Goal: Task Accomplishment & Management: Complete application form

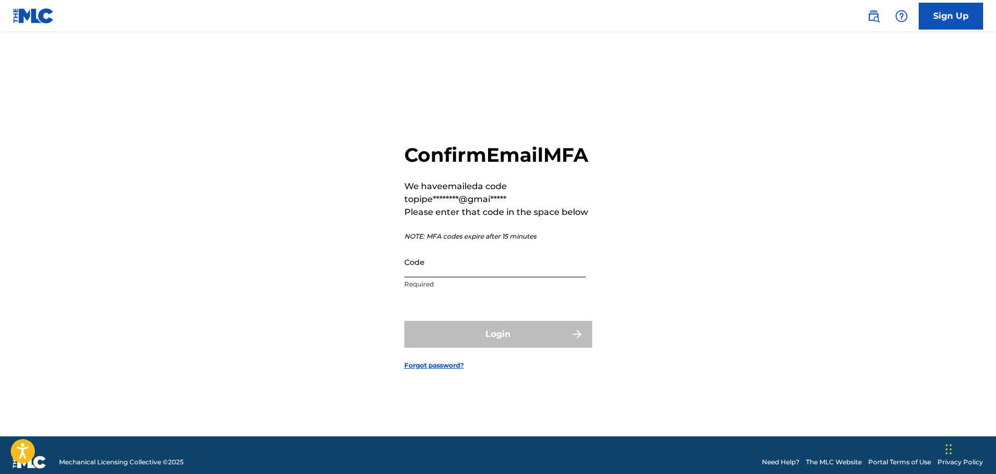
click at [430, 277] on input "Code" at bounding box center [494, 261] width 181 height 31
paste input "092531"
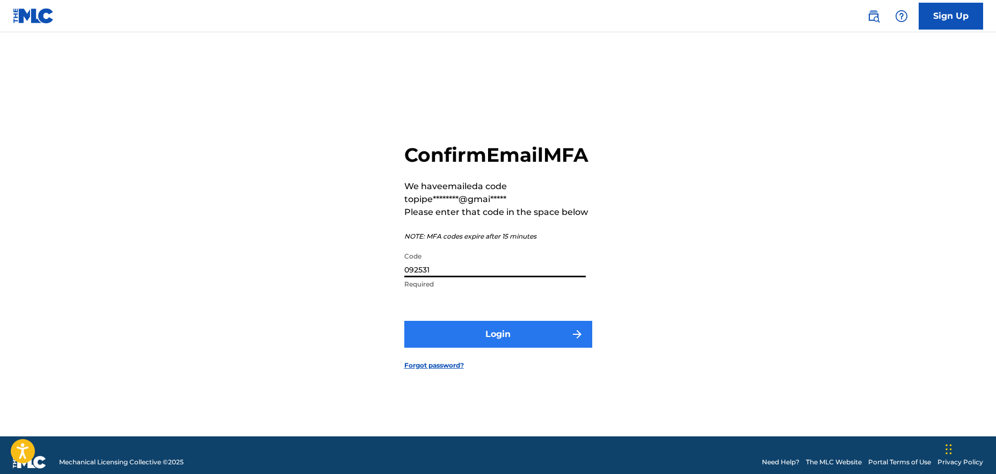
type input "092531"
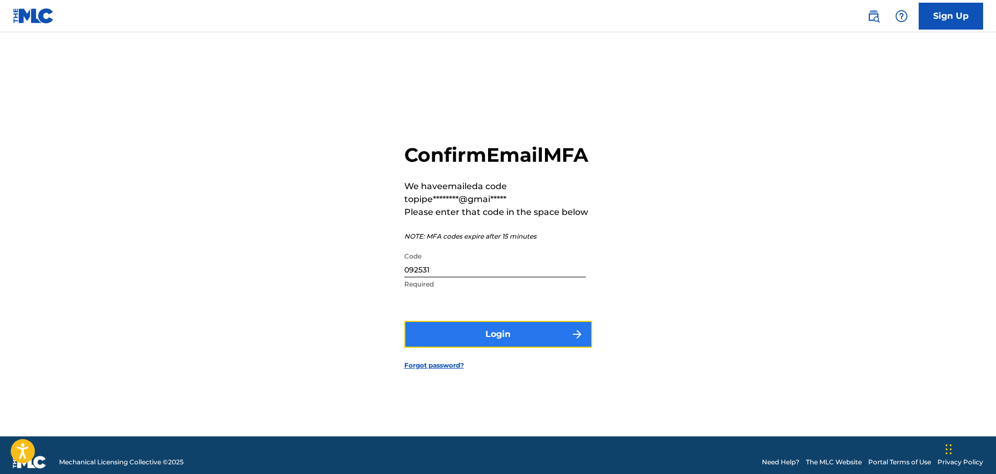
click at [522, 347] on button "Login" at bounding box center [498, 334] width 188 height 27
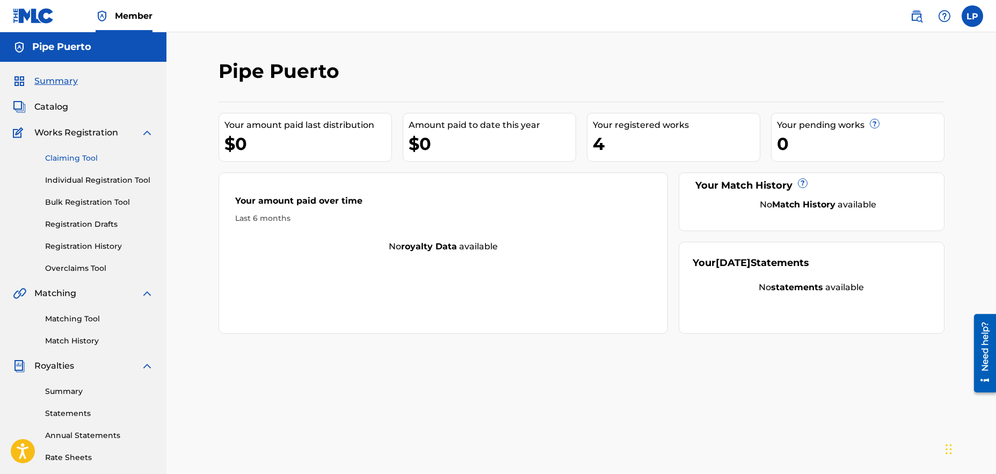
click at [81, 157] on link "Claiming Tool" at bounding box center [99, 157] width 108 height 11
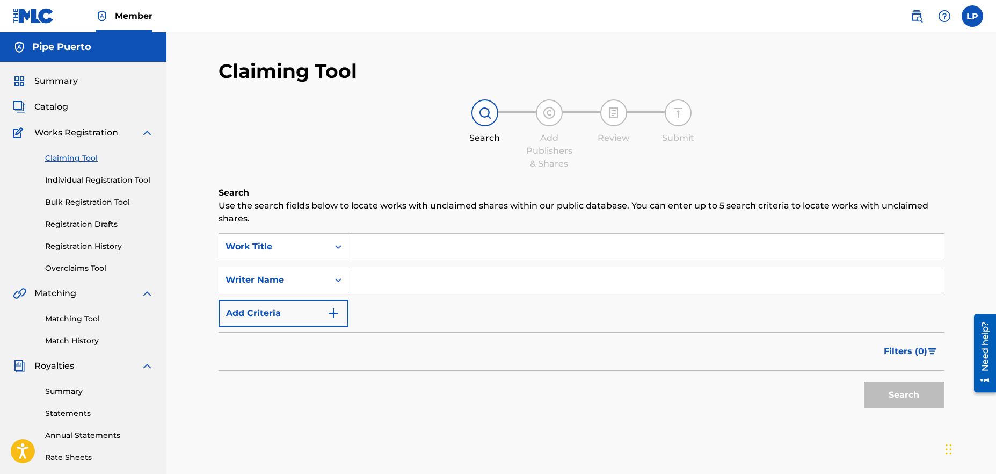
click at [400, 280] on input "Search Form" at bounding box center [645, 280] width 595 height 26
type input "Pipe Puerto"
click at [376, 248] on input "Search Form" at bounding box center [645, 247] width 595 height 26
click at [892, 388] on button "Search" at bounding box center [904, 394] width 81 height 27
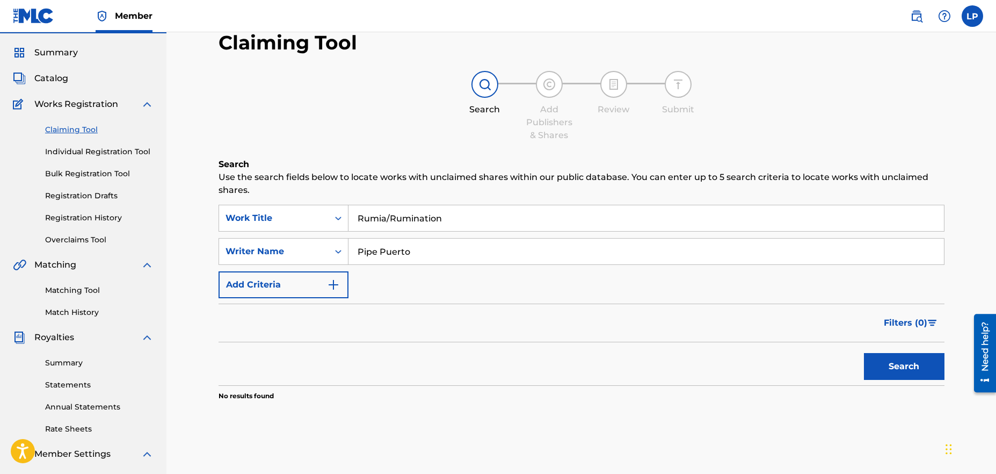
scroll to position [11, 0]
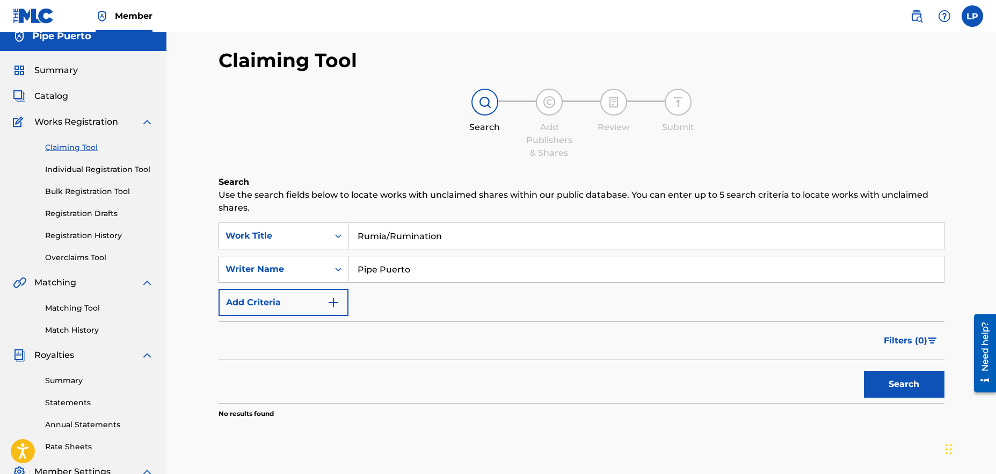
drag, startPoint x: 453, startPoint y: 240, endPoint x: 388, endPoint y: 234, distance: 65.2
click at [388, 234] on input "Rumia/Rumination" at bounding box center [645, 236] width 595 height 26
type input "Rumia"
click at [864, 370] on button "Search" at bounding box center [904, 383] width 81 height 27
click at [913, 387] on button "Search" at bounding box center [904, 383] width 81 height 27
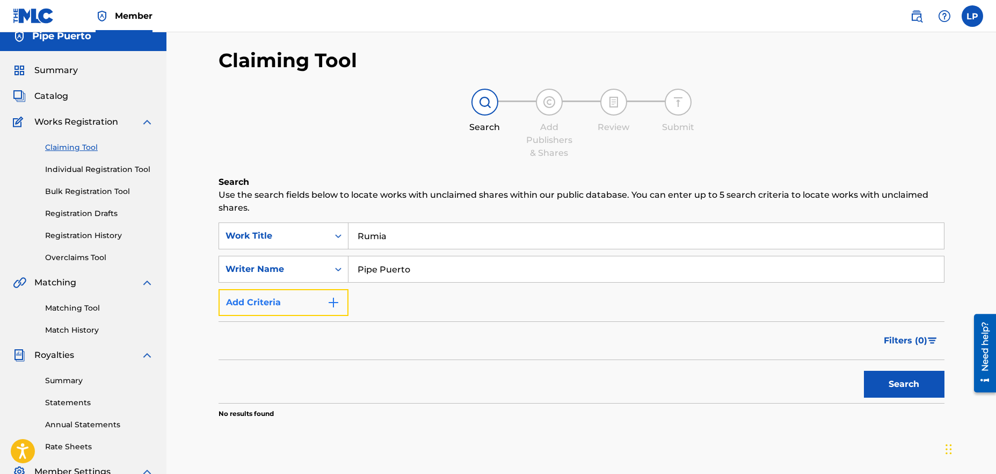
click at [333, 297] on img "Search Form" at bounding box center [333, 302] width 13 height 13
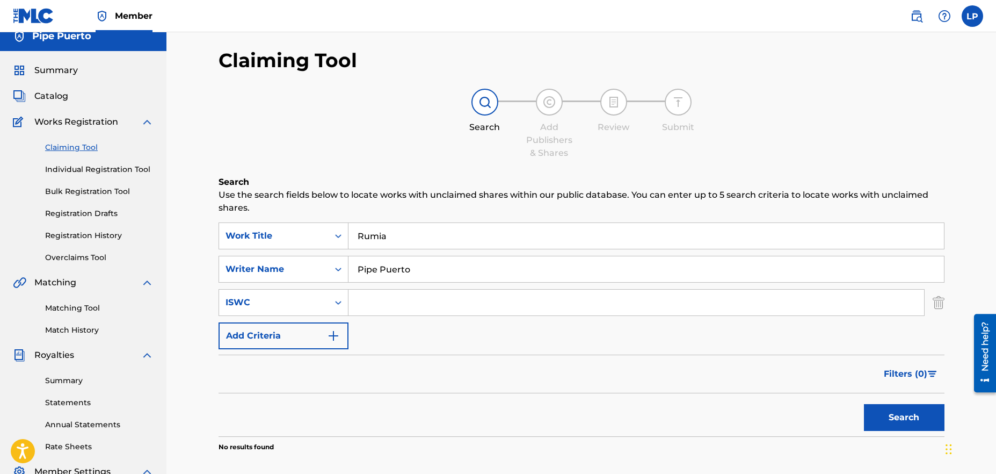
click at [409, 303] on input "Search Form" at bounding box center [636, 302] width 576 height 26
click at [400, 300] on input "Search Form" at bounding box center [636, 302] width 576 height 26
paste input "QZNJZ2569980"
type input "QZNJZ2569980"
click at [901, 414] on button "Search" at bounding box center [904, 417] width 81 height 27
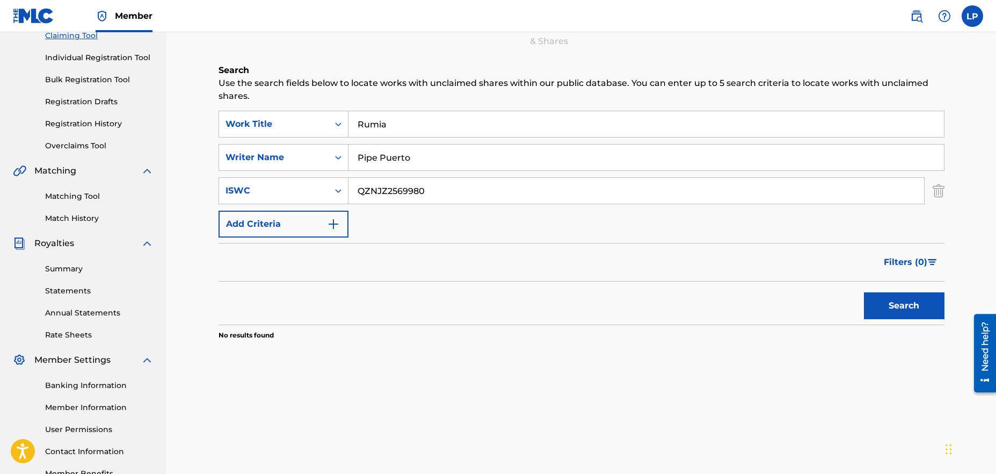
scroll to position [0, 0]
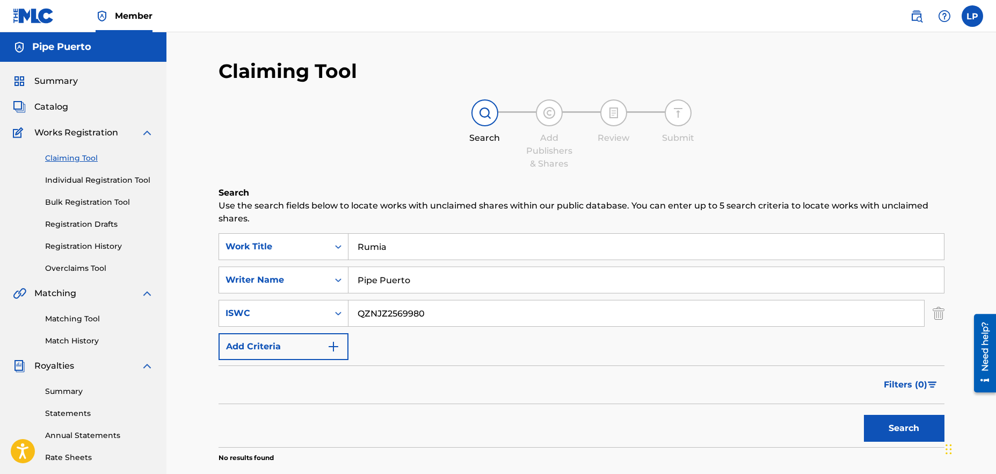
click at [89, 157] on link "Claiming Tool" at bounding box center [99, 157] width 108 height 11
drag, startPoint x: 421, startPoint y: 246, endPoint x: 329, endPoint y: 225, distance: 94.6
click at [329, 225] on div "Search Use the search fields below to locate works with unclaimed shares within…" at bounding box center [581, 351] width 726 height 330
drag, startPoint x: 425, startPoint y: 280, endPoint x: 345, endPoint y: 270, distance: 80.1
click at [345, 270] on div "SearchWithCriteria791be1f0-afac-48e2-8511-45f1961c1786 Writer Name Pipe Puerto" at bounding box center [581, 279] width 726 height 27
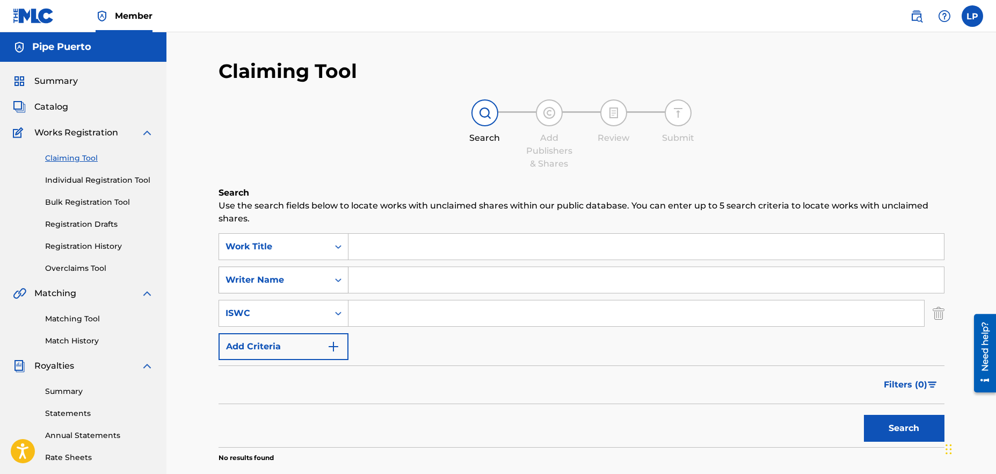
drag, startPoint x: 443, startPoint y: 312, endPoint x: 340, endPoint y: 292, distance: 105.1
click at [336, 297] on div "SearchWithCriteriae6f0682b-8d6c-4e18-bbaf-2436302d1ca6 Work Title SearchWithCri…" at bounding box center [581, 296] width 726 height 127
click at [488, 373] on div "Filters ( 0 )" at bounding box center [581, 384] width 726 height 39
click at [88, 178] on link "Individual Registration Tool" at bounding box center [99, 179] width 108 height 11
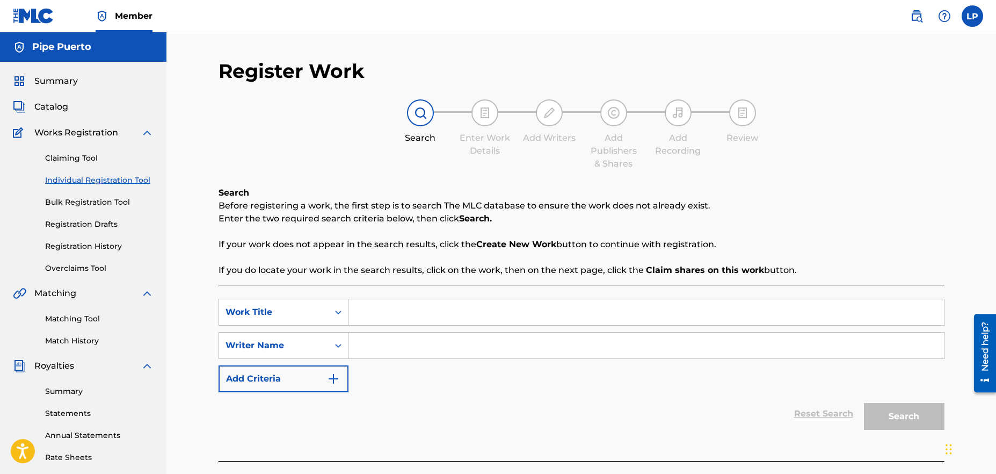
click at [391, 310] on input "Search Form" at bounding box center [645, 312] width 595 height 26
type input "Into The Rumination"
click at [392, 347] on input "Search Form" at bounding box center [645, 345] width 595 height 26
type input "Pipe Puerto"
click at [497, 378] on div "SearchWithCriteria9f202afc-8372-420b-ad17-2087551f98cc Work Title Into The Rumi…" at bounding box center [581, 344] width 726 height 93
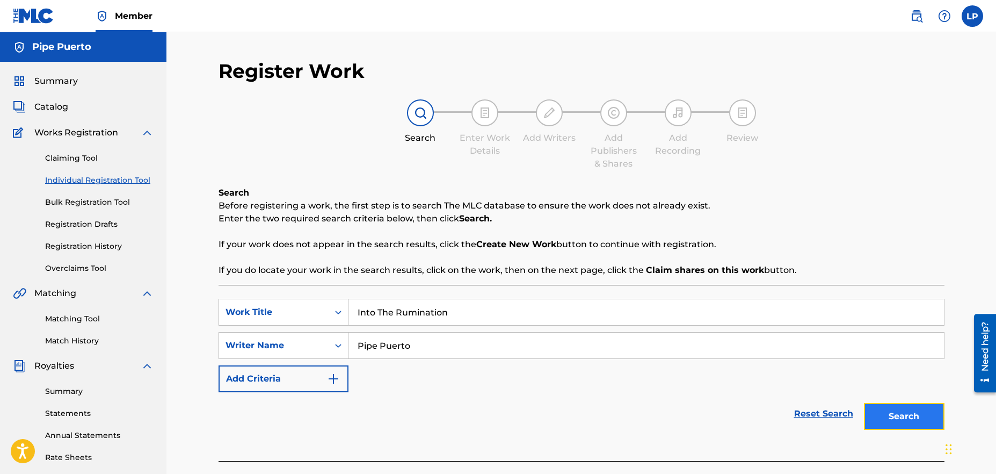
click at [917, 422] on button "Search" at bounding box center [904, 416] width 81 height 27
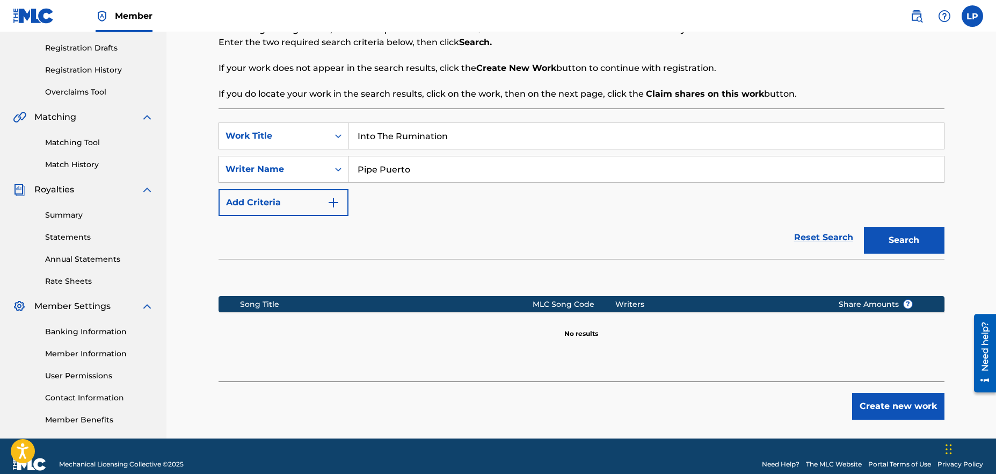
scroll to position [192, 0]
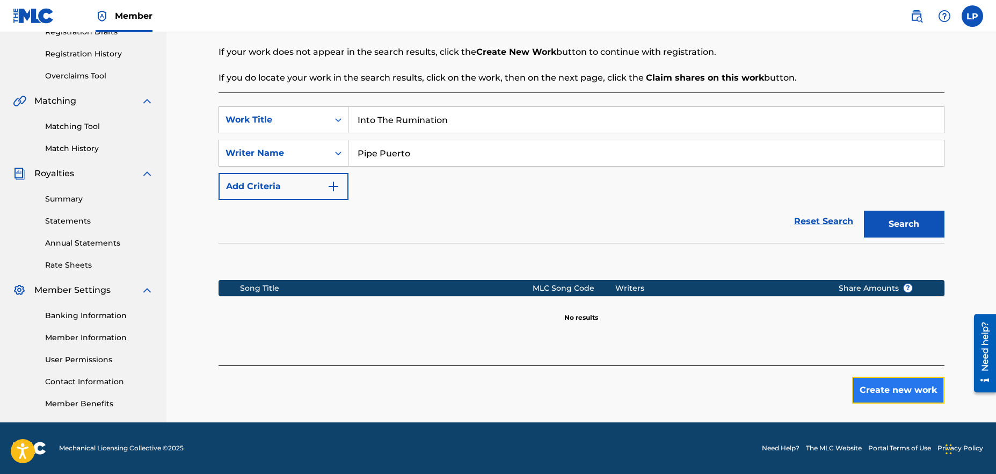
click at [894, 395] on button "Create new work" at bounding box center [898, 389] width 92 height 27
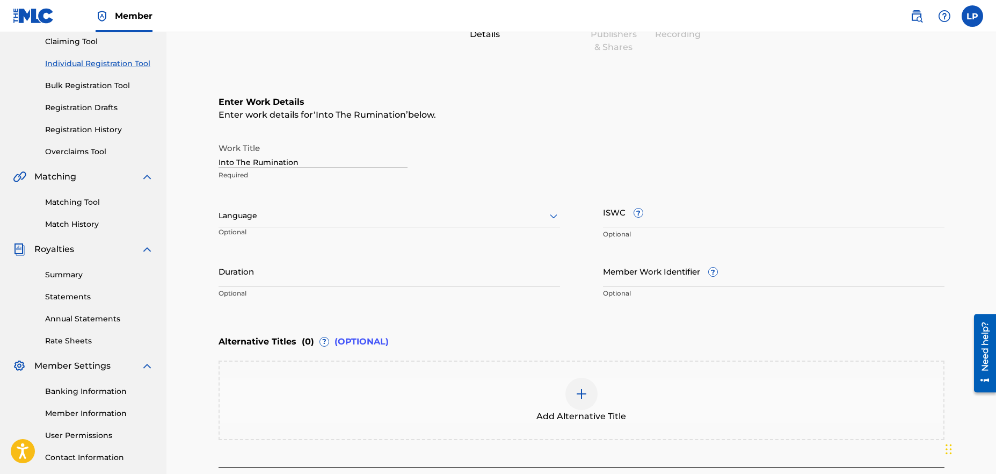
scroll to position [98, 0]
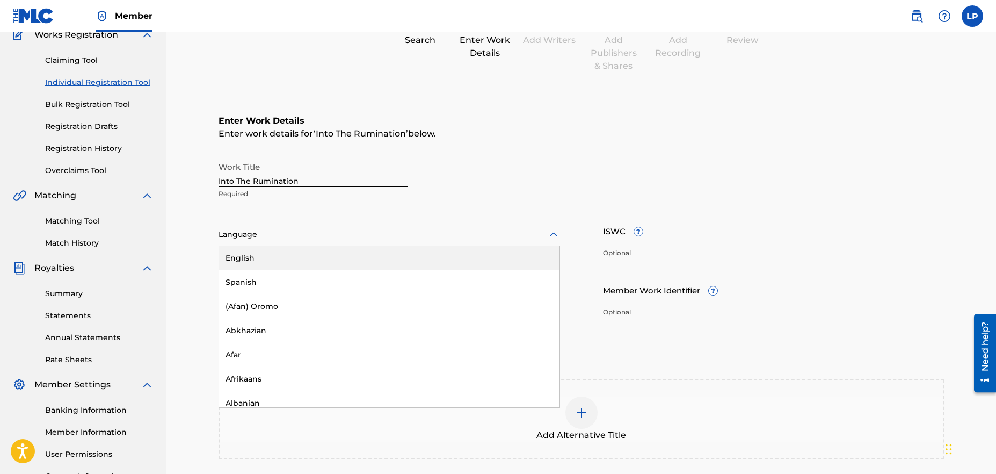
click at [340, 242] on div "Language" at bounding box center [388, 234] width 341 height 23
click at [527, 155] on div "Enter Work Details Enter work details for ‘ Into The Rumination ’ below. Work T…" at bounding box center [581, 219] width 726 height 260
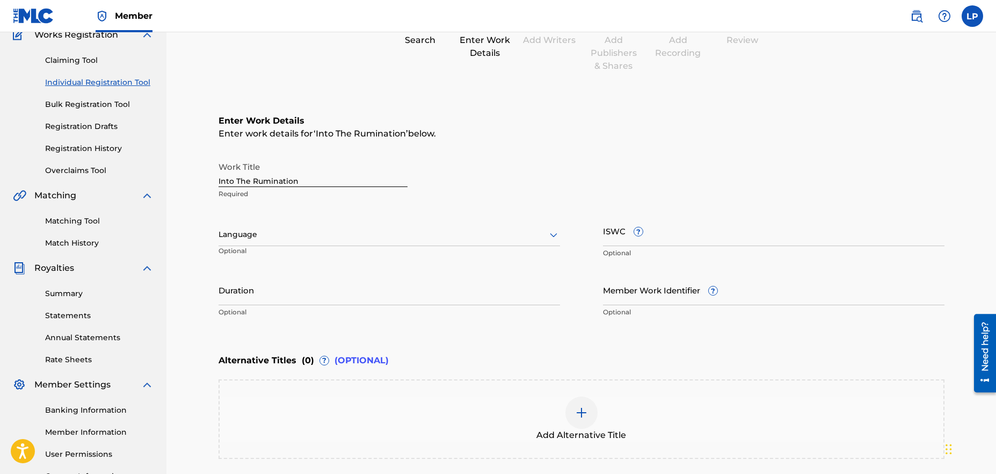
click at [743, 357] on div "Alternative Titles ( 0 ) ? (OPTIONAL)" at bounding box center [581, 360] width 726 height 24
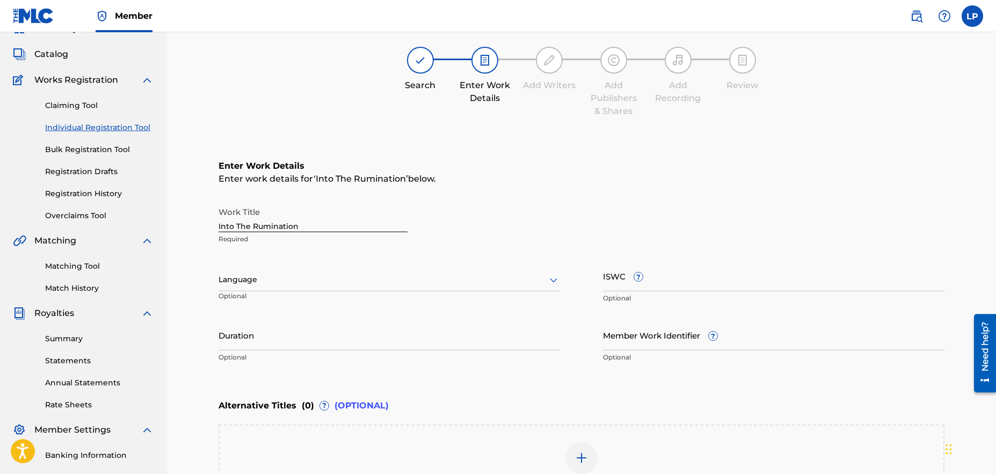
scroll to position [82, 0]
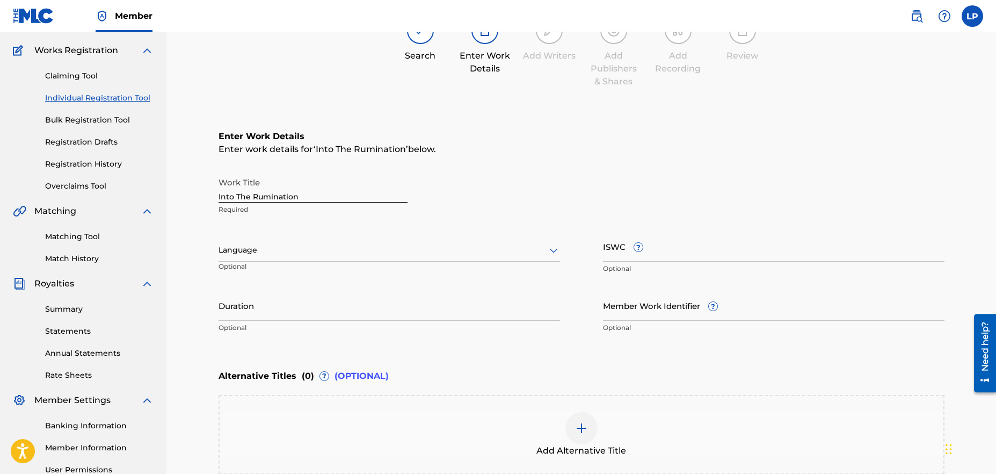
click at [558, 347] on div "Enter Work Details Enter work details for ‘ Into The Rumination ’ below. Work T…" at bounding box center [581, 234] width 726 height 260
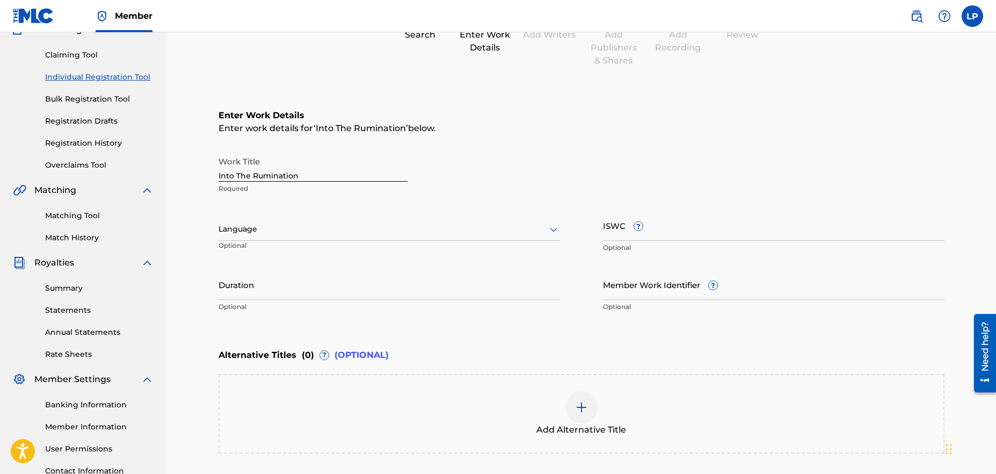
scroll to position [96, 0]
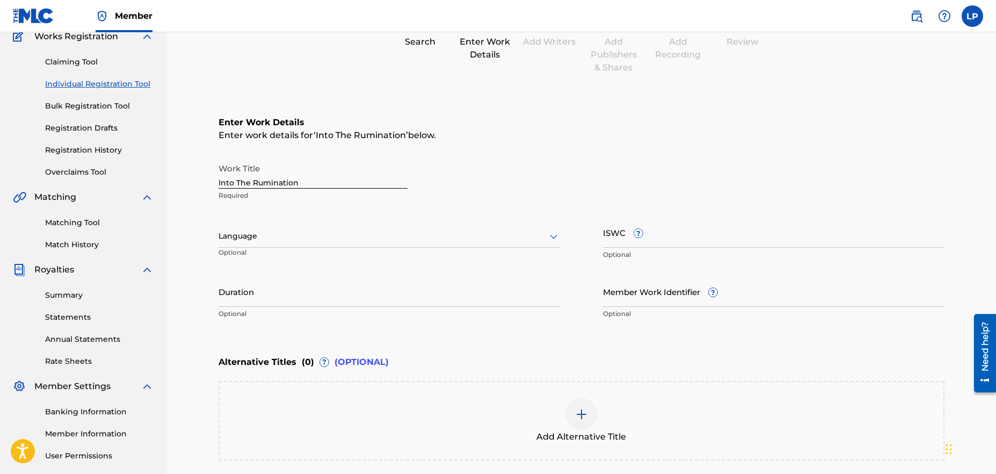
drag, startPoint x: 507, startPoint y: 346, endPoint x: 419, endPoint y: 321, distance: 90.9
click at [505, 344] on div "Enter Work Details Enter work details for ‘ Into The Rumination ’ below. Work T…" at bounding box center [581, 220] width 726 height 260
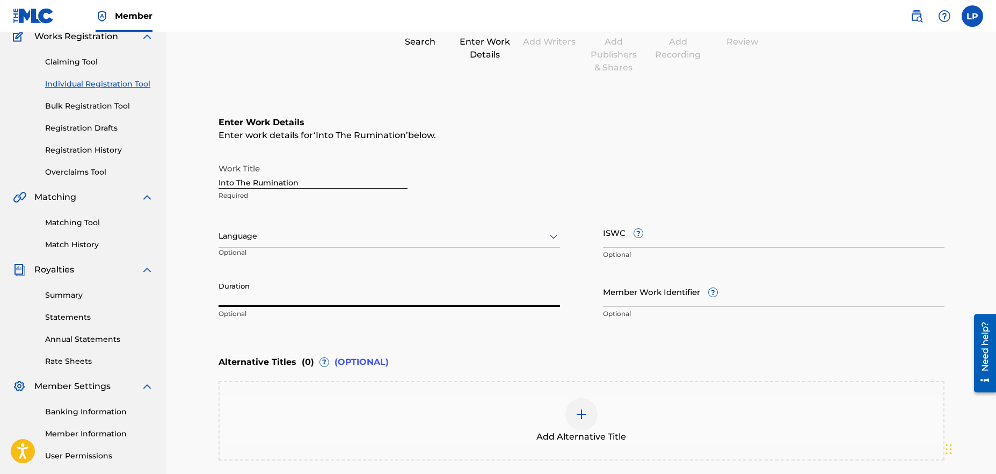
click at [266, 299] on input "Duration" at bounding box center [388, 291] width 341 height 31
type input "00:15"
click at [428, 325] on div "Enter Work Details Enter work details for ‘ Into The Rumination ’ below. Work T…" at bounding box center [581, 220] width 726 height 260
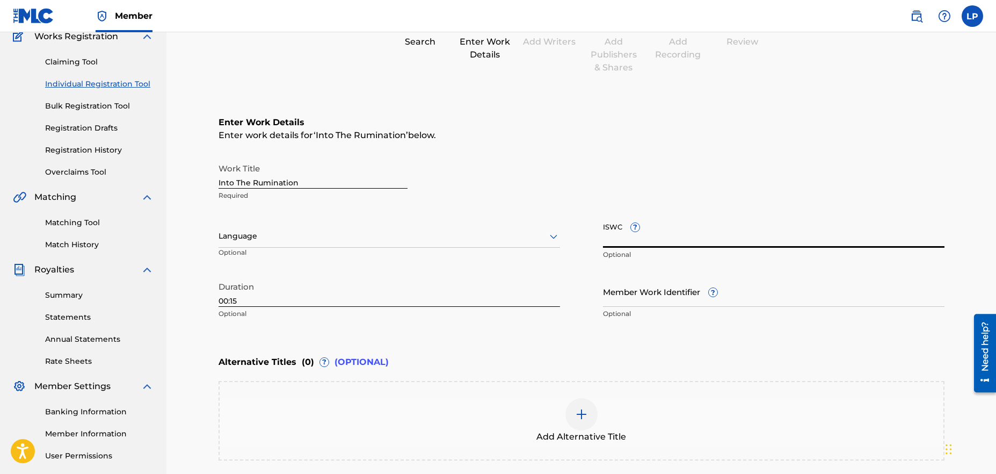
click at [618, 238] on input "ISWC ?" at bounding box center [773, 232] width 341 height 31
click at [661, 235] on input "ISWC ?" at bounding box center [773, 232] width 341 height 31
paste input "QZNJZ2569980"
type input "QZNJZ2569980"
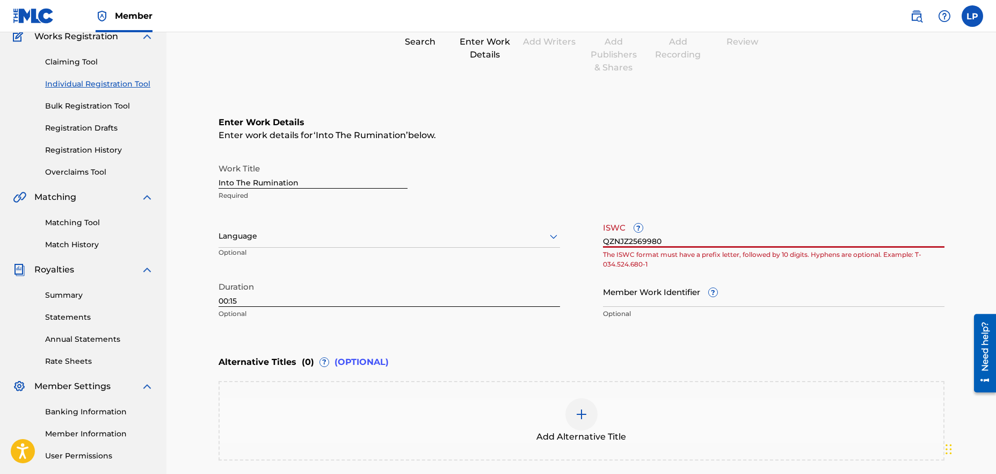
drag, startPoint x: 627, startPoint y: 231, endPoint x: 591, endPoint y: 228, distance: 36.1
click at [591, 228] on div "Work Title Into The Rumination Required Language Optional ISWC ? QZNJZ2569980 T…" at bounding box center [581, 241] width 726 height 166
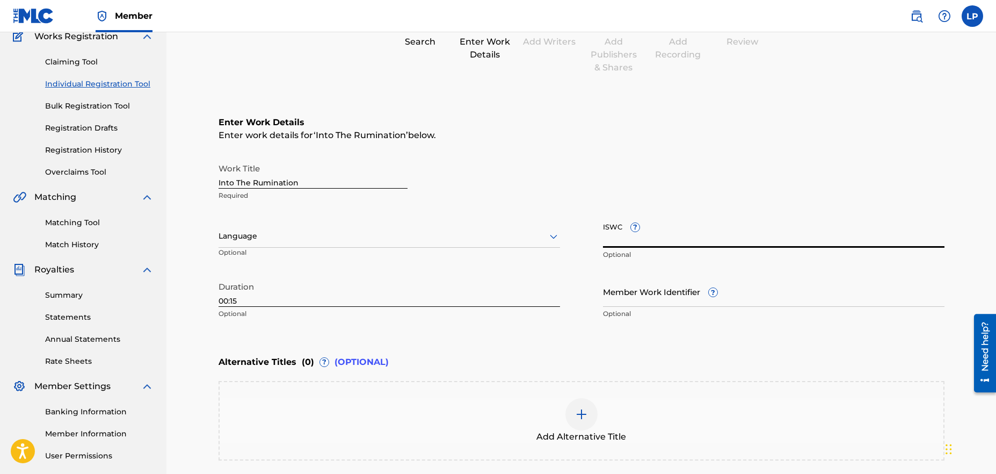
click at [681, 368] on div "Alternative Titles ( 0 ) ? (OPTIONAL)" at bounding box center [581, 362] width 726 height 24
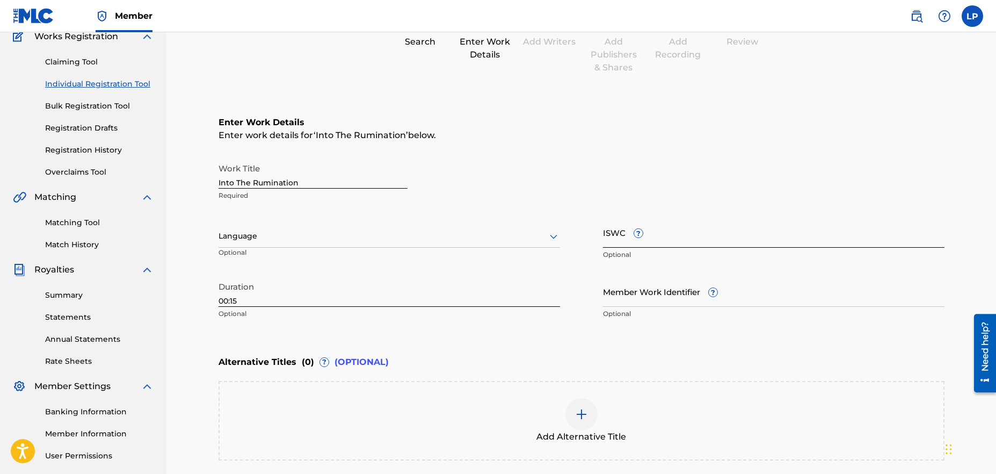
click at [623, 237] on input "ISWC ?" at bounding box center [773, 232] width 341 height 31
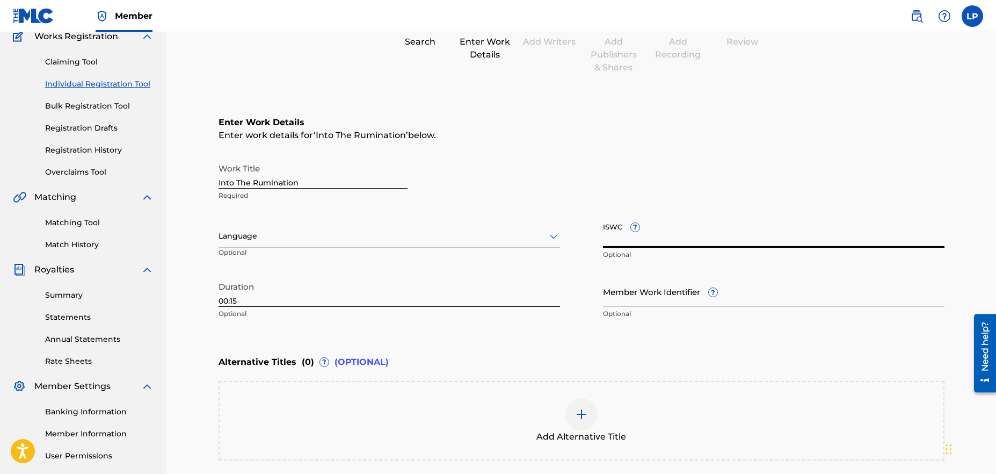
paste input "795149981043"
type input "795149981043"
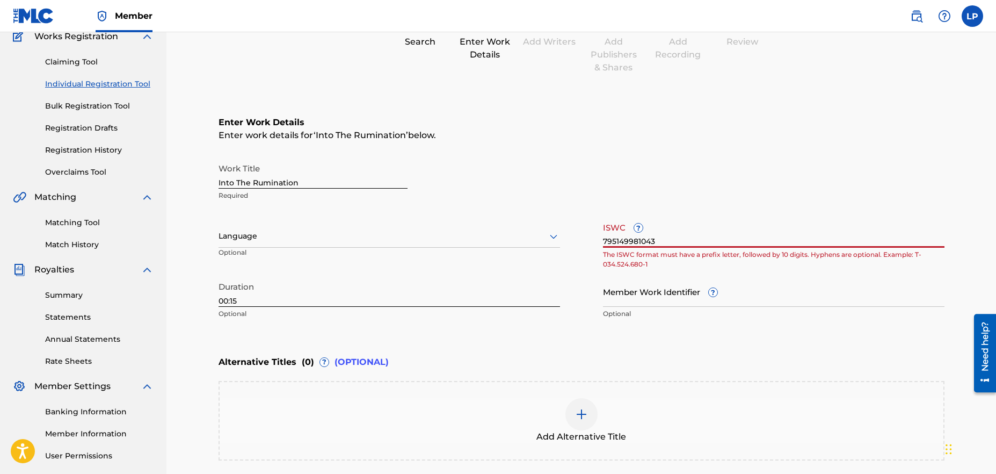
drag, startPoint x: 658, startPoint y: 242, endPoint x: 583, endPoint y: 239, distance: 75.2
click at [584, 239] on div "Work Title Into The Rumination Required Language Optional ISWC ? 795149981043 T…" at bounding box center [581, 241] width 726 height 166
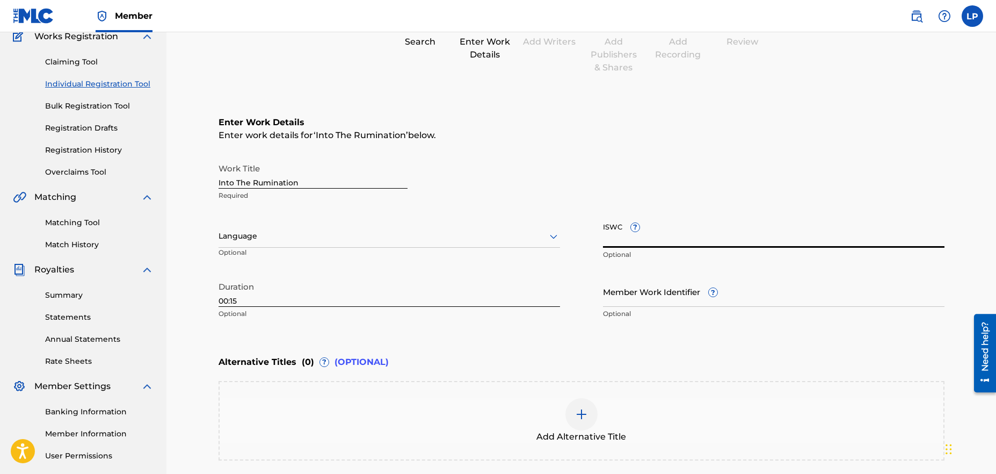
click at [666, 331] on div "Enter Work Details Enter work details for ‘ Into The Rumination ’ below. Work T…" at bounding box center [581, 220] width 726 height 260
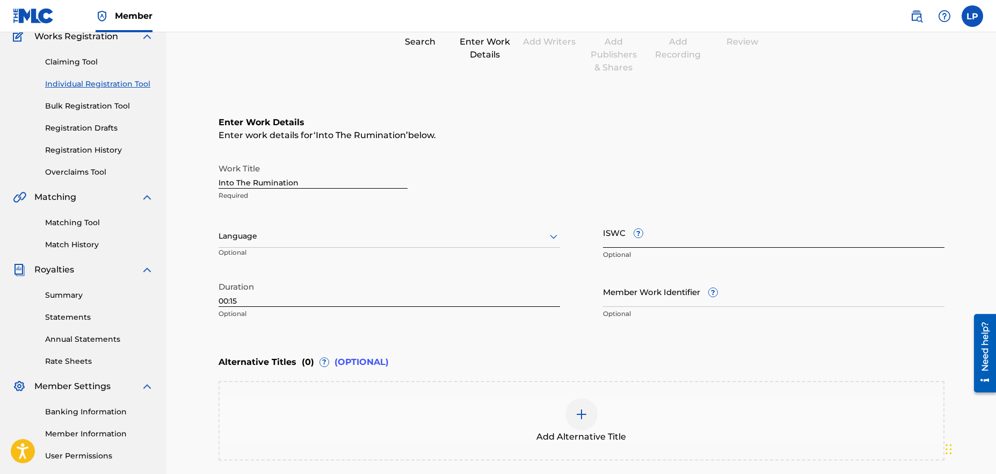
click at [661, 241] on input "ISWC ?" at bounding box center [773, 232] width 341 height 31
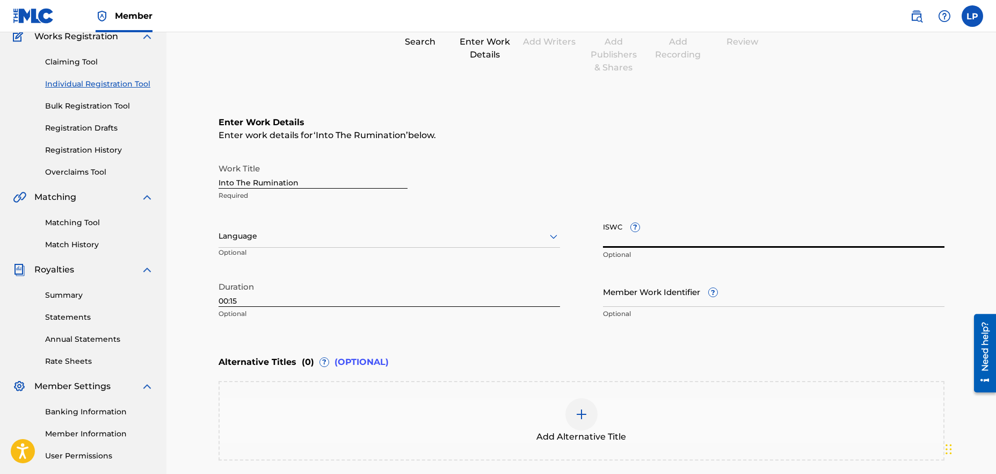
paste input "T3350105243"
type input "T3350105243"
click at [666, 367] on div "Alternative Titles ( 0 ) ? (OPTIONAL)" at bounding box center [581, 362] width 726 height 24
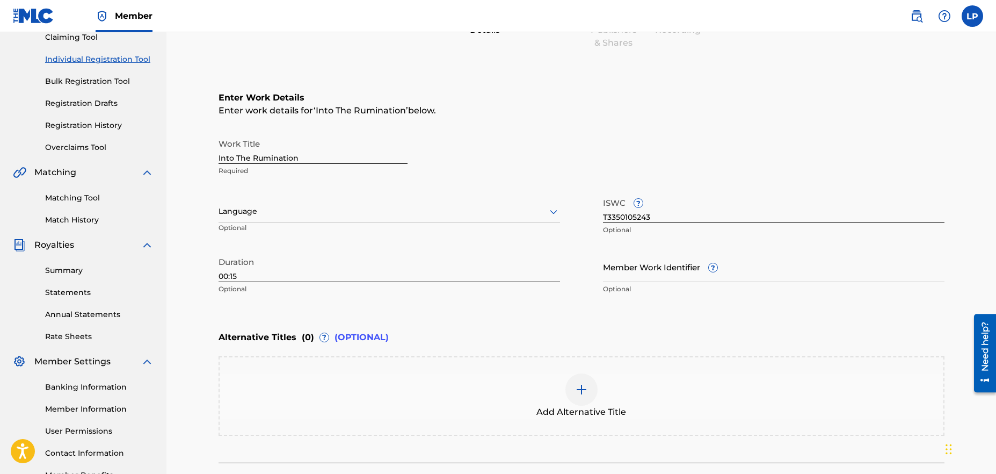
scroll to position [106, 0]
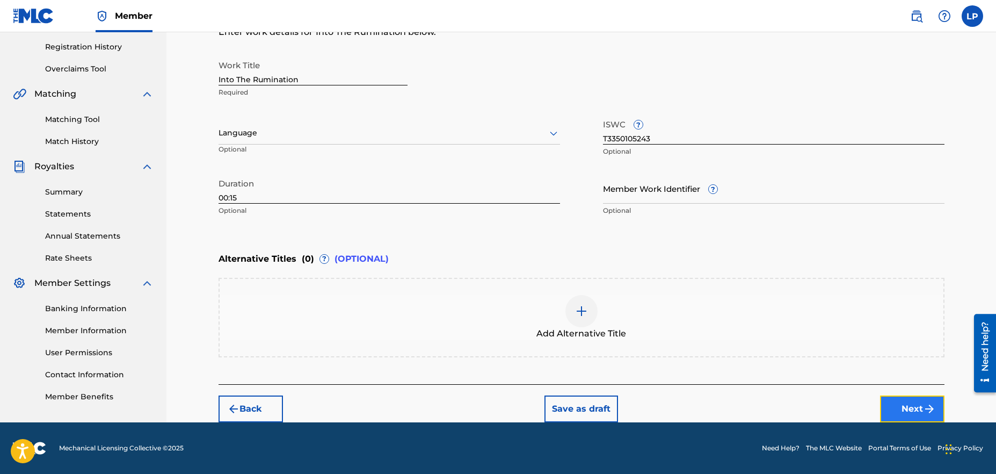
click at [917, 408] on button "Next" at bounding box center [912, 408] width 64 height 27
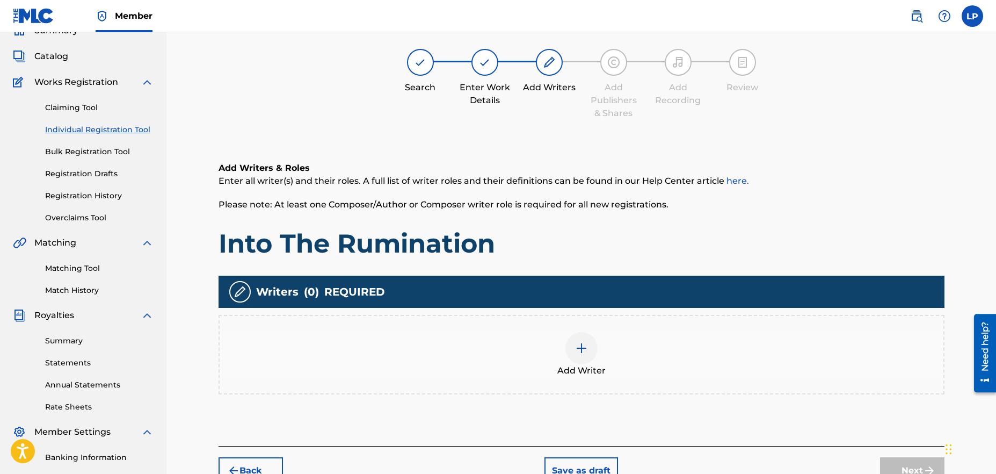
scroll to position [48, 0]
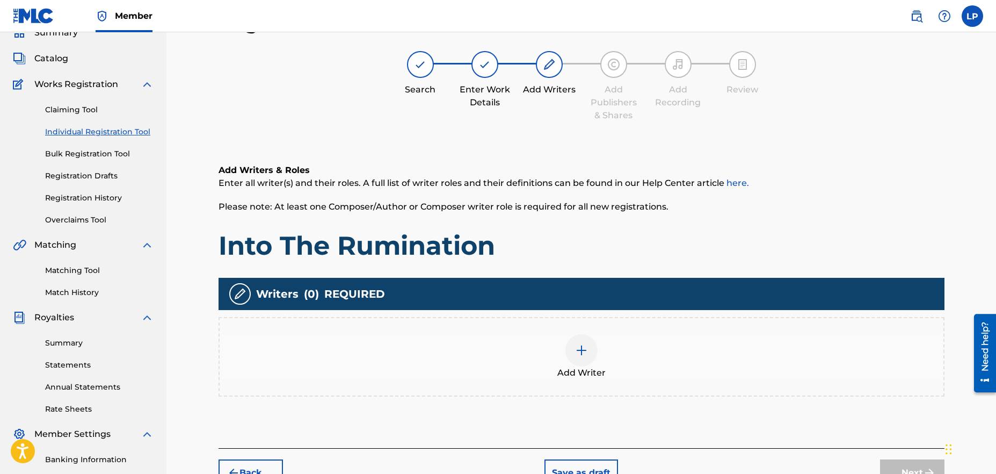
click at [581, 361] on div at bounding box center [581, 350] width 32 height 32
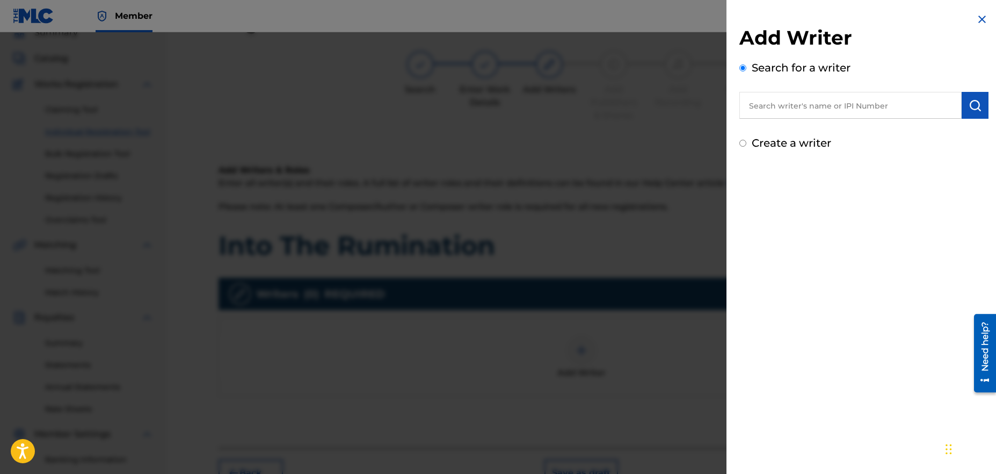
click at [839, 99] on input "text" at bounding box center [850, 105] width 222 height 27
drag, startPoint x: 811, startPoint y: 101, endPoint x: 742, endPoint y: 99, distance: 68.8
click at [742, 99] on input "Pipe Puerto" at bounding box center [850, 105] width 222 height 27
click at [851, 112] on input "Pipe Puerto" at bounding box center [850, 105] width 222 height 27
click at [845, 105] on input "Pipe Puerto" at bounding box center [850, 105] width 222 height 27
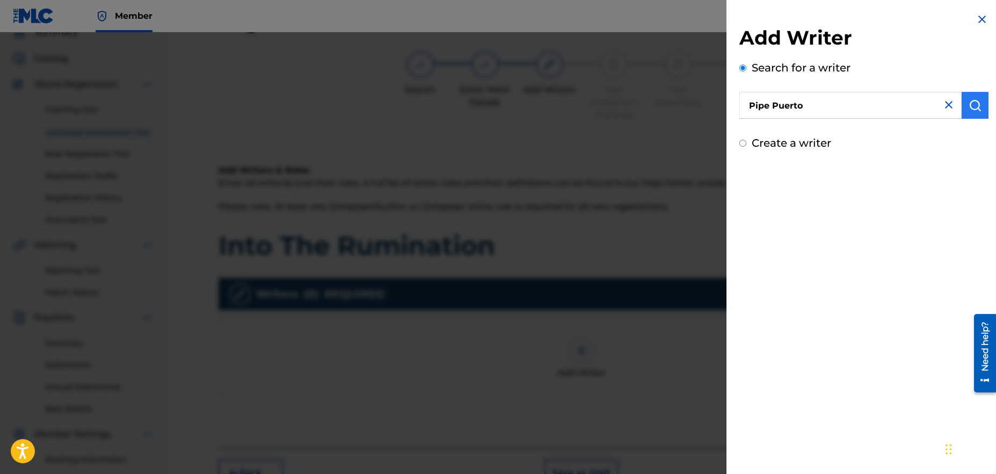
type input "Pipe Puerto"
click at [970, 108] on img "submit" at bounding box center [974, 105] width 13 height 13
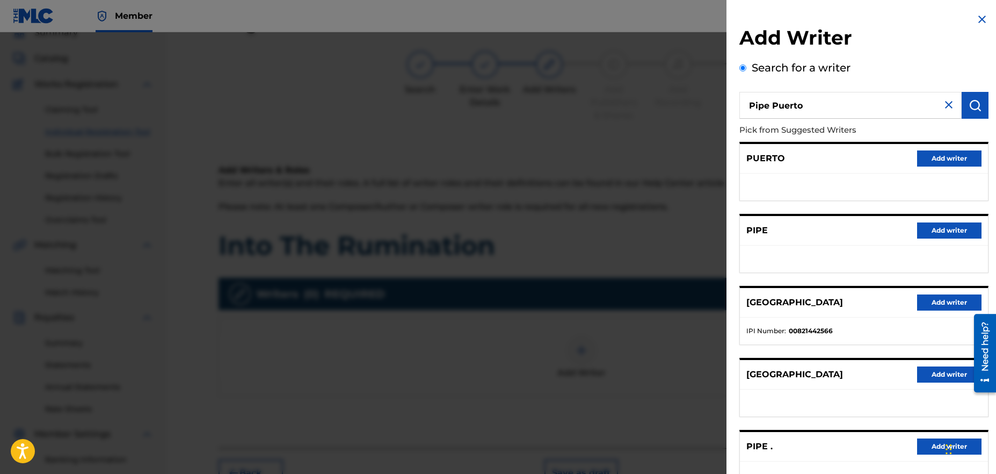
drag, startPoint x: 823, startPoint y: 105, endPoint x: 728, endPoint y: 96, distance: 95.5
click at [728, 96] on div "Add Writer Search for a writer Pipe Puerto Pick from Suggested Writers PUERTO A…" at bounding box center [863, 278] width 275 height 556
paste input "1294733230"
type input "1294733230"
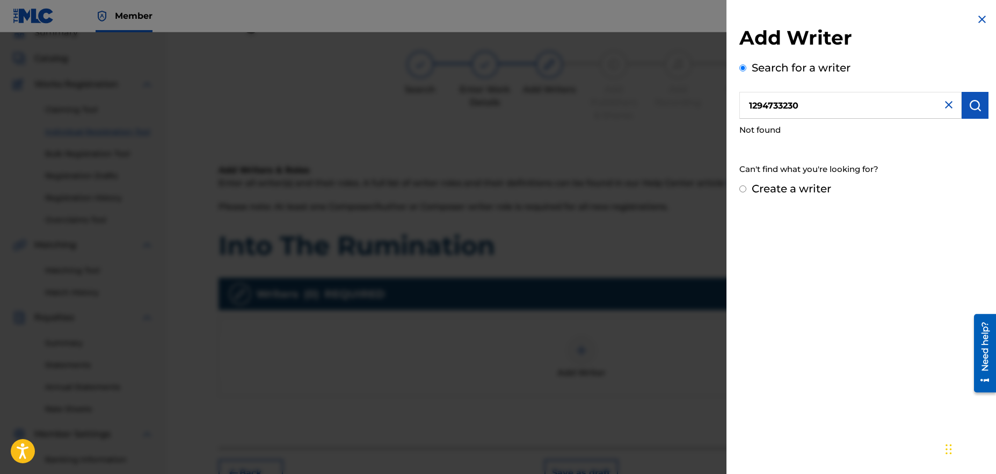
click at [879, 104] on input "1294733230" at bounding box center [850, 105] width 222 height 27
click at [749, 105] on input "1294733230" at bounding box center [850, 105] width 222 height 27
click at [829, 108] on input "1294733230" at bounding box center [850, 105] width 222 height 27
drag, startPoint x: 832, startPoint y: 107, endPoint x: 710, endPoint y: 98, distance: 121.7
click at [710, 99] on div "Add Writer Search for a writer 1294733230 Not found Can't find what you're look…" at bounding box center [498, 252] width 996 height 441
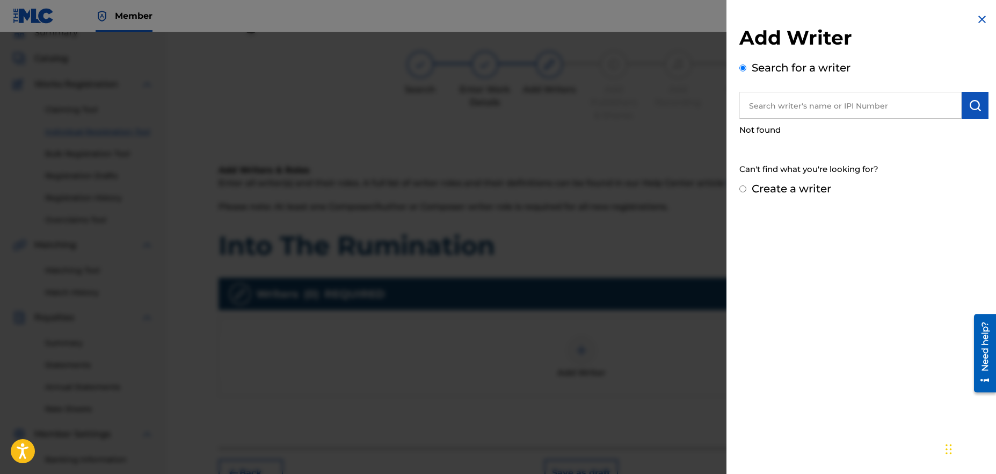
click at [877, 107] on input "text" at bounding box center [850, 105] width 222 height 27
paste input "1294733230"
type input "1294733230"
click at [964, 110] on button "submit" at bounding box center [975, 105] width 27 height 27
click at [743, 190] on input "Create a writer" at bounding box center [742, 188] width 7 height 7
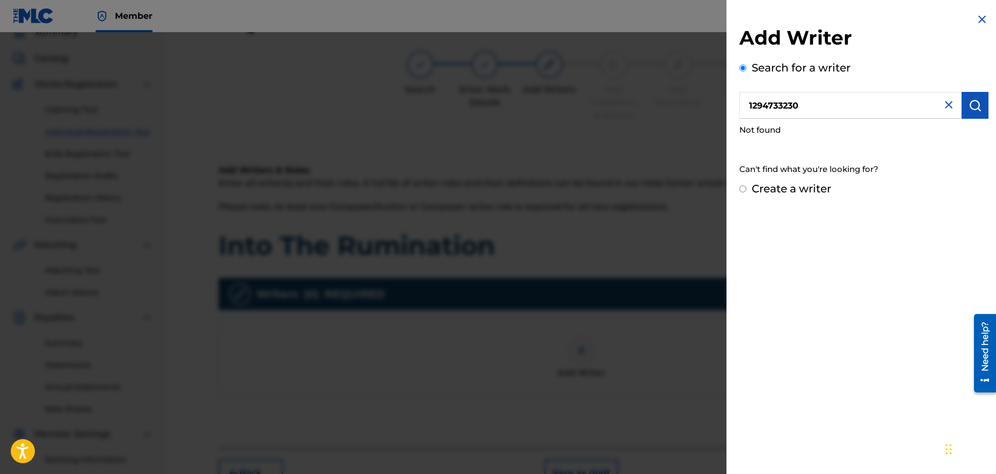
radio input "false"
radio input "true"
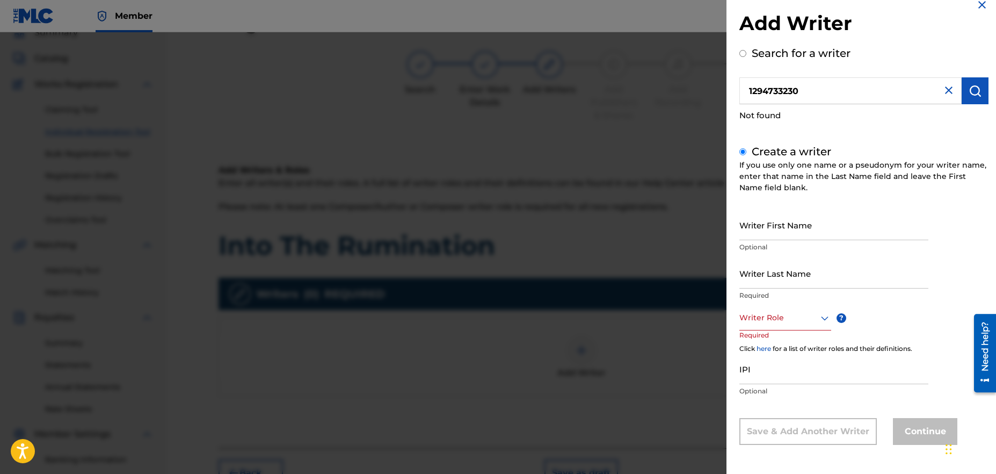
click at [805, 316] on div at bounding box center [785, 317] width 92 height 13
click at [795, 337] on div "Composer/Author" at bounding box center [785, 342] width 91 height 24
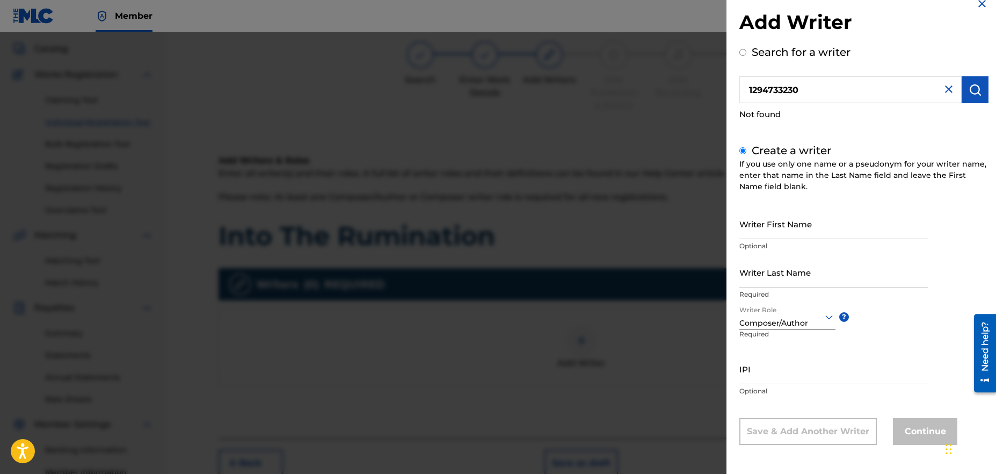
scroll to position [72, 0]
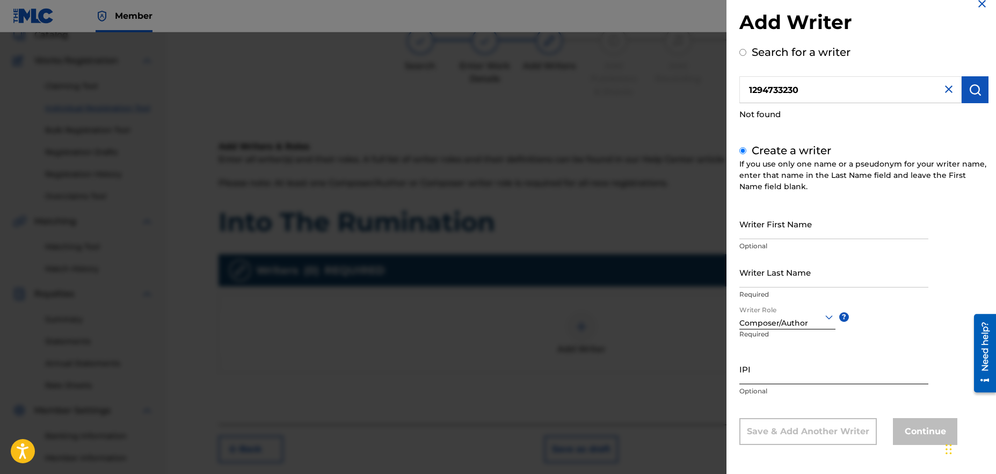
click at [784, 375] on input "IPI" at bounding box center [833, 368] width 189 height 31
paste input "1294733230"
type input "1294733230"
click at [792, 224] on input "Writer First Name" at bounding box center [833, 223] width 189 height 31
type input "[PERSON_NAME]"
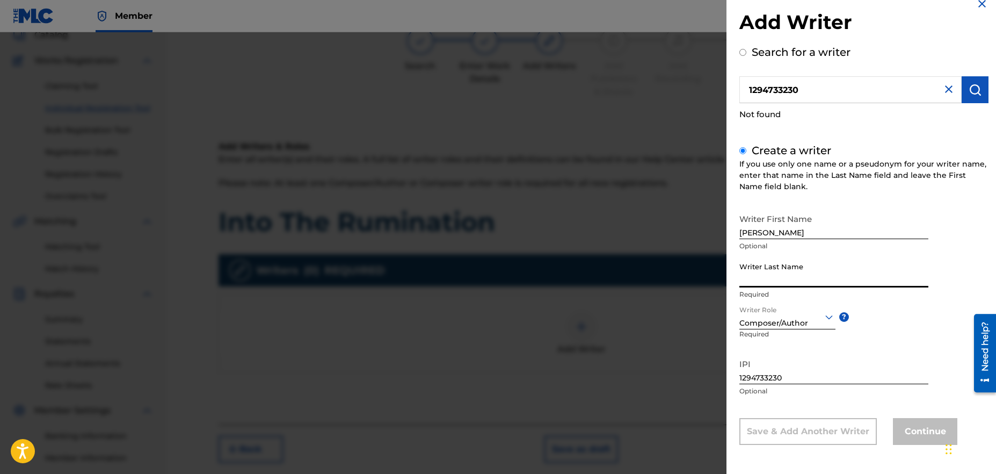
click at [807, 280] on input "Writer Last Name" at bounding box center [833, 272] width 189 height 31
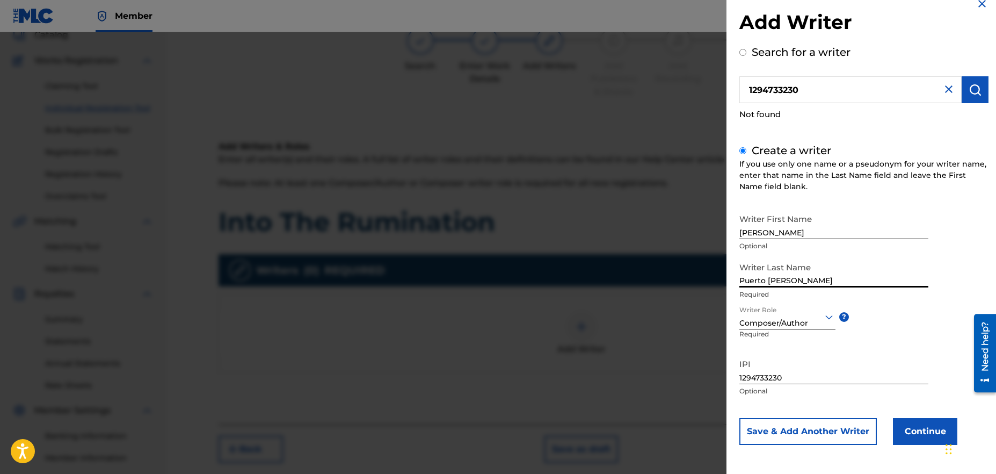
type input "Puerto [PERSON_NAME]"
click at [981, 265] on div "Writer First Name [PERSON_NAME] Optional Writer Last Name Puerto [PERSON_NAME] …" at bounding box center [863, 326] width 249 height 236
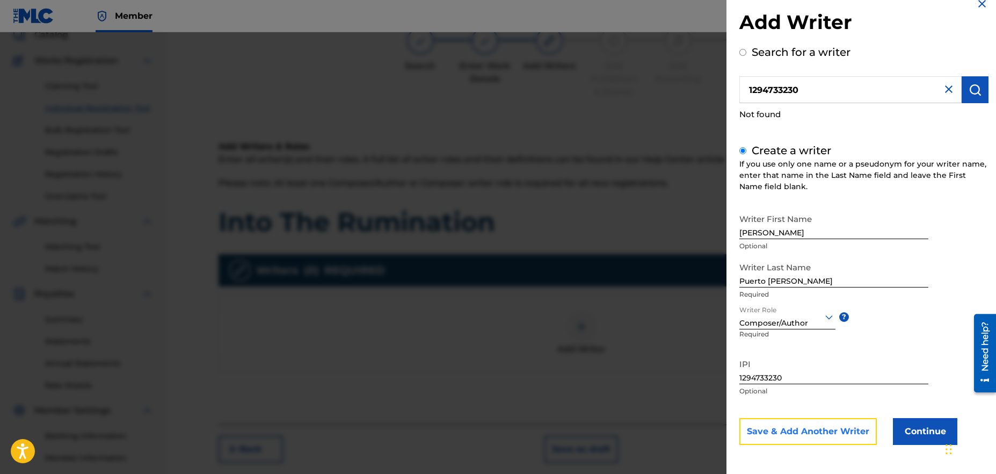
click at [840, 428] on button "Save & Add Another Writer" at bounding box center [807, 431] width 137 height 27
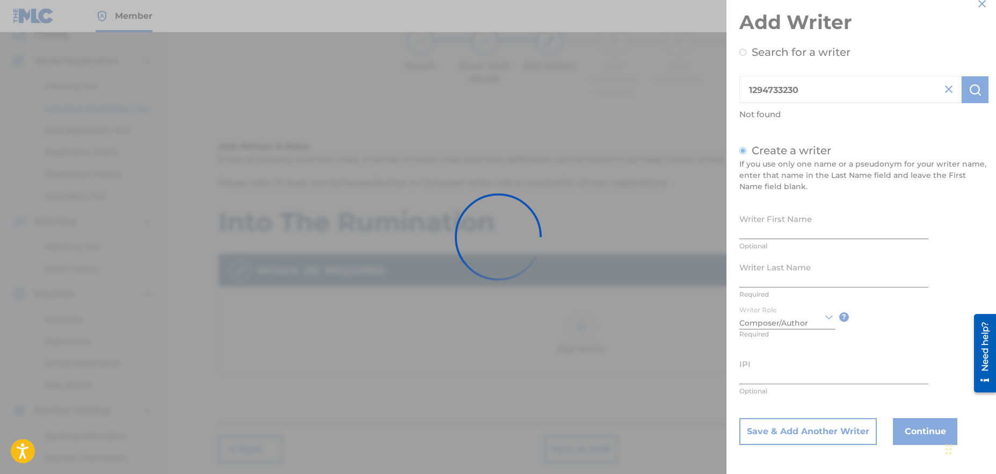
scroll to position [14, 0]
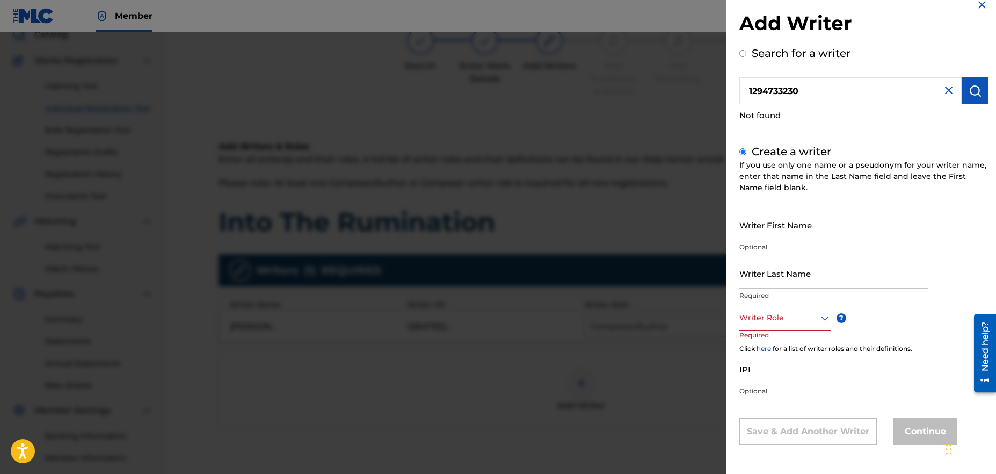
click at [799, 235] on input "Writer First Name" at bounding box center [833, 224] width 189 height 31
click at [709, 228] on div "Add Writer Search for a writer 1294733230 Not found Create a writer If you use …" at bounding box center [498, 252] width 996 height 441
type input "[PERSON_NAME]"
click at [748, 281] on input "Writer Last Name" at bounding box center [833, 273] width 189 height 31
type input "[PERSON_NAME] [PERSON_NAME]"
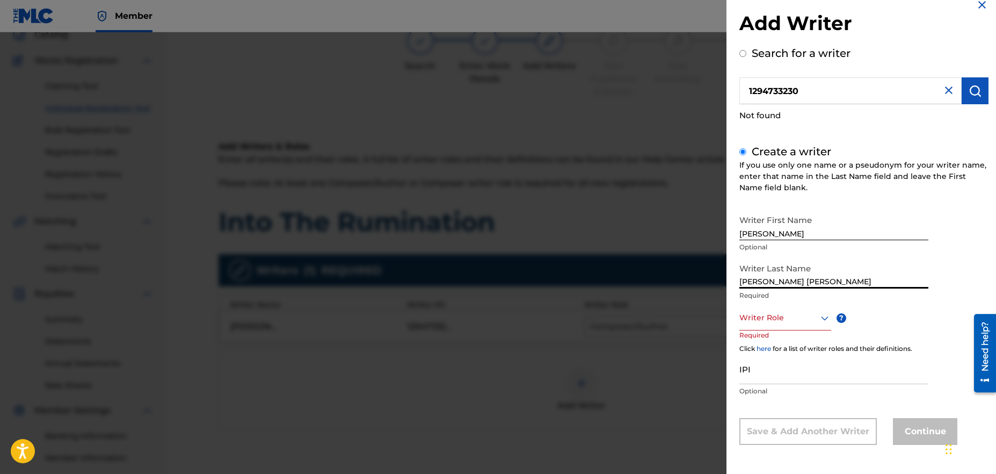
click at [796, 314] on div at bounding box center [785, 317] width 92 height 13
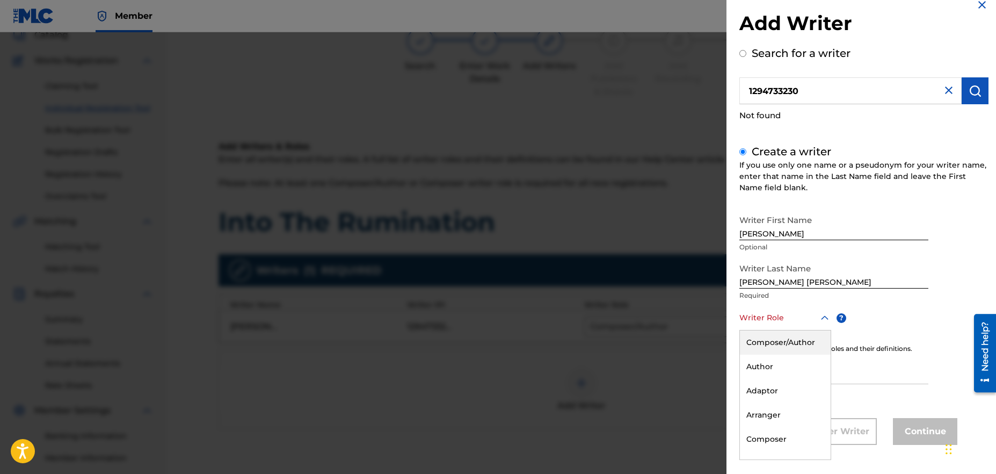
click at [795, 340] on div "Composer/Author" at bounding box center [785, 342] width 91 height 24
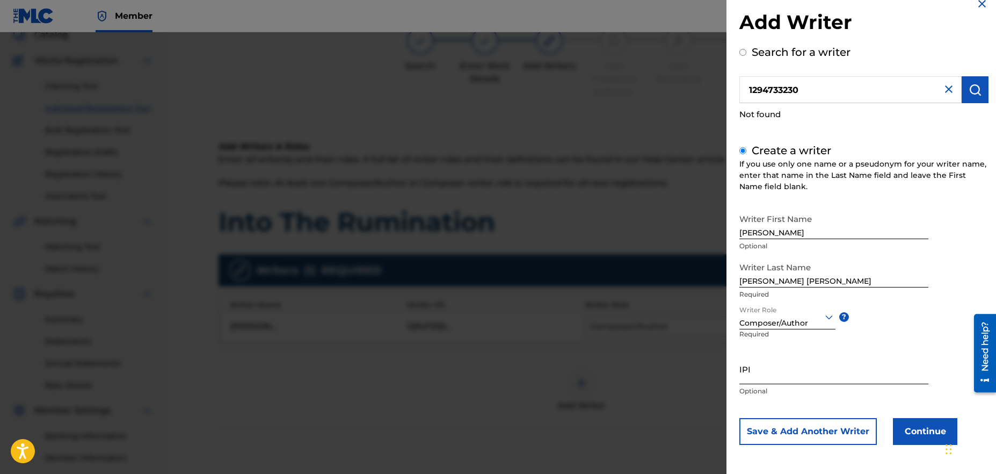
click at [790, 370] on input "IPI" at bounding box center [833, 368] width 189 height 31
paste input "1255250474"
type input "1255250474"
click at [928, 432] on button "Continue" at bounding box center [925, 431] width 64 height 27
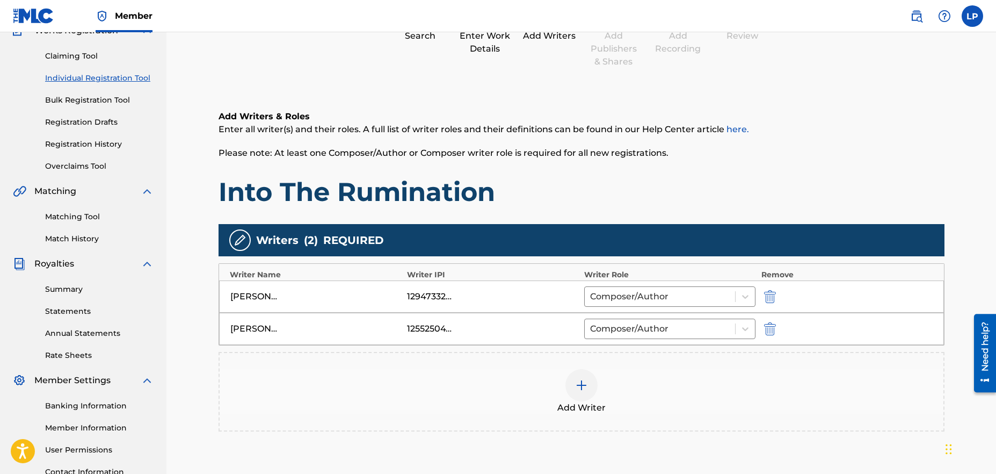
scroll to position [201, 0]
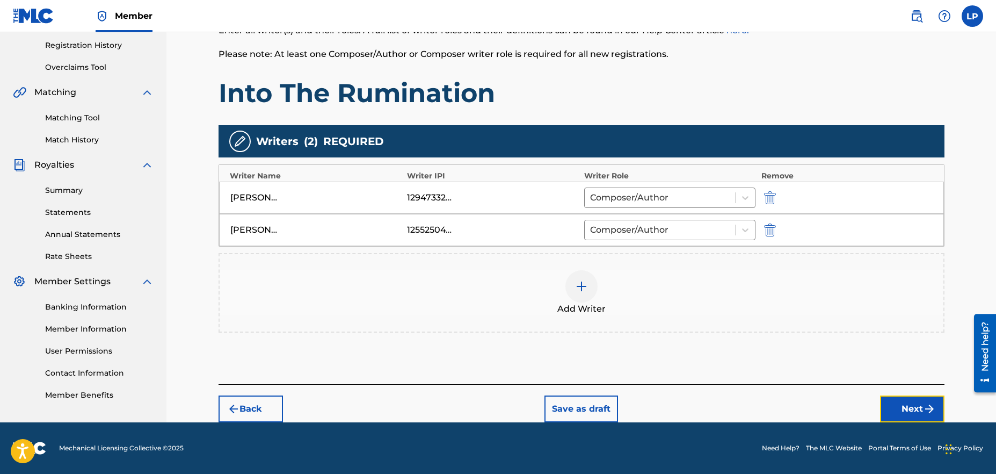
click at [908, 405] on button "Next" at bounding box center [912, 408] width 64 height 27
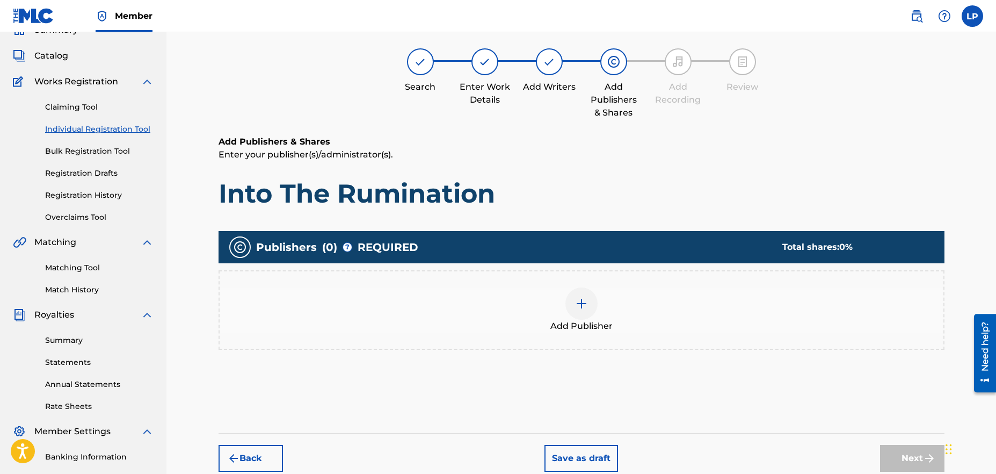
scroll to position [48, 0]
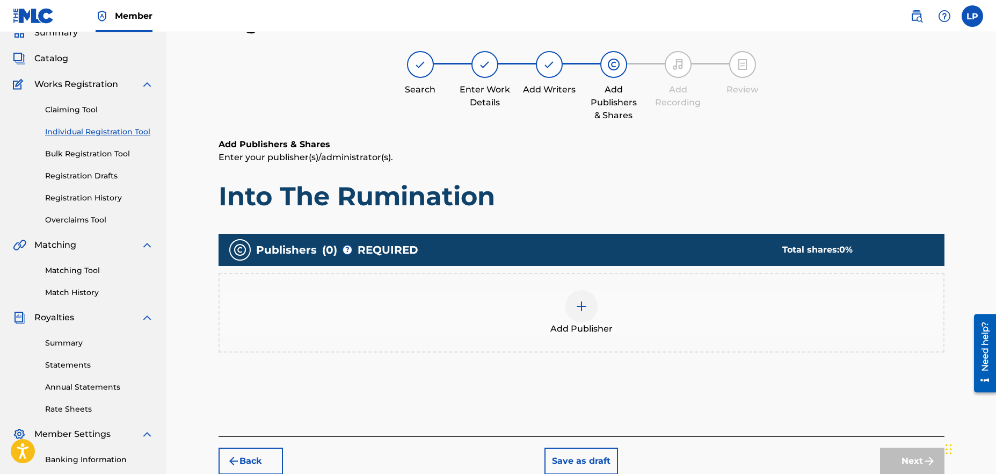
click at [587, 311] on img at bounding box center [581, 306] width 13 height 13
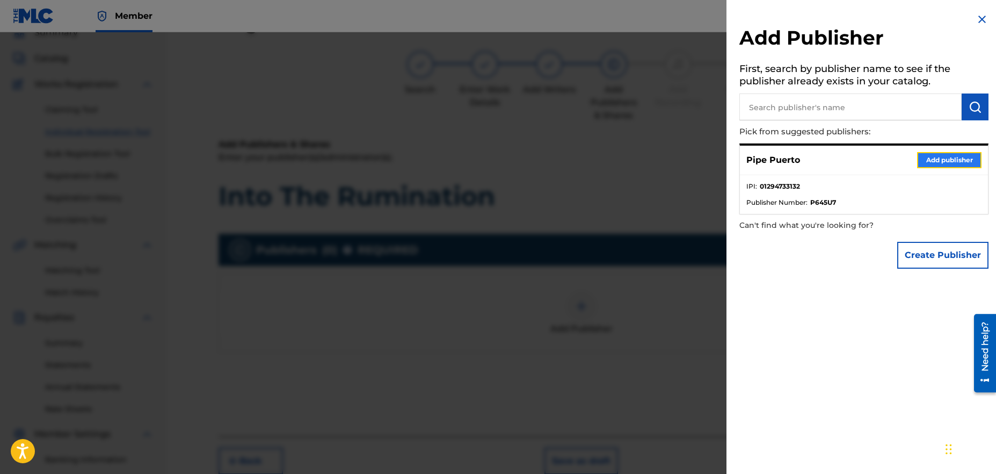
click at [945, 163] on button "Add publisher" at bounding box center [949, 160] width 64 height 16
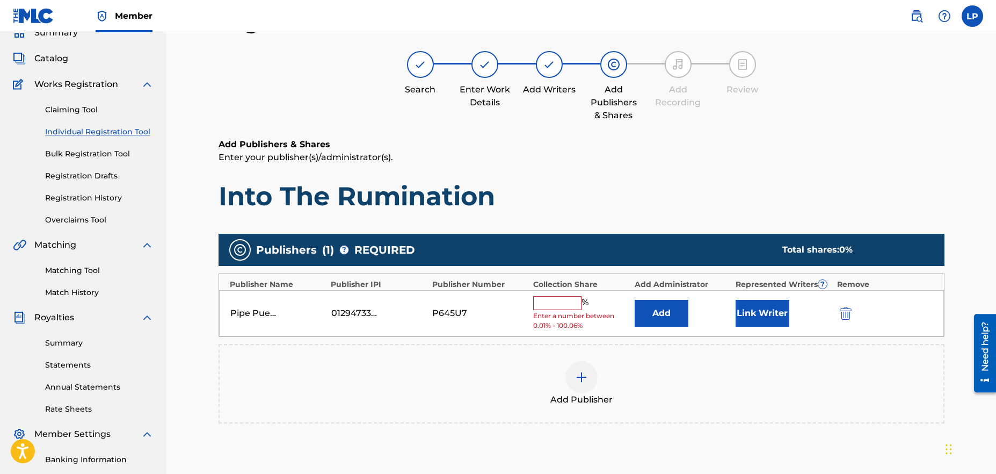
click at [552, 305] on input "text" at bounding box center [557, 303] width 48 height 14
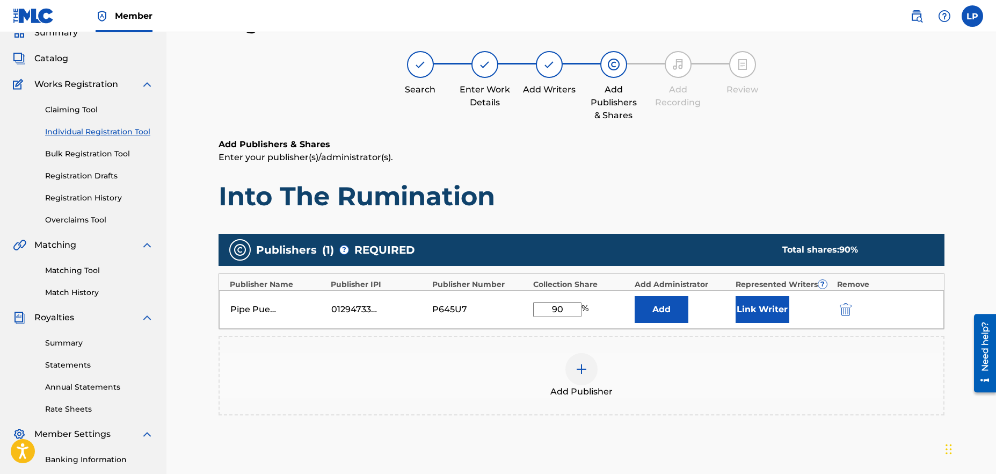
type input "90"
click at [722, 436] on div "Publishers ( 1 ) ? REQUIRED Total shares: 90 % Publisher Name Publisher IPI Pub…" at bounding box center [581, 339] width 726 height 223
click at [764, 308] on button "Link Writer" at bounding box center [762, 309] width 54 height 27
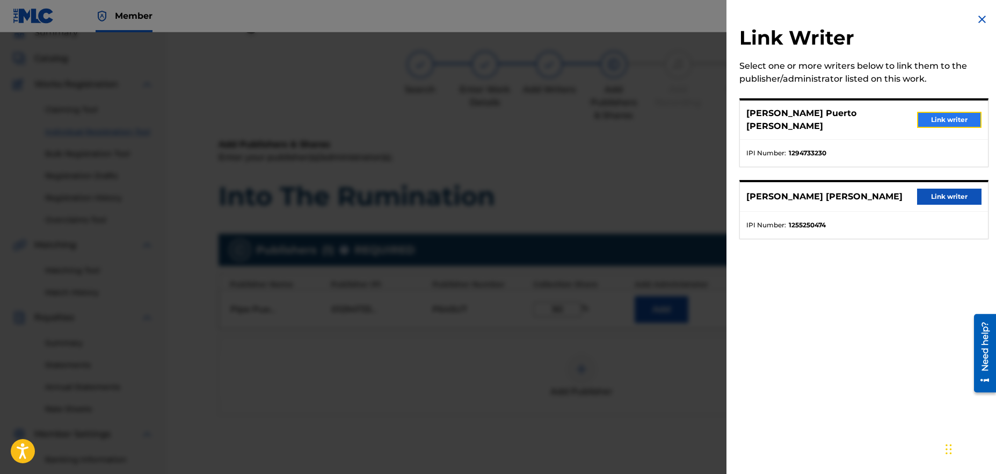
click at [928, 115] on button "Link writer" at bounding box center [949, 120] width 64 height 16
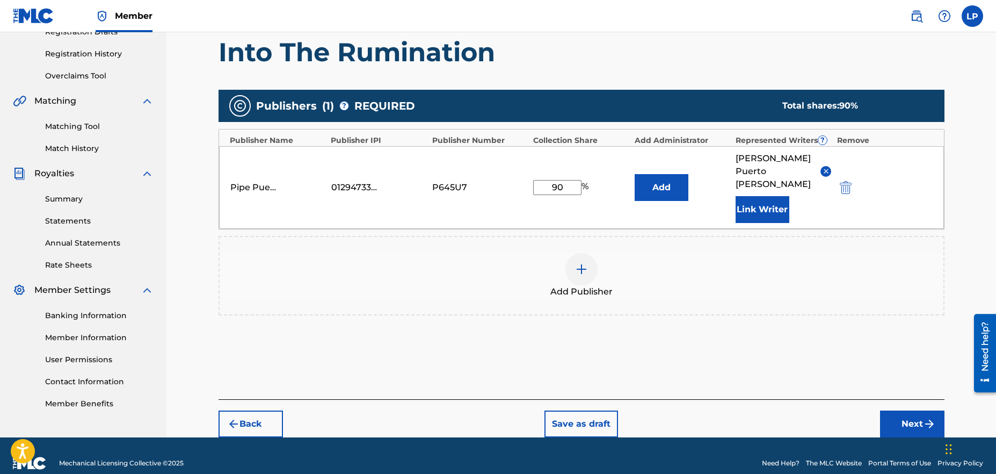
scroll to position [194, 0]
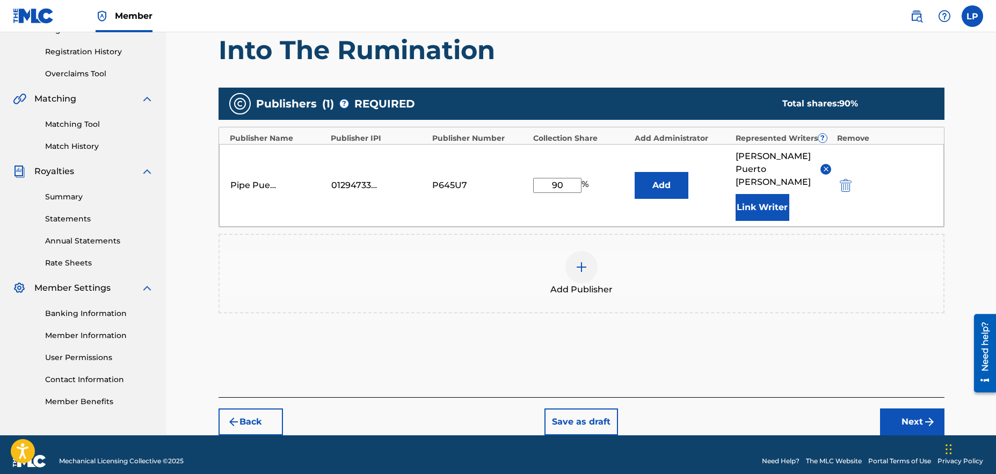
click at [557, 180] on input "90" at bounding box center [557, 185] width 48 height 15
type input "80"
click at [770, 346] on div "Add Publishers & Shares Enter your publisher(s)/administrator(s). Into The Rumi…" at bounding box center [581, 194] width 726 height 405
click at [734, 369] on div "Add Publishers & Shares Enter your publisher(s)/administrator(s). Into The Rumi…" at bounding box center [581, 194] width 726 height 405
click at [923, 415] on img "submit" at bounding box center [929, 421] width 13 height 13
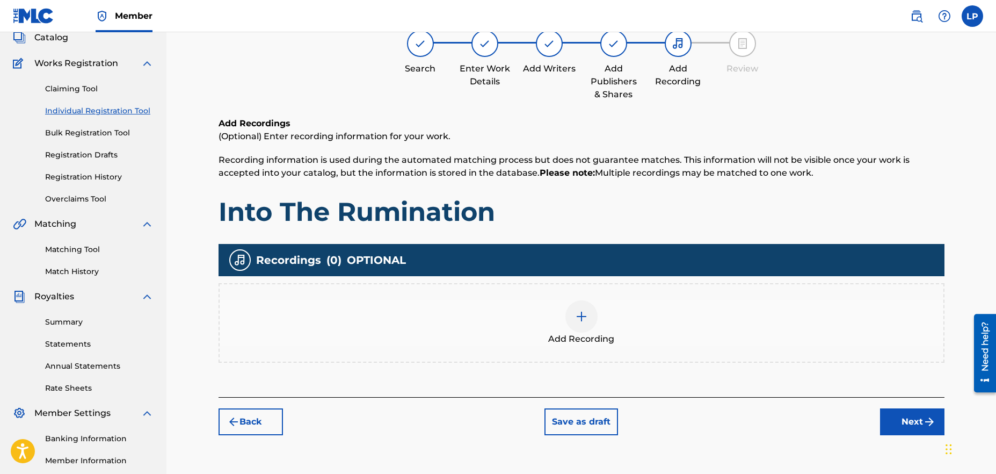
scroll to position [71, 0]
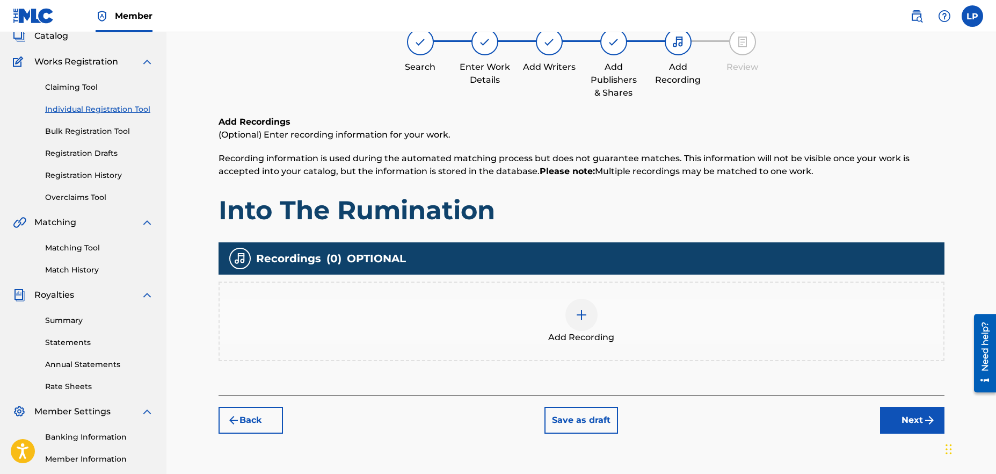
click at [587, 318] on img at bounding box center [581, 314] width 13 height 13
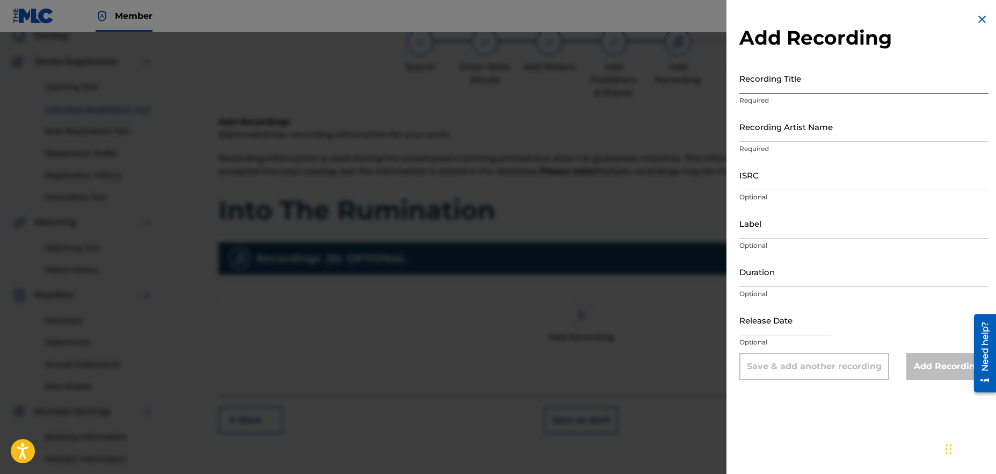
click at [788, 90] on input "Recording Title" at bounding box center [863, 78] width 249 height 31
type input "Into The Rumination"
click at [795, 137] on input "Recording Artist Name" at bounding box center [863, 126] width 249 height 31
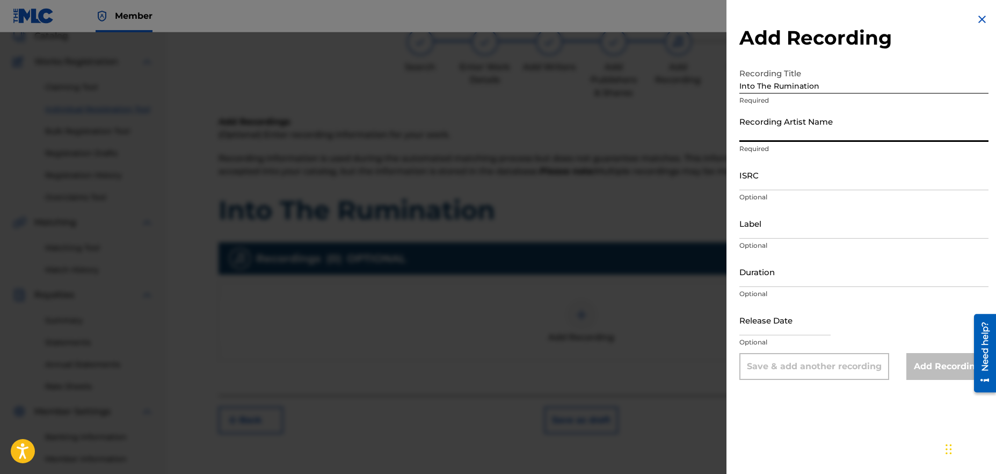
type input "Pipe Puerto"
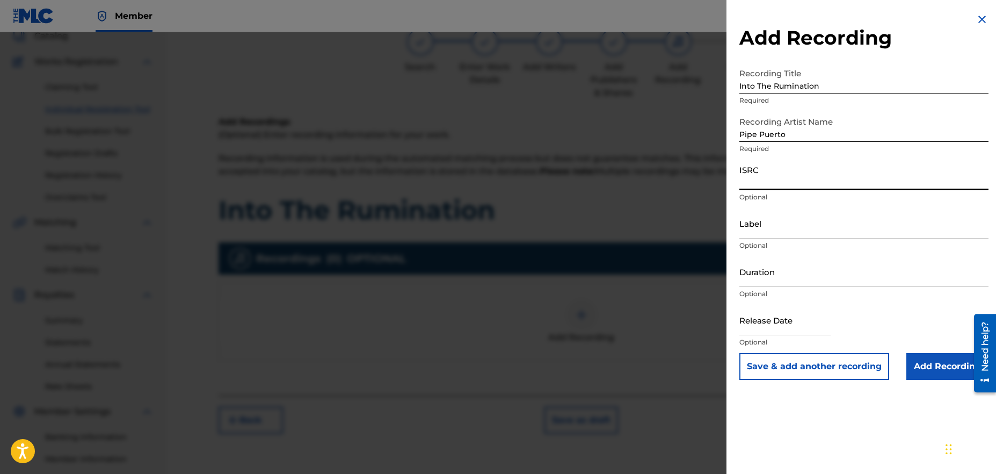
click at [762, 184] on input "ISRC" at bounding box center [863, 174] width 249 height 31
click at [763, 180] on input "ISRC" at bounding box center [863, 174] width 249 height 31
paste input "QZNJZ2569980"
type input "QZNJZ2569980"
click at [773, 230] on input "Label" at bounding box center [863, 223] width 249 height 31
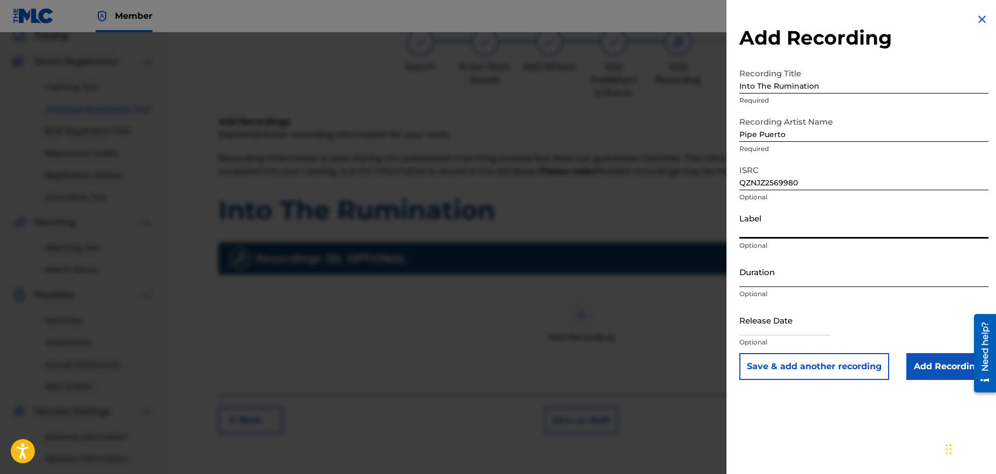
click at [773, 279] on input "Duration" at bounding box center [863, 271] width 249 height 31
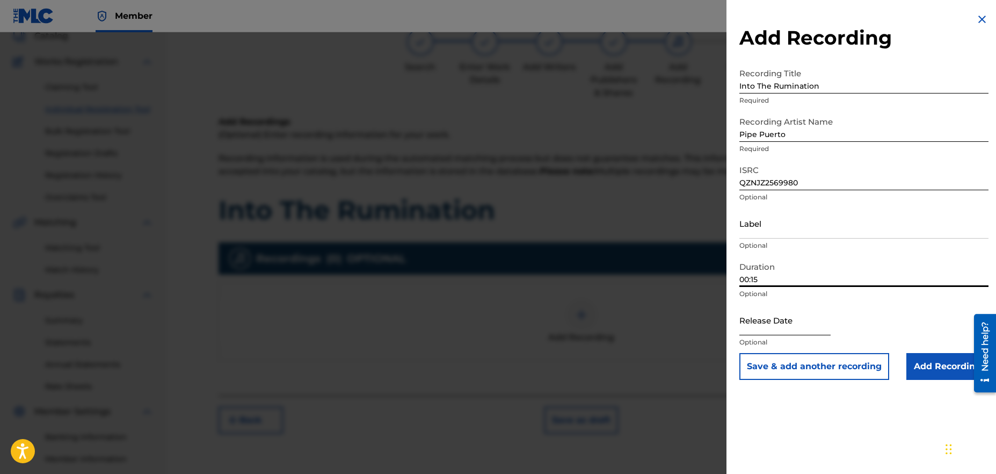
type input "00:15"
click at [793, 326] on input "text" at bounding box center [784, 319] width 91 height 31
select select "8"
select select "2025"
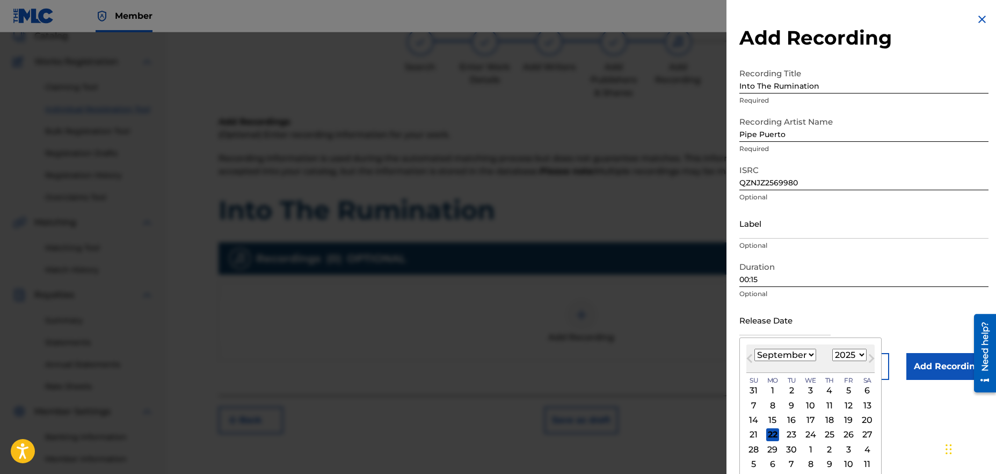
click at [888, 319] on div "Release Date Previous Month Next Month [DATE] January February March April May …" at bounding box center [863, 328] width 249 height 48
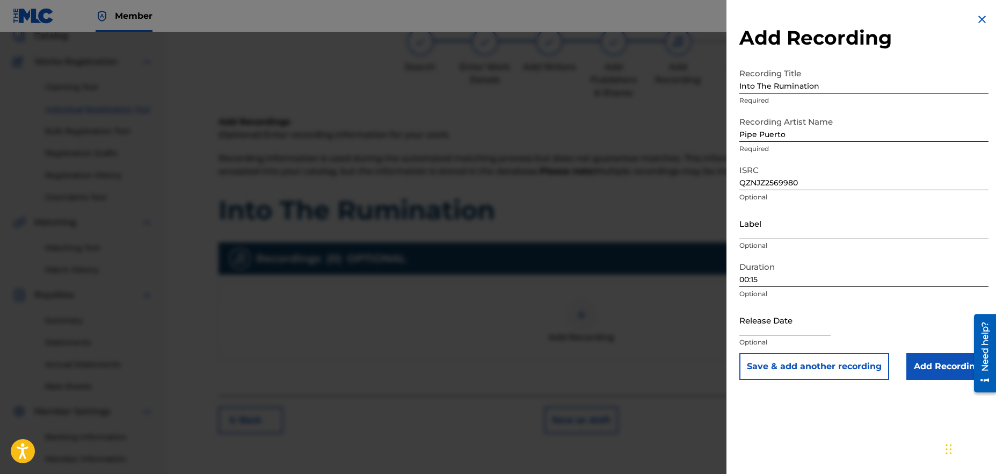
click at [780, 324] on input "text" at bounding box center [784, 319] width 91 height 31
select select "8"
select select "2025"
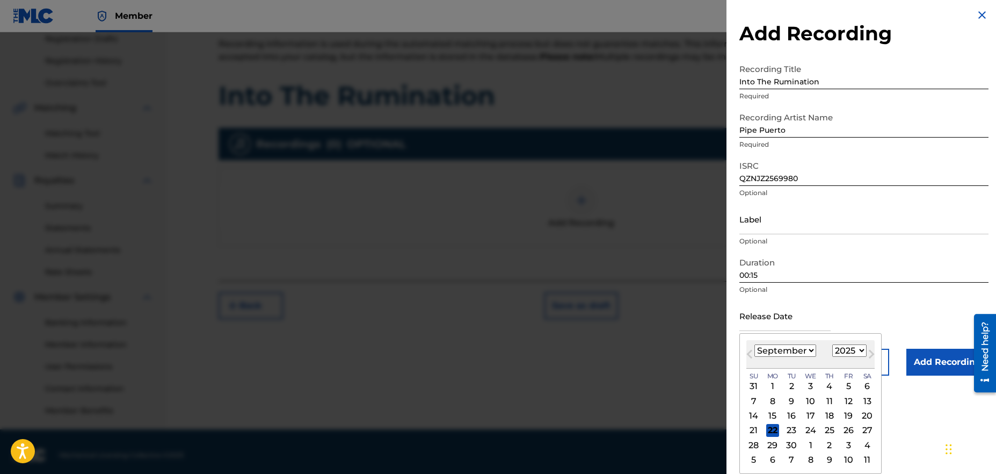
scroll to position [192, 0]
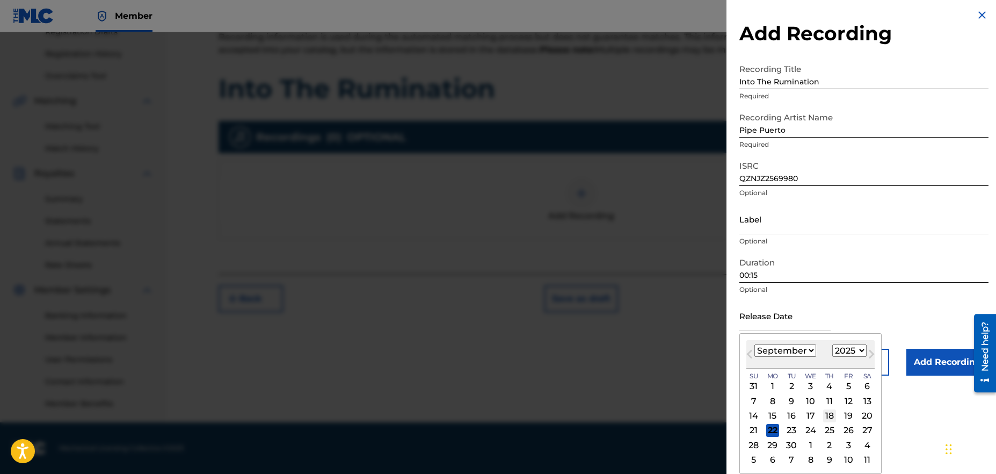
click at [830, 414] on div "18" at bounding box center [829, 415] width 13 height 13
type input "[DATE]"
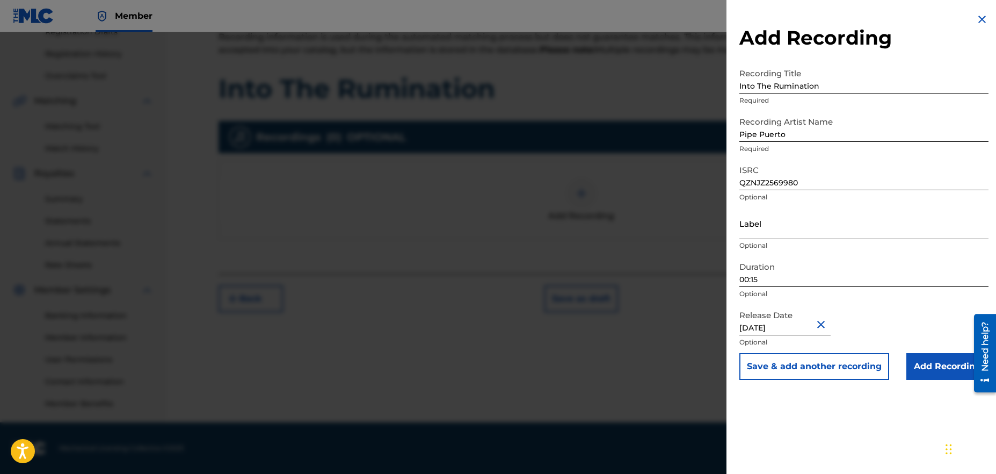
click at [879, 312] on div "Release Date [DATE] Optional" at bounding box center [863, 328] width 249 height 48
click at [937, 366] on input "Add Recording" at bounding box center [947, 366] width 82 height 27
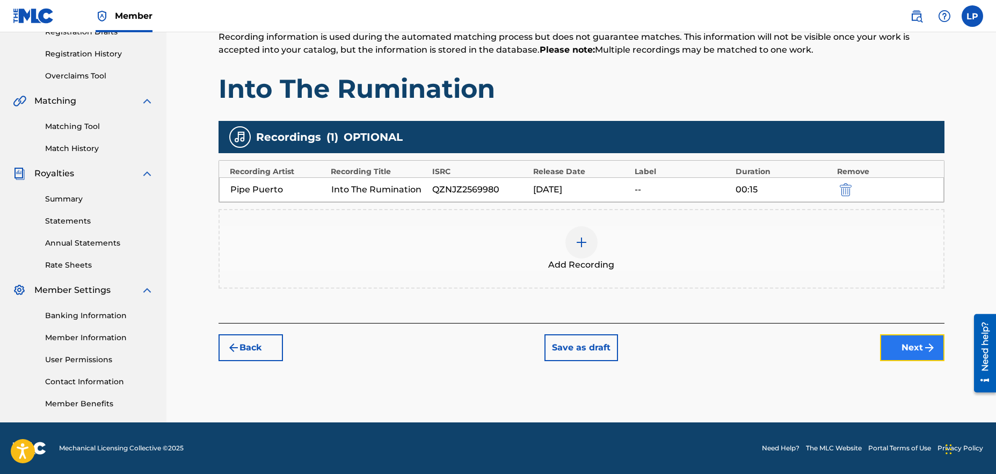
click at [920, 351] on button "Next" at bounding box center [912, 347] width 64 height 27
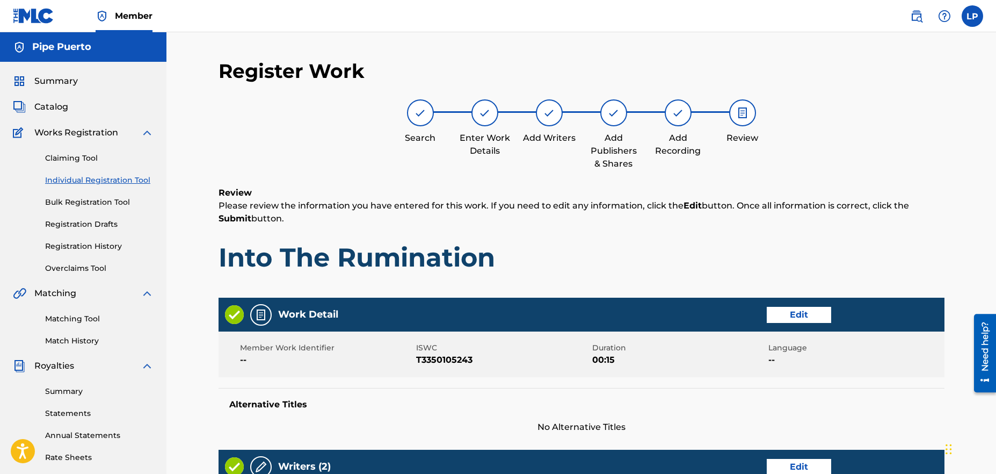
scroll to position [455, 0]
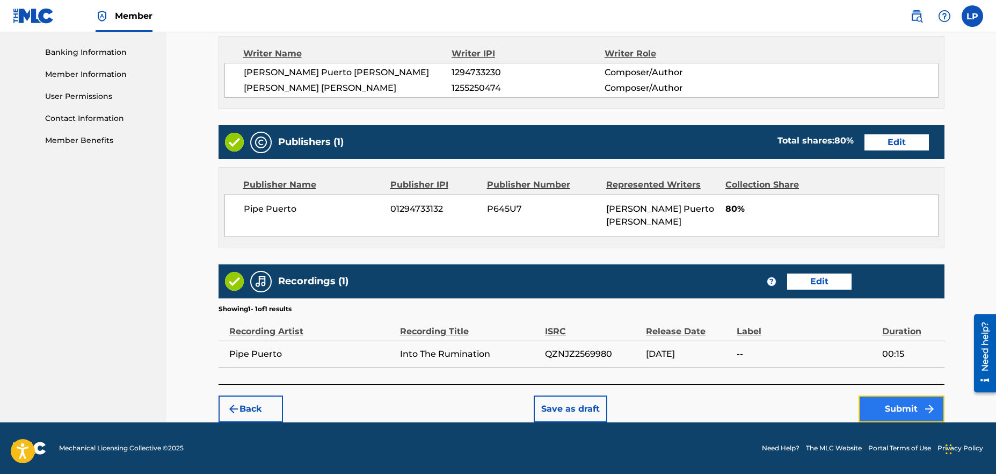
click at [923, 405] on img "submit" at bounding box center [929, 408] width 13 height 13
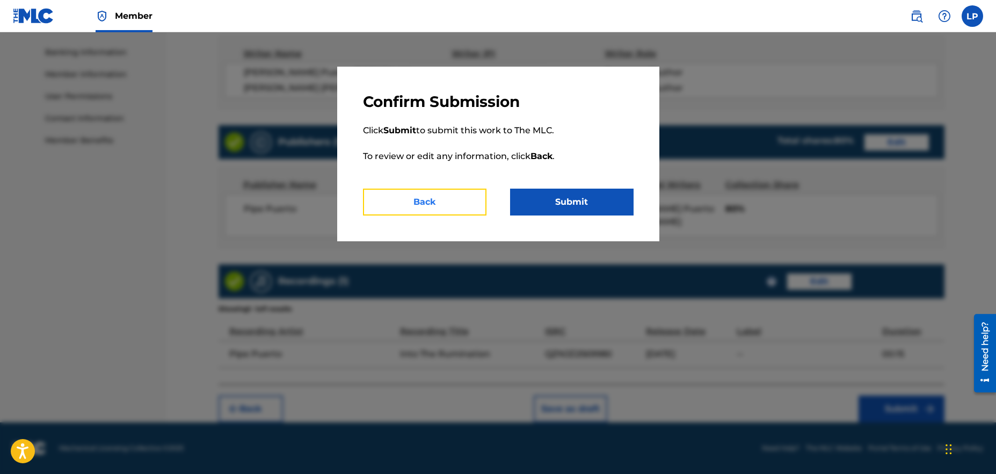
click at [433, 203] on button "Back" at bounding box center [424, 201] width 123 height 27
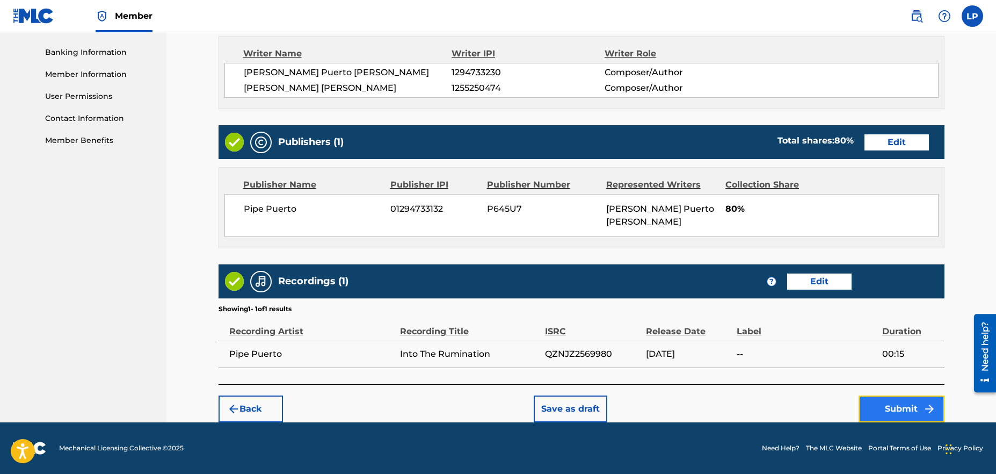
click at [905, 412] on button "Submit" at bounding box center [901, 408] width 86 height 27
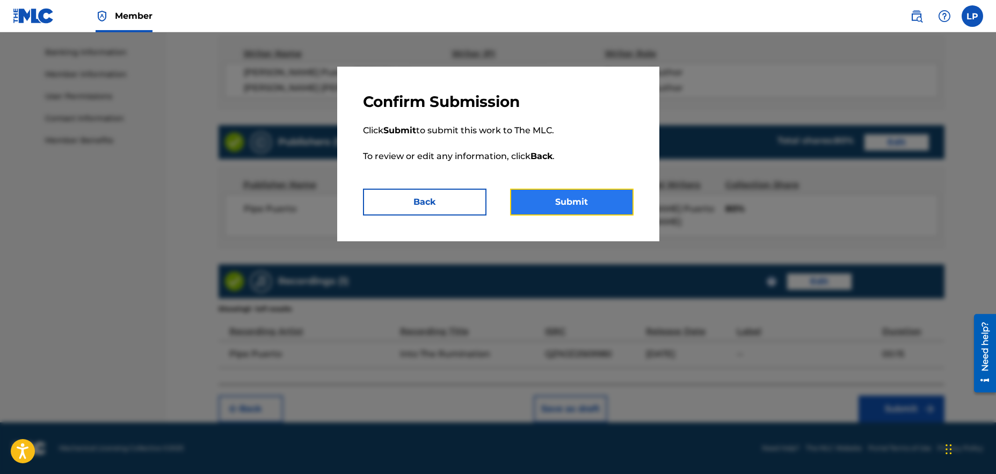
click at [573, 208] on button "Submit" at bounding box center [571, 201] width 123 height 27
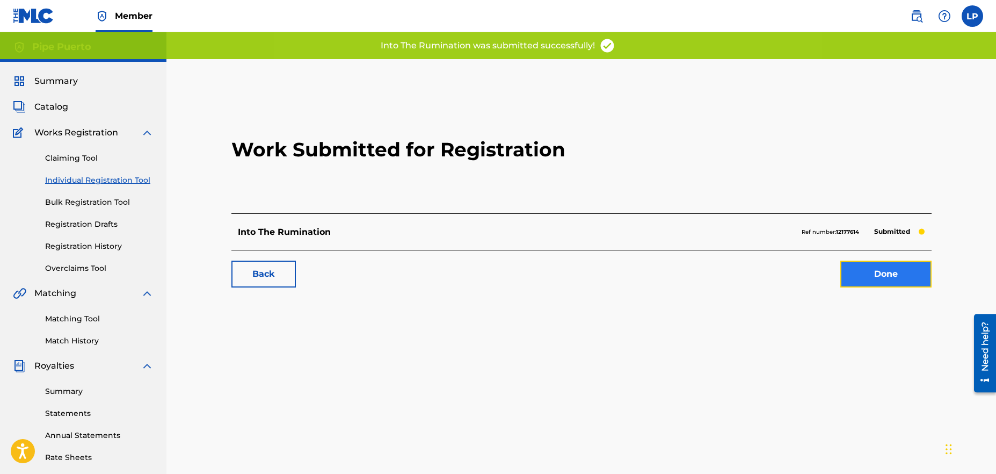
click at [882, 281] on link "Done" at bounding box center [885, 273] width 91 height 27
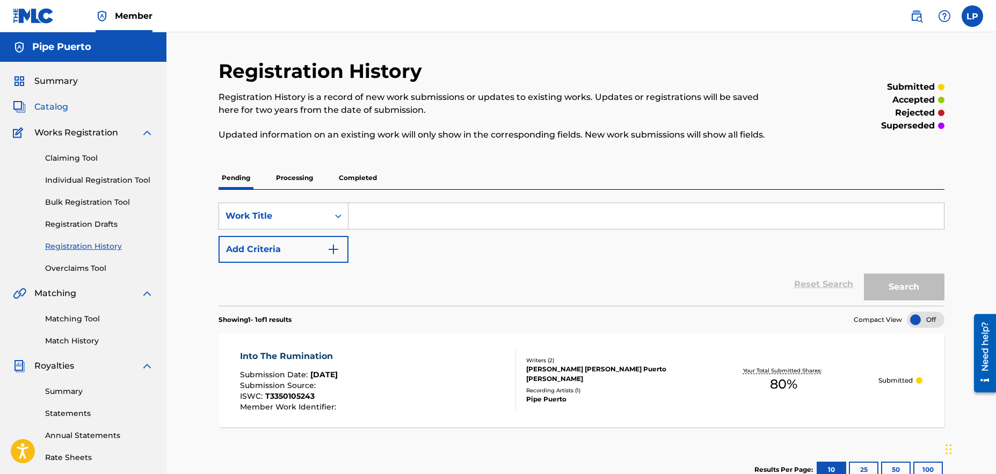
click at [51, 108] on span "Catalog" at bounding box center [51, 106] width 34 height 13
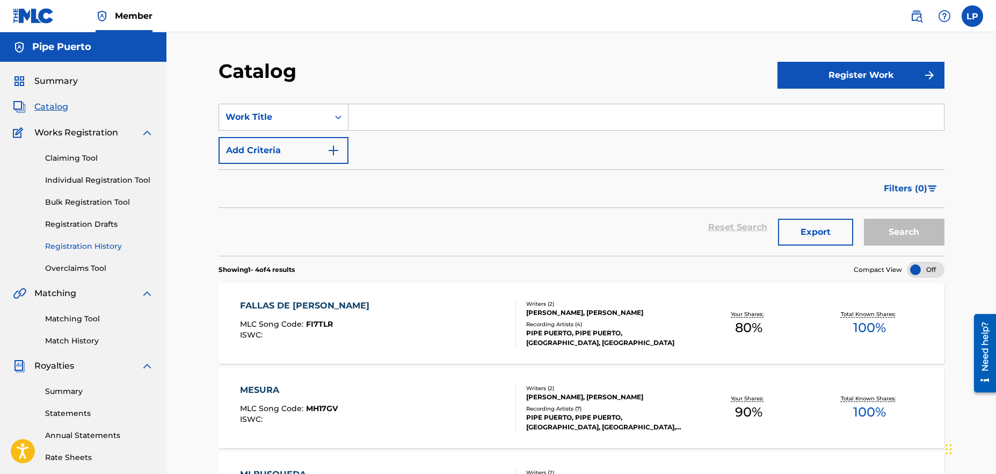
click at [103, 248] on link "Registration History" at bounding box center [99, 246] width 108 height 11
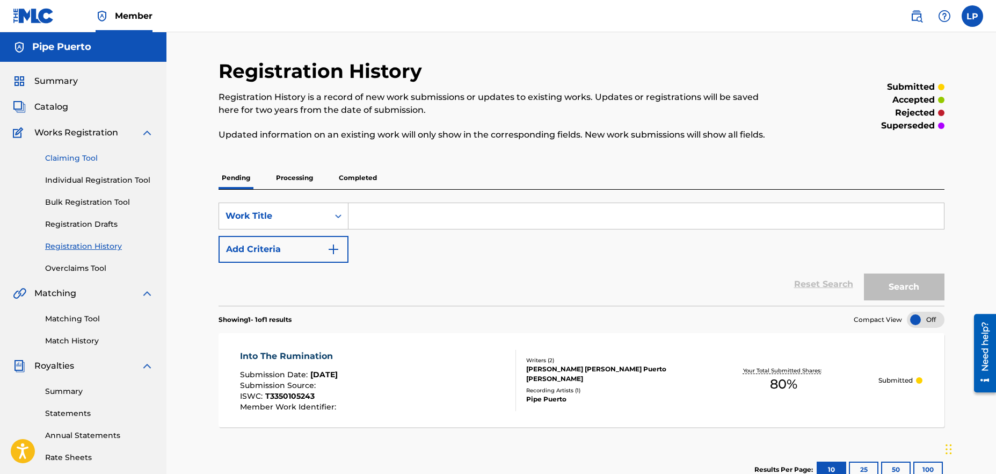
click at [68, 154] on link "Claiming Tool" at bounding box center [99, 157] width 108 height 11
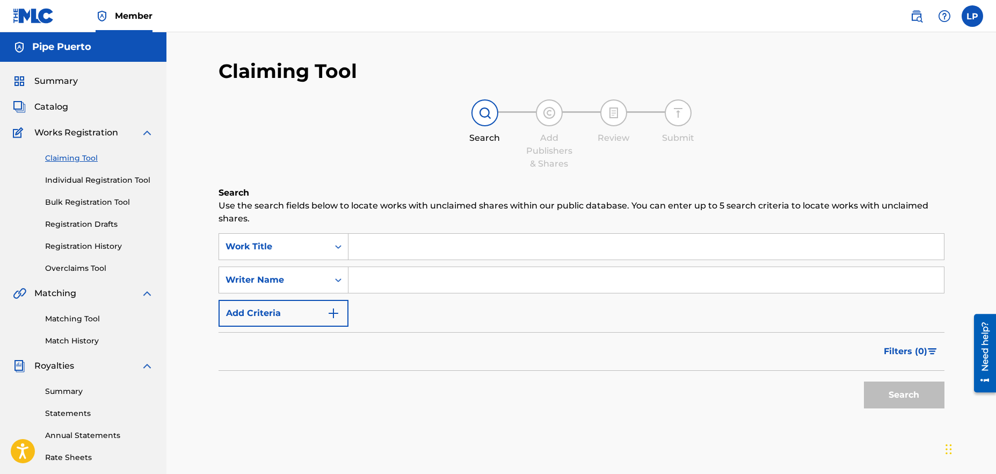
click at [395, 252] on input "Search Form" at bounding box center [645, 247] width 595 height 26
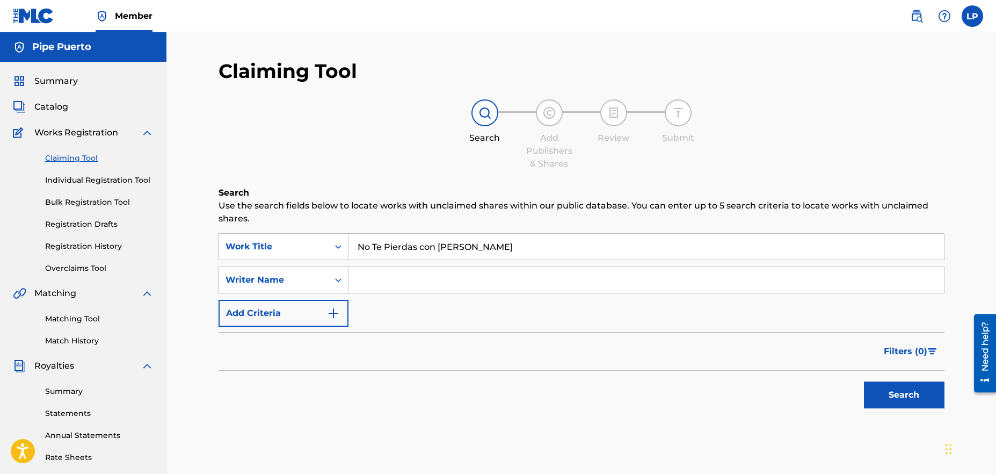
type input "No Te Pierdas con [PERSON_NAME]"
click at [450, 283] on input "Search Form" at bounding box center [645, 280] width 595 height 26
type input "[PERSON_NAME]"
click at [873, 392] on button "Search" at bounding box center [904, 394] width 81 height 27
click at [333, 320] on button "Add Criteria" at bounding box center [283, 313] width 130 height 27
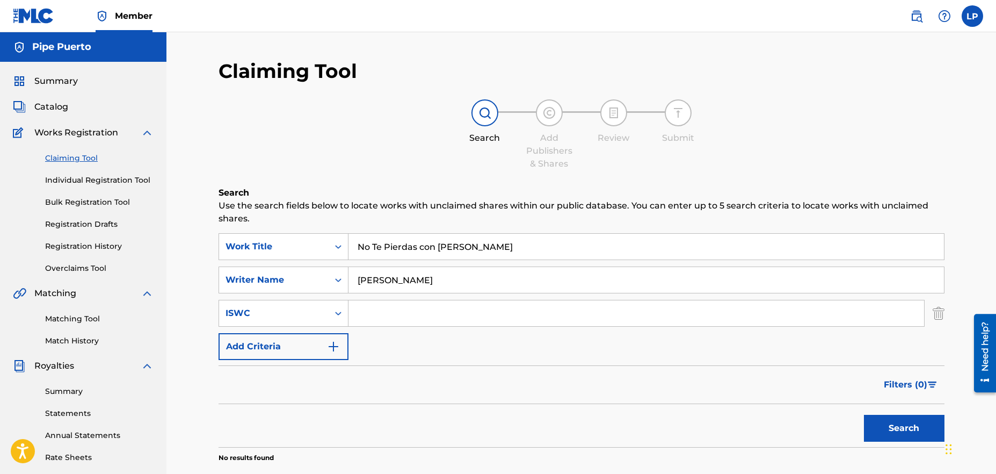
click at [413, 315] on input "Search Form" at bounding box center [636, 313] width 576 height 26
click at [404, 312] on input "Search Form" at bounding box center [636, 313] width 576 height 26
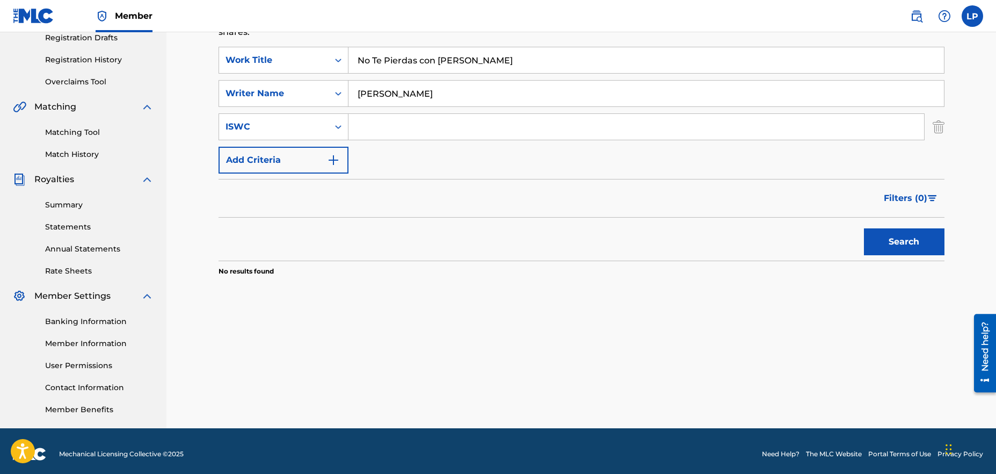
scroll to position [192, 0]
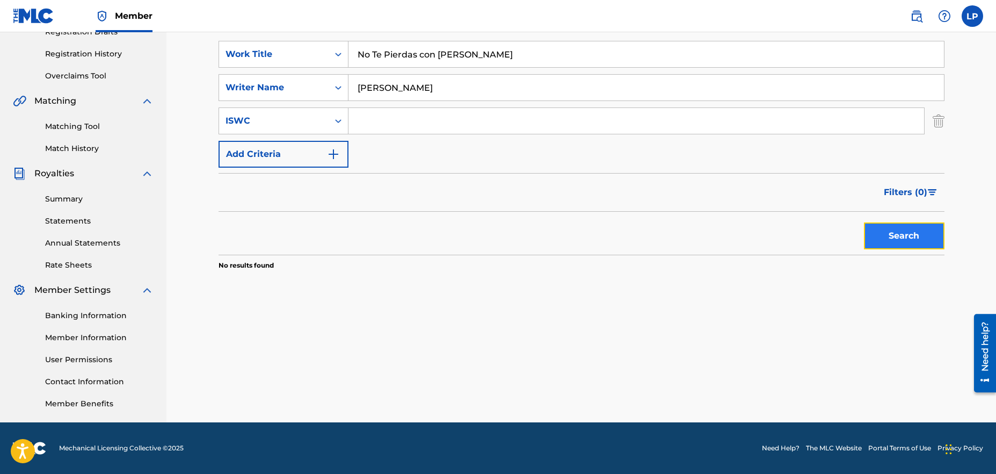
click at [880, 230] on button "Search" at bounding box center [904, 235] width 81 height 27
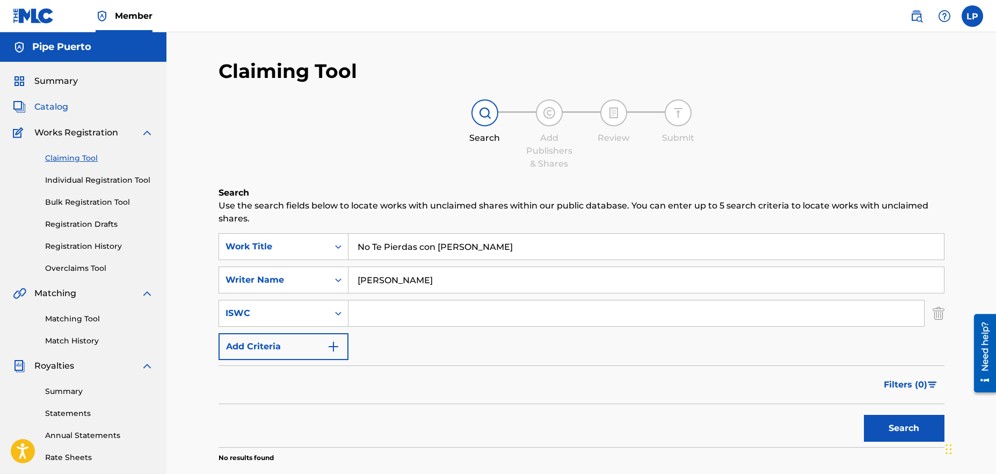
click at [65, 105] on span "Catalog" at bounding box center [51, 106] width 34 height 13
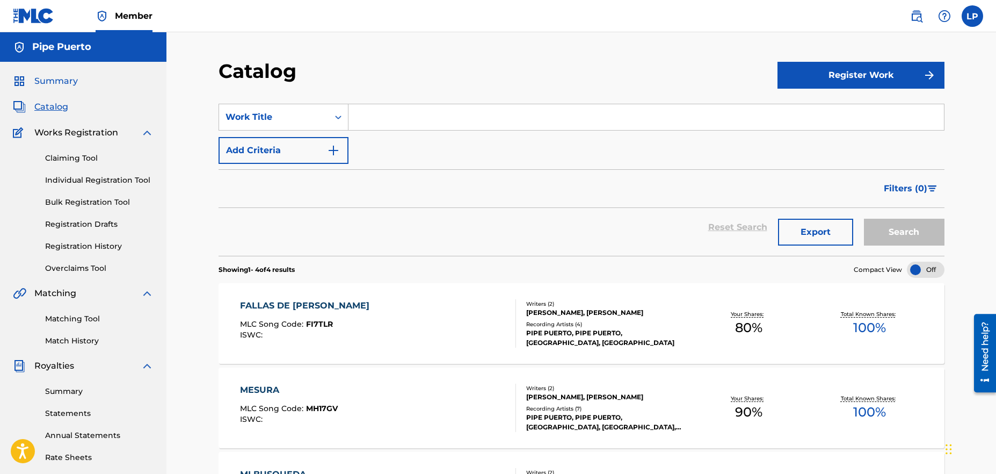
click at [58, 83] on span "Summary" at bounding box center [55, 81] width 43 height 13
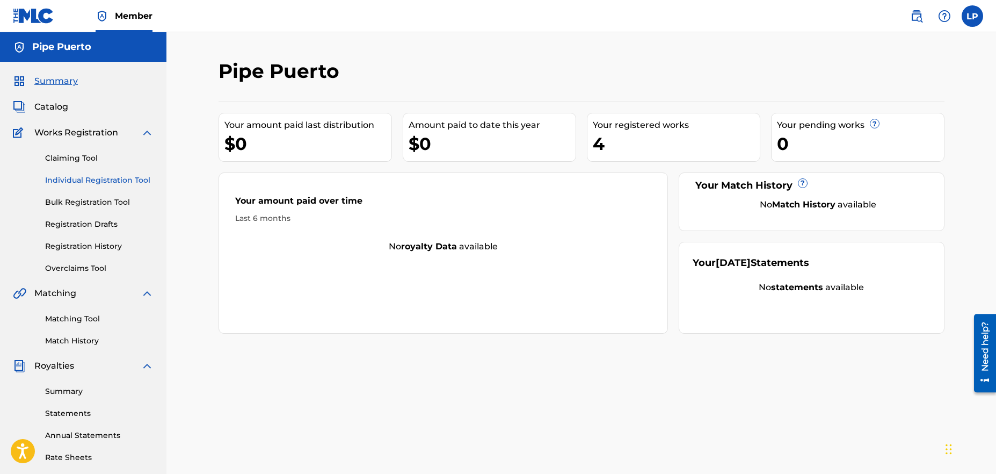
click at [84, 176] on link "Individual Registration Tool" at bounding box center [99, 179] width 108 height 11
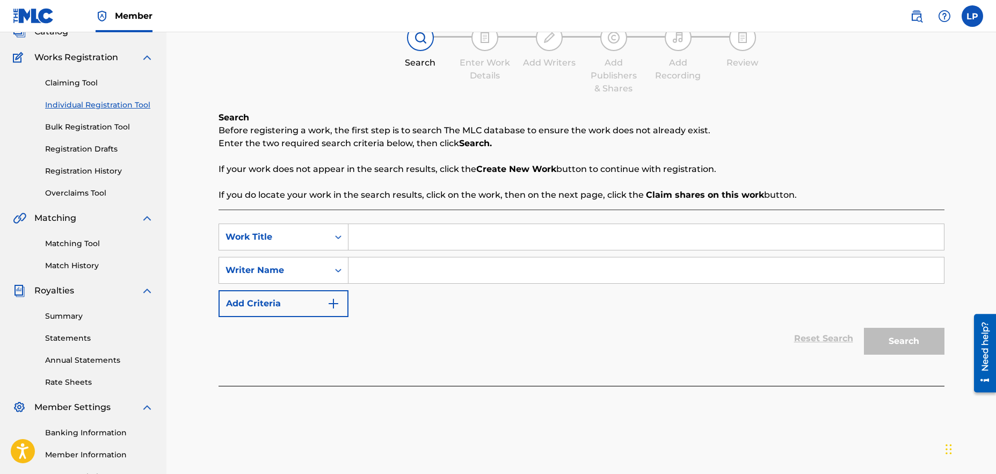
scroll to position [96, 0]
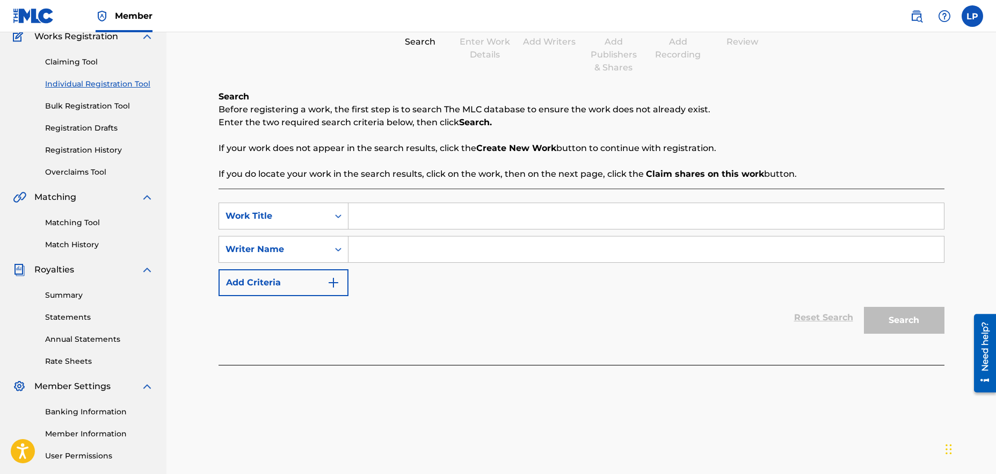
click at [396, 218] on input "Search Form" at bounding box center [645, 216] width 595 height 26
type input "Fortuna Y Encarte"
drag, startPoint x: 407, startPoint y: 254, endPoint x: 403, endPoint y: 245, distance: 10.8
click at [407, 254] on input "Search Form" at bounding box center [645, 249] width 595 height 26
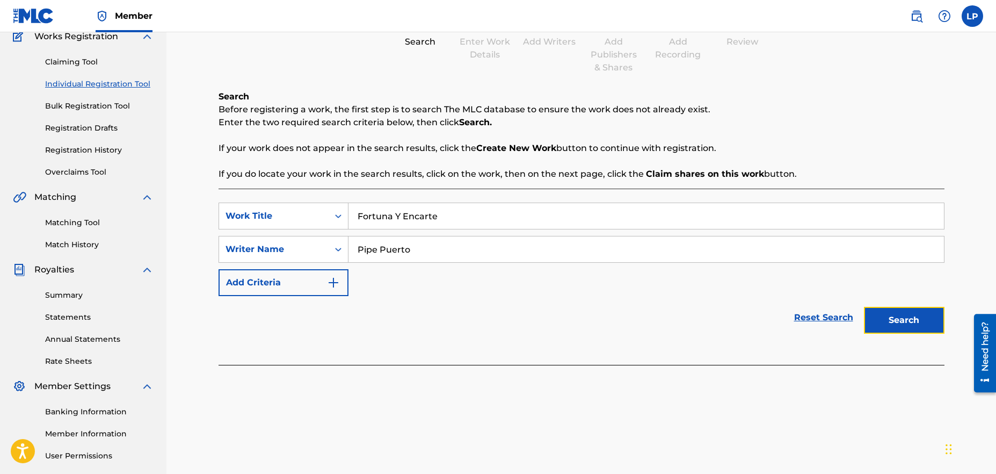
click at [906, 318] on button "Search" at bounding box center [904, 320] width 81 height 27
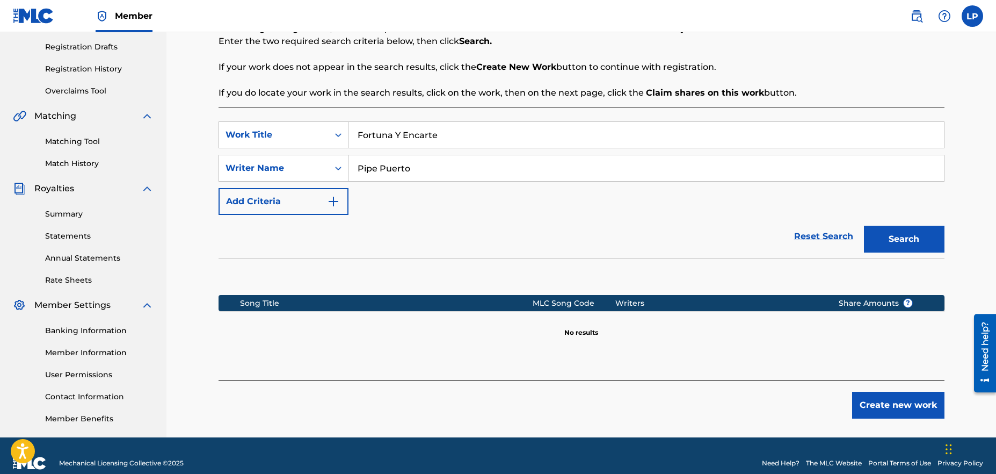
scroll to position [192, 0]
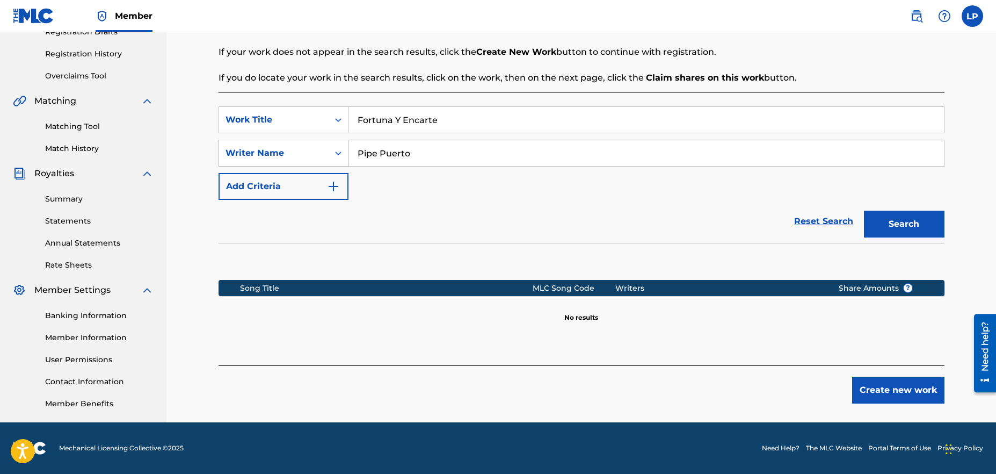
drag, startPoint x: 418, startPoint y: 152, endPoint x: 339, endPoint y: 147, distance: 78.6
click at [339, 147] on div "SearchWithCriteria10574274-06b9-4418-85a4-3c4ad12c1d5f Writer Name Pipe Puerto" at bounding box center [581, 153] width 726 height 27
type input "[PERSON_NAME] Puerto [PERSON_NAME]"
click at [916, 228] on button "Search" at bounding box center [904, 223] width 81 height 27
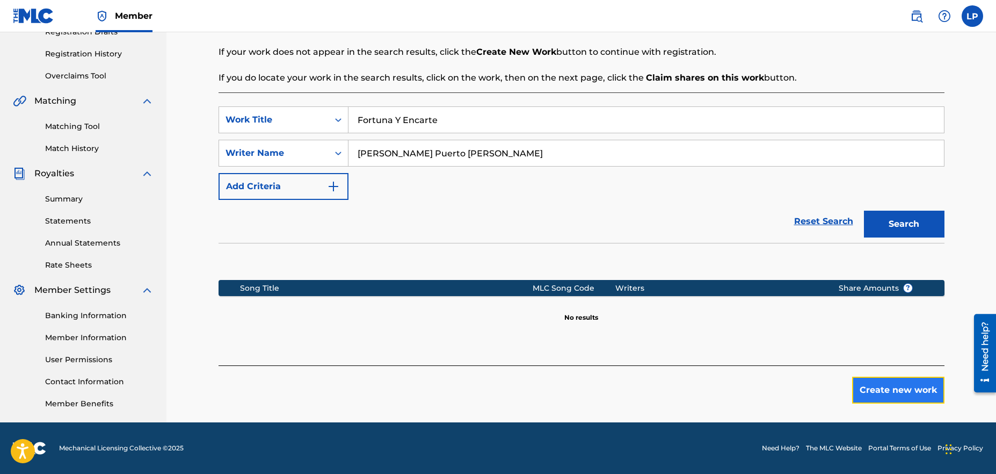
click at [885, 399] on button "Create new work" at bounding box center [898, 389] width 92 height 27
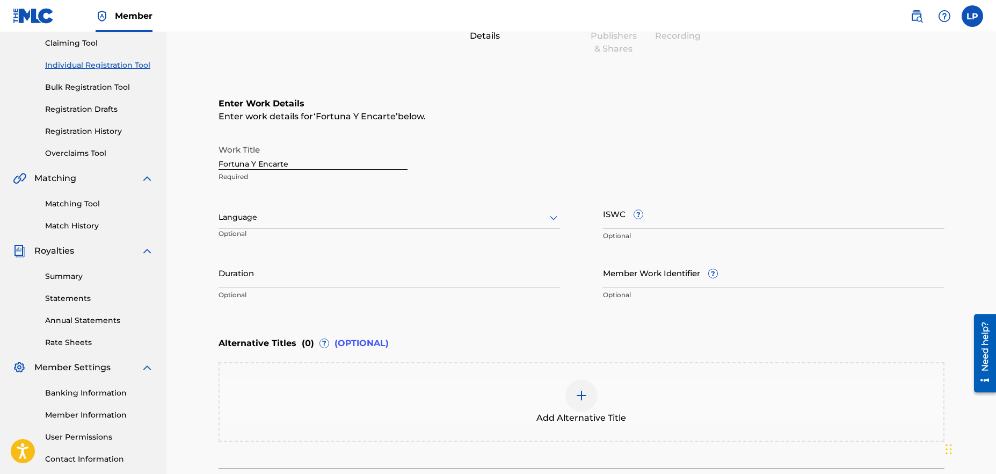
scroll to position [113, 0]
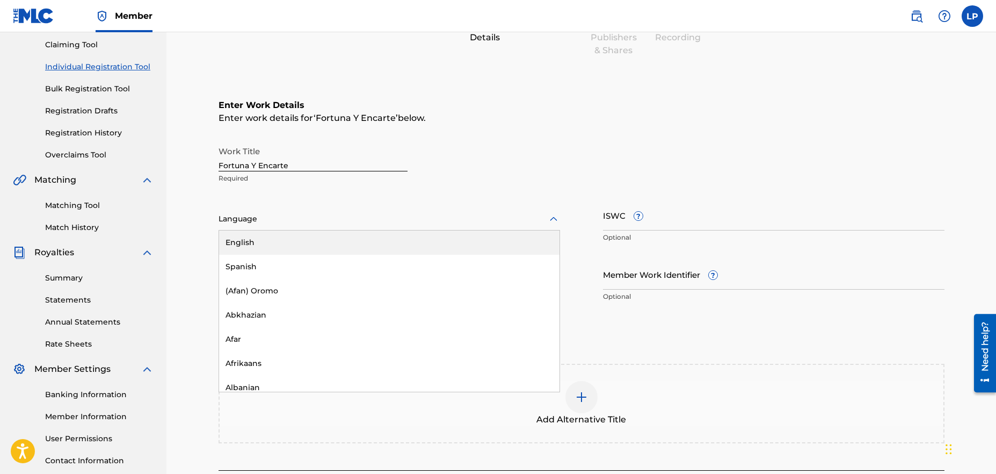
click at [398, 216] on div at bounding box center [388, 218] width 341 height 13
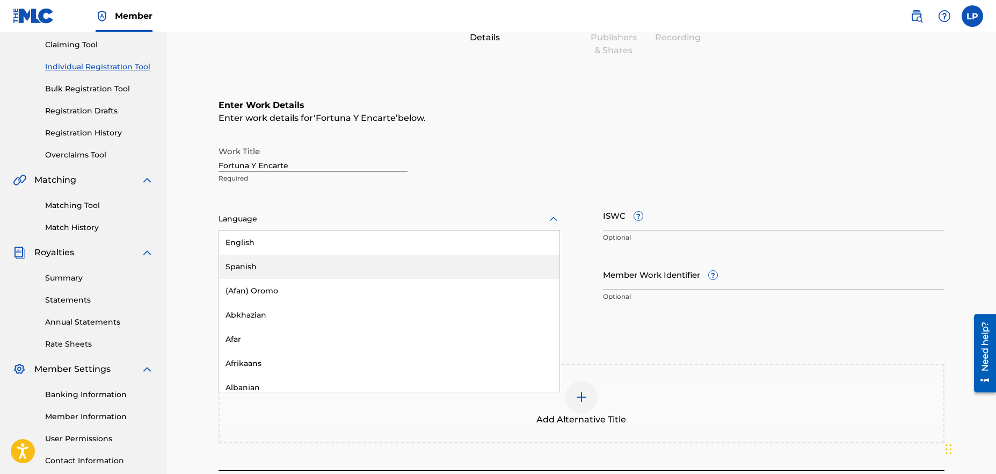
click at [293, 263] on div "Spanish" at bounding box center [389, 266] width 340 height 24
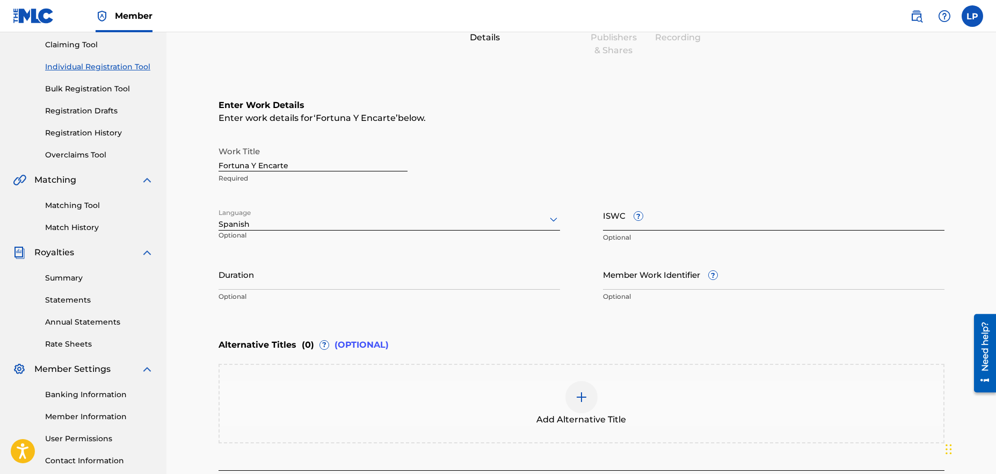
click at [660, 222] on input "ISWC ?" at bounding box center [773, 215] width 341 height 31
paste input "T3350105107"
type input "T3350105107"
click at [324, 280] on input "Duration" at bounding box center [388, 274] width 341 height 31
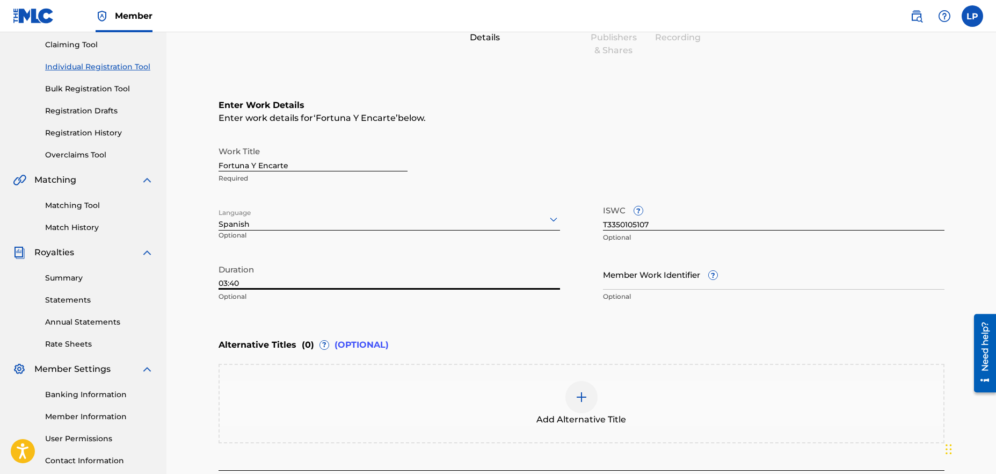
type input "03:40"
click at [705, 331] on div "Enter Work Details Enter work details for ‘ Fortuna Y Encarte ’ below. Work Tit…" at bounding box center [581, 203] width 726 height 260
click at [504, 329] on div "Enter Work Details Enter work details for ‘ Fortuna Y Encarte ’ below. Work Tit…" at bounding box center [581, 203] width 726 height 260
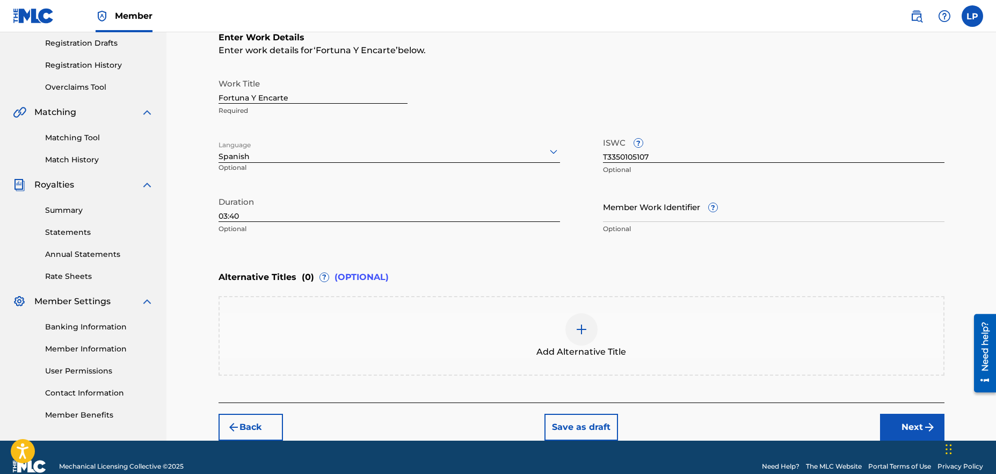
scroll to position [105, 0]
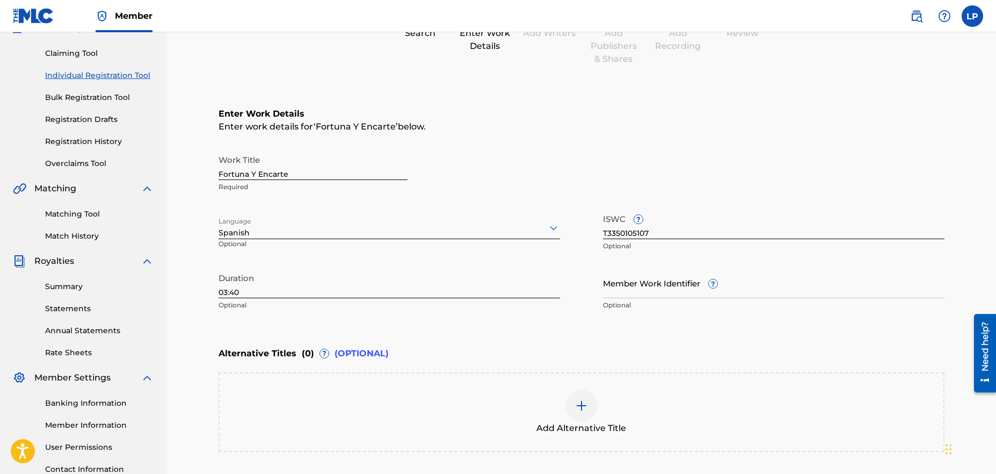
click at [254, 174] on input "Fortuna Y Encarte" at bounding box center [312, 164] width 189 height 31
type input "Fortuna y Encarte"
click at [496, 142] on div "Enter Work Details Enter work details for ‘ Fortuna y Encarte ’ below. Work Tit…" at bounding box center [581, 212] width 726 height 260
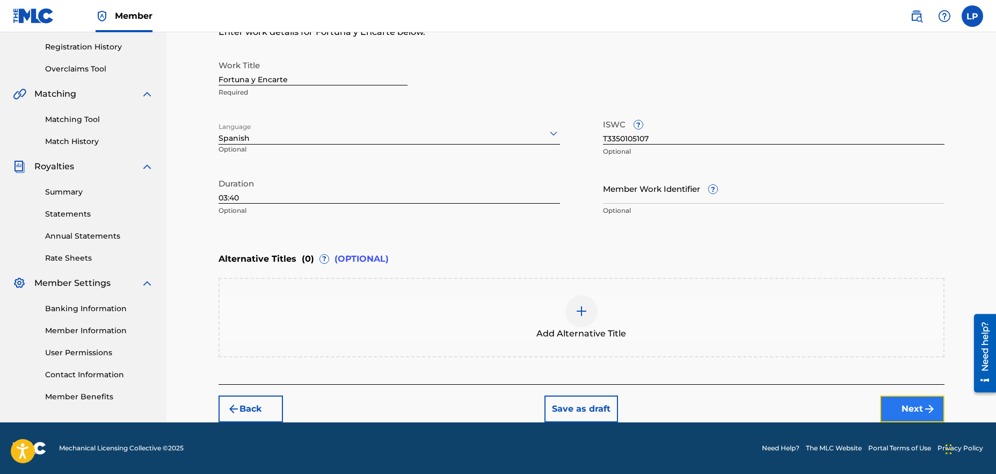
click at [925, 408] on img "submit" at bounding box center [929, 408] width 13 height 13
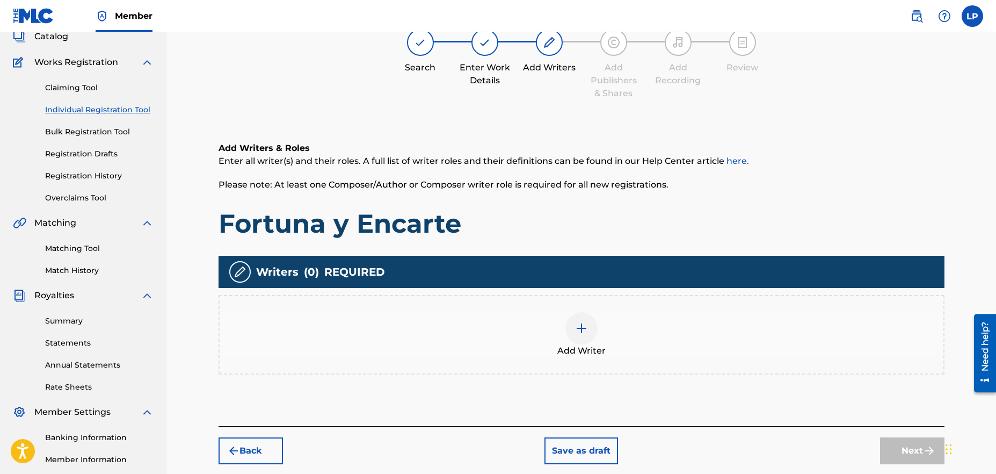
scroll to position [72, 0]
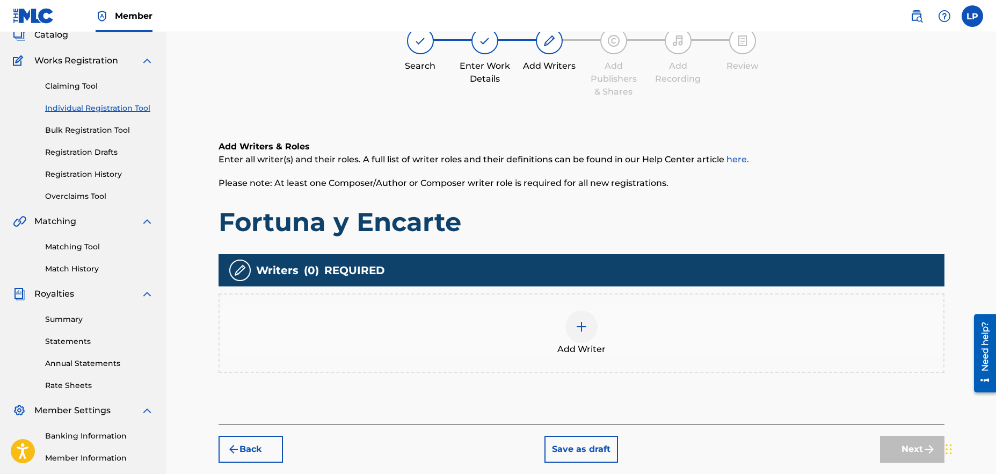
click at [579, 329] on img at bounding box center [581, 326] width 13 height 13
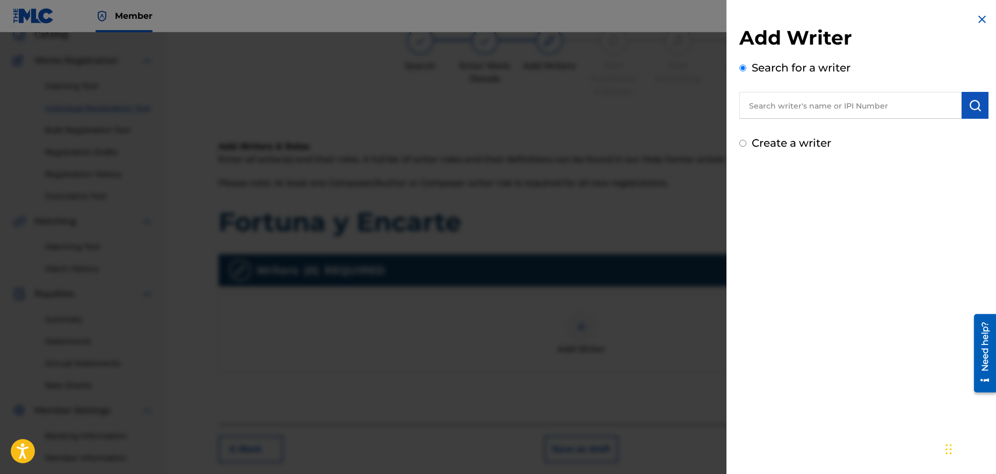
click at [828, 112] on input "text" at bounding box center [850, 105] width 222 height 27
click at [827, 109] on input "text" at bounding box center [850, 105] width 222 height 27
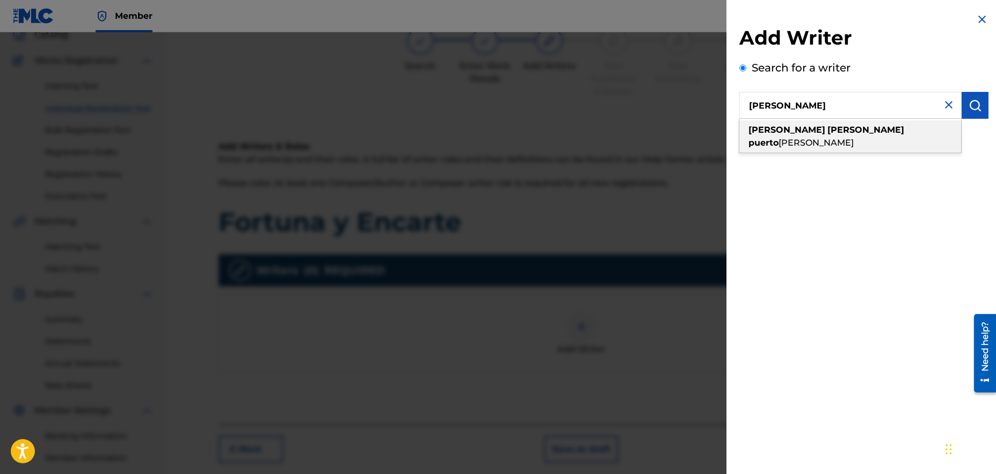
click at [852, 137] on span "[PERSON_NAME]" at bounding box center [815, 142] width 75 height 10
type input "[PERSON_NAME] puerto [PERSON_NAME]"
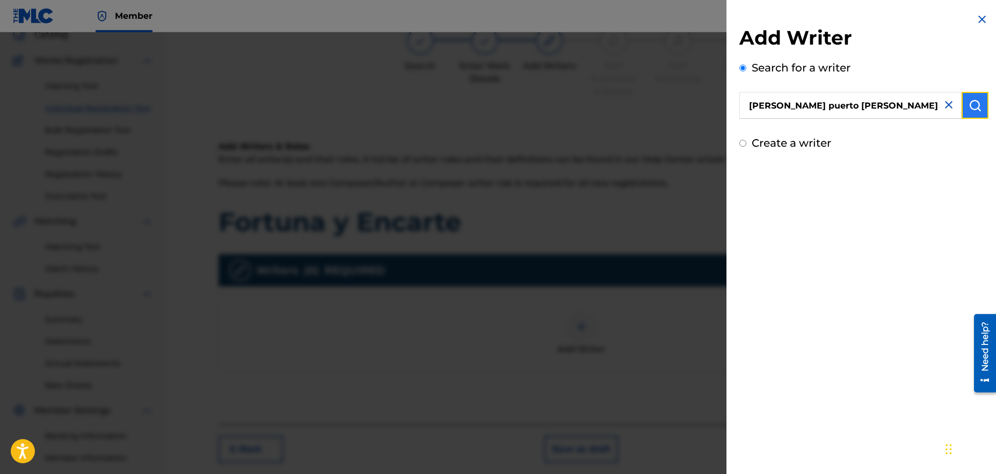
click at [971, 106] on img "submit" at bounding box center [974, 105] width 13 height 13
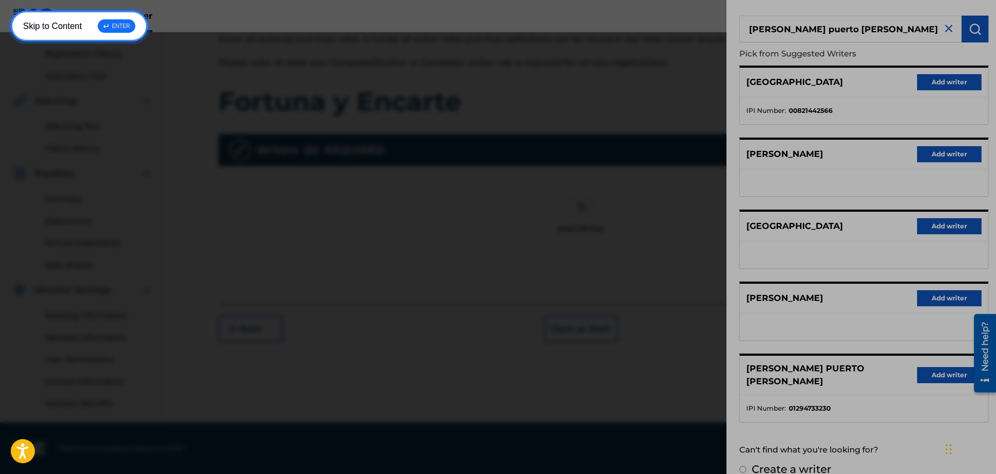
scroll to position [78, 0]
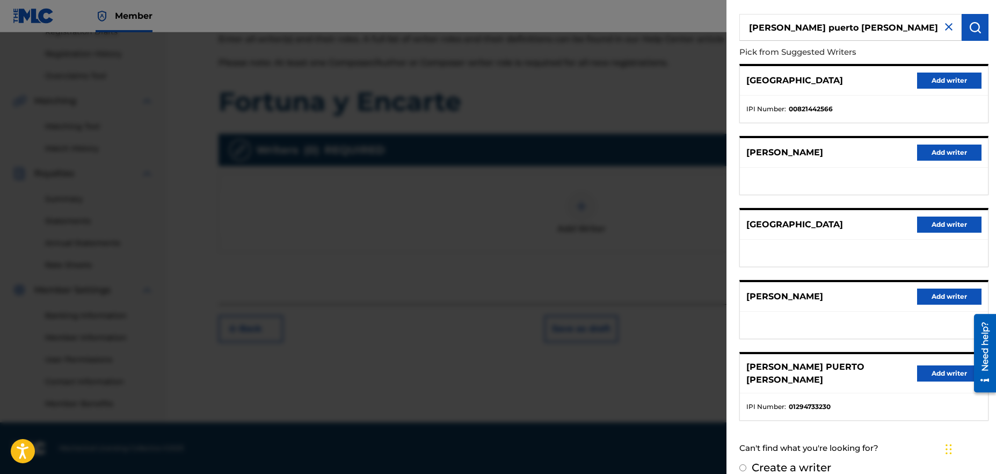
click at [821, 11] on div "Search for a writer [PERSON_NAME] puerto [PERSON_NAME] Pick from Suggested Writ…" at bounding box center [863, 220] width 249 height 477
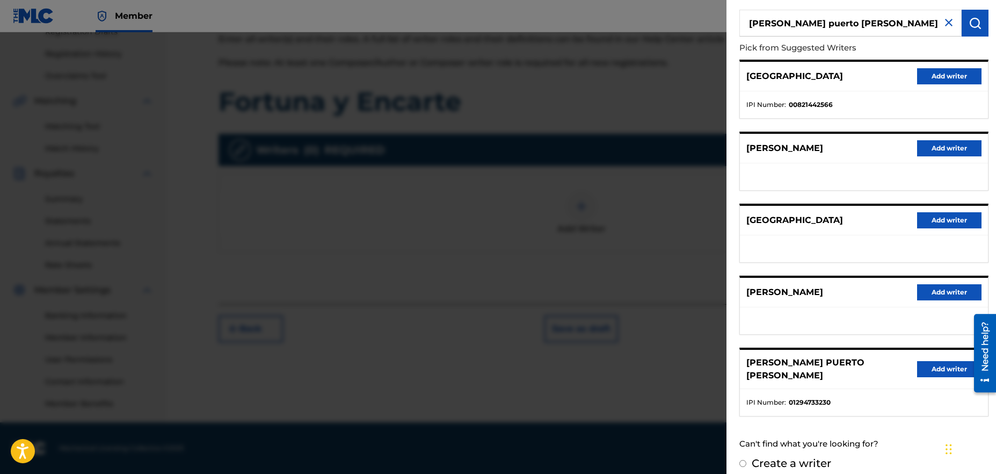
scroll to position [83, 0]
click at [946, 365] on button "Add writer" at bounding box center [949, 368] width 64 height 16
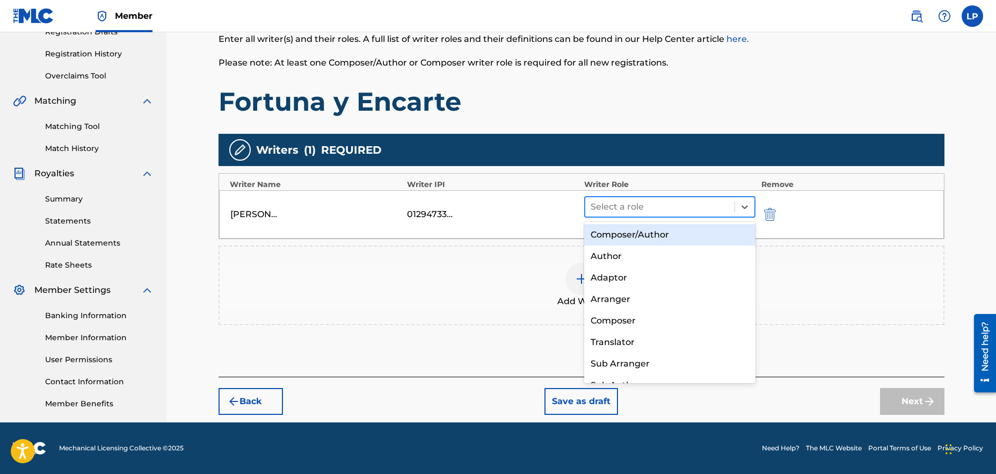
click at [719, 208] on div at bounding box center [660, 206] width 139 height 15
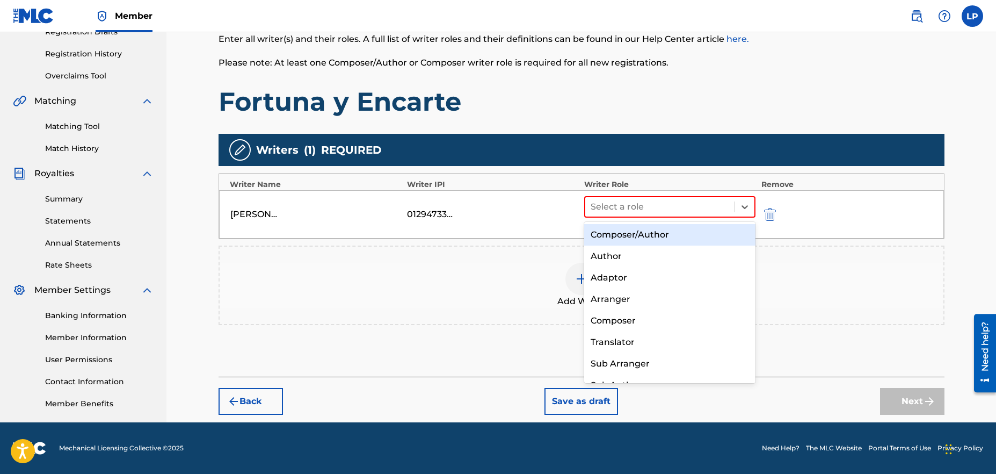
click at [669, 231] on div "Composer/Author" at bounding box center [670, 234] width 172 height 21
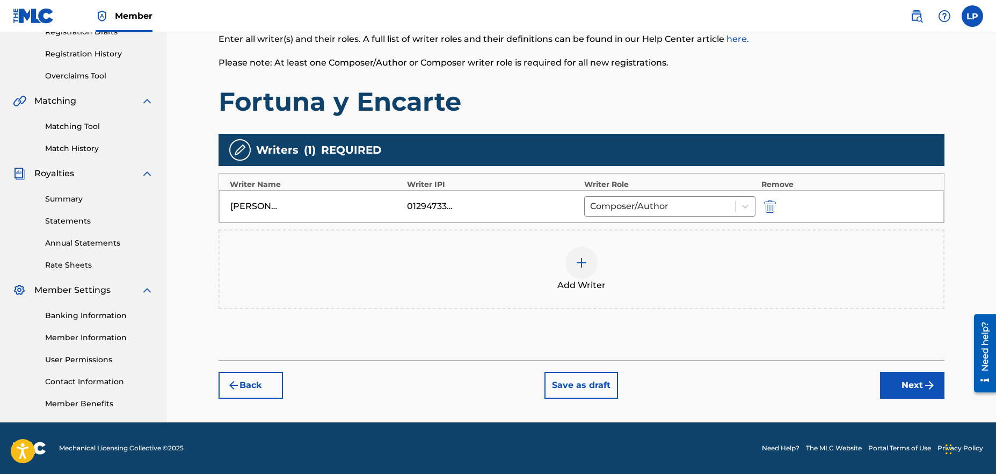
click at [580, 268] on img at bounding box center [581, 262] width 13 height 13
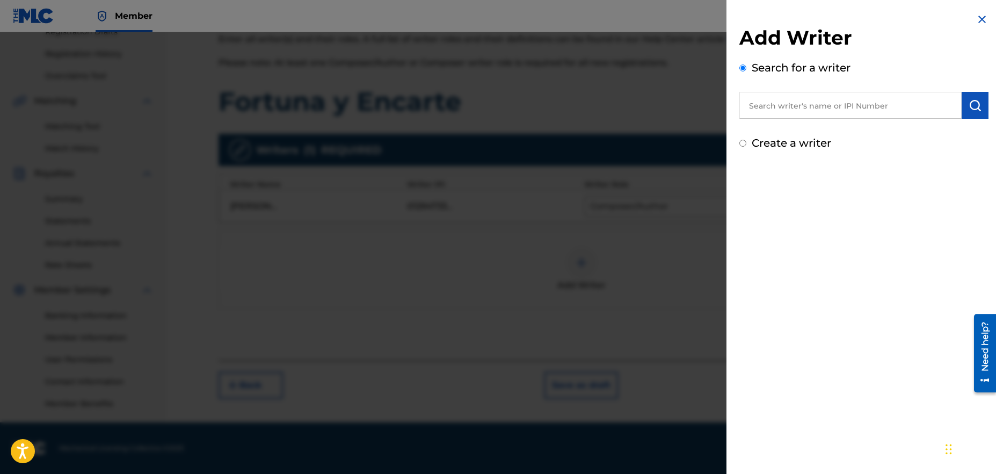
click at [851, 114] on input "text" at bounding box center [850, 105] width 222 height 27
type input "[PERSON_NAME]"
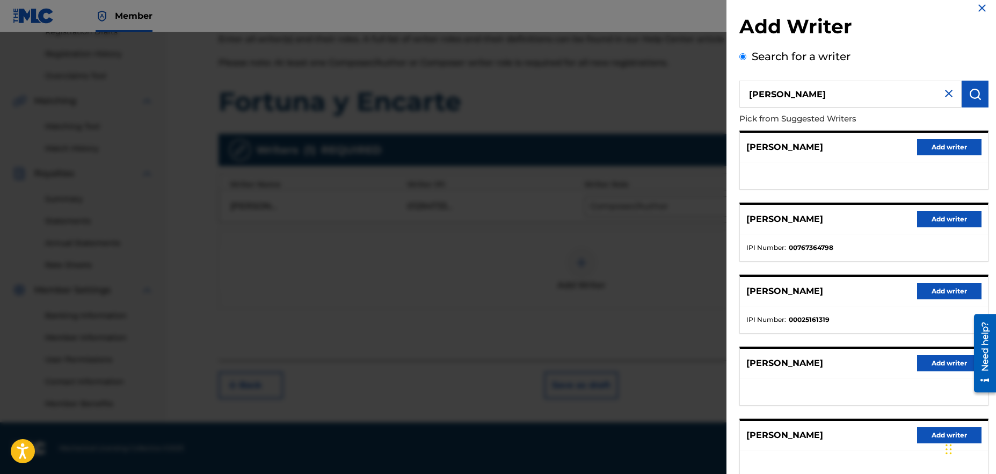
scroll to position [0, 0]
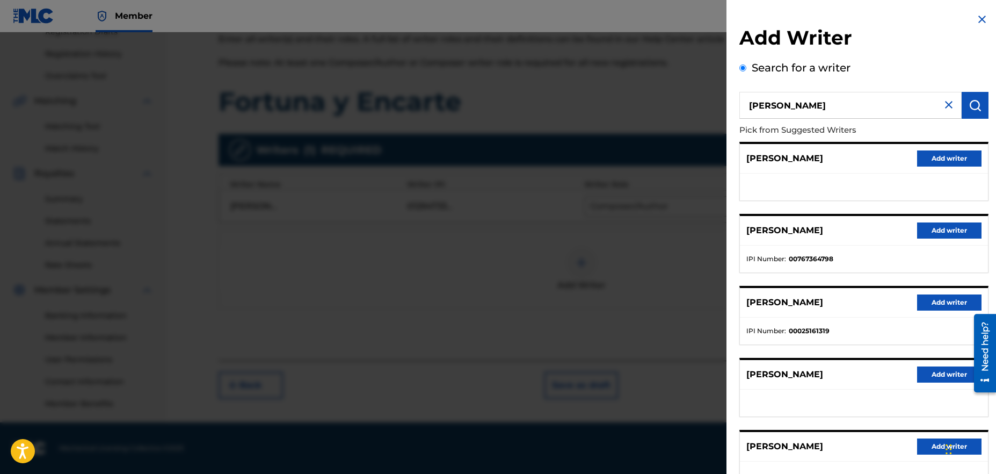
drag, startPoint x: 844, startPoint y: 105, endPoint x: 712, endPoint y: 105, distance: 132.1
click at [712, 105] on div "Add Writer Search for a writer [PERSON_NAME] from Suggested Writers [PERSON_NAM…" at bounding box center [498, 252] width 996 height 441
click at [818, 107] on input "text" at bounding box center [850, 105] width 222 height 27
paste input "1255250474"
type input "1255250474"
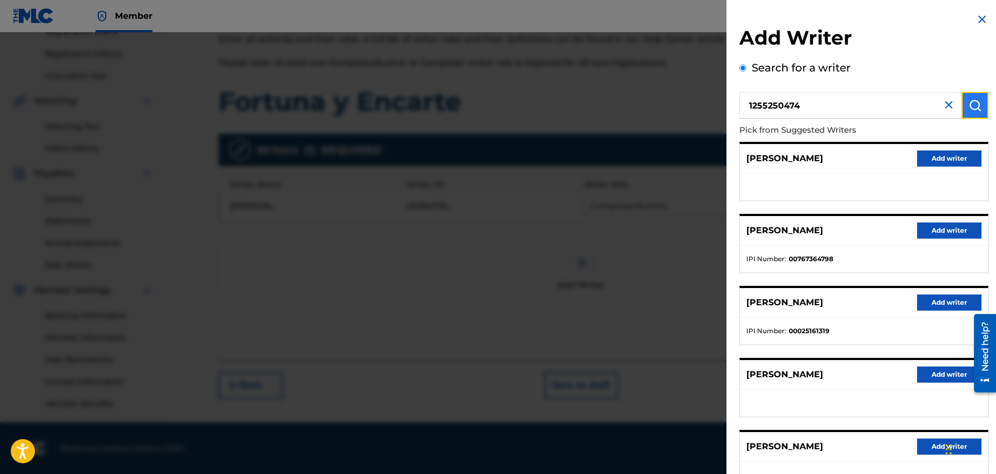
click at [962, 106] on button "submit" at bounding box center [975, 105] width 27 height 27
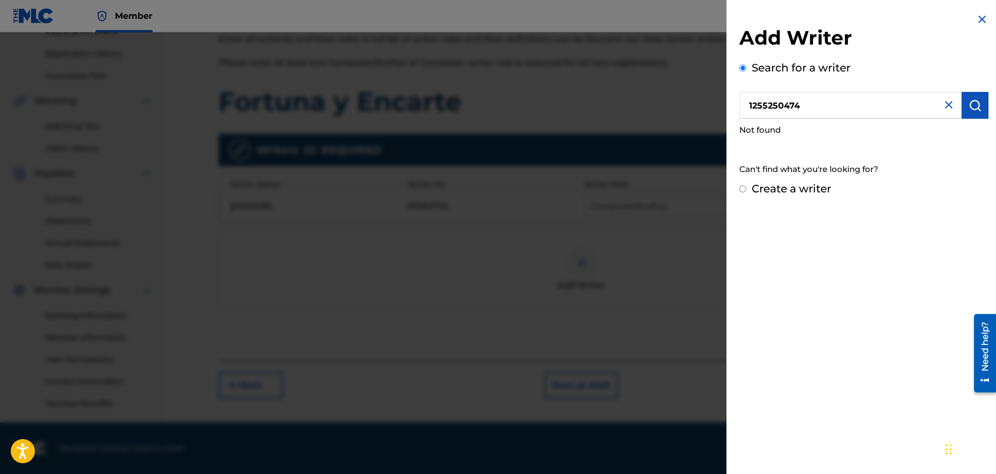
click at [815, 103] on input "1255250474" at bounding box center [850, 105] width 222 height 27
click at [741, 190] on input "Create a writer" at bounding box center [742, 188] width 7 height 7
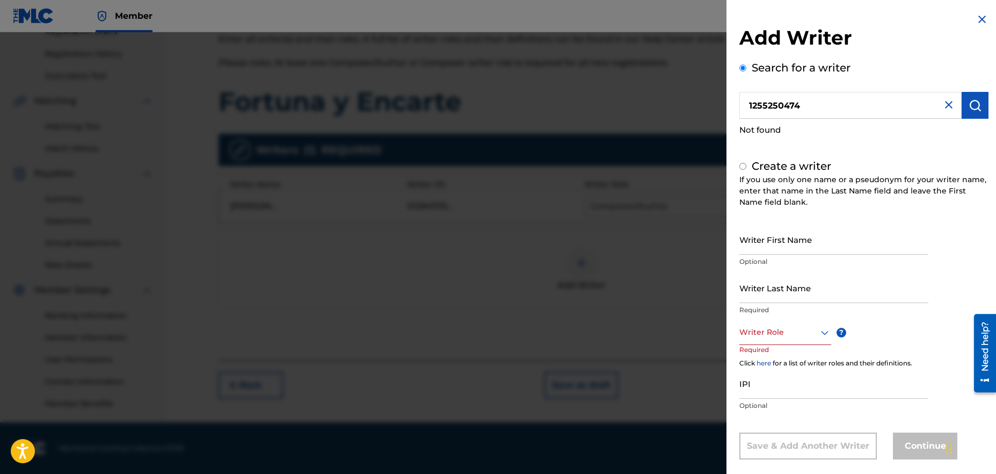
radio input "false"
radio input "true"
click at [795, 240] on input "Writer First Name" at bounding box center [833, 239] width 189 height 31
type input "[PERSON_NAME]"
drag, startPoint x: 809, startPoint y: 107, endPoint x: 727, endPoint y: 104, distance: 81.7
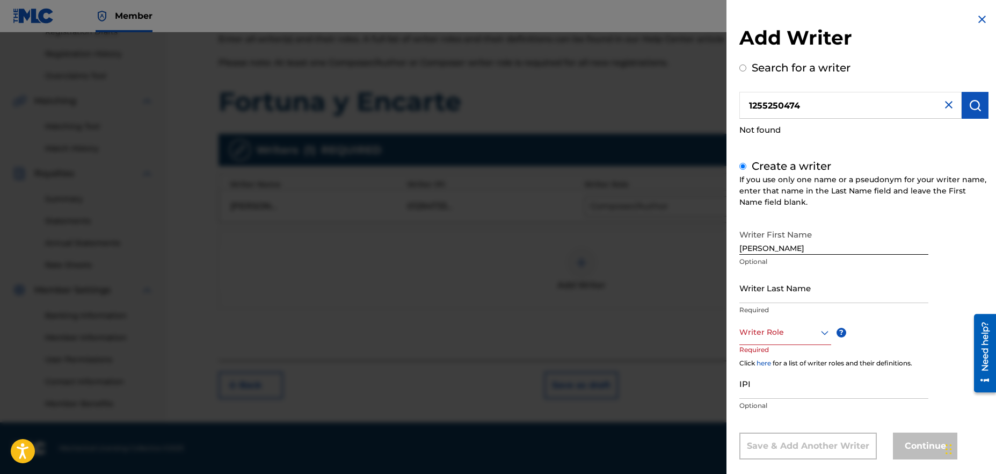
click at [727, 104] on div "Add Writer Search for a writer 1255250474 Not found Create a writer If you use …" at bounding box center [863, 244] width 275 height 488
type input "[PERSON_NAME] [PERSON_NAME]"
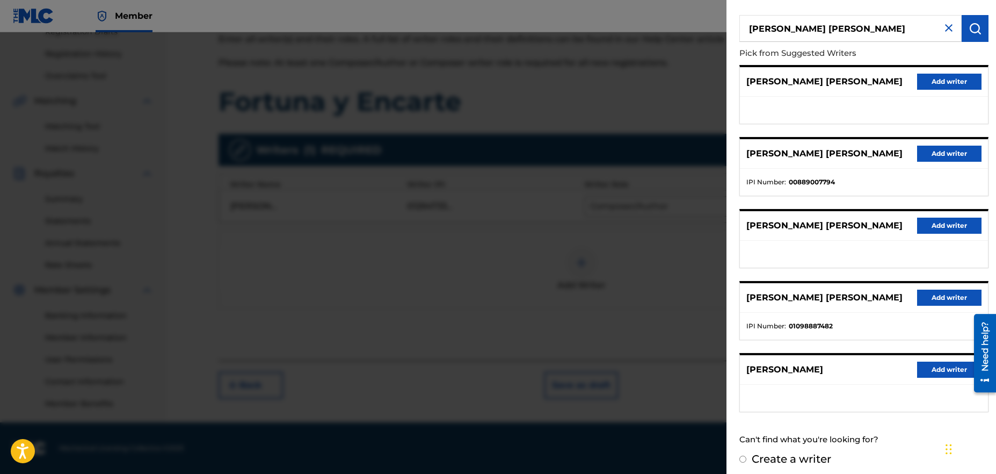
scroll to position [83, 0]
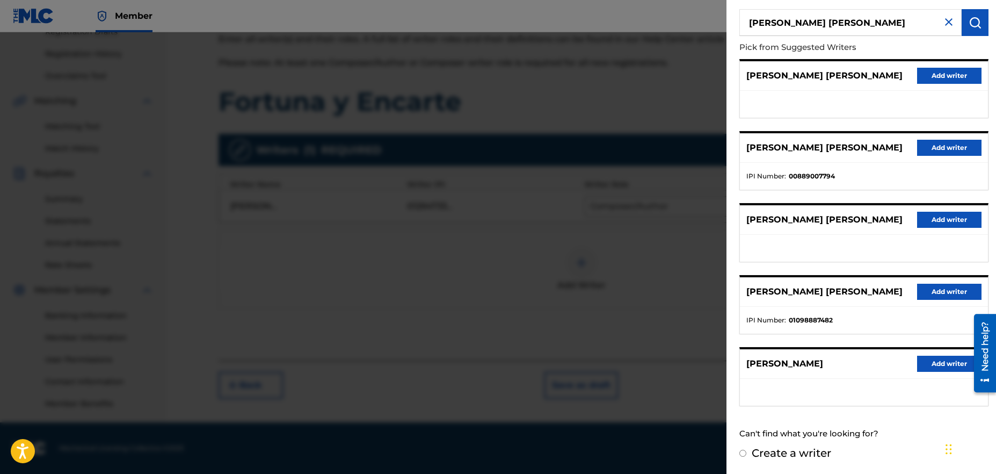
click at [741, 453] on input "Create a writer" at bounding box center [742, 452] width 7 height 7
radio input "false"
radio input "true"
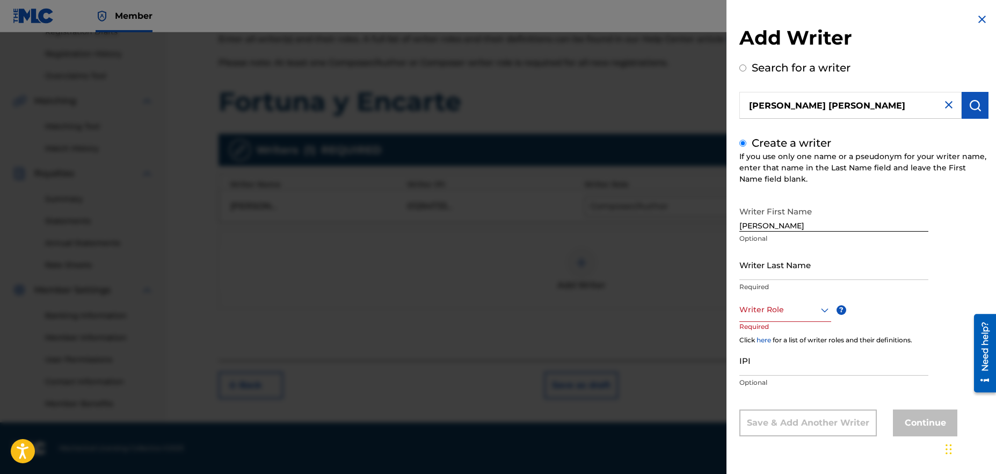
click at [785, 224] on input "[PERSON_NAME]" at bounding box center [833, 216] width 189 height 31
type input "[PERSON_NAME]"
click at [794, 275] on input "Writer Last Name" at bounding box center [833, 264] width 189 height 31
type input "[PERSON_NAME] [PERSON_NAME]"
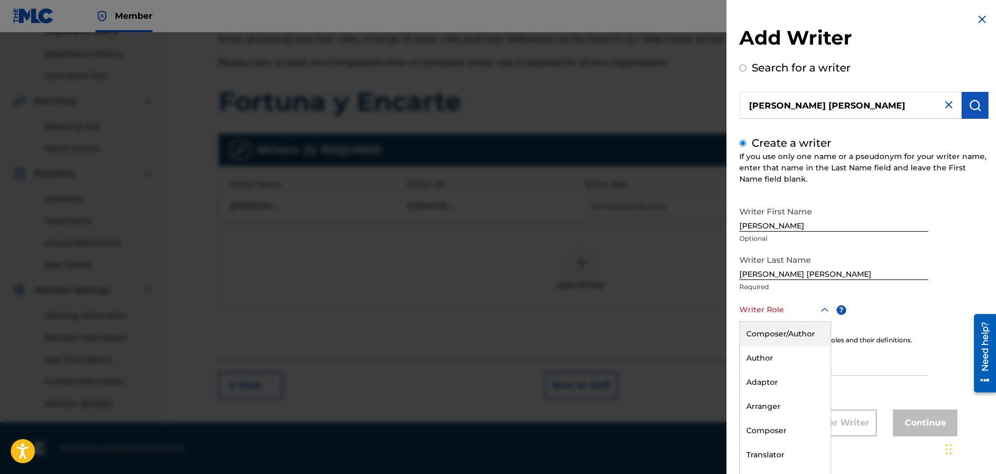
click at [794, 311] on div at bounding box center [785, 309] width 92 height 13
click at [794, 332] on div "Composer/Author" at bounding box center [785, 333] width 91 height 24
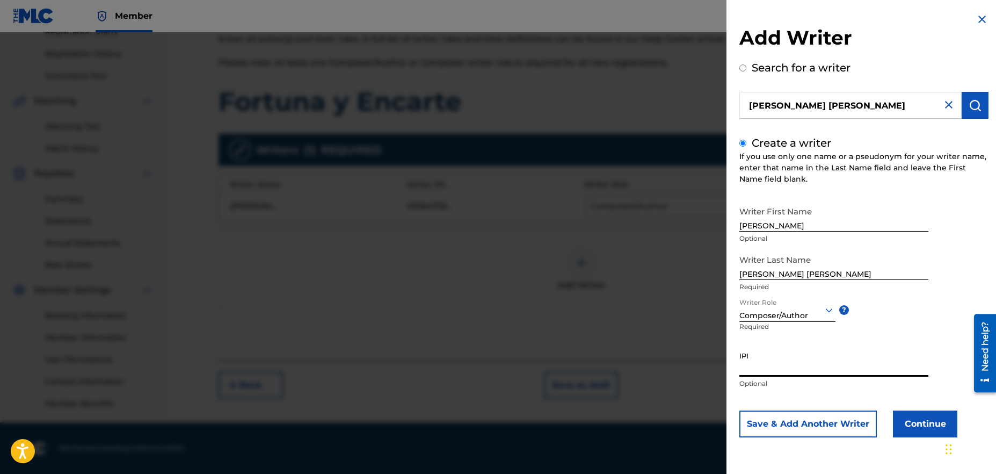
click at [782, 375] on input "IPI" at bounding box center [833, 361] width 189 height 31
paste input "1255250474"
type input "1255250474"
click at [927, 427] on button "Continue" at bounding box center [925, 423] width 64 height 27
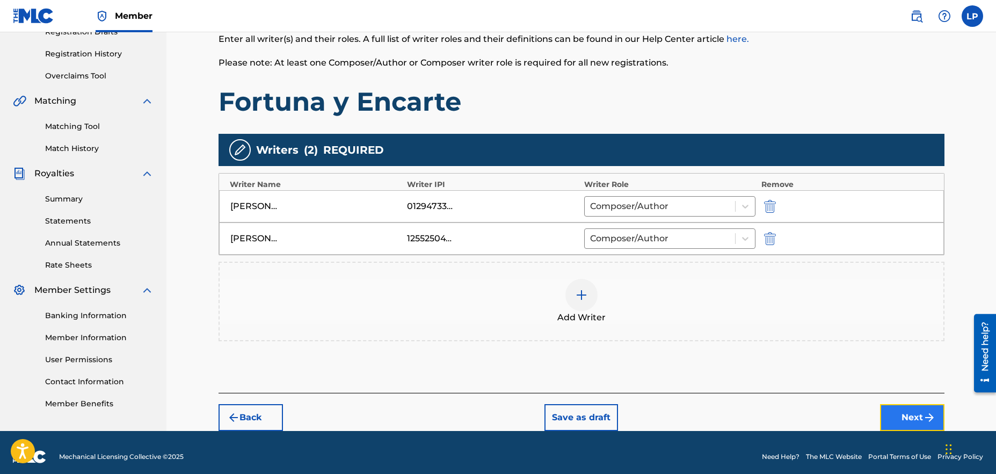
click at [911, 419] on button "Next" at bounding box center [912, 417] width 64 height 27
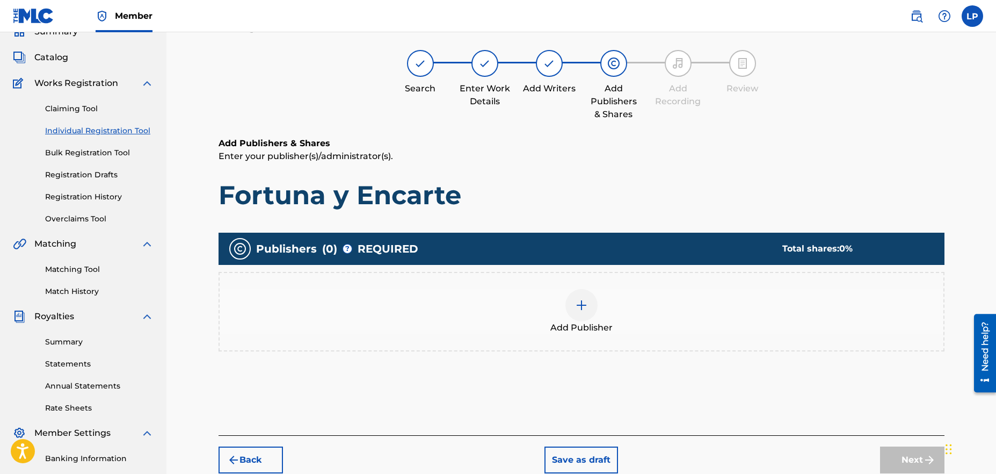
scroll to position [48, 0]
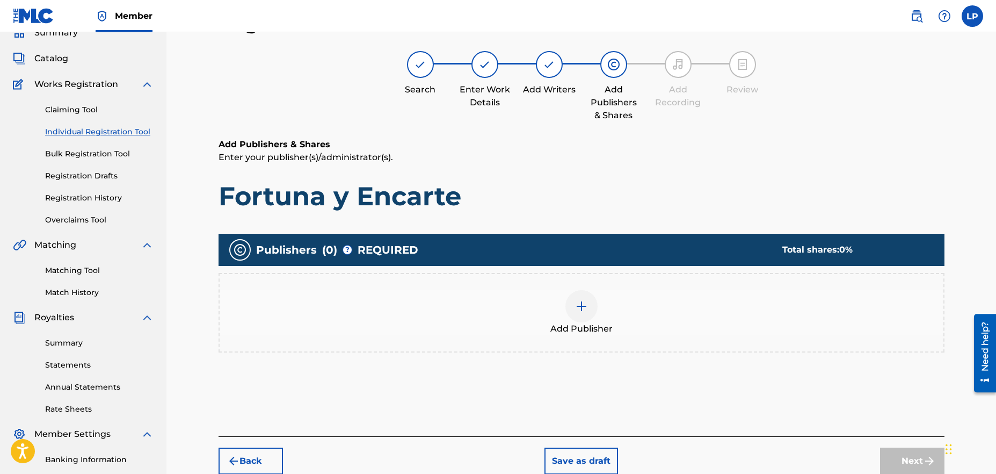
click at [587, 308] on img at bounding box center [581, 306] width 13 height 13
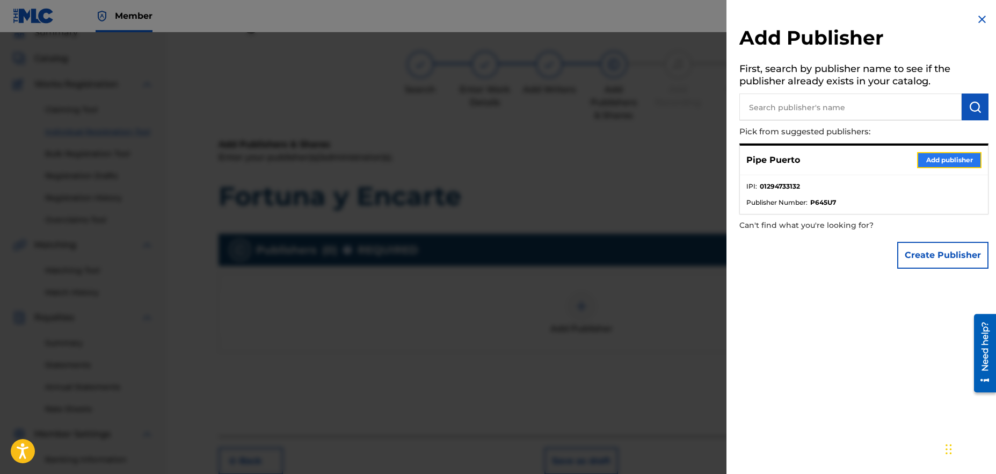
click at [938, 158] on button "Add publisher" at bounding box center [949, 160] width 64 height 16
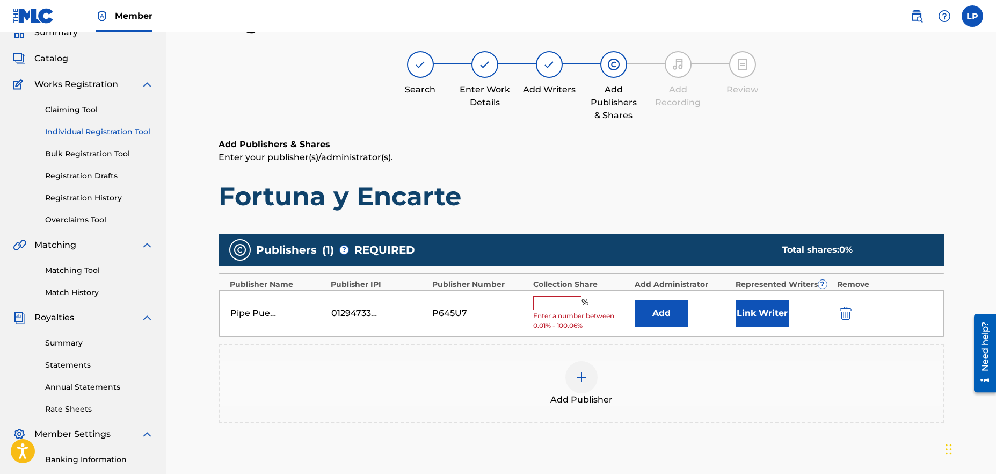
click at [550, 304] on input "text" at bounding box center [557, 303] width 48 height 14
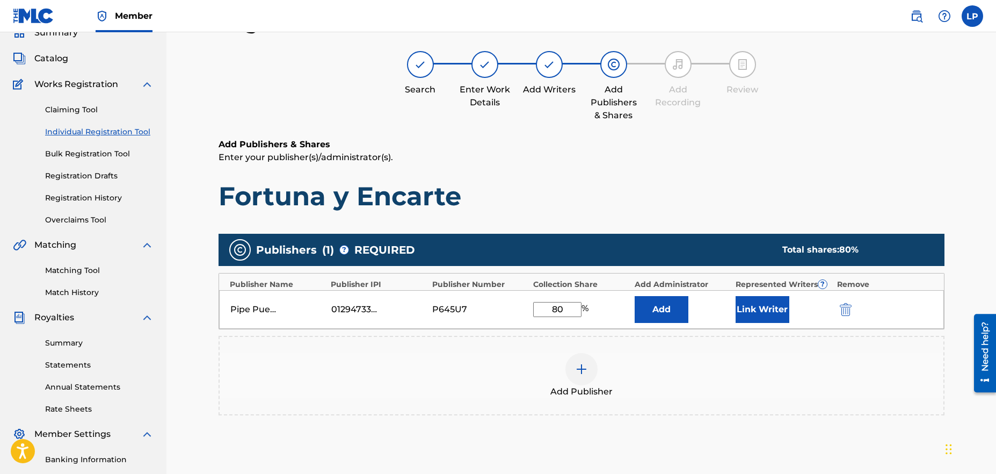
type input "80"
click at [456, 380] on div "Add Publisher" at bounding box center [582, 375] width 724 height 45
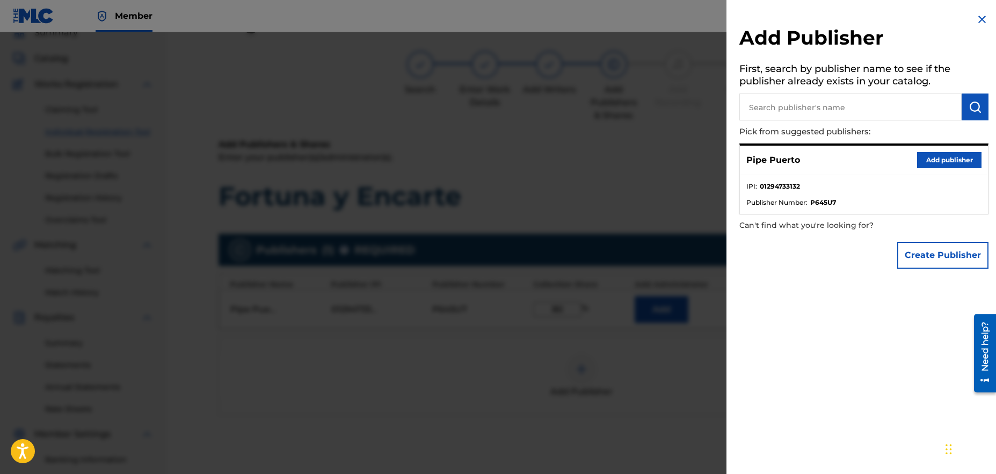
click at [978, 23] on img at bounding box center [981, 19] width 13 height 13
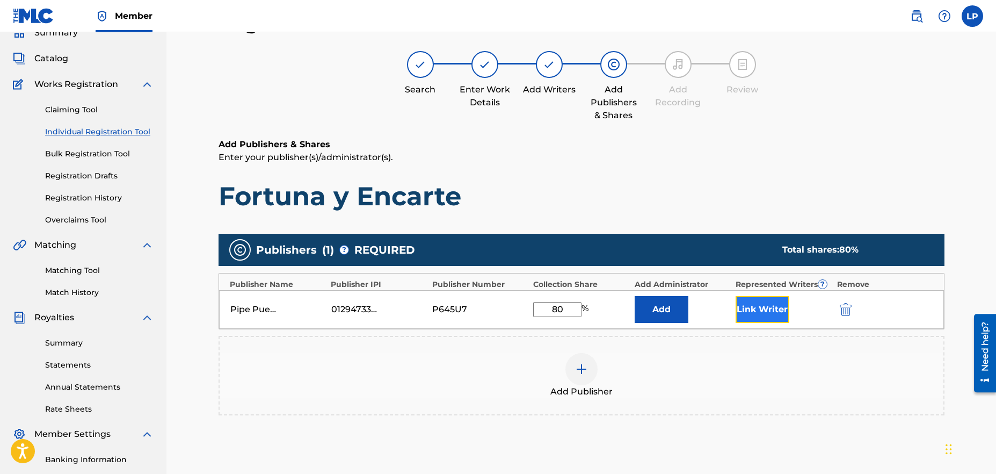
click at [761, 308] on button "Link Writer" at bounding box center [762, 309] width 54 height 27
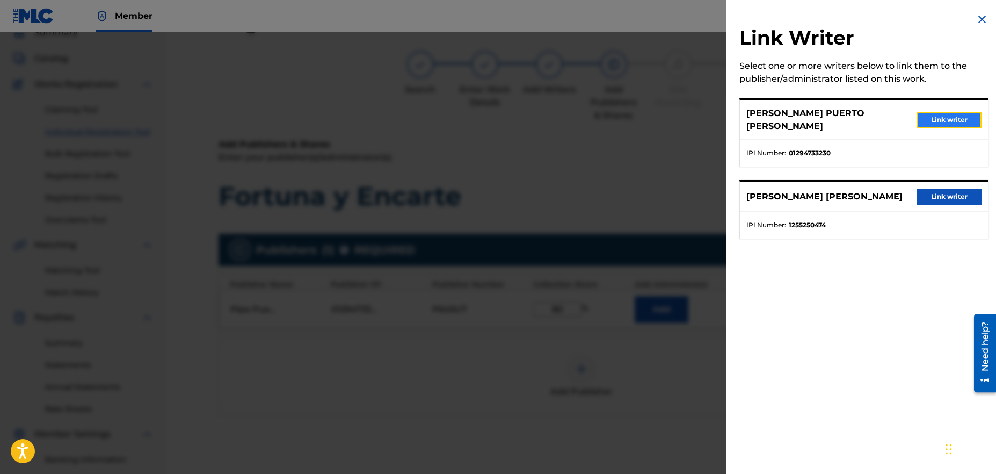
click at [956, 112] on button "Link writer" at bounding box center [949, 120] width 64 height 16
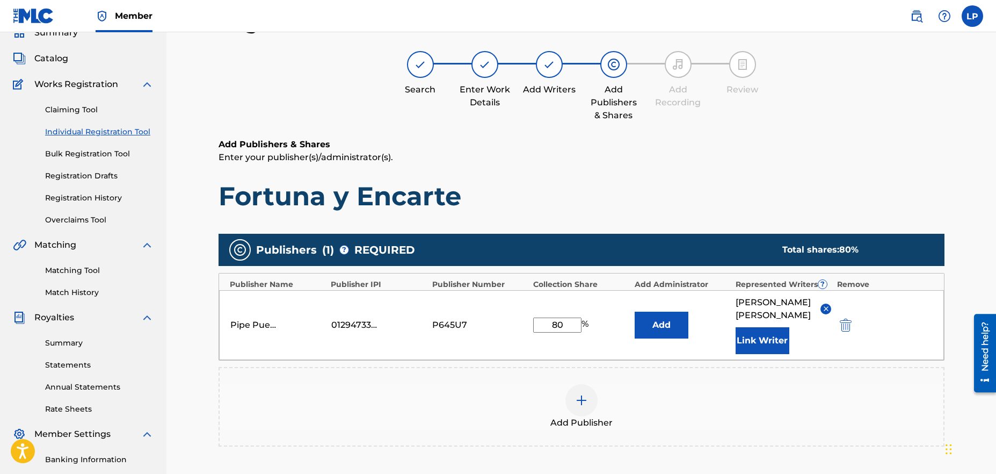
click at [425, 426] on div "Add Publisher" at bounding box center [582, 406] width 724 height 45
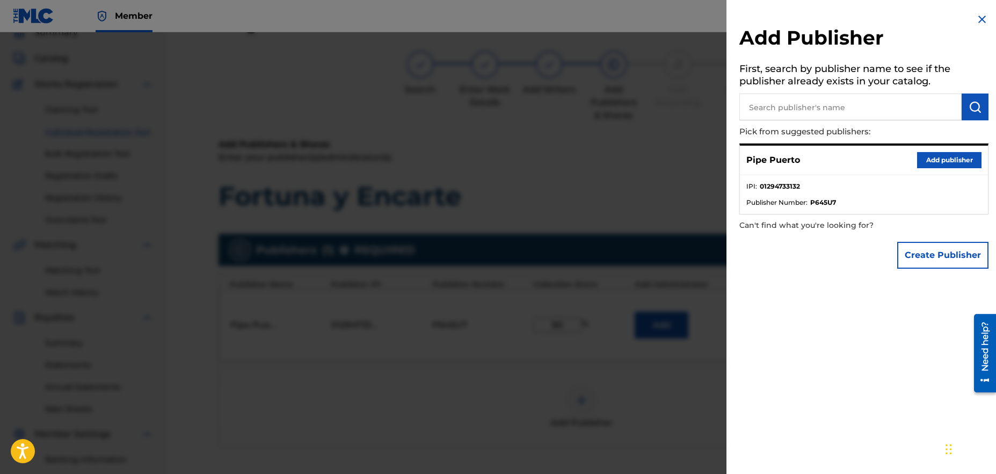
click at [979, 17] on img at bounding box center [981, 19] width 13 height 13
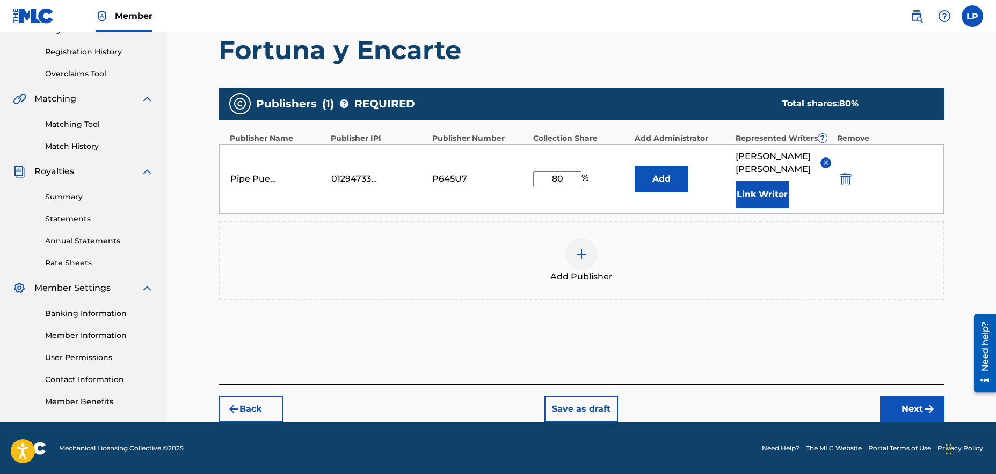
scroll to position [207, 0]
click at [907, 409] on button "Next" at bounding box center [912, 408] width 64 height 27
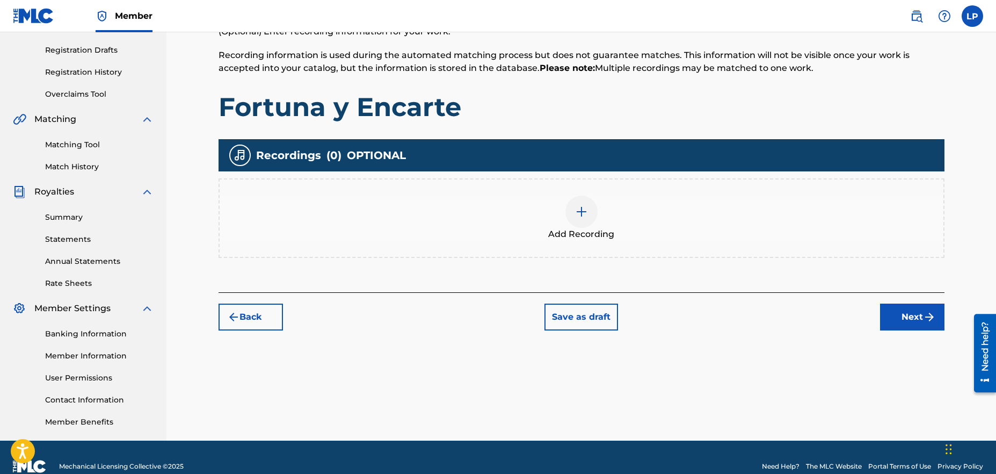
scroll to position [172, 0]
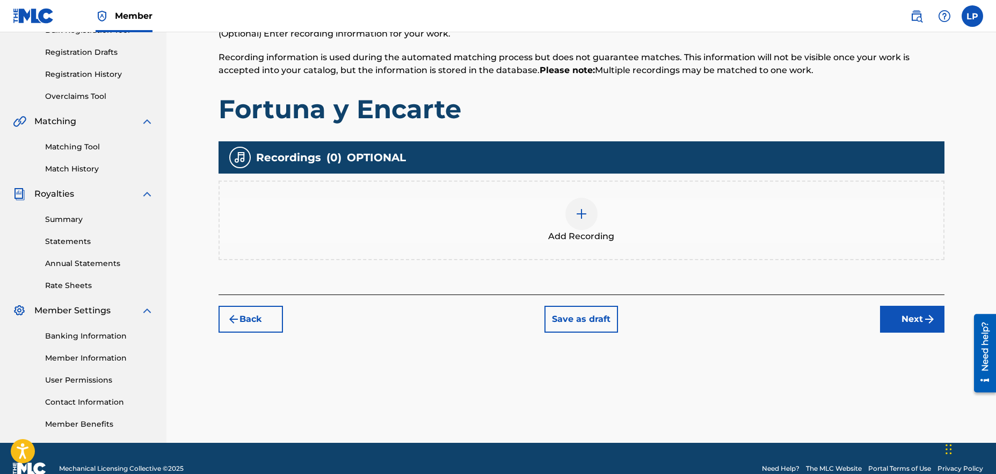
click at [576, 214] on img at bounding box center [581, 213] width 13 height 13
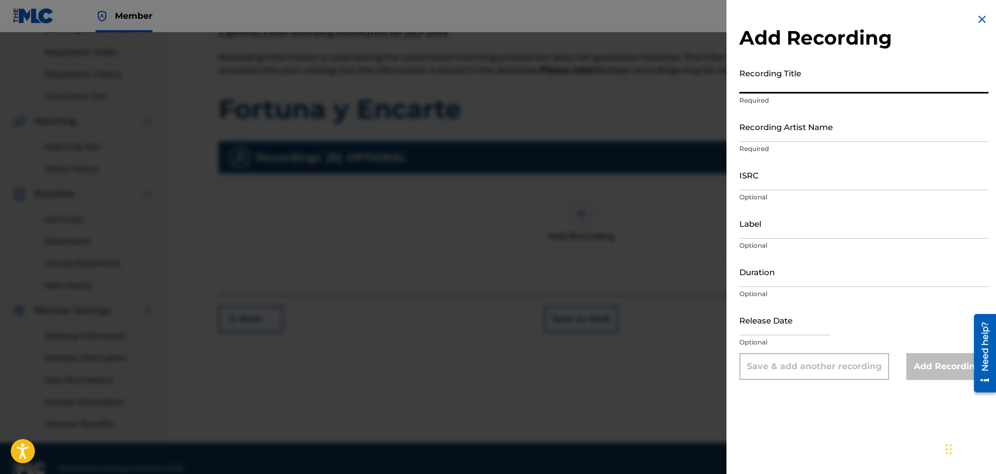
click at [756, 91] on input "Recording Title" at bounding box center [863, 78] width 249 height 31
type input "Fortuna y Encarte"
click at [854, 135] on input "Recording Artist Name" at bounding box center [863, 126] width 249 height 31
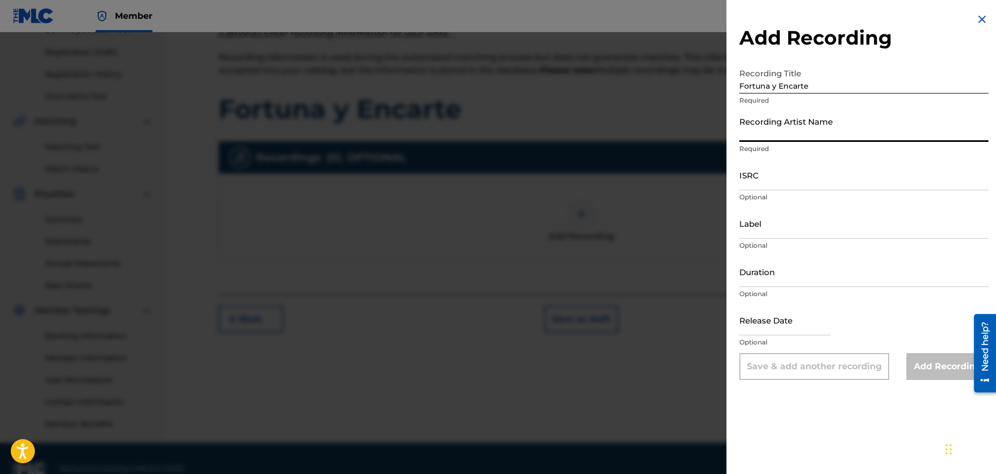
type input "Pipe Puerto"
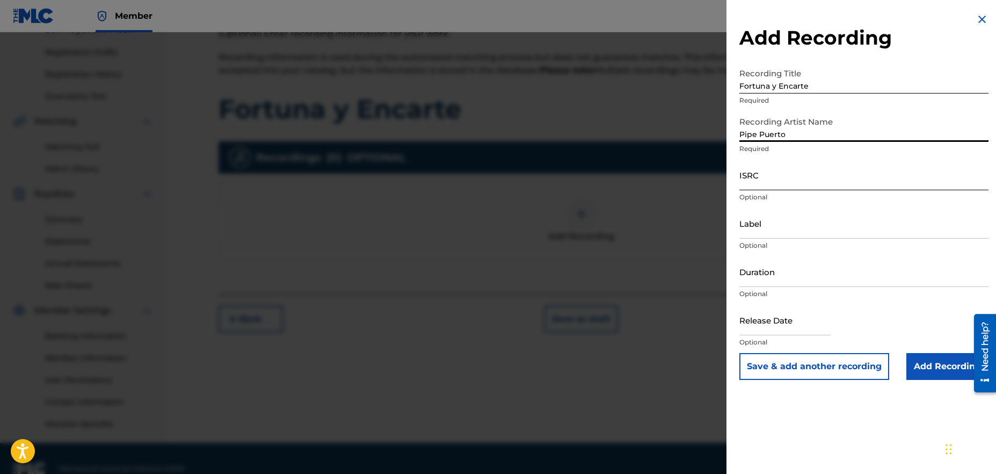
click at [785, 178] on input "ISRC" at bounding box center [863, 174] width 249 height 31
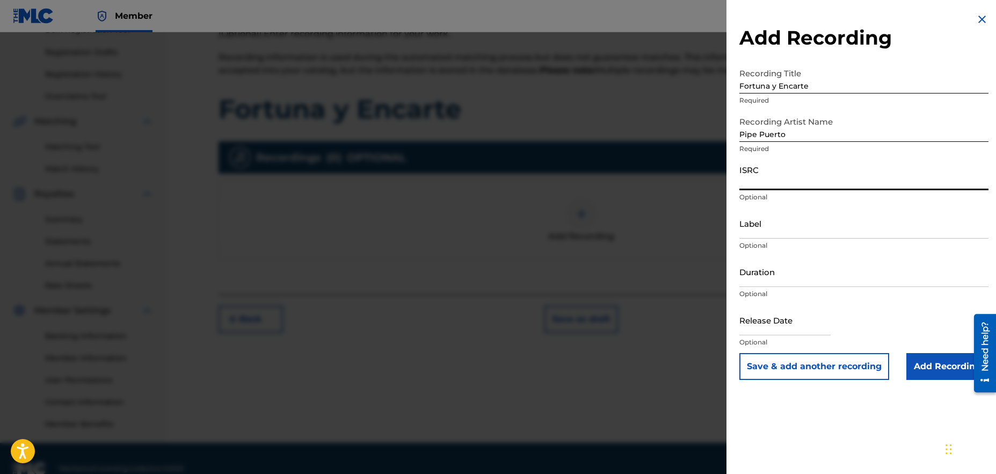
click at [783, 177] on input "ISRC" at bounding box center [863, 174] width 249 height 31
paste input "QZNJZ2569982"
type input "QZNJZ2569982"
click at [796, 280] on input "Duration" at bounding box center [863, 271] width 249 height 31
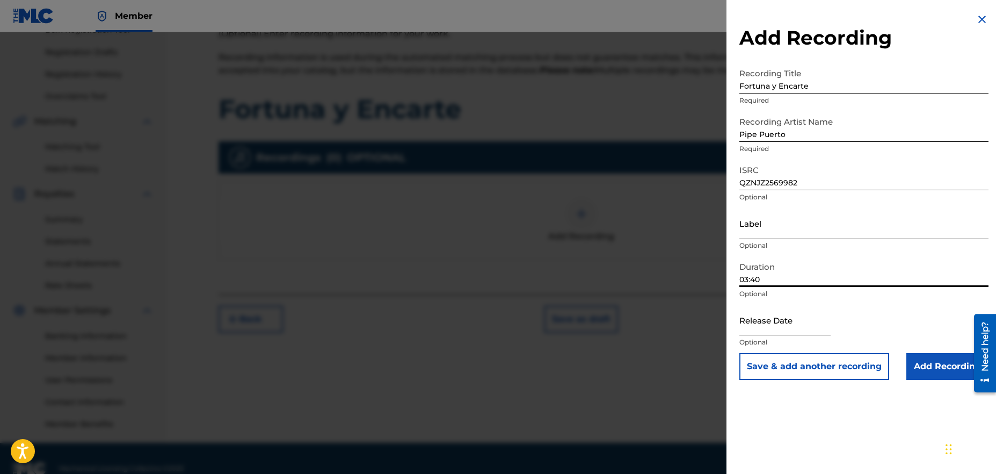
type input "03:40"
click at [786, 329] on input "text" at bounding box center [784, 319] width 91 height 31
select select "8"
select select "2025"
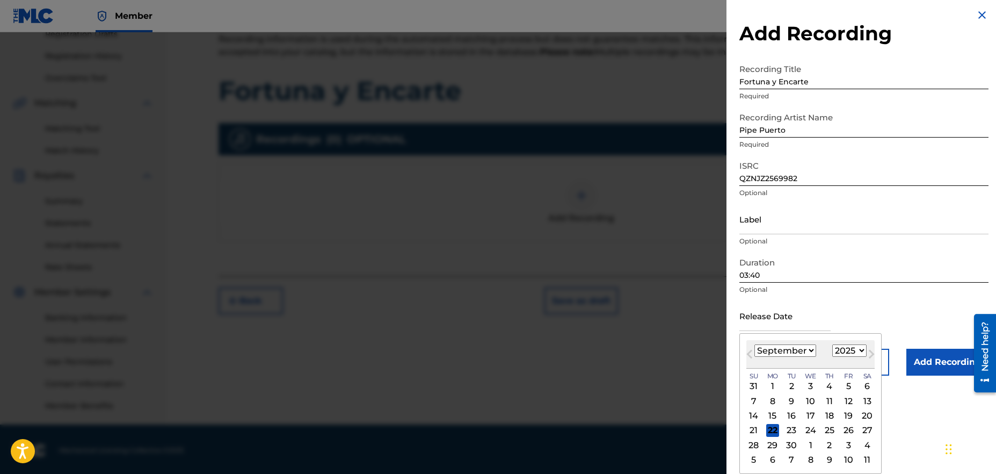
scroll to position [192, 0]
click at [826, 416] on div "18" at bounding box center [829, 415] width 13 height 13
type input "[DATE]"
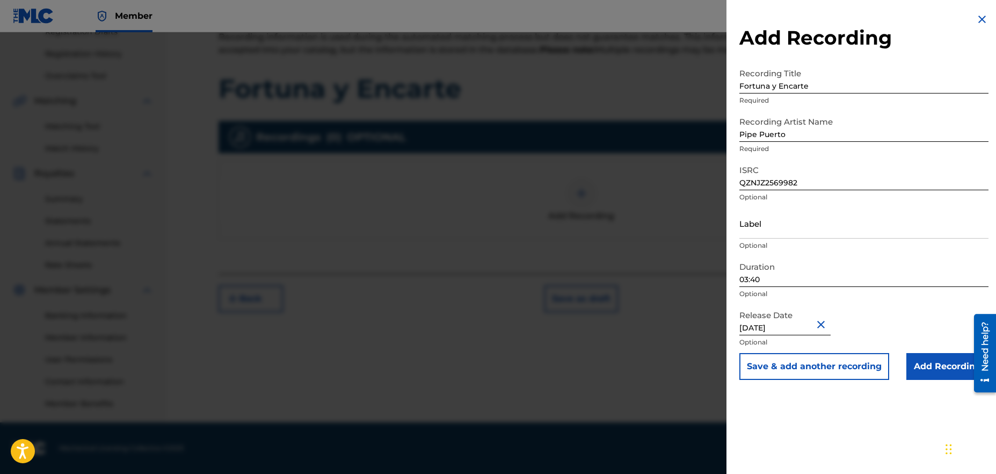
scroll to position [0, 0]
click at [943, 366] on input "Add Recording" at bounding box center [947, 366] width 82 height 27
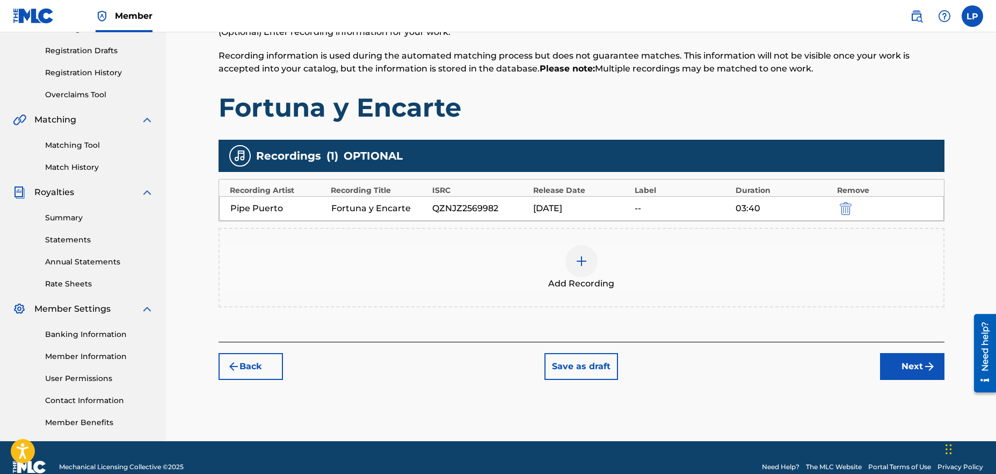
scroll to position [172, 0]
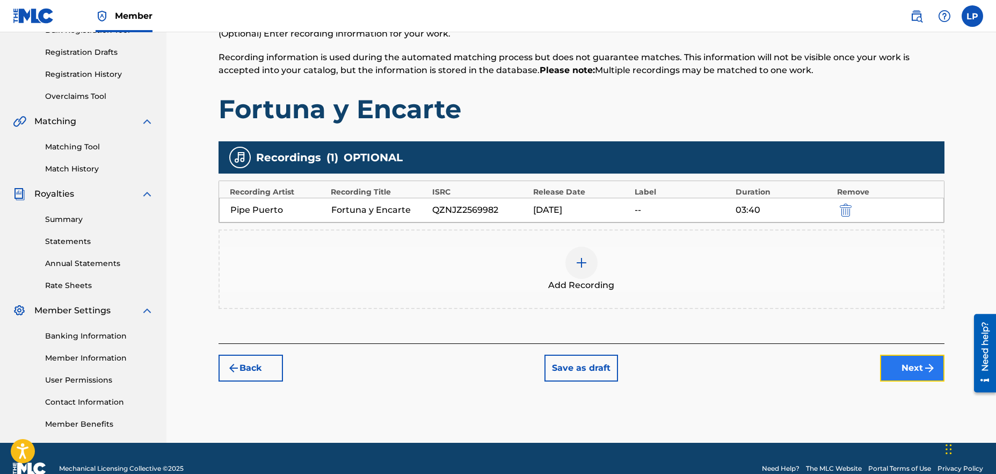
click at [915, 374] on button "Next" at bounding box center [912, 367] width 64 height 27
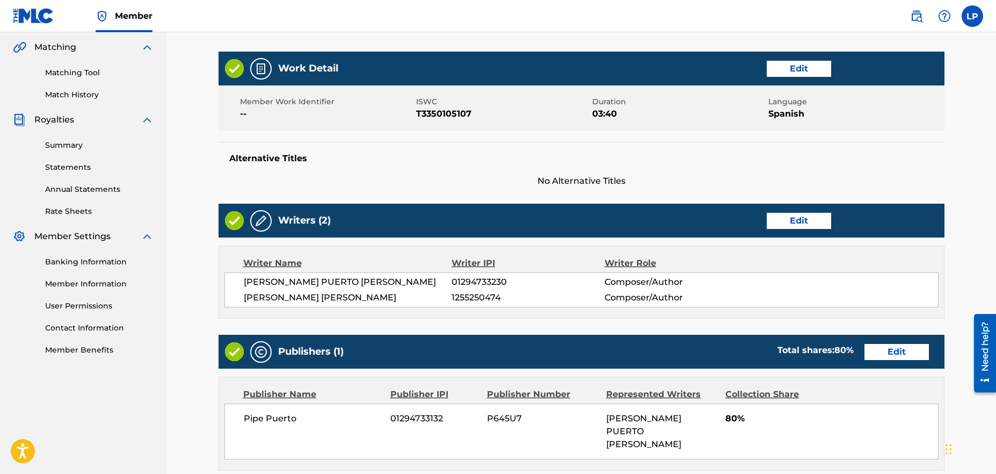
scroll to position [455, 0]
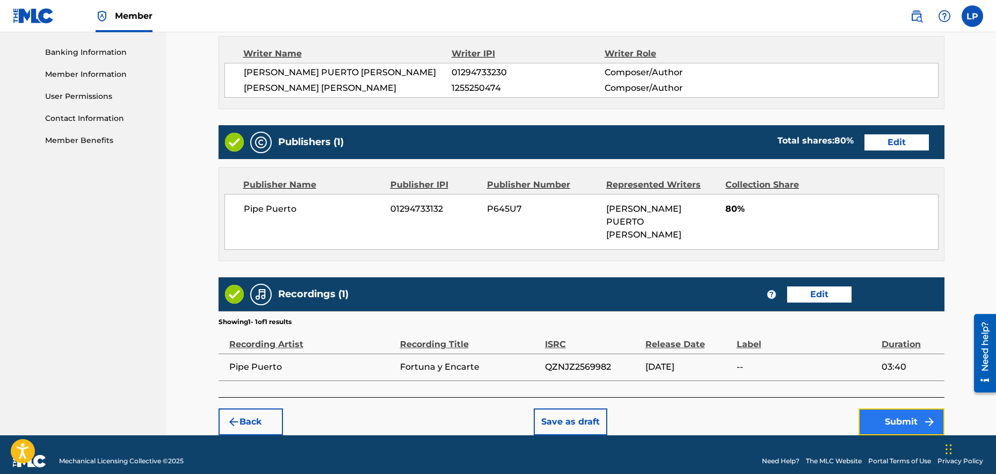
click at [917, 408] on button "Submit" at bounding box center [901, 421] width 86 height 27
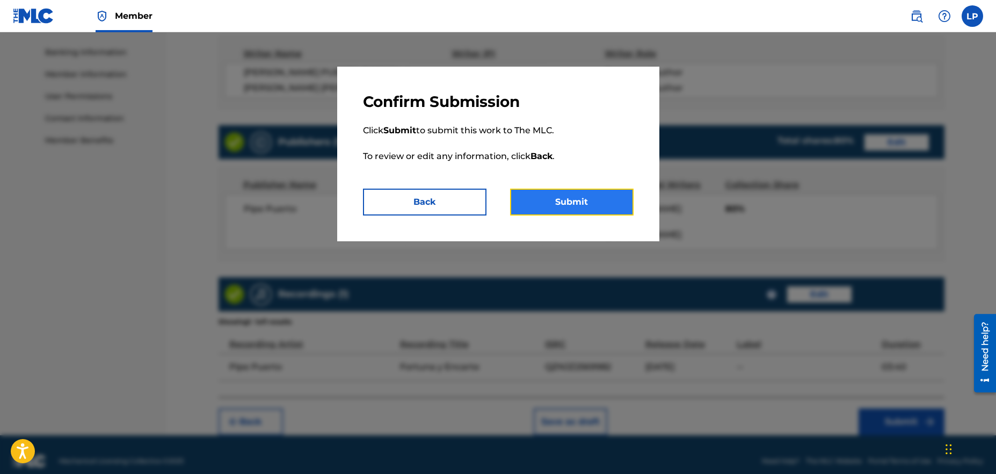
click at [576, 205] on button "Submit" at bounding box center [571, 201] width 123 height 27
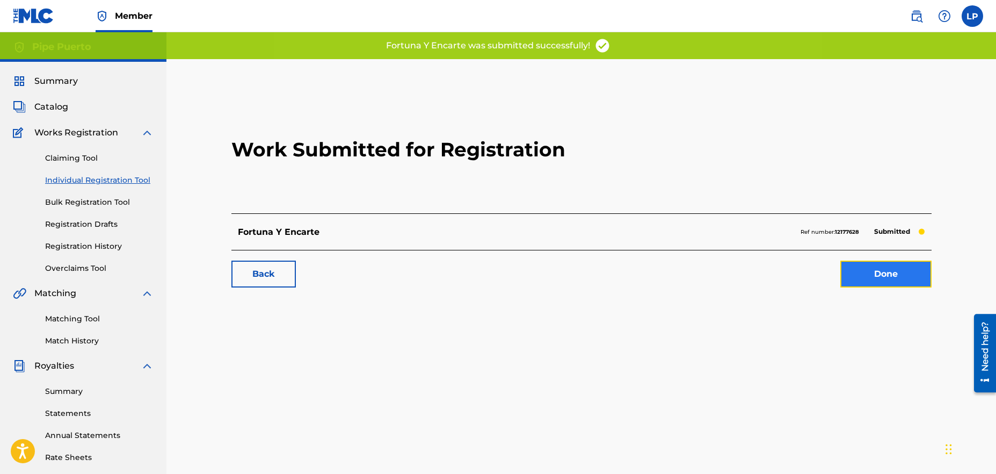
click at [914, 267] on link "Done" at bounding box center [885, 273] width 91 height 27
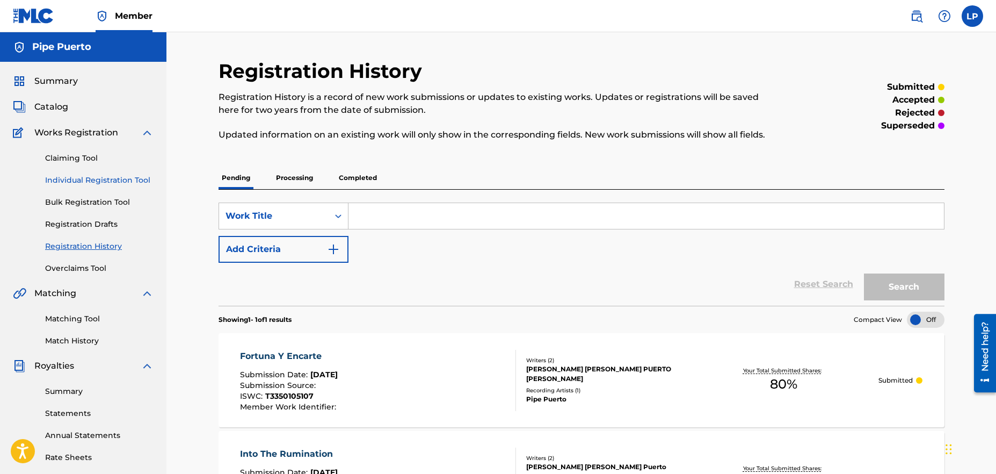
click at [114, 180] on link "Individual Registration Tool" at bounding box center [99, 179] width 108 height 11
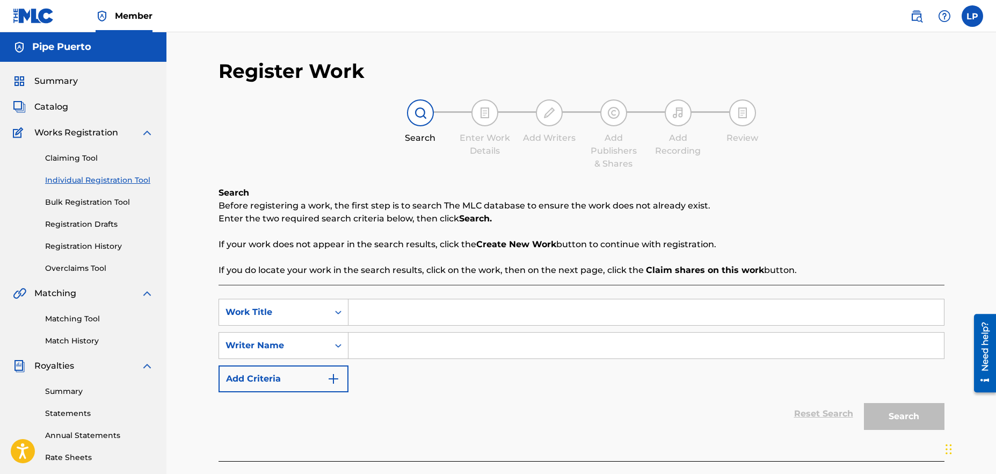
click at [409, 314] on input "Search Form" at bounding box center [645, 312] width 595 height 26
type input "Rumia"
click at [391, 344] on input "Search Form" at bounding box center [645, 345] width 595 height 26
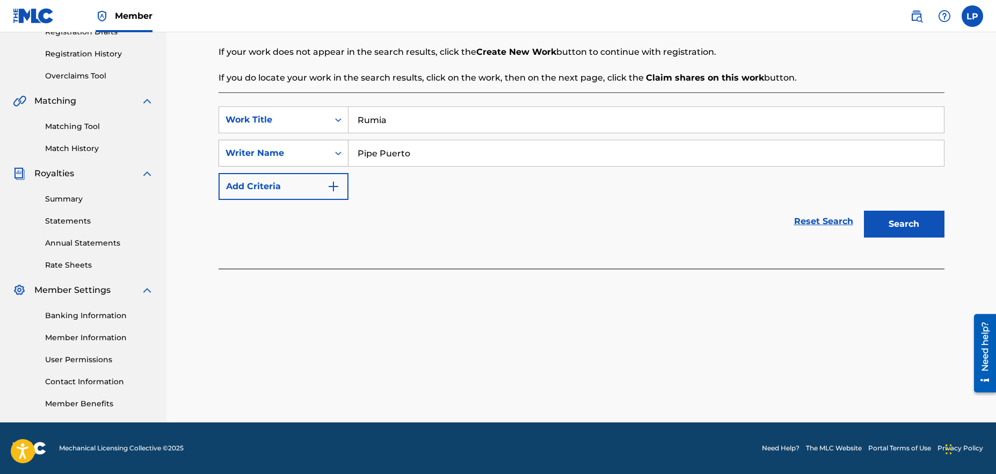
drag, startPoint x: 336, startPoint y: 147, endPoint x: 326, endPoint y: 145, distance: 9.7
click at [326, 145] on div "SearchWithCriteria10574274-06b9-4418-85a4-3c4ad12c1d5f Writer Name Pipe Puerto" at bounding box center [581, 153] width 726 height 27
type input "[PERSON_NAME] Puerto [PERSON_NAME]"
click at [900, 228] on button "Search" at bounding box center [904, 223] width 81 height 27
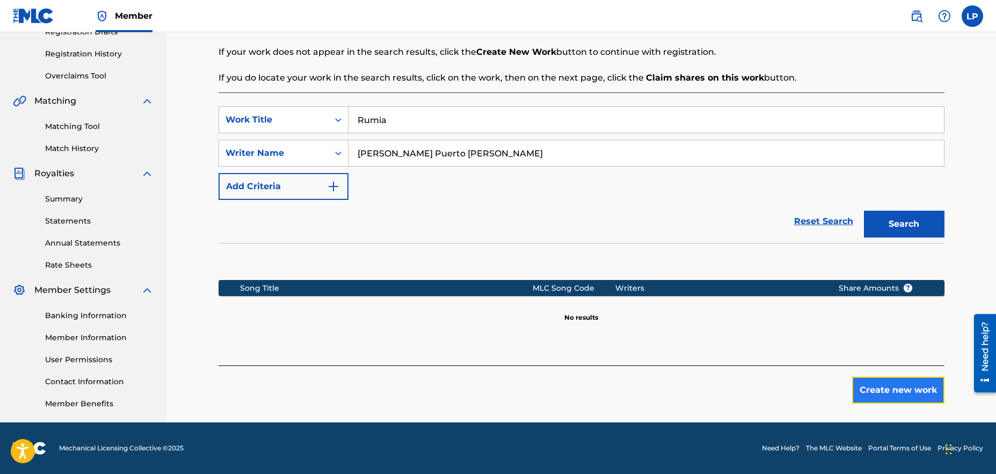
click at [883, 385] on button "Create new work" at bounding box center [898, 389] width 92 height 27
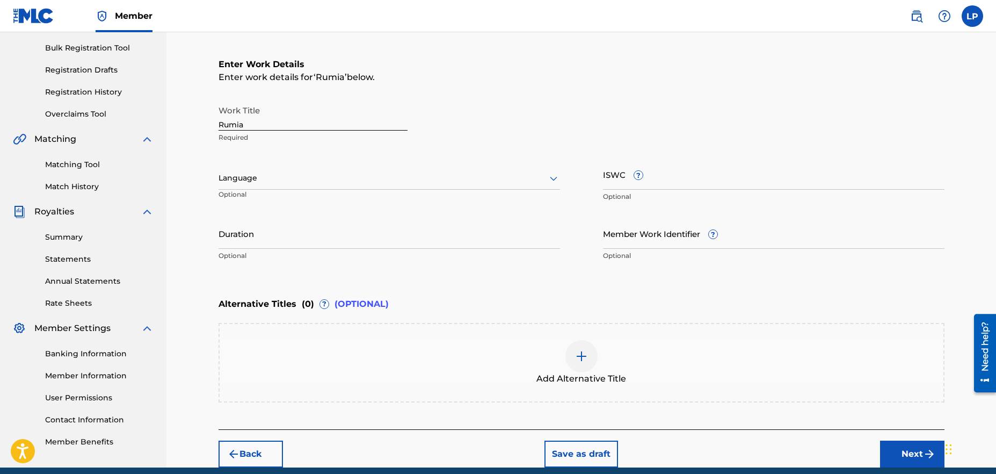
scroll to position [98, 0]
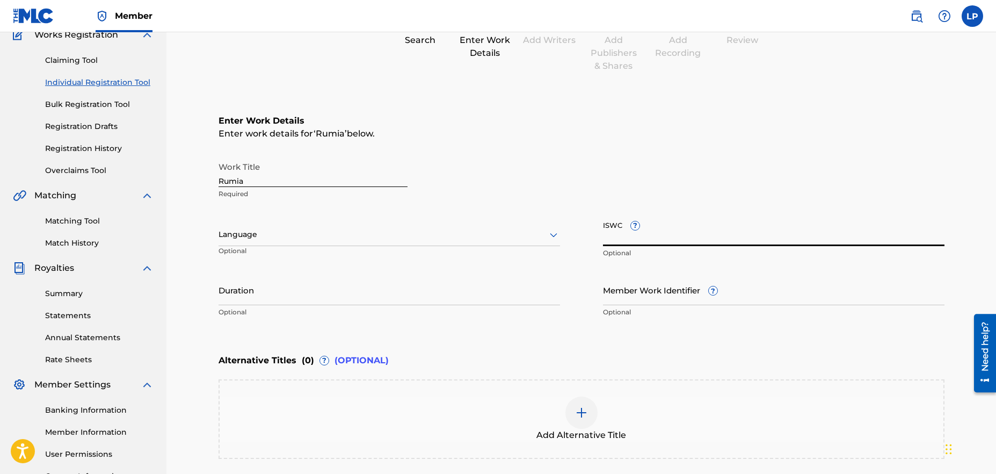
click at [675, 231] on input "ISWC ?" at bounding box center [773, 230] width 341 height 31
paste input "T3350105265"
type input "T3350105265"
click at [341, 292] on input "Duration" at bounding box center [388, 289] width 341 height 31
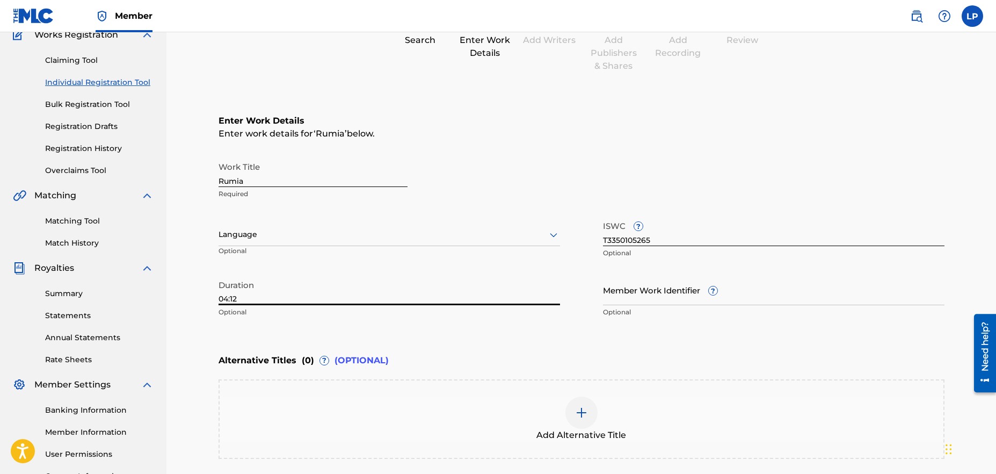
type input "04:12"
click at [668, 343] on div "Enter Work Details Enter work details for ‘ Rumia ’ below. Work Title Rumia Req…" at bounding box center [581, 219] width 726 height 260
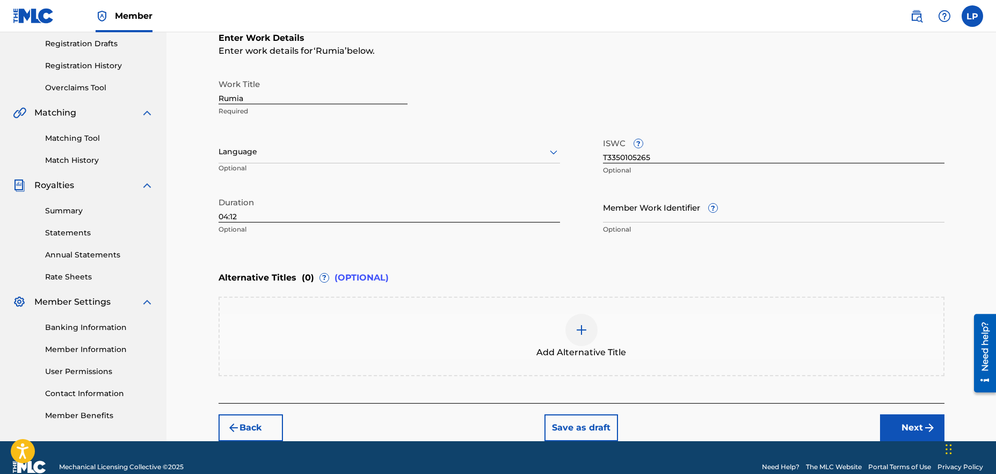
scroll to position [105, 0]
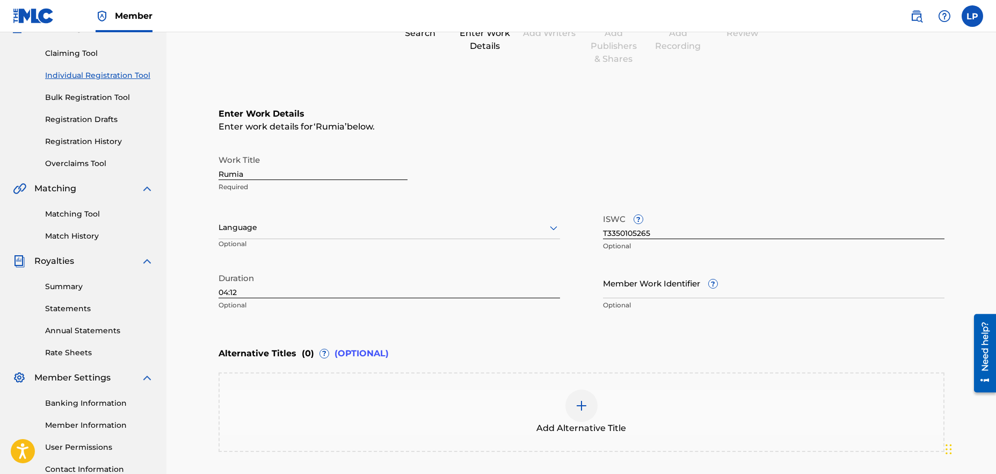
click at [297, 231] on div at bounding box center [388, 227] width 341 height 13
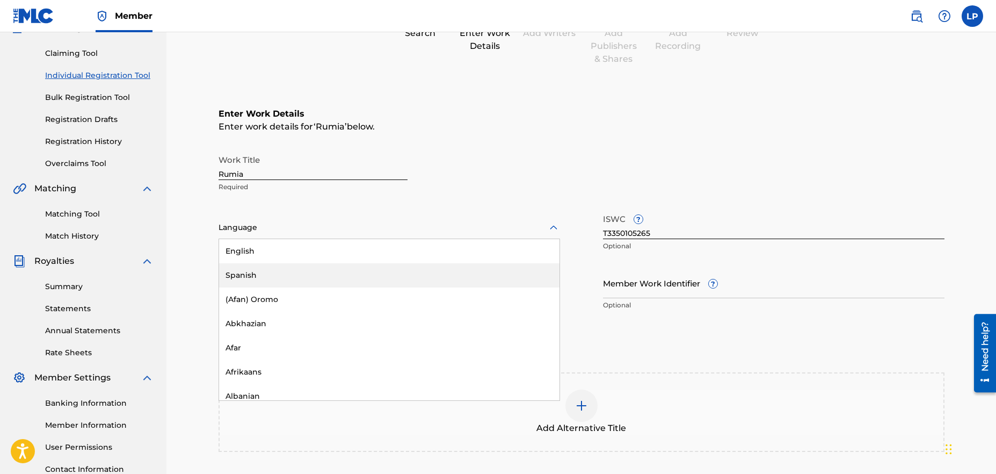
click at [287, 270] on div "Spanish" at bounding box center [389, 275] width 340 height 24
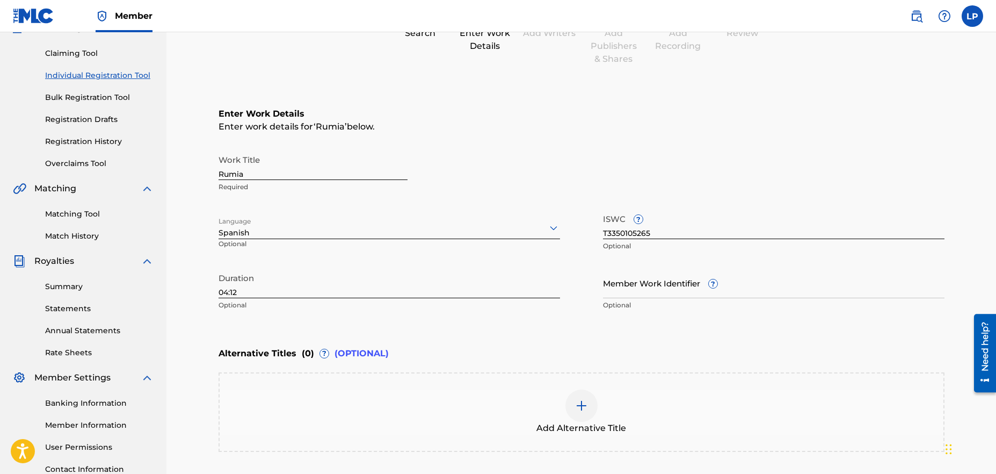
click at [533, 165] on div "Work Title Rumia Required" at bounding box center [581, 173] width 726 height 48
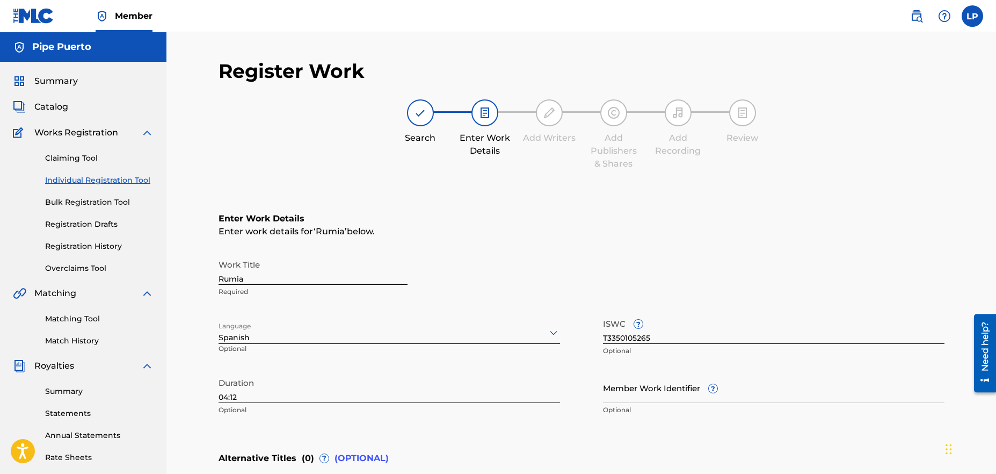
scroll to position [199, 0]
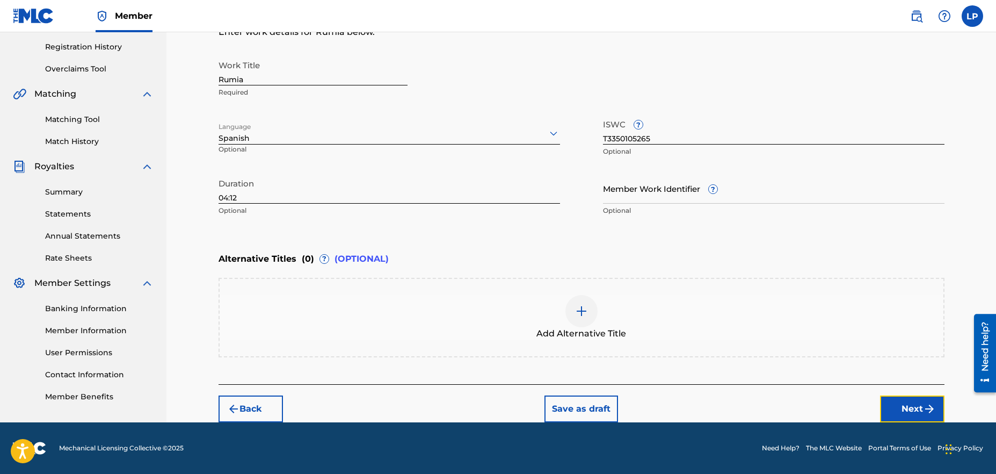
click at [922, 404] on button "Next" at bounding box center [912, 408] width 64 height 27
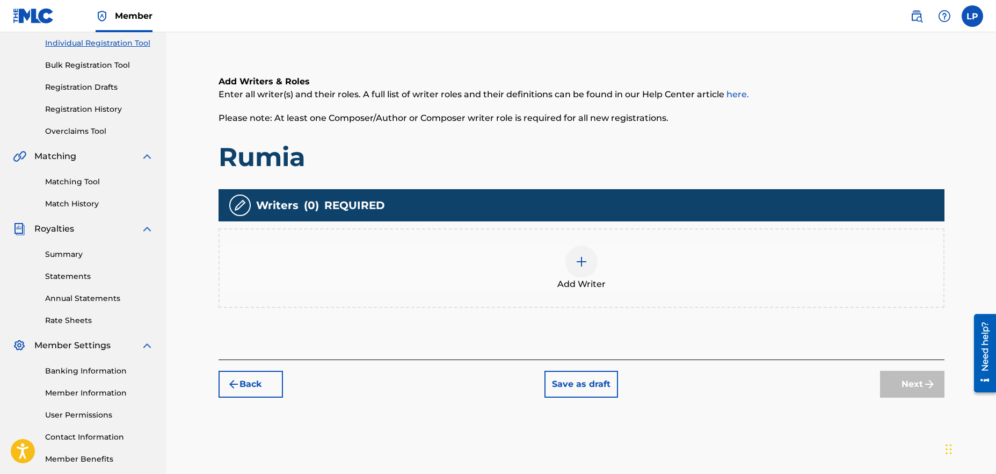
scroll to position [147, 0]
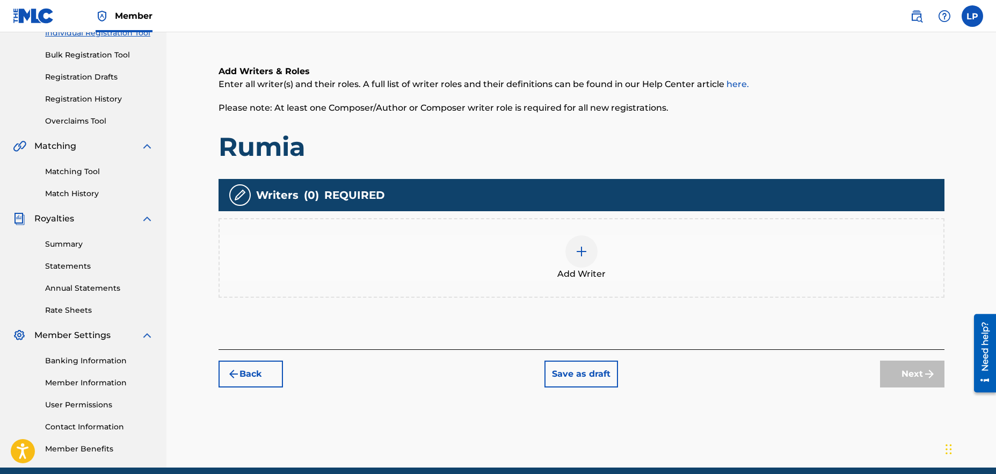
click at [580, 245] on img at bounding box center [581, 251] width 13 height 13
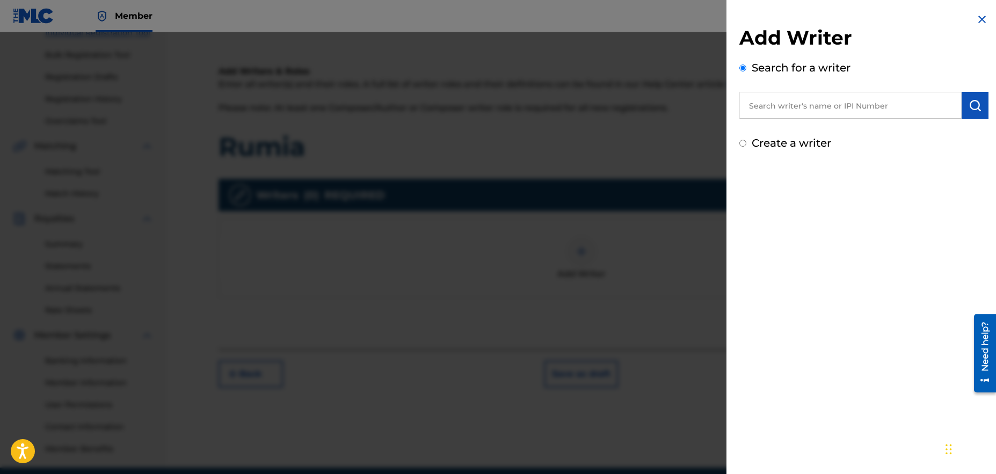
click at [775, 103] on input "text" at bounding box center [850, 105] width 222 height 27
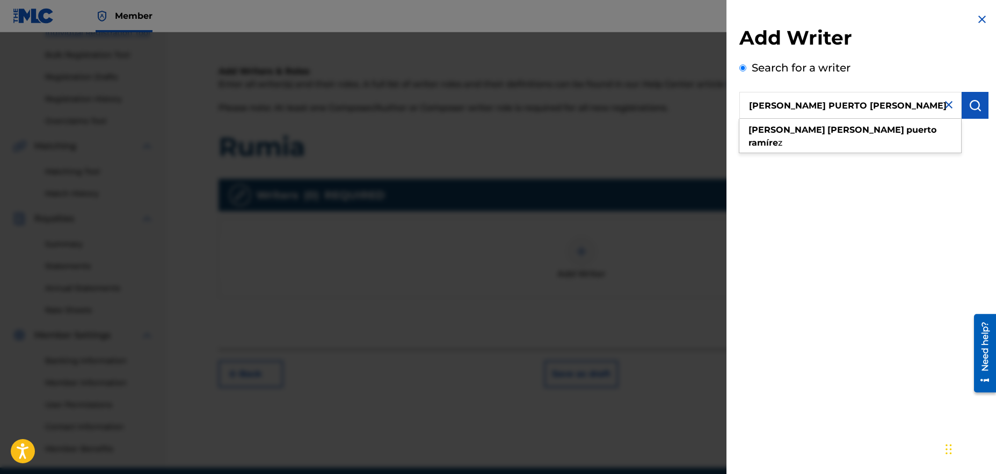
type input "[PERSON_NAME] PUERTO [PERSON_NAME]"
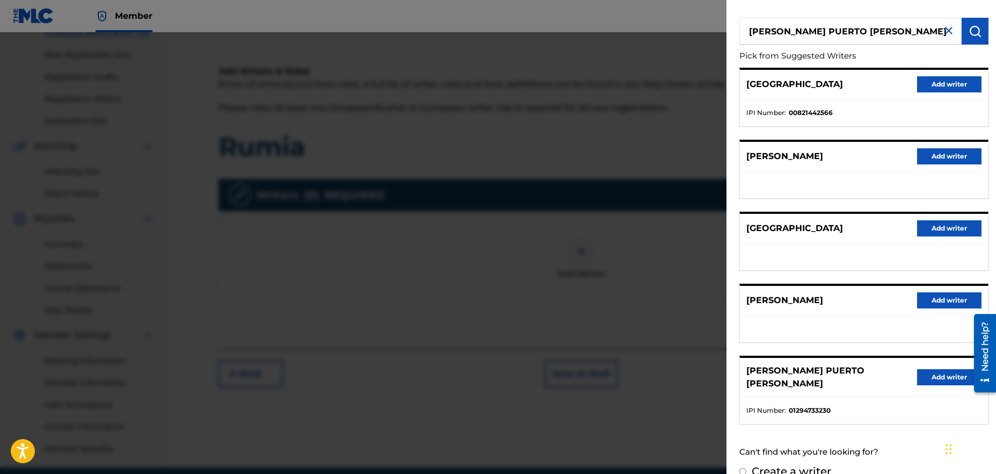
scroll to position [83, 0]
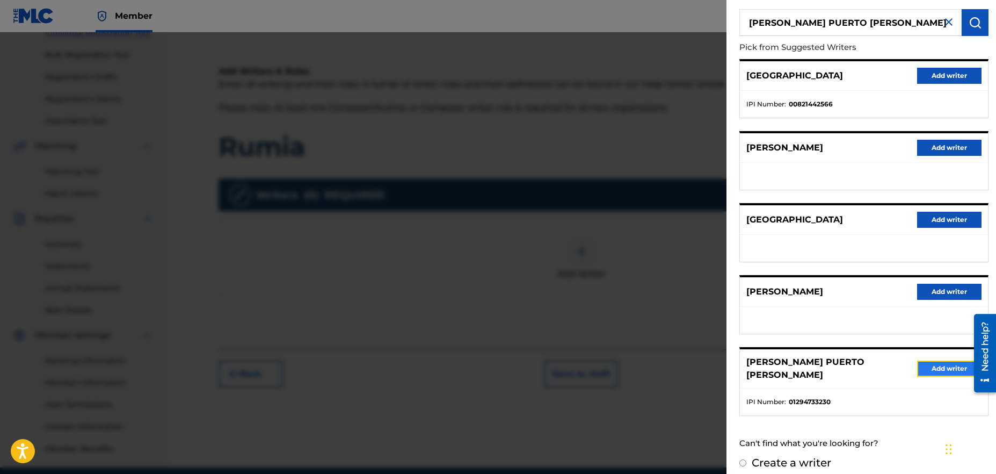
click at [949, 366] on button "Add writer" at bounding box center [949, 368] width 64 height 16
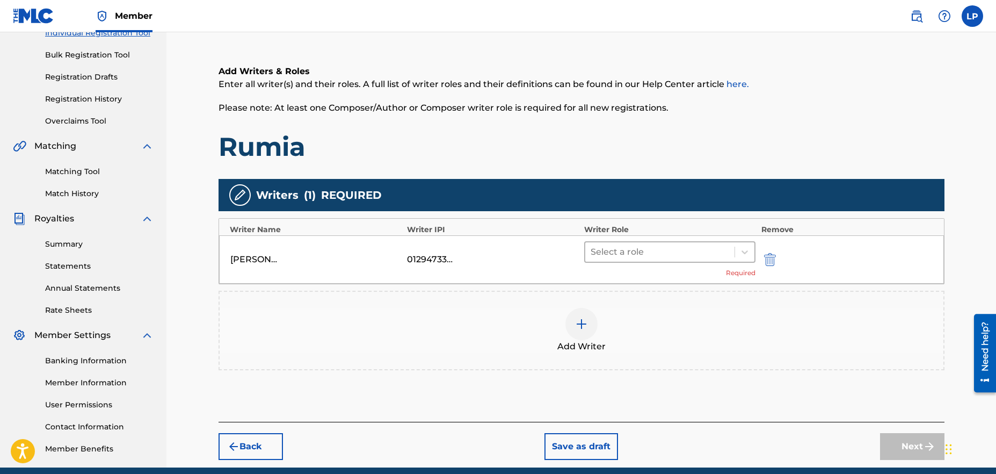
click at [688, 246] on div at bounding box center [660, 251] width 139 height 15
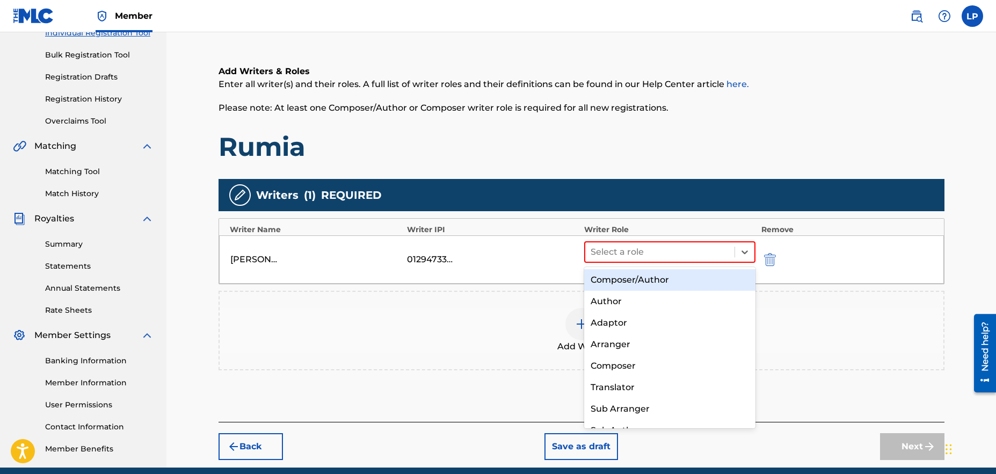
click at [661, 282] on div "Composer/Author" at bounding box center [670, 279] width 172 height 21
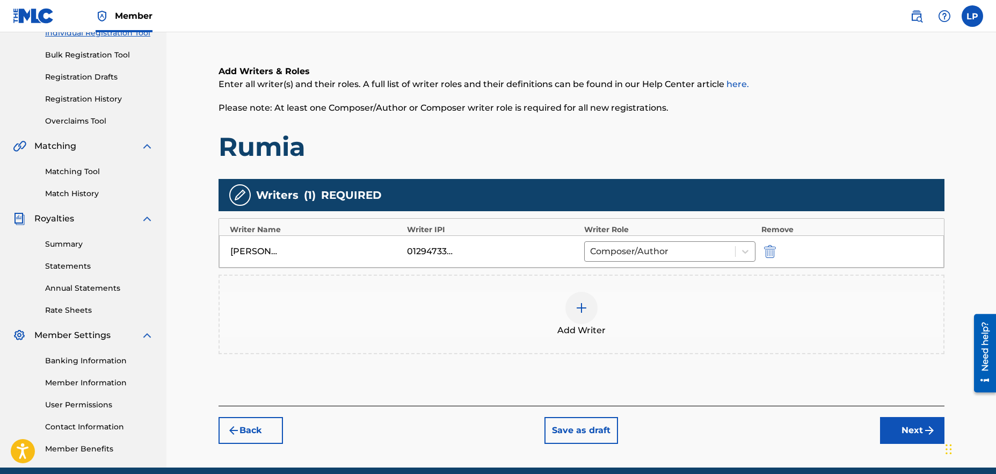
drag, startPoint x: 434, startPoint y: 250, endPoint x: 441, endPoint y: 252, distance: 7.3
click at [434, 250] on div "01294733230" at bounding box center [431, 251] width 48 height 13
click at [443, 251] on div "01294733230" at bounding box center [431, 251] width 48 height 13
drag, startPoint x: 767, startPoint y: 252, endPoint x: 754, endPoint y: 250, distance: 12.5
click at [767, 252] on img "submit" at bounding box center [770, 251] width 12 height 13
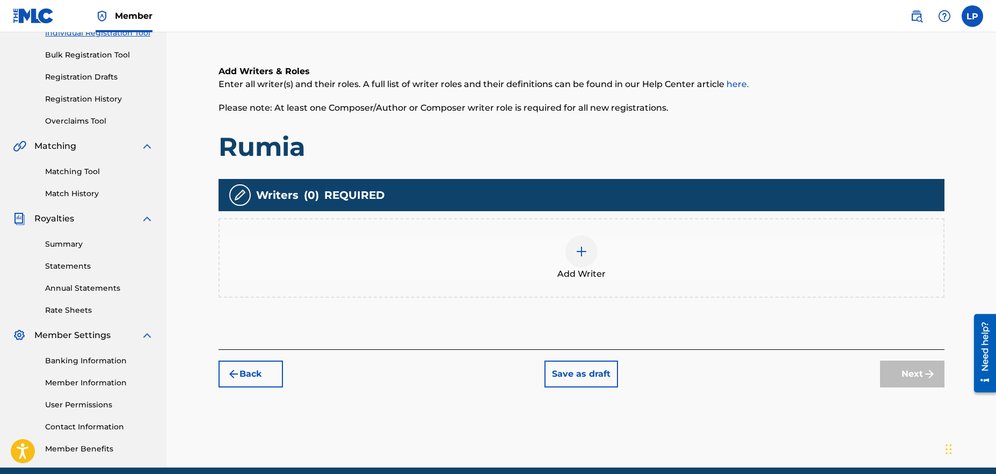
click at [578, 254] on img at bounding box center [581, 251] width 13 height 13
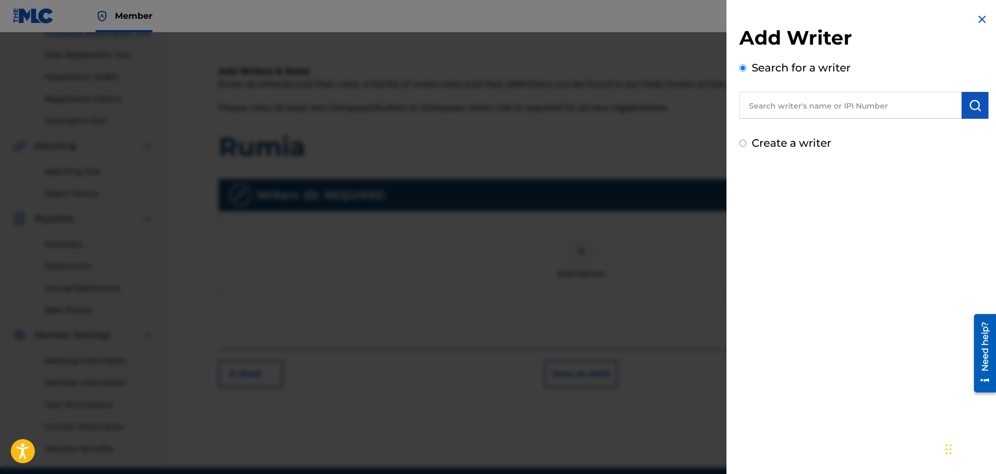
click at [814, 110] on input "text" at bounding box center [850, 105] width 222 height 27
click at [845, 100] on input "text" at bounding box center [850, 105] width 222 height 27
paste input "1294733230"
type input "1294733230"
click at [963, 106] on button "submit" at bounding box center [975, 105] width 27 height 27
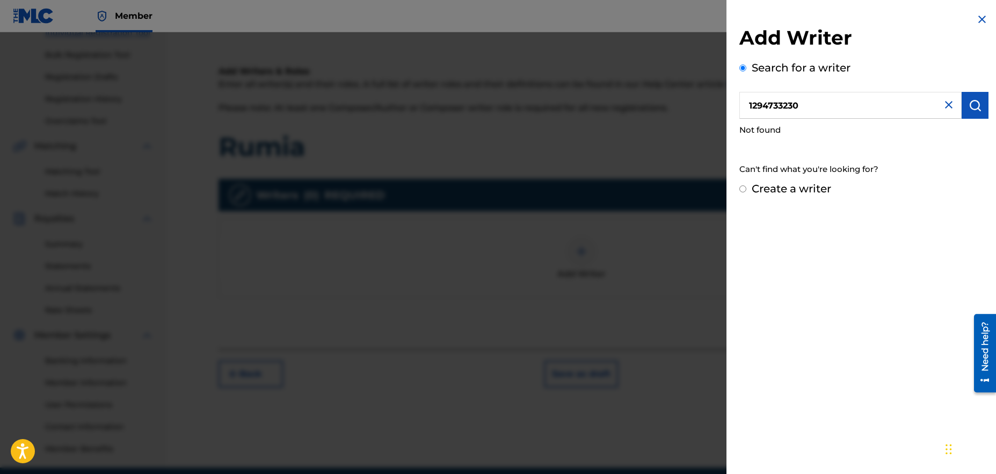
click at [743, 190] on input "Create a writer" at bounding box center [742, 188] width 7 height 7
radio input "false"
radio input "true"
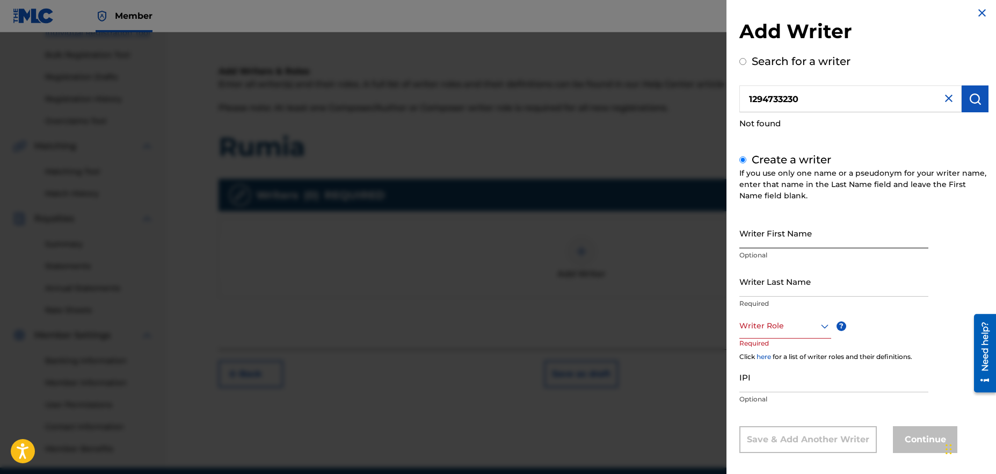
scroll to position [14, 0]
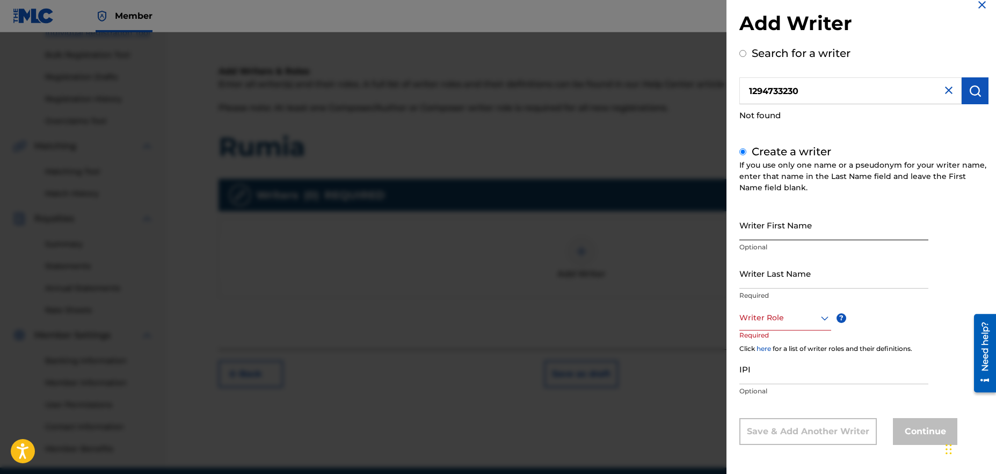
click at [798, 222] on input "Writer First Name" at bounding box center [833, 224] width 189 height 31
click at [948, 90] on img at bounding box center [948, 90] width 13 height 13
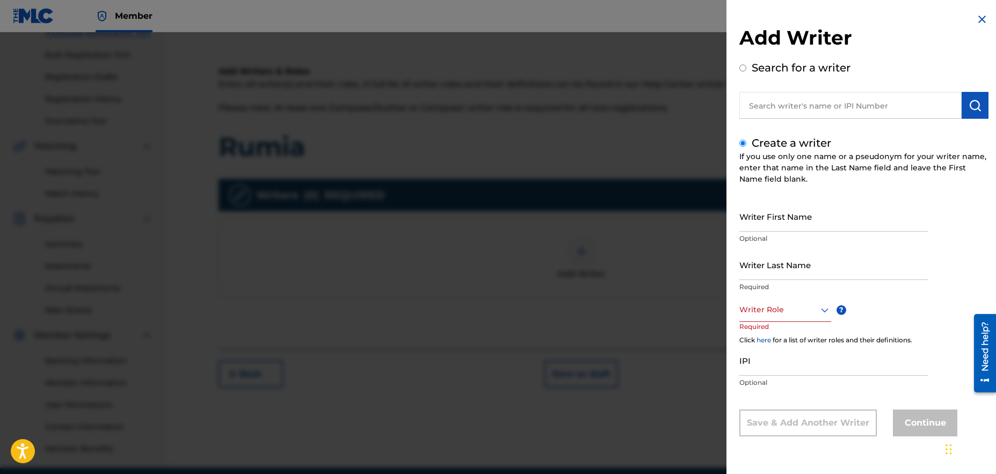
click at [826, 105] on input "text" at bounding box center [850, 105] width 222 height 27
radio input "true"
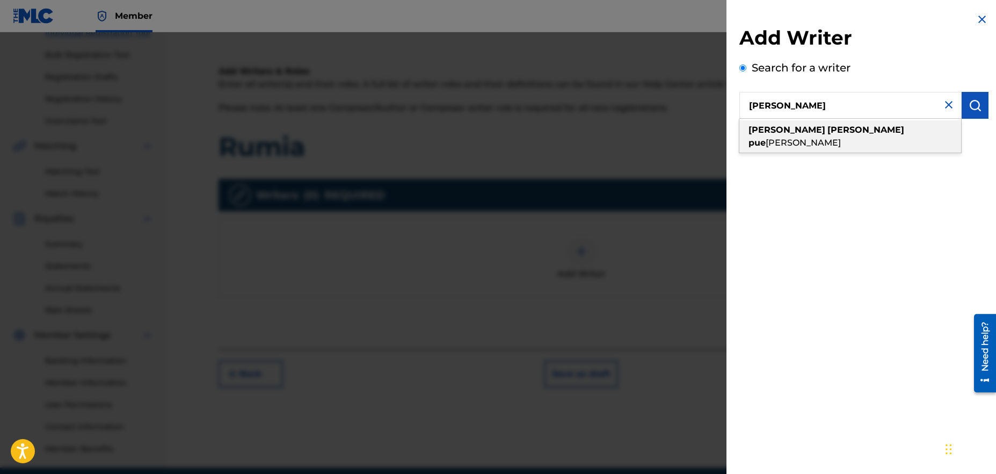
click at [871, 128] on div "[PERSON_NAME] rto [PERSON_NAME]" at bounding box center [850, 136] width 222 height 32
type input "[PERSON_NAME] puerto [PERSON_NAME]"
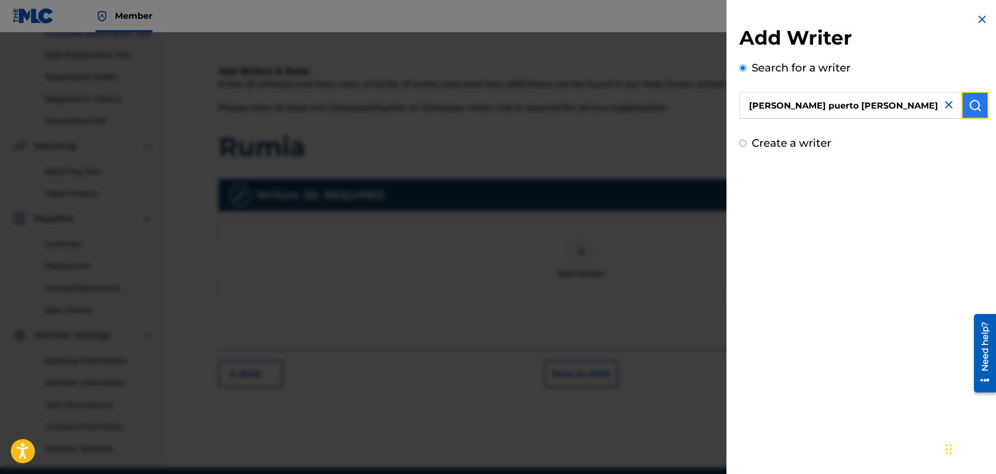
click at [971, 106] on img "submit" at bounding box center [974, 105] width 13 height 13
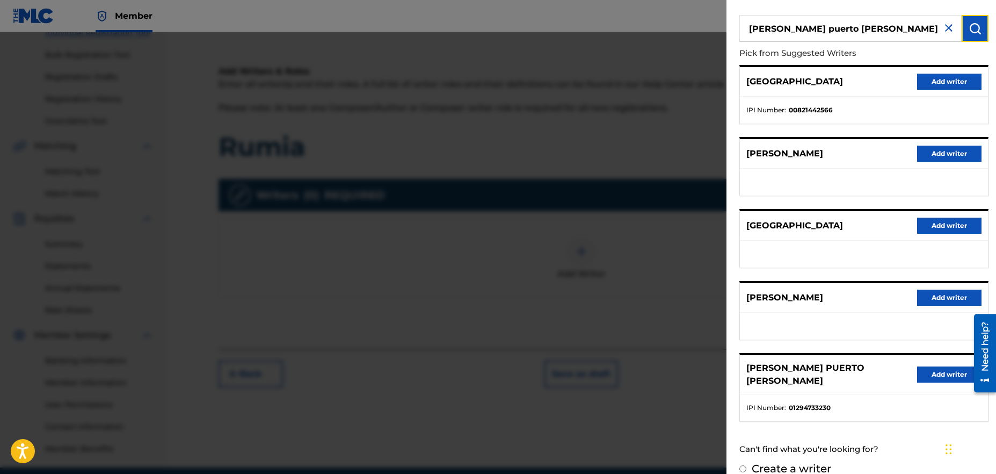
scroll to position [83, 0]
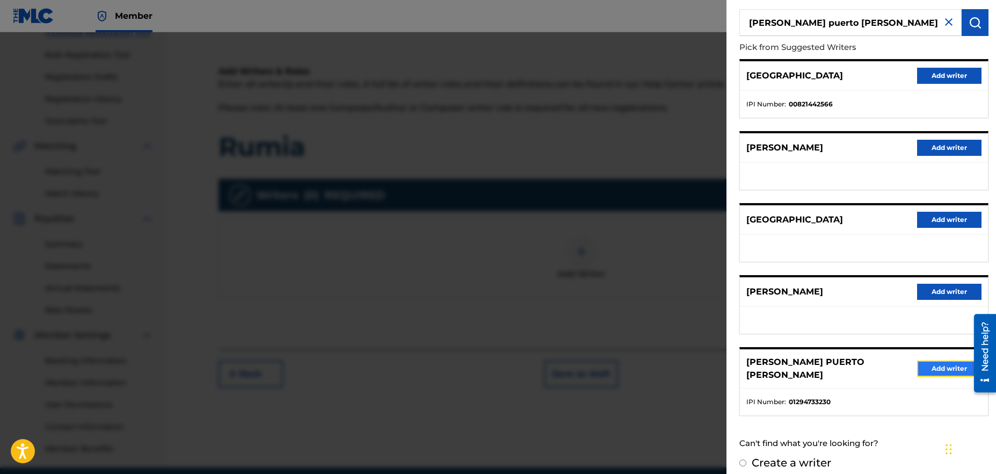
click at [933, 365] on button "Add writer" at bounding box center [949, 368] width 64 height 16
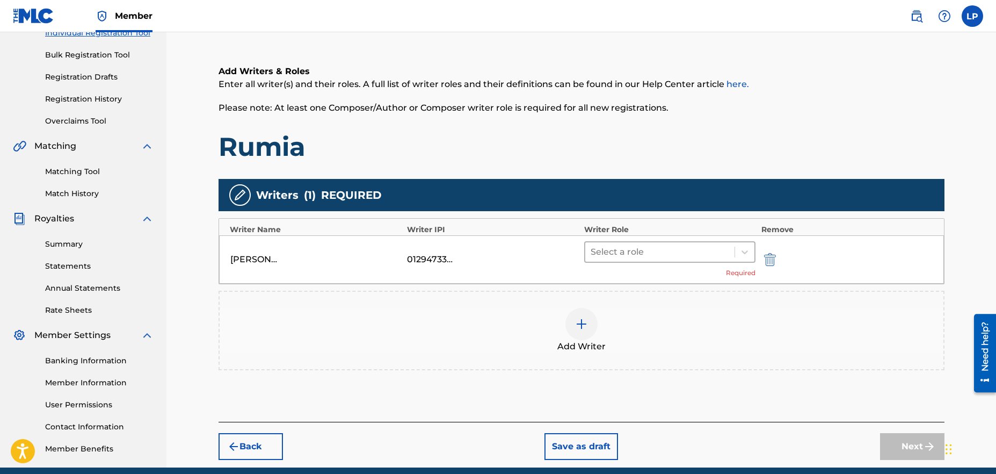
click at [676, 247] on div at bounding box center [660, 251] width 139 height 15
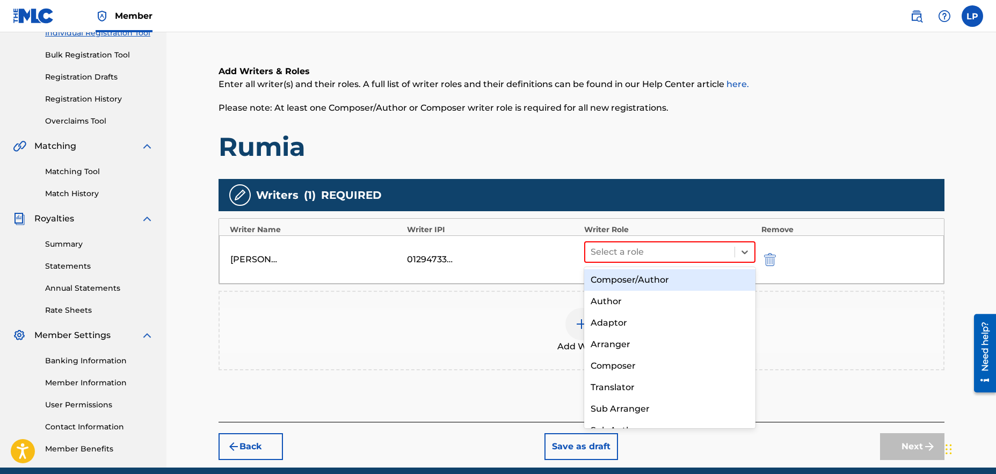
click at [654, 278] on div "Composer/Author" at bounding box center [670, 279] width 172 height 21
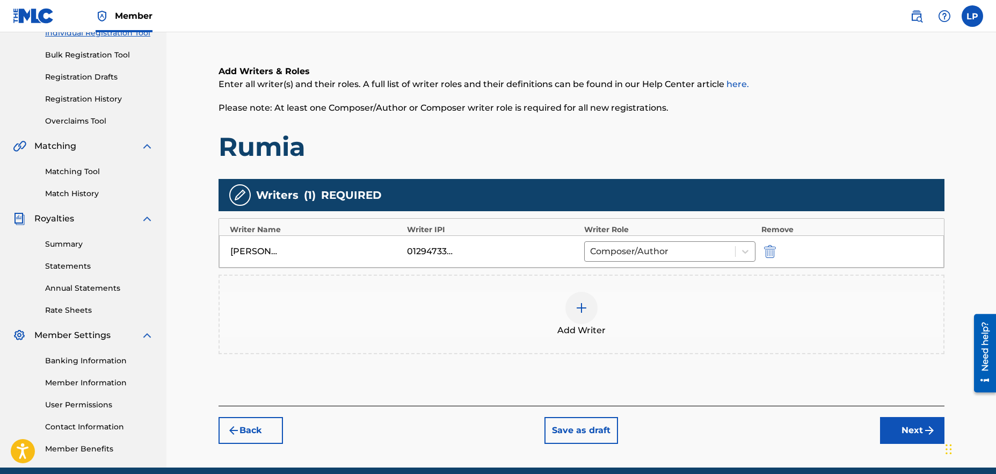
click at [585, 314] on img at bounding box center [581, 307] width 13 height 13
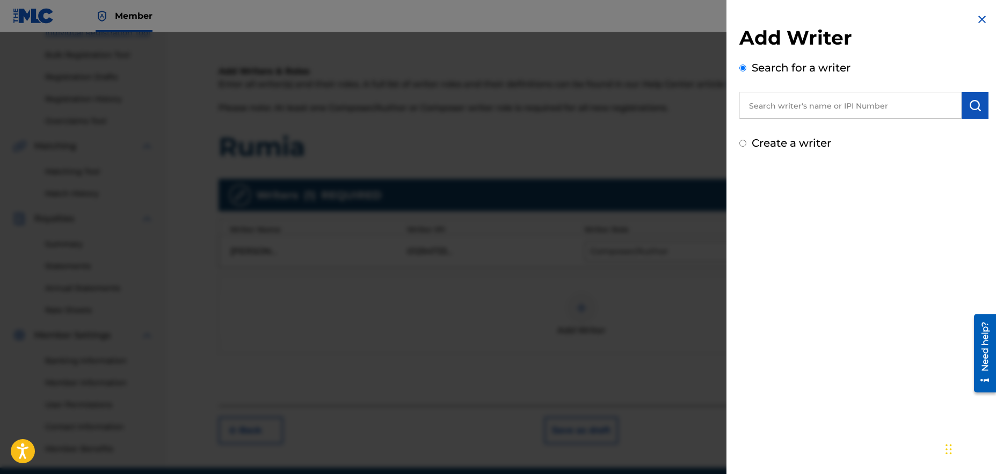
click at [806, 106] on input "text" at bounding box center [850, 105] width 222 height 27
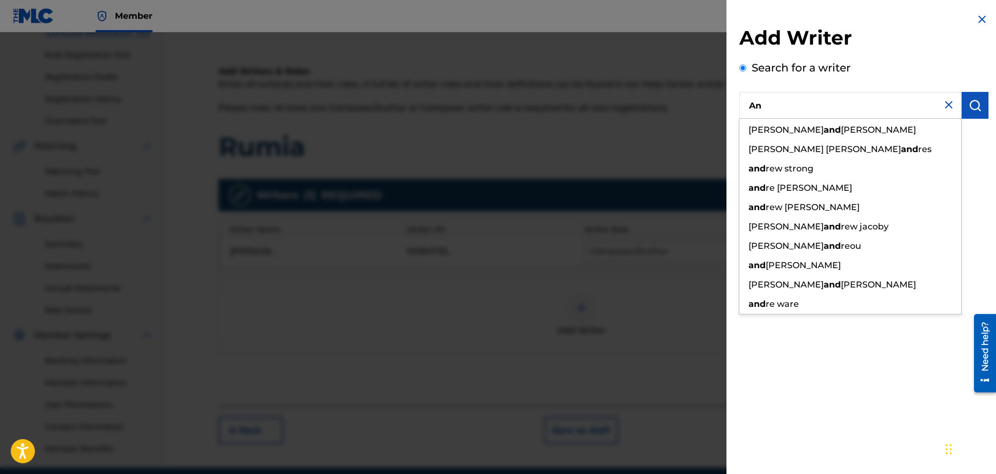
type input "A"
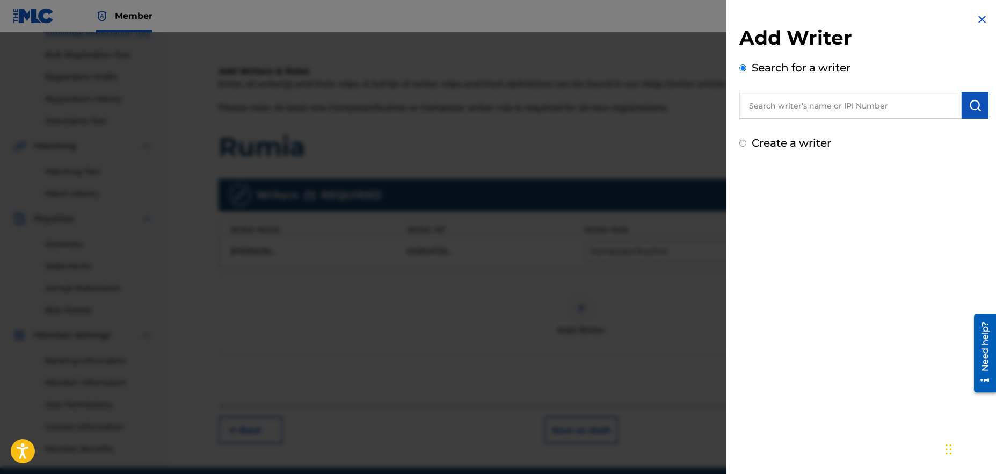
click at [872, 103] on input "text" at bounding box center [850, 105] width 222 height 27
paste input "1255250474"
type input "1255250474"
click at [972, 111] on img "submit" at bounding box center [974, 105] width 13 height 13
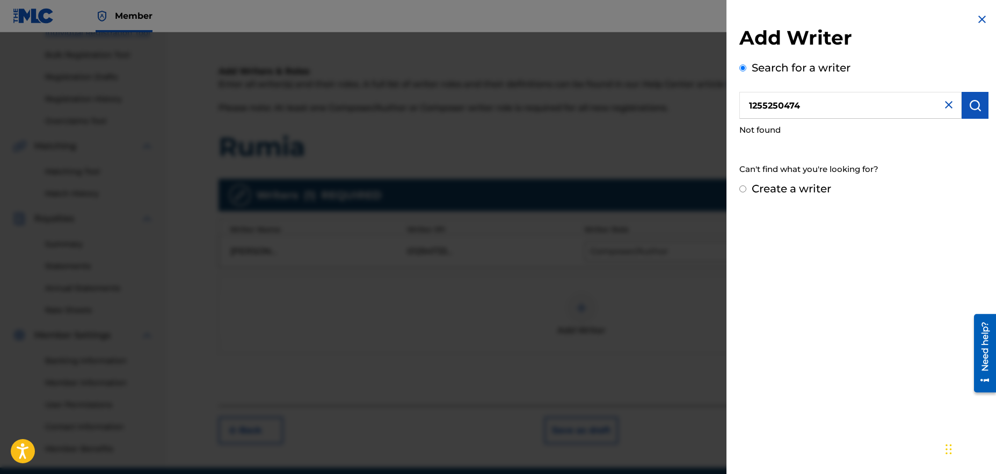
click at [775, 191] on label "Create a writer" at bounding box center [791, 188] width 79 height 13
radio input "true"
click at [746, 191] on input "Create a writer" at bounding box center [742, 188] width 7 height 7
radio input "false"
radio input "true"
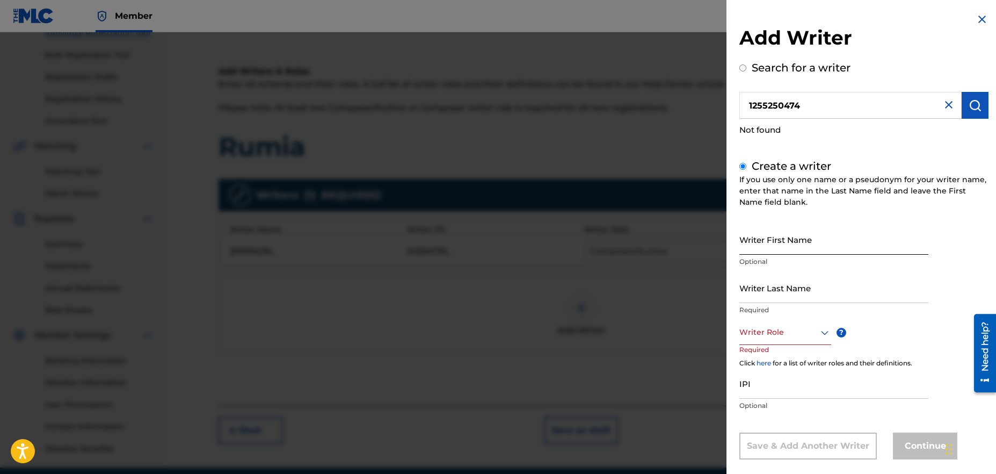
click at [775, 241] on input "Writer First Name" at bounding box center [833, 239] width 189 height 31
type input "A"
drag, startPoint x: 824, startPoint y: 107, endPoint x: 741, endPoint y: 100, distance: 82.4
click at [741, 100] on input "1255250474" at bounding box center [850, 105] width 222 height 27
radio input "true"
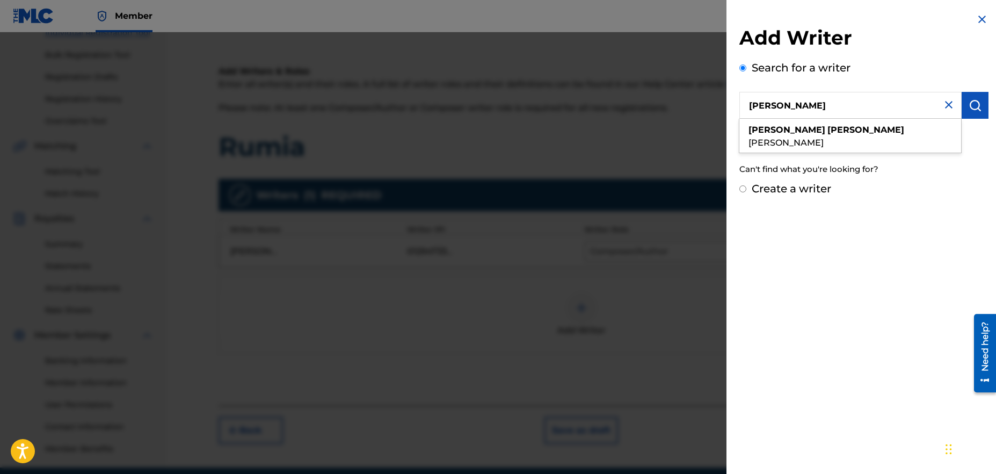
type input "[PERSON_NAME]"
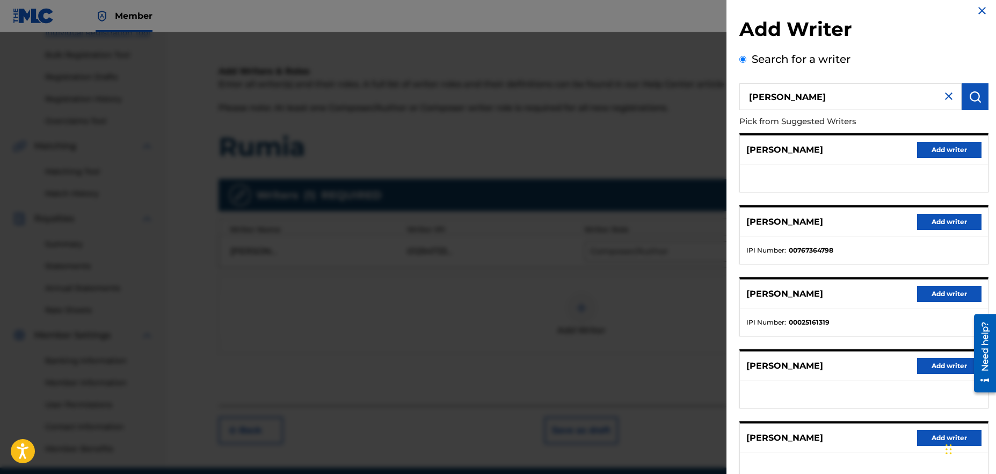
scroll to position [0, 0]
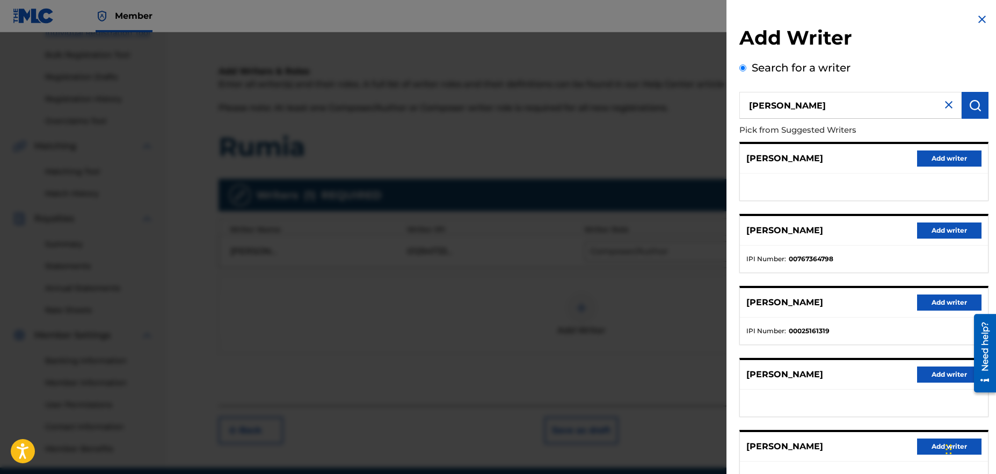
drag, startPoint x: 878, startPoint y: 103, endPoint x: 723, endPoint y: 107, distance: 154.7
click at [723, 107] on div "Add Writer Search for a writer [PERSON_NAME] from Suggested Writers [PERSON_NAM…" at bounding box center [498, 252] width 996 height 441
paste input "1255250474"
type input "1255250474"
click at [970, 107] on img "submit" at bounding box center [974, 105] width 13 height 13
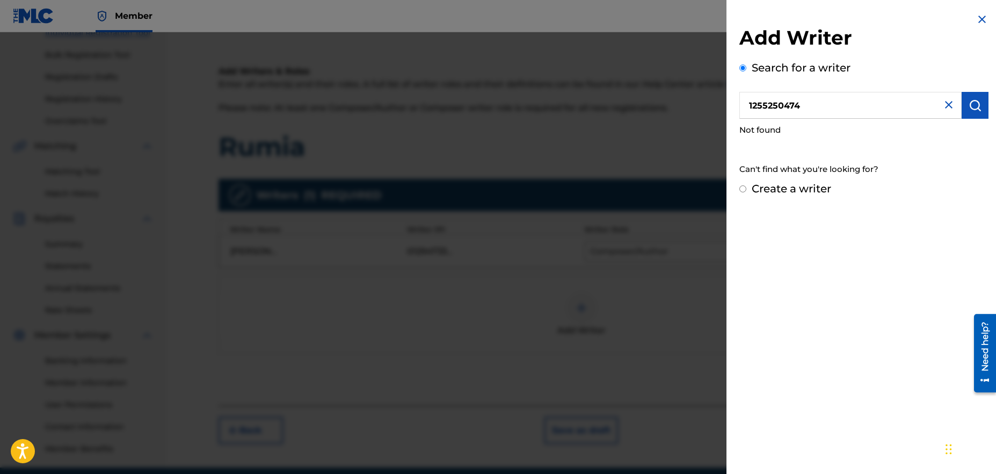
click at [742, 190] on input "Create a writer" at bounding box center [742, 188] width 7 height 7
radio input "false"
radio input "true"
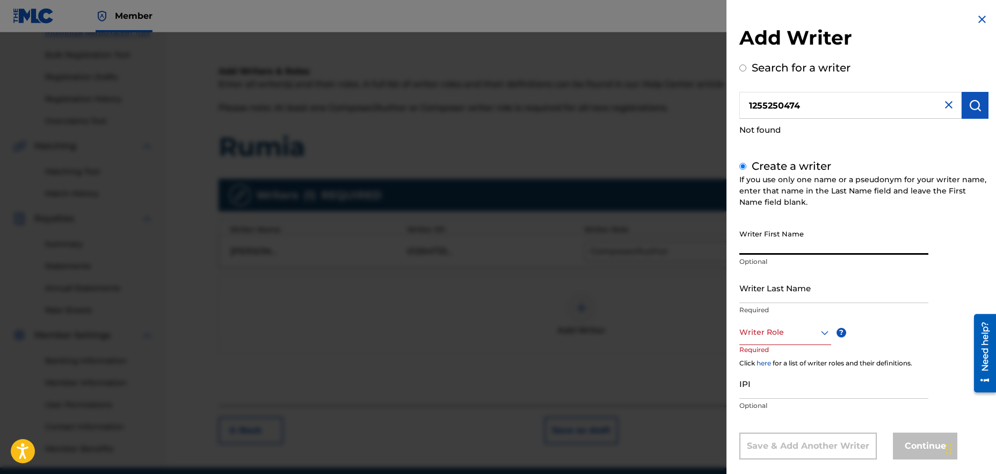
click at [781, 235] on input "Writer First Name" at bounding box center [833, 239] width 189 height 31
click at [797, 336] on div "Writer Role" at bounding box center [785, 333] width 92 height 24
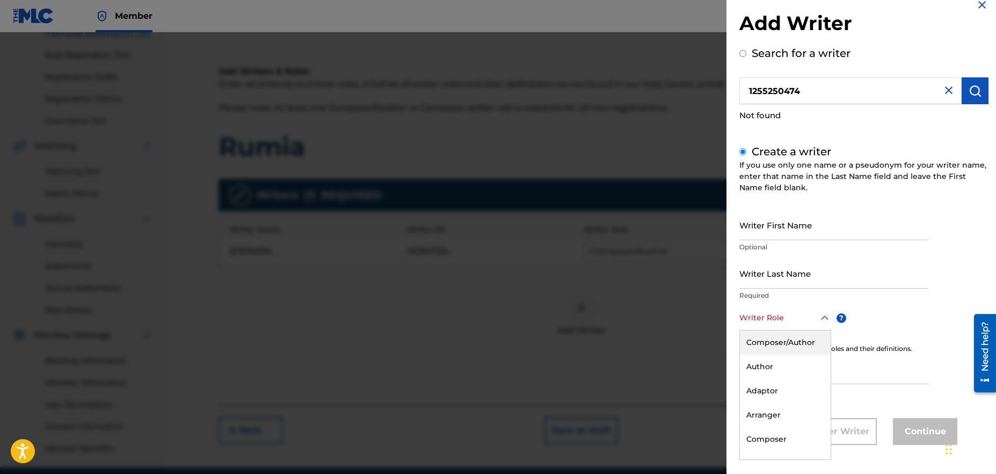
click at [788, 349] on div "Composer/Author" at bounding box center [785, 342] width 91 height 24
click at [772, 234] on input "Writer First Name" at bounding box center [833, 224] width 189 height 31
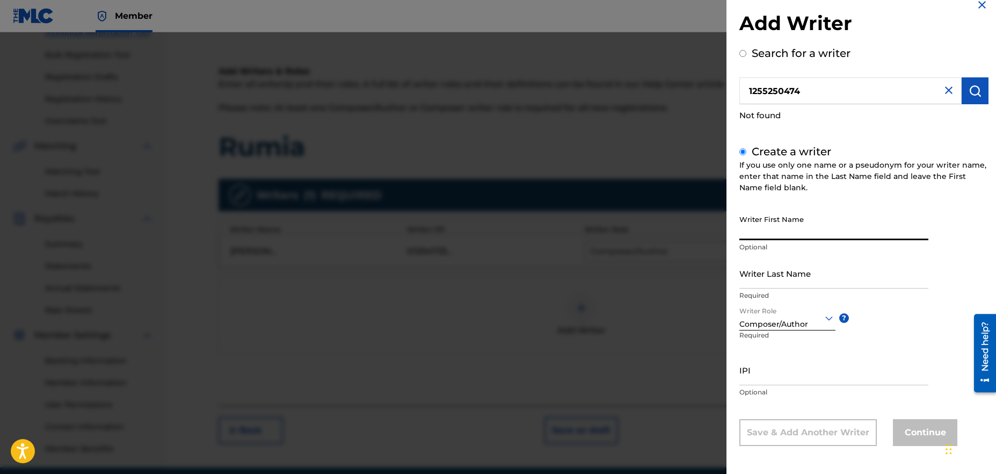
type input "a"
type input "[PERSON_NAME]"
click at [769, 284] on input "Writer Last Name" at bounding box center [833, 273] width 189 height 31
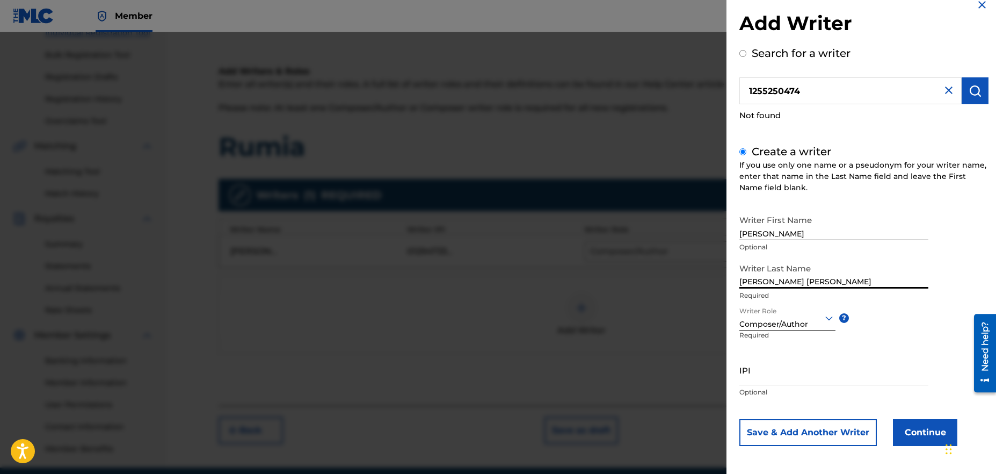
type input "[PERSON_NAME] [PERSON_NAME]"
click at [764, 233] on input "[PERSON_NAME]" at bounding box center [833, 224] width 189 height 31
type input "[PERSON_NAME]"
click at [790, 375] on input "IPI" at bounding box center [833, 369] width 189 height 31
paste input "1255250474"
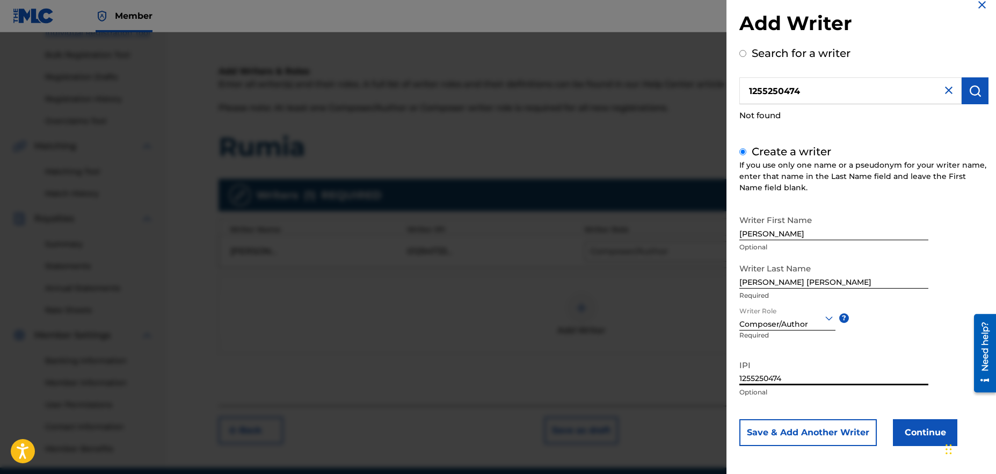
type input "1255250474"
click at [805, 406] on div "Writer First Name [PERSON_NAME] Optional Writer Last Name [PERSON_NAME] [PERSON…" at bounding box center [863, 327] width 249 height 236
click at [922, 433] on button "Continue" at bounding box center [925, 432] width 64 height 27
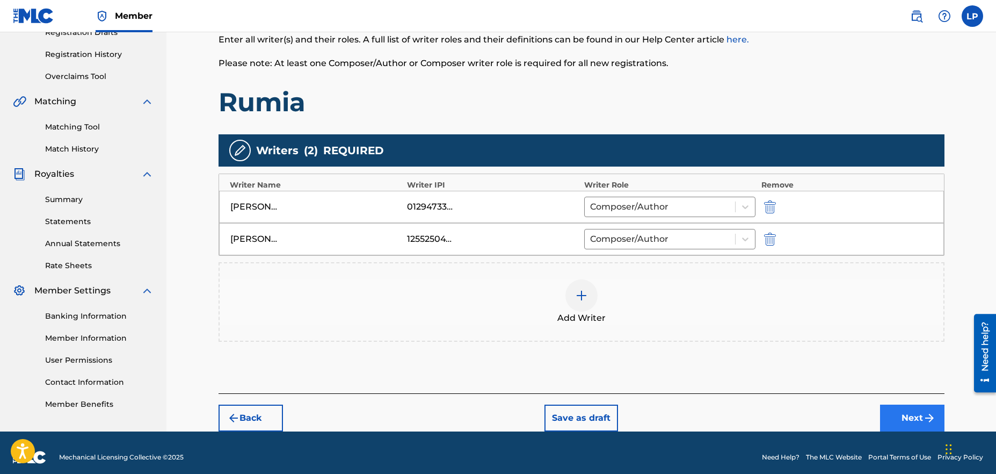
scroll to position [201, 0]
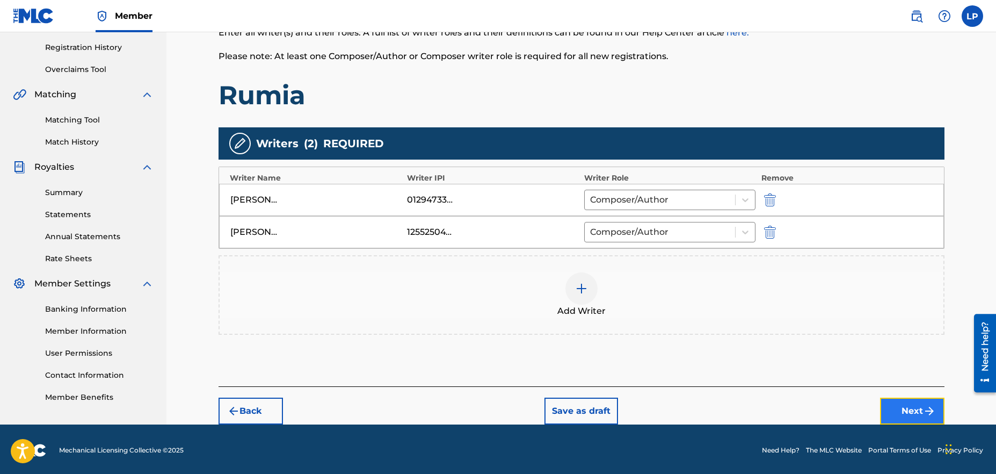
click at [913, 412] on button "Next" at bounding box center [912, 410] width 64 height 27
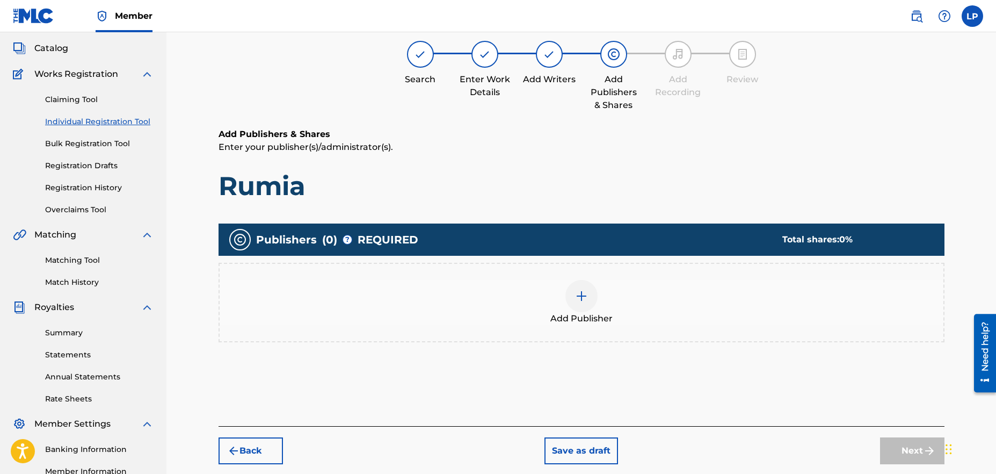
scroll to position [48, 0]
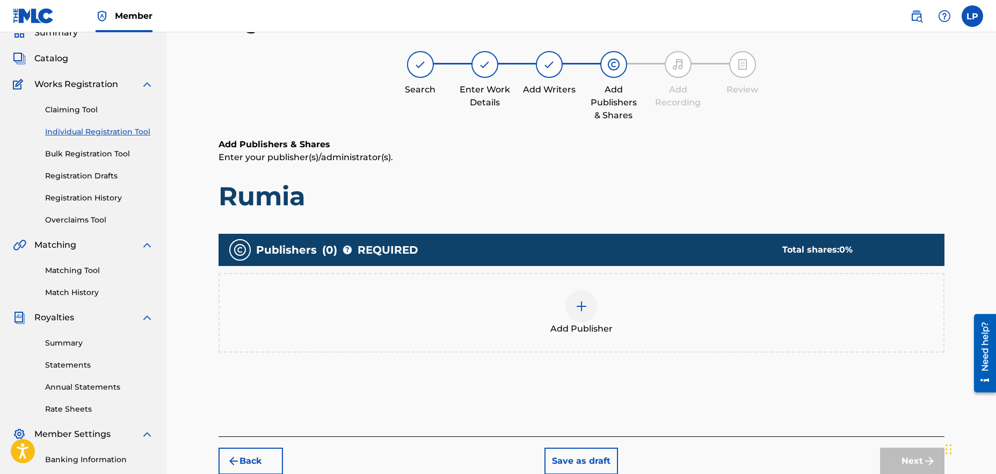
click at [578, 306] on img at bounding box center [581, 306] width 13 height 13
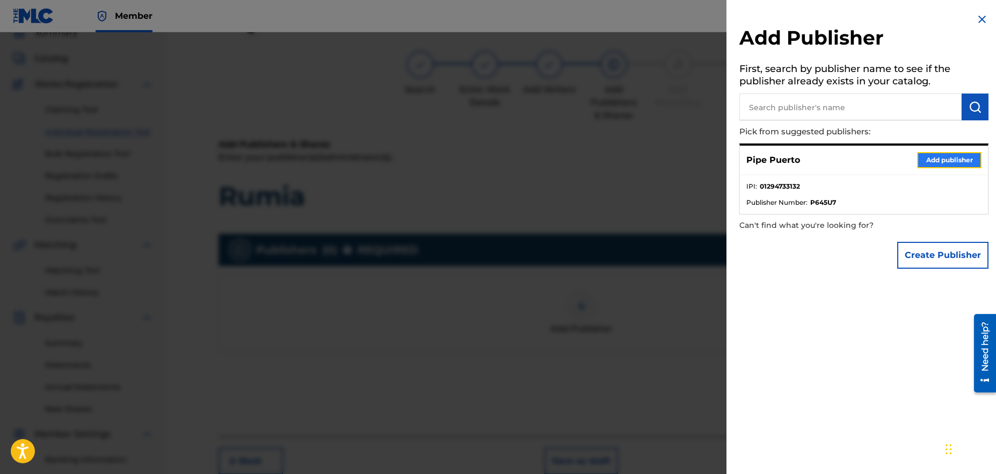
click at [951, 160] on button "Add publisher" at bounding box center [949, 160] width 64 height 16
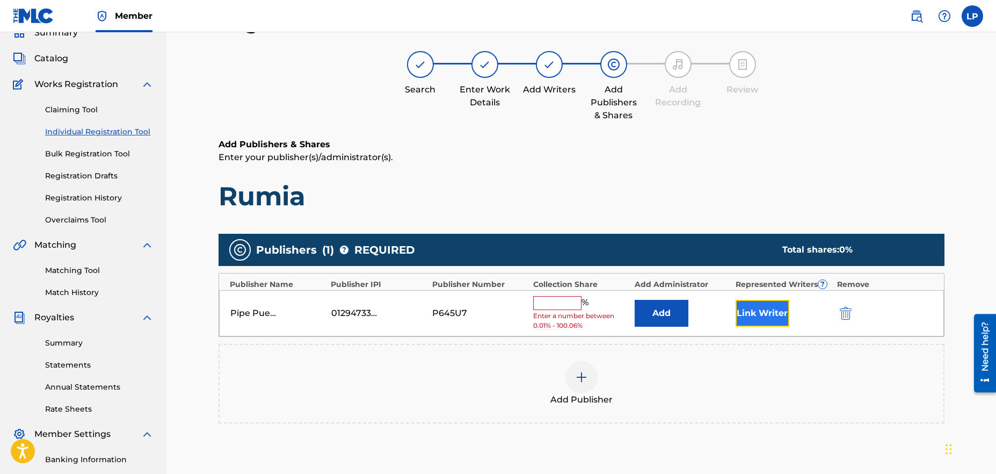
click at [757, 312] on button "Link Writer" at bounding box center [762, 313] width 54 height 27
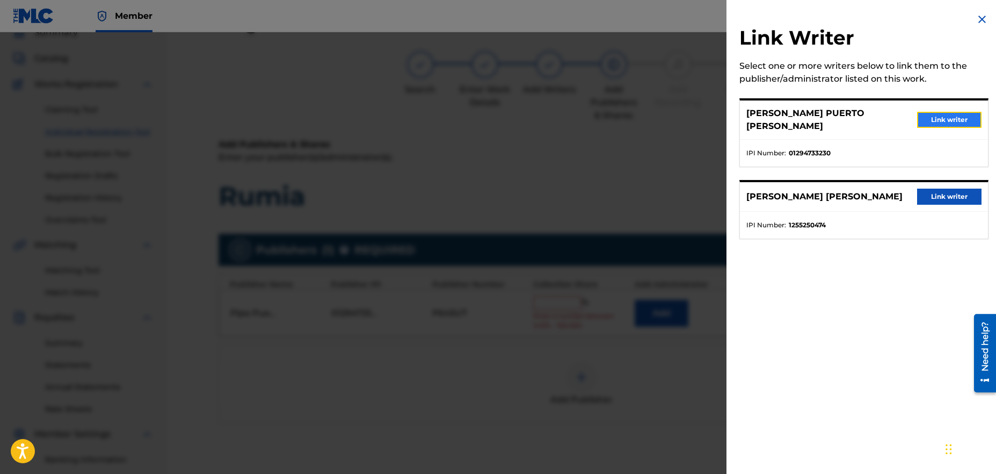
click at [938, 113] on button "Link writer" at bounding box center [949, 120] width 64 height 16
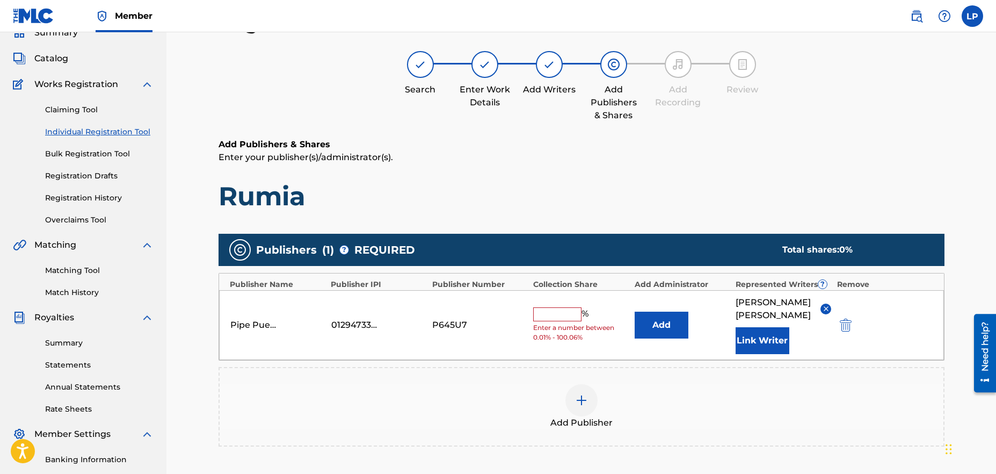
click at [550, 321] on input "text" at bounding box center [557, 314] width 48 height 14
type input "80"
click at [690, 409] on div "Add Publisher" at bounding box center [582, 406] width 724 height 45
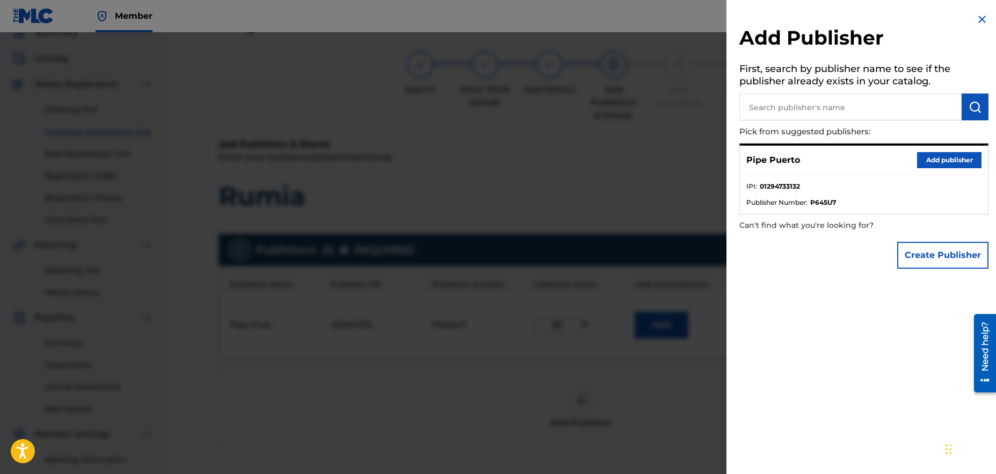
click at [979, 21] on img at bounding box center [981, 19] width 13 height 13
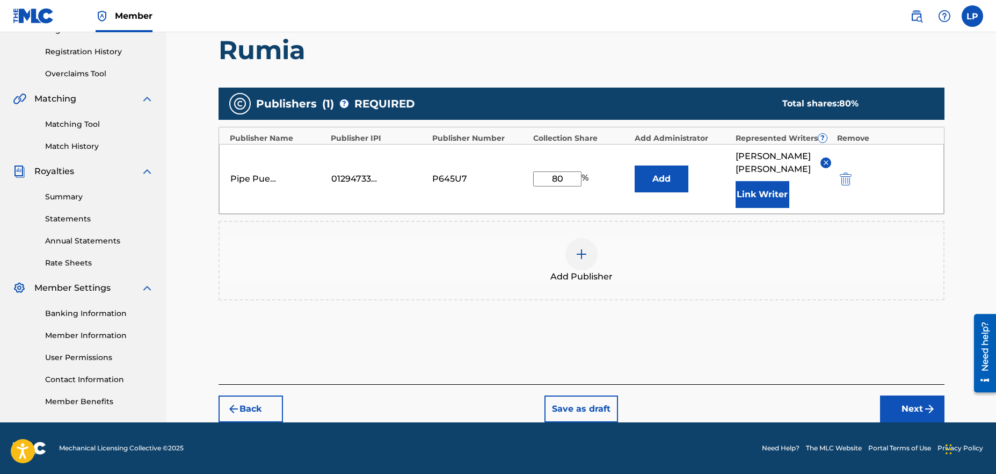
scroll to position [207, 0]
click at [923, 402] on img "submit" at bounding box center [929, 408] width 13 height 13
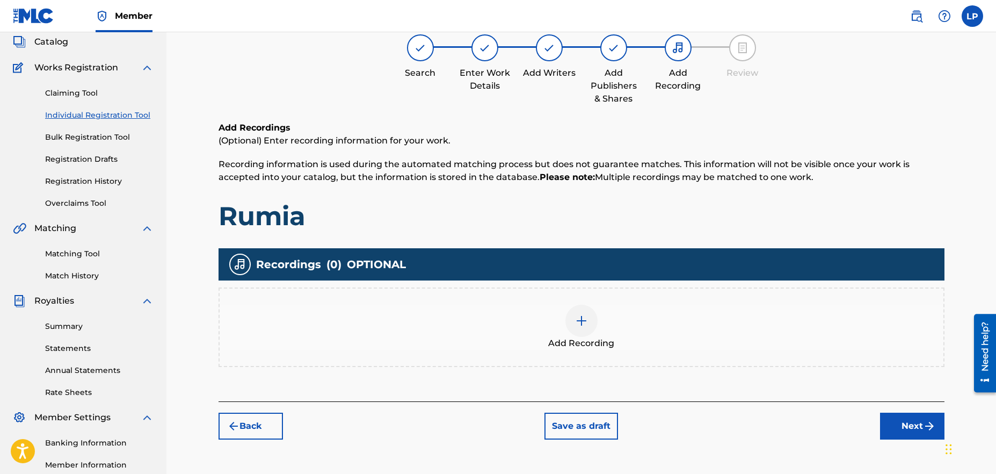
scroll to position [48, 0]
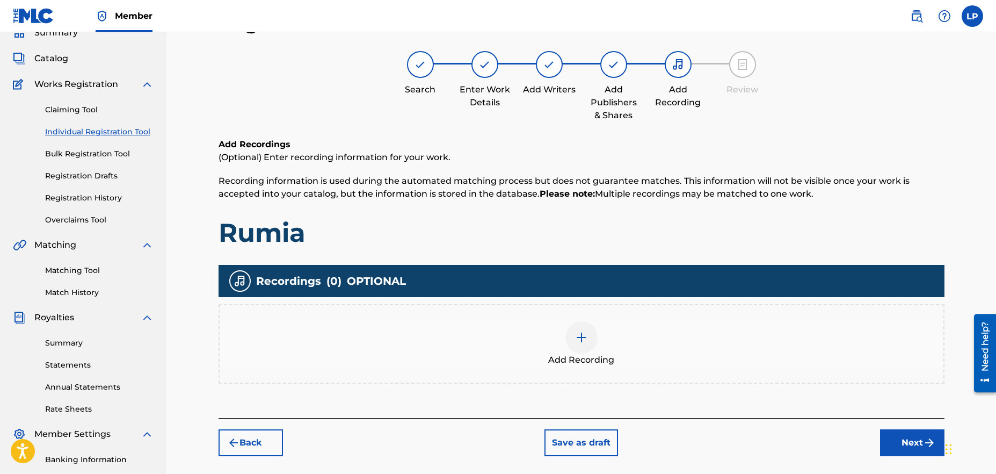
click at [577, 341] on img at bounding box center [581, 337] width 13 height 13
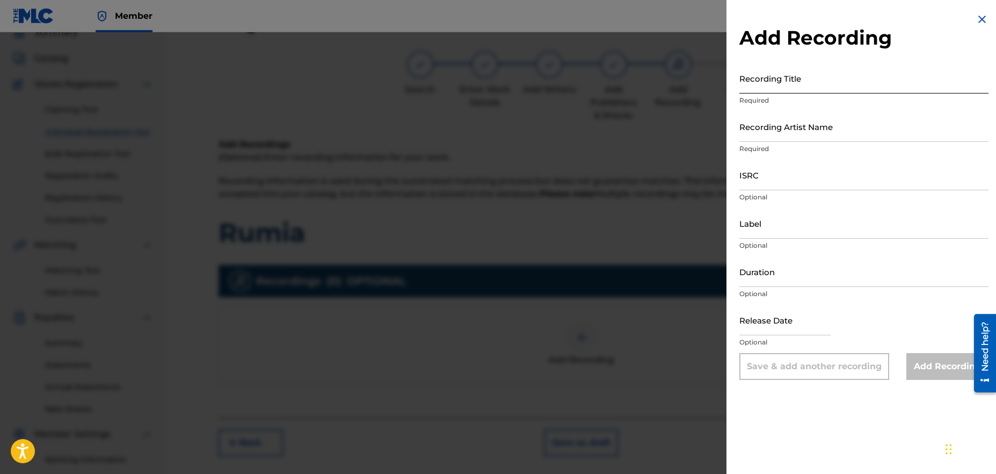
click at [797, 85] on input "Recording Title" at bounding box center [863, 78] width 249 height 31
type input "Rumia"
click at [808, 133] on input "Recording Artist Name" at bounding box center [863, 126] width 249 height 31
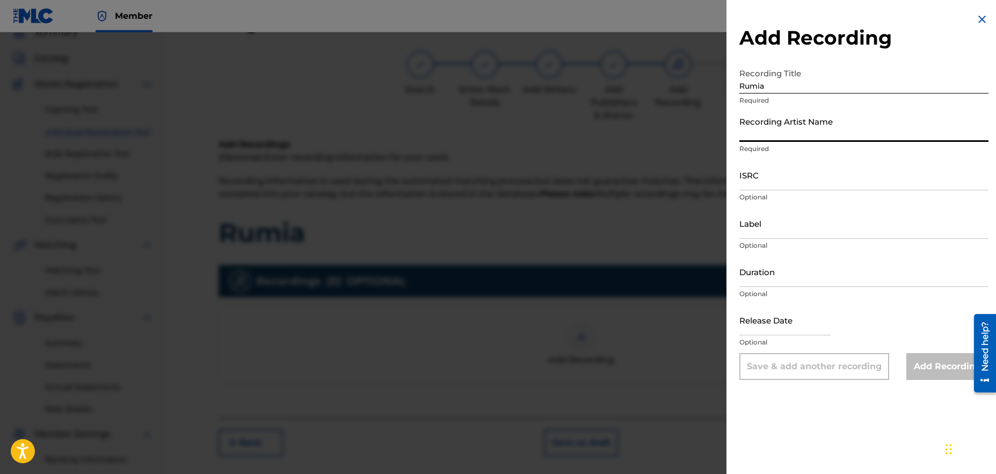
type input "Pipe Puerto"
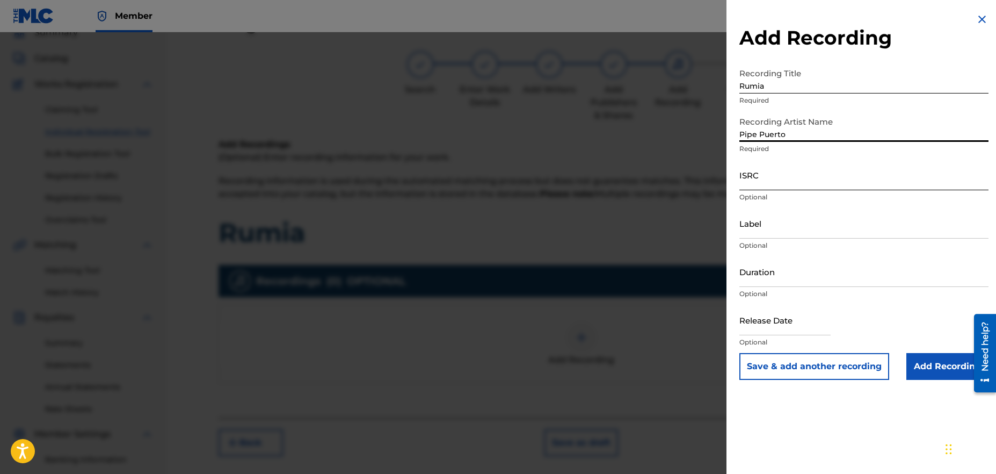
click at [774, 187] on input "ISRC" at bounding box center [863, 174] width 249 height 31
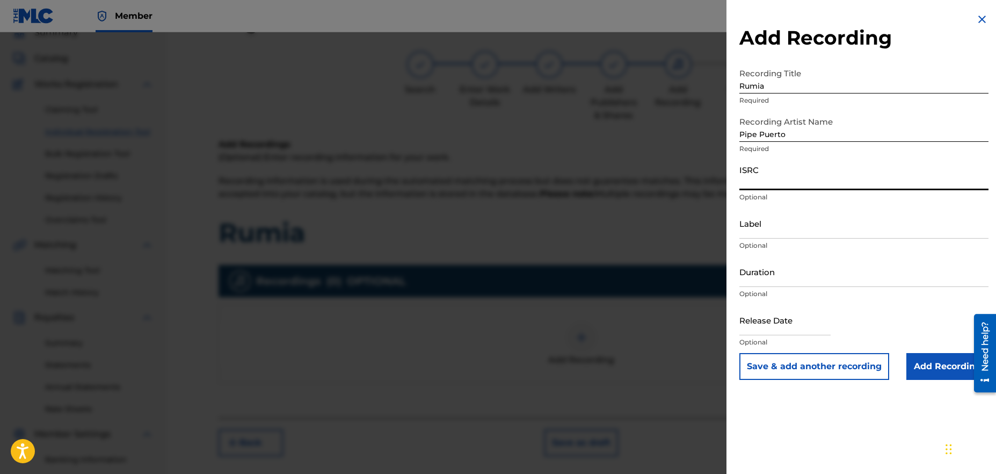
click at [794, 179] on input "ISRC" at bounding box center [863, 174] width 249 height 31
paste input "QZNJZ2569983"
type input "QZNJZ2569983"
click at [802, 279] on input "Duration" at bounding box center [863, 271] width 249 height 31
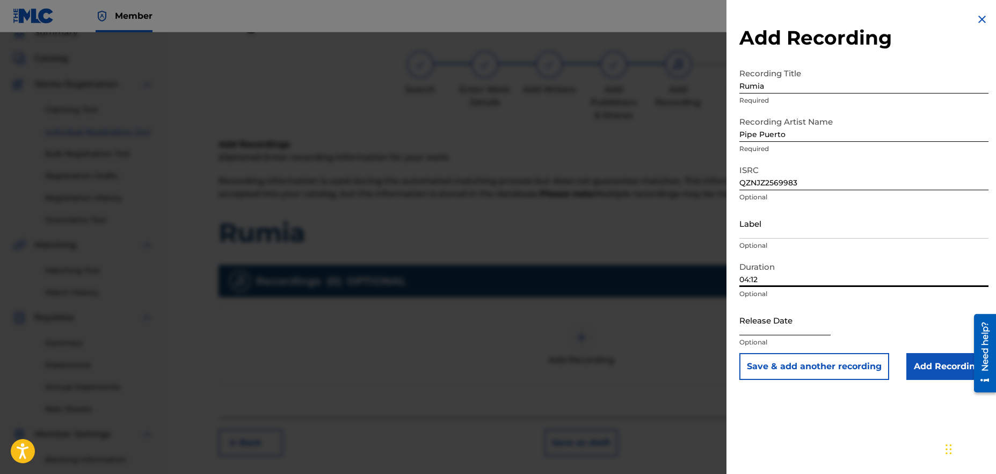
type input "04:12"
click at [780, 328] on input "text" at bounding box center [784, 319] width 91 height 31
select select "8"
select select "2025"
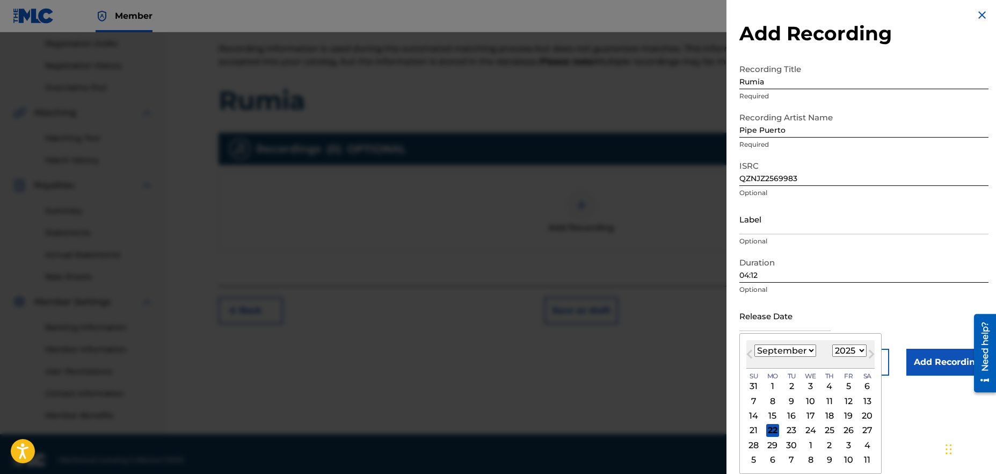
scroll to position [192, 0]
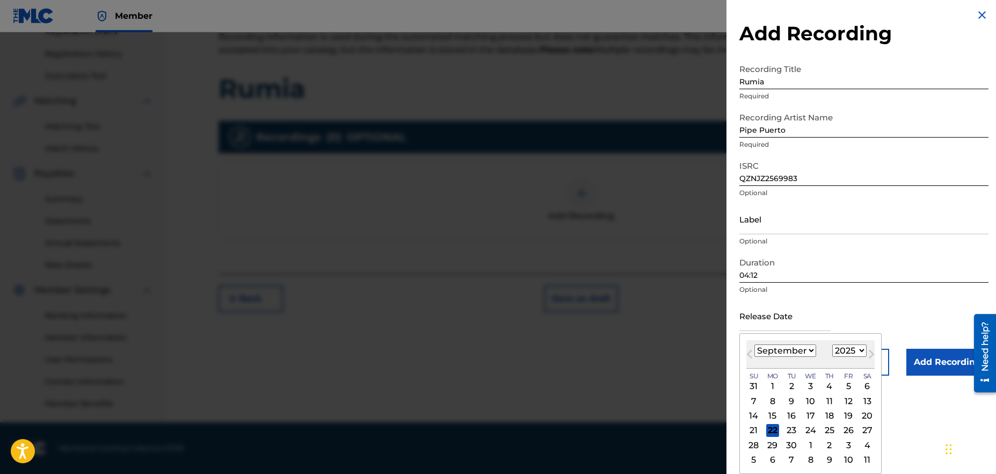
click at [833, 414] on div "18" at bounding box center [829, 415] width 13 height 13
type input "[DATE]"
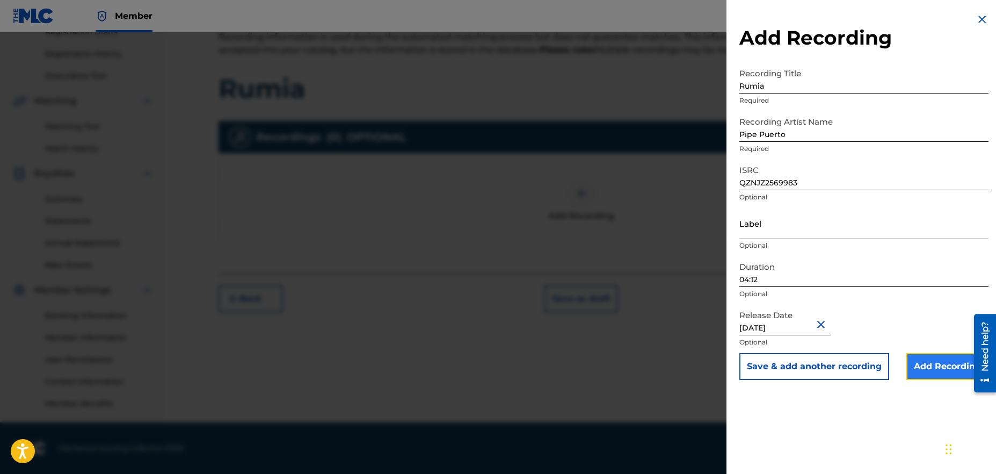
click at [932, 361] on input "Add Recording" at bounding box center [947, 366] width 82 height 27
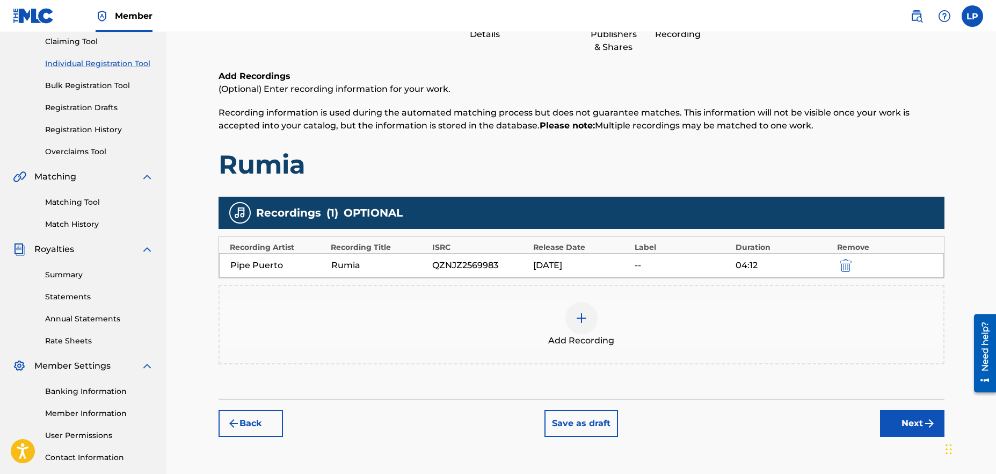
scroll to position [118, 0]
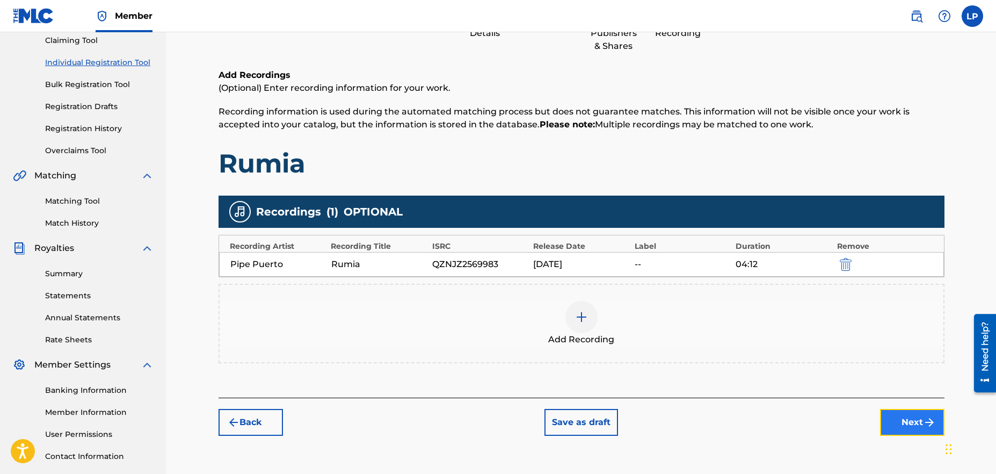
click at [900, 425] on button "Next" at bounding box center [912, 422] width 64 height 27
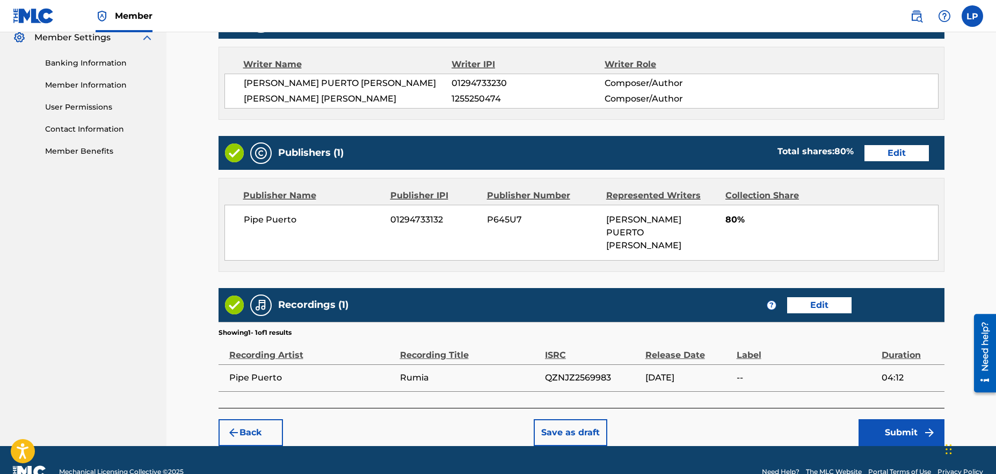
scroll to position [455, 0]
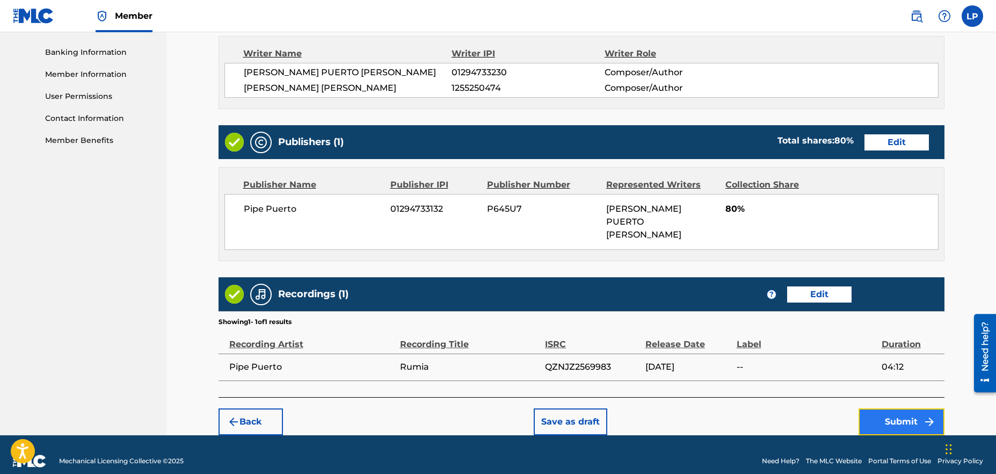
click at [908, 411] on button "Submit" at bounding box center [901, 421] width 86 height 27
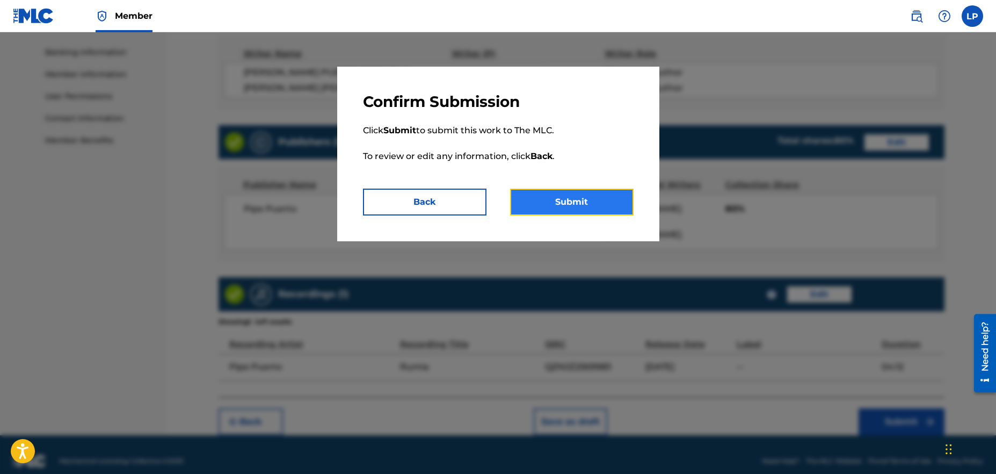
click at [590, 198] on button "Submit" at bounding box center [571, 201] width 123 height 27
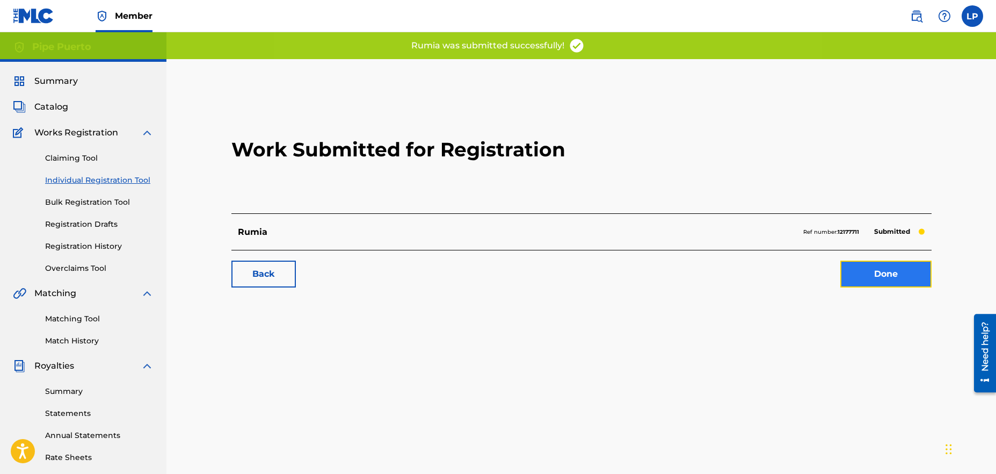
click at [884, 270] on link "Done" at bounding box center [885, 273] width 91 height 27
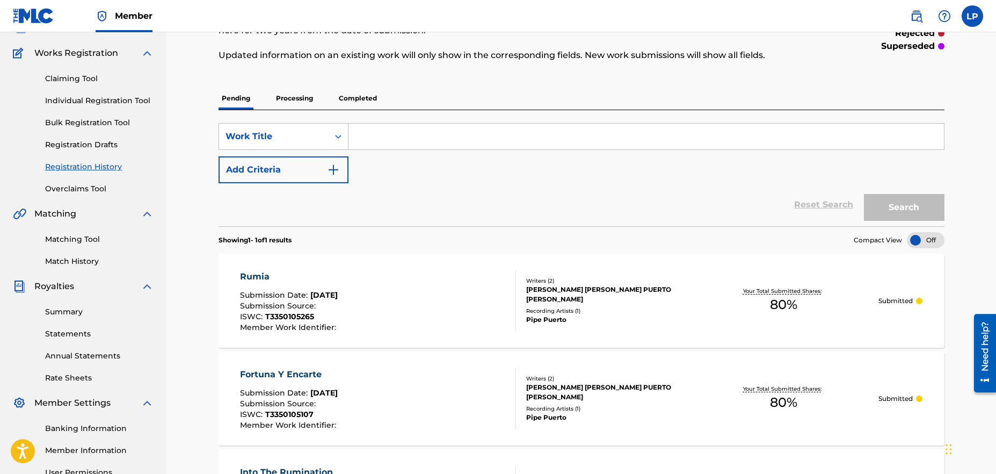
scroll to position [56, 0]
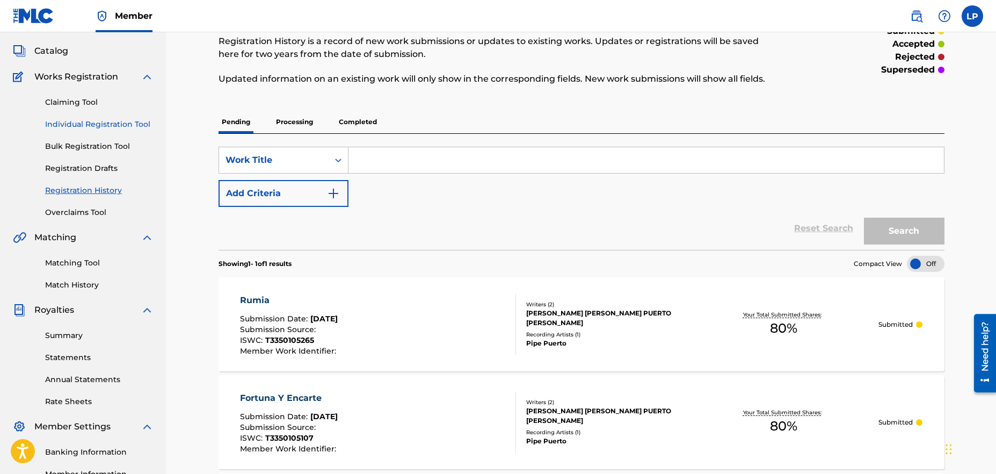
click at [93, 125] on link "Individual Registration Tool" at bounding box center [99, 124] width 108 height 11
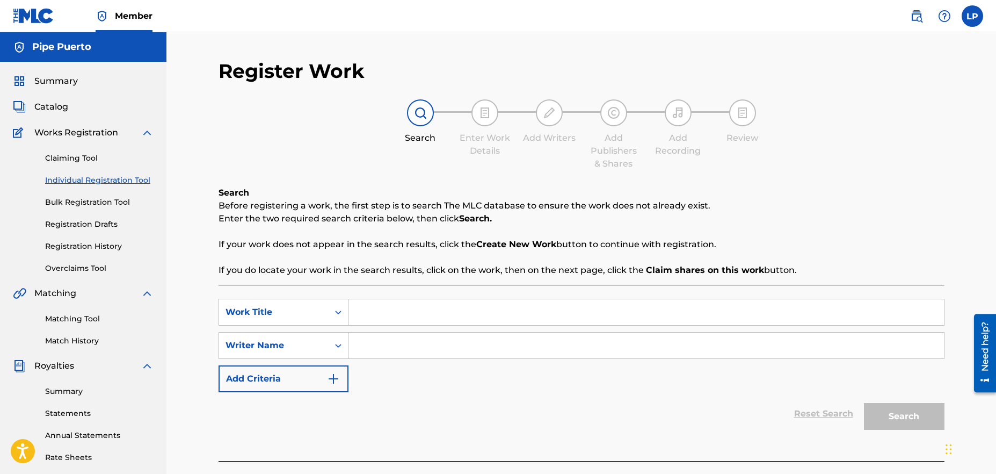
click at [389, 317] on input "Search Form" at bounding box center [645, 312] width 595 height 26
type input "Historial de Búsqueda"
click at [407, 344] on input "Search Form" at bounding box center [645, 345] width 595 height 26
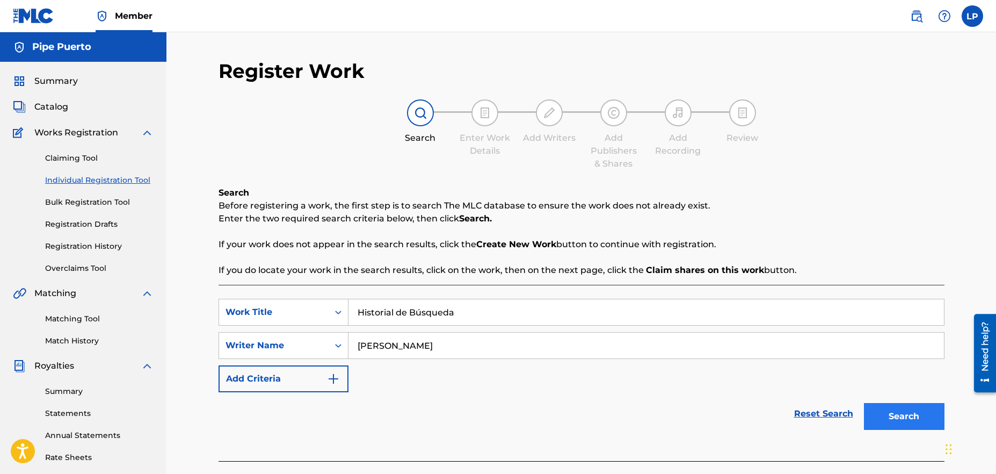
type input "[PERSON_NAME]"
click at [913, 413] on button "Search" at bounding box center [904, 416] width 81 height 27
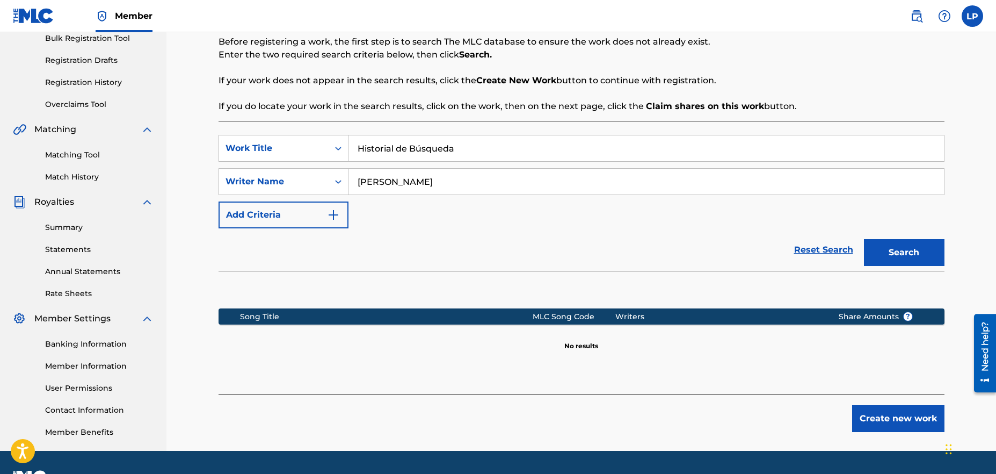
scroll to position [192, 0]
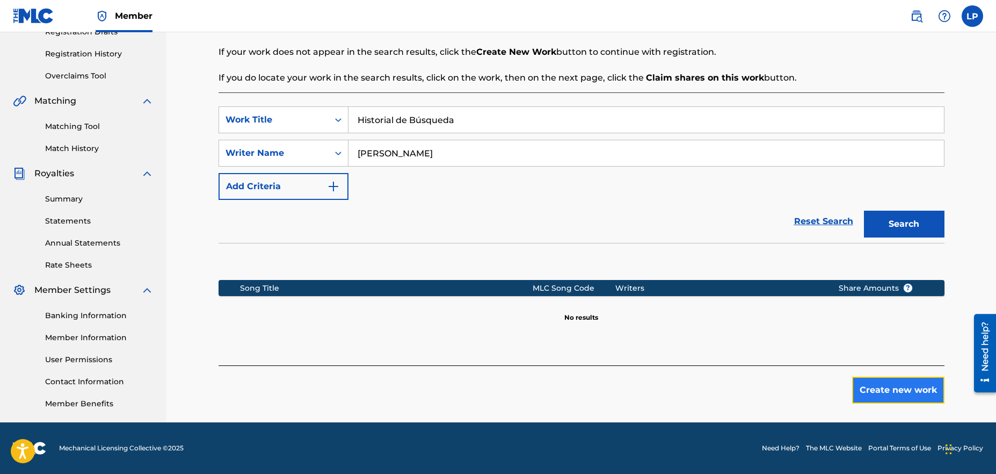
click at [902, 385] on button "Create new work" at bounding box center [898, 389] width 92 height 27
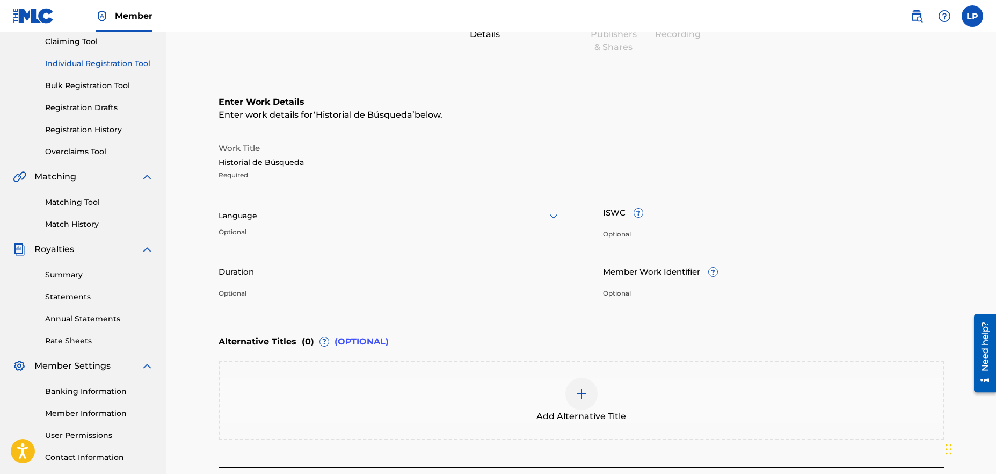
scroll to position [98, 0]
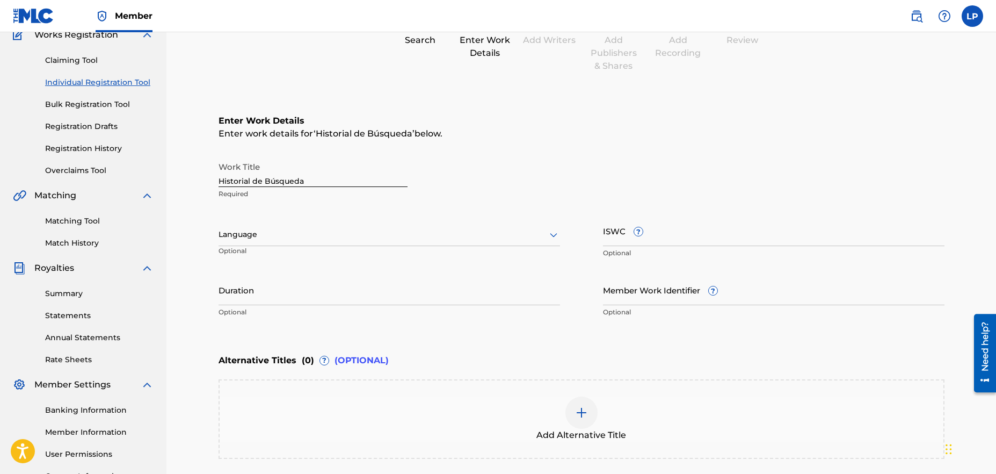
click at [275, 238] on div at bounding box center [388, 234] width 341 height 13
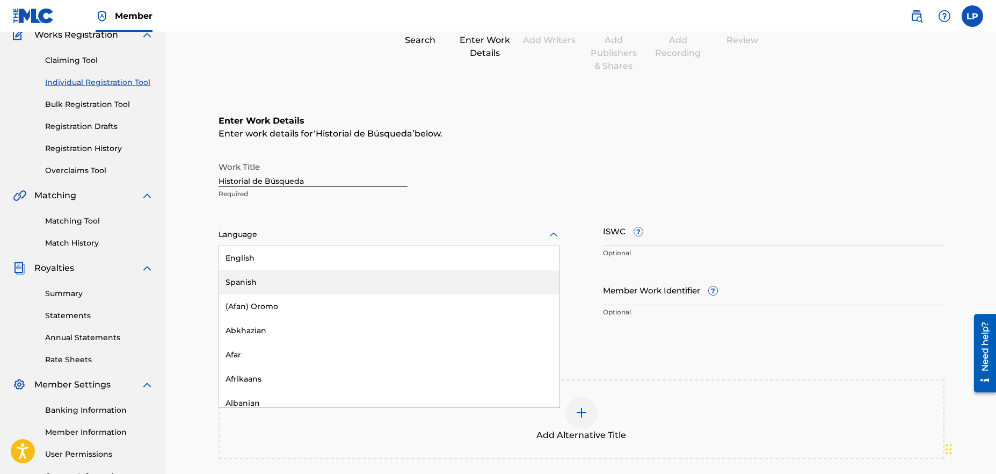
click at [268, 282] on div "Spanish" at bounding box center [389, 282] width 340 height 24
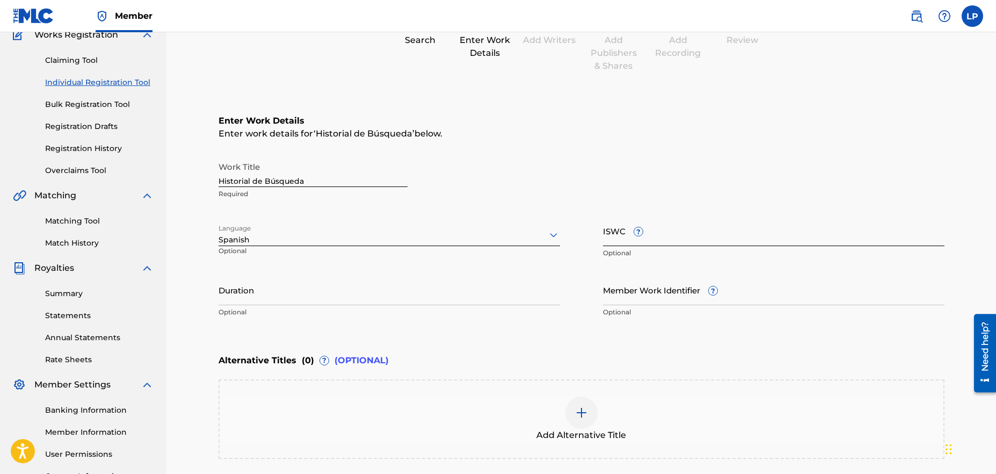
click at [665, 236] on input "ISWC ?" at bounding box center [773, 230] width 341 height 31
paste input "T3350104682"
type input "T3350104682"
click at [316, 293] on input "Duration" at bounding box center [388, 289] width 341 height 31
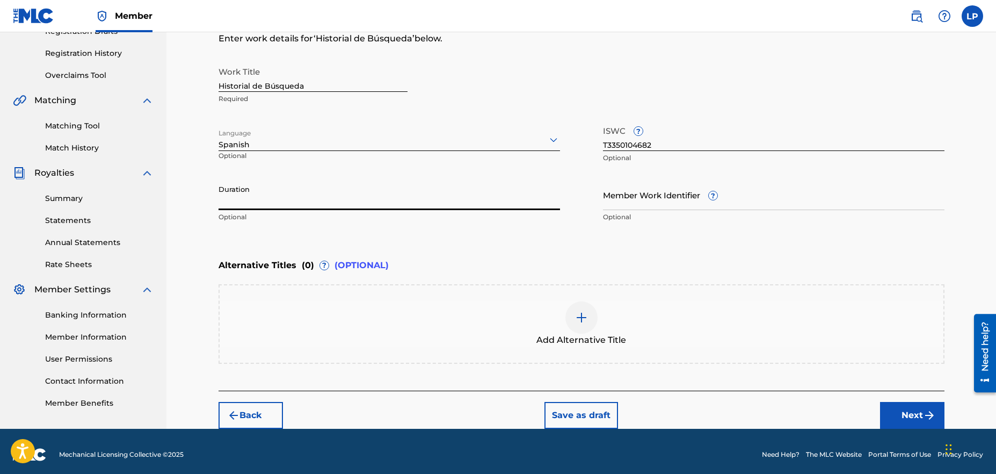
scroll to position [199, 0]
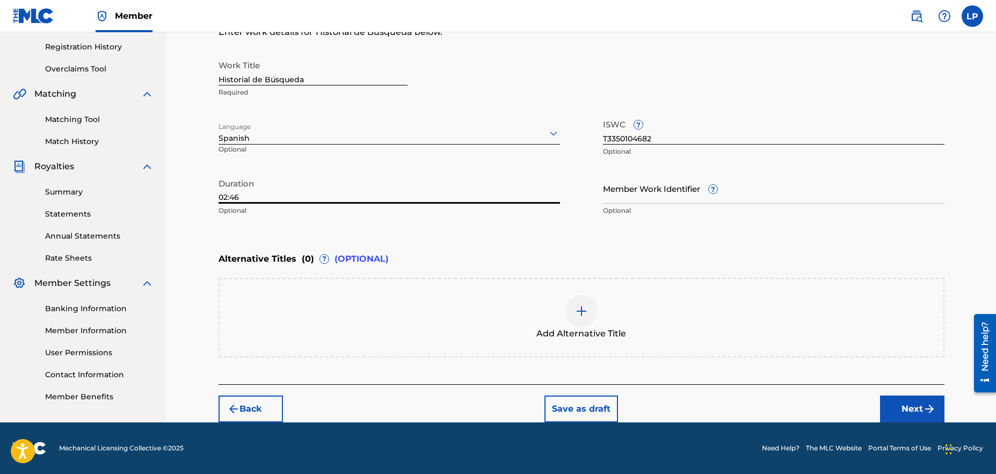
type input "02:46"
click at [510, 222] on div "Enter Work Details Enter work details for ‘ Historial de Búsqueda ’ below. Work…" at bounding box center [581, 117] width 726 height 260
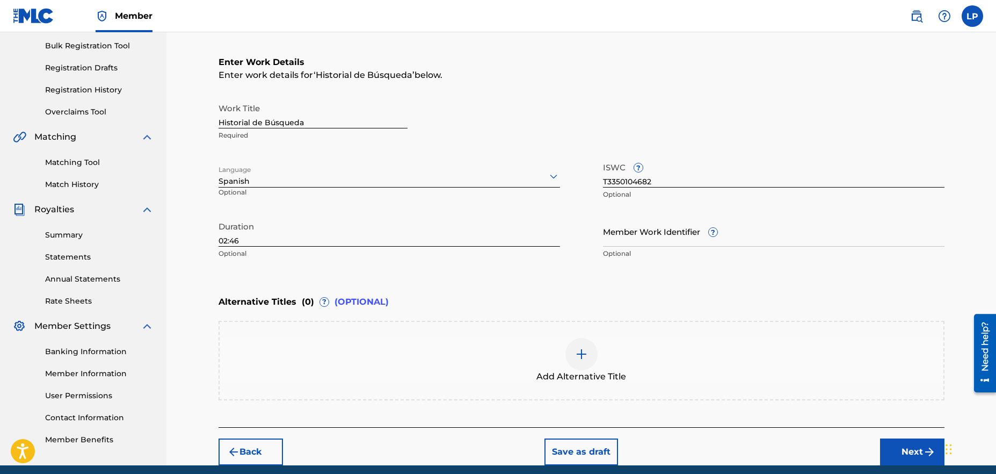
scroll to position [0, 0]
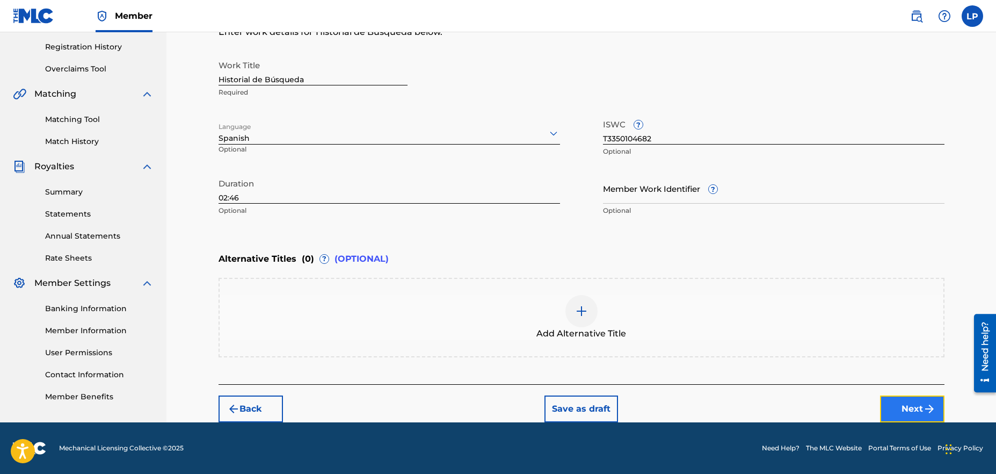
click at [917, 408] on button "Next" at bounding box center [912, 408] width 64 height 27
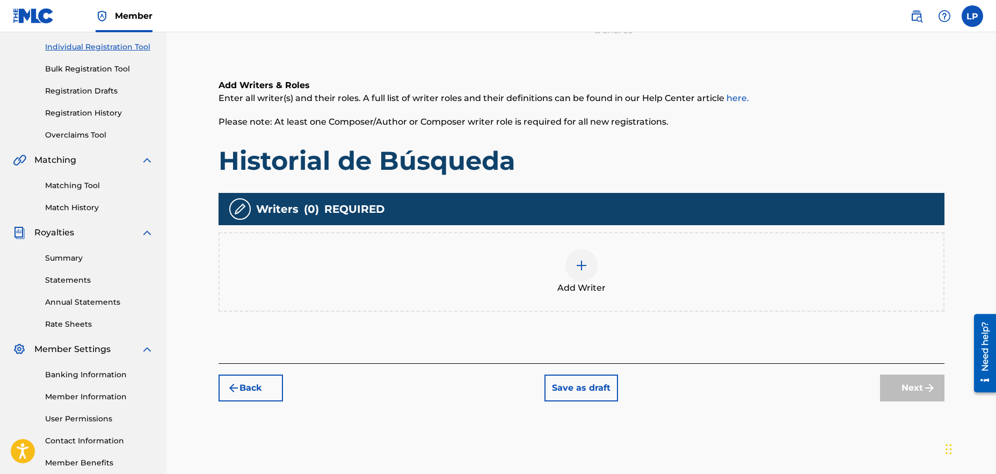
scroll to position [149, 0]
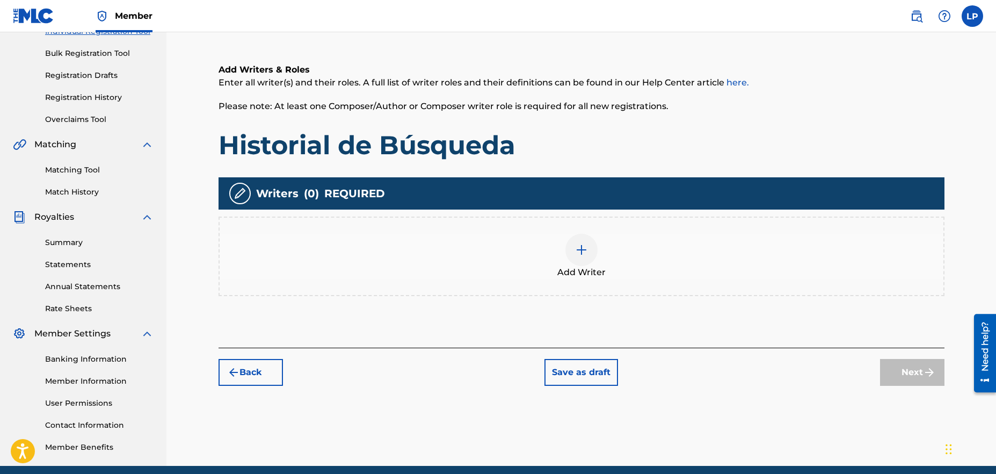
click at [574, 260] on div at bounding box center [581, 250] width 32 height 32
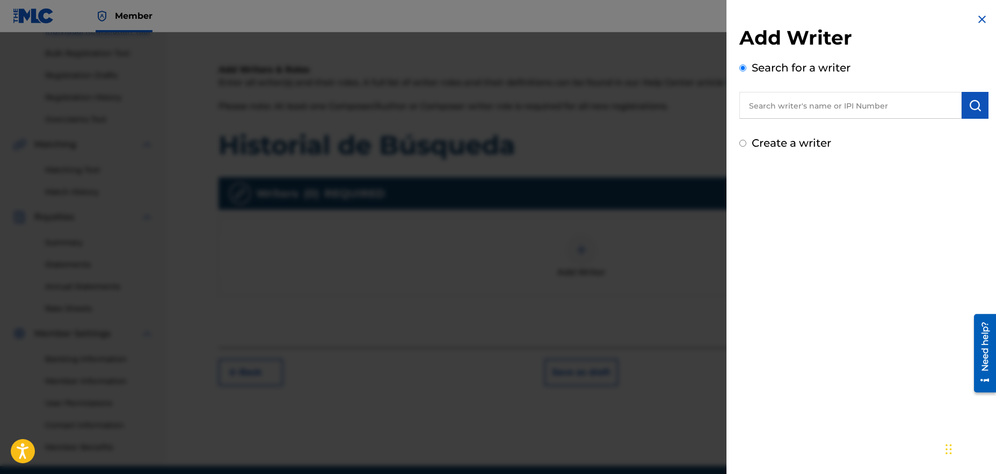
click at [806, 107] on input "text" at bounding box center [850, 105] width 222 height 27
click at [838, 106] on input "text" at bounding box center [850, 105] width 222 height 27
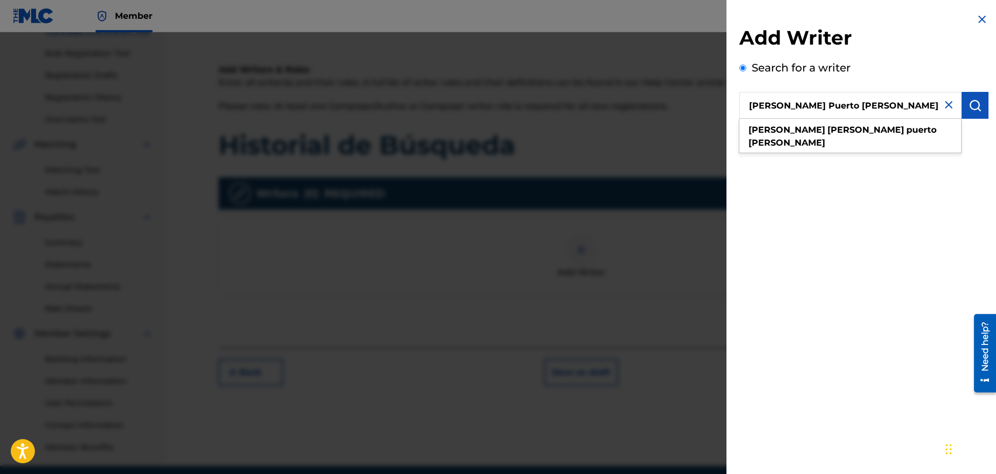
type input "[PERSON_NAME] Puerto [PERSON_NAME]"
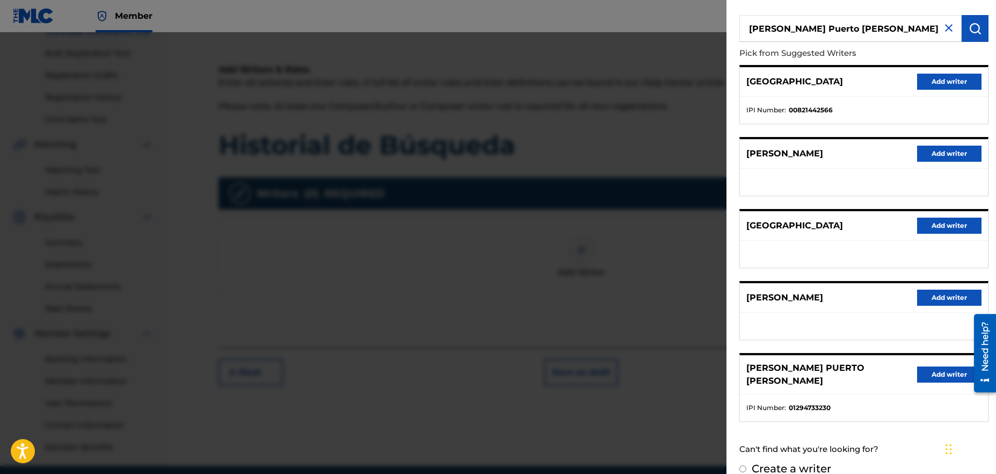
scroll to position [83, 0]
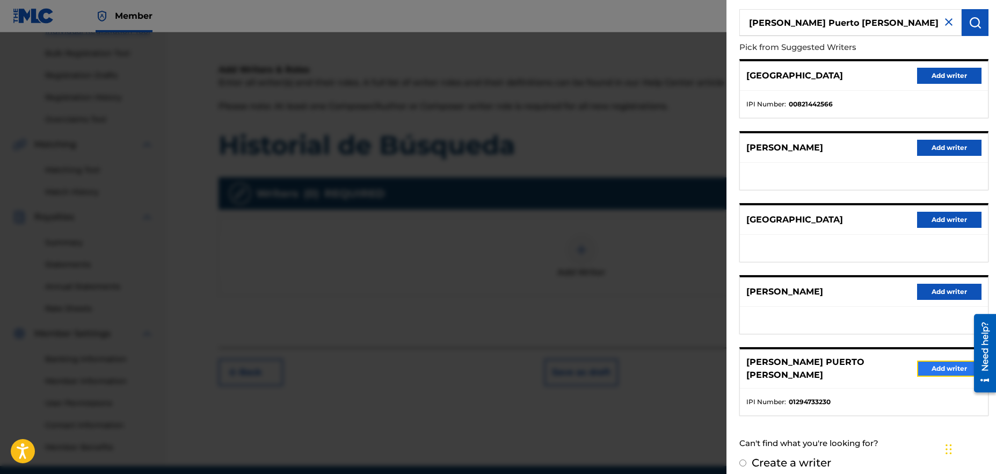
click at [948, 367] on button "Add writer" at bounding box center [949, 368] width 64 height 16
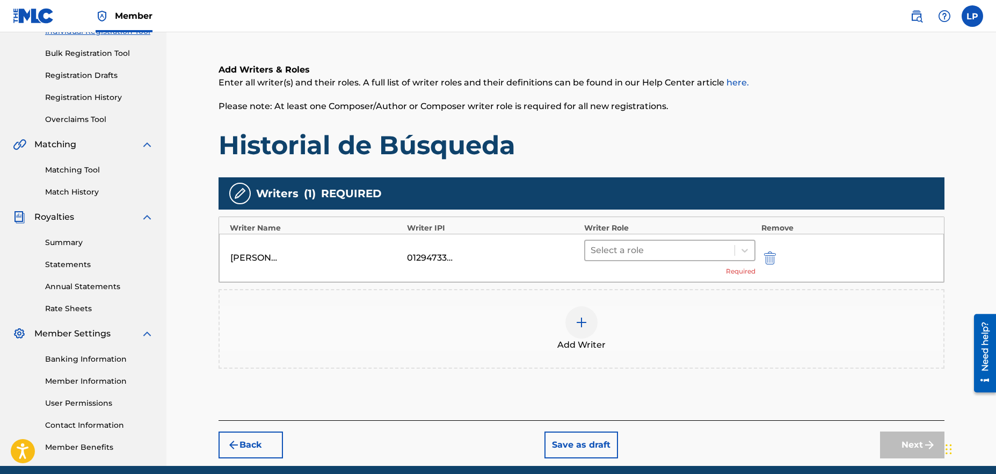
click at [630, 250] on div at bounding box center [660, 250] width 139 height 15
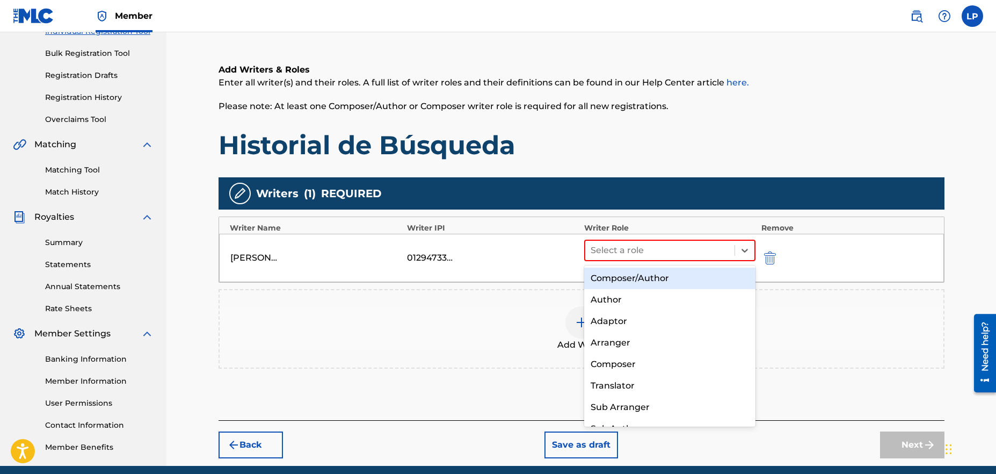
click at [639, 273] on div "Composer/Author" at bounding box center [670, 277] width 172 height 21
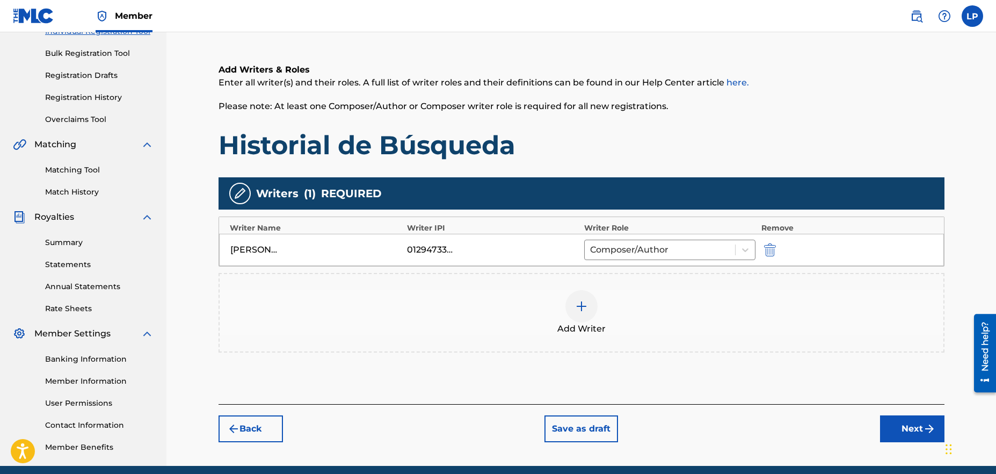
click at [584, 312] on div at bounding box center [581, 306] width 32 height 32
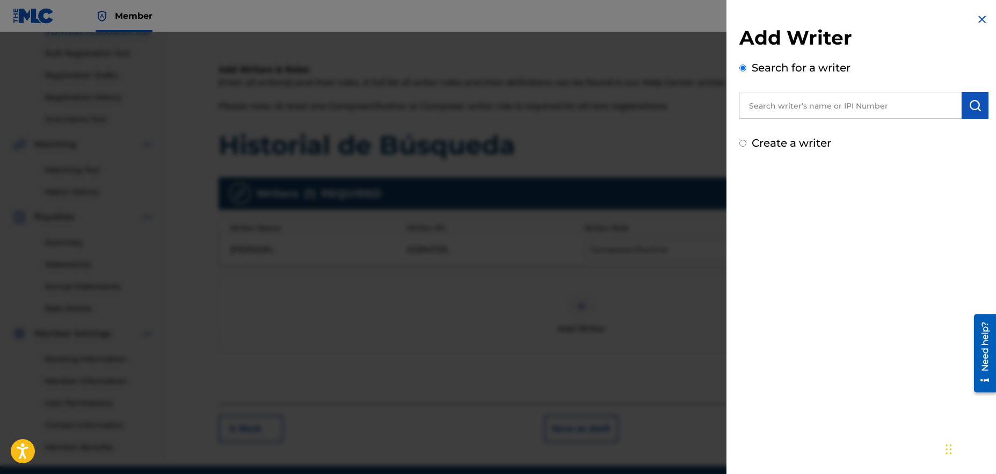
click at [824, 111] on input "text" at bounding box center [850, 105] width 222 height 27
paste input "1255250474"
click at [749, 106] on input "1255250474" at bounding box center [850, 105] width 222 height 27
click at [971, 94] on button "submit" at bounding box center [975, 105] width 27 height 27
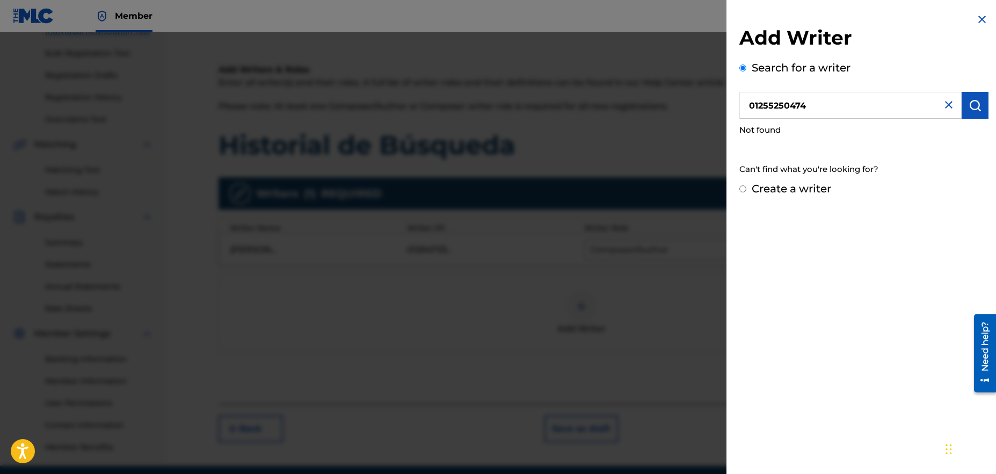
click at [756, 106] on input "01255250474" at bounding box center [850, 105] width 222 height 27
type input "1255250474"
click at [758, 192] on label "Create a writer" at bounding box center [791, 188] width 79 height 13
radio input "true"
click at [746, 192] on input "Create a writer" at bounding box center [742, 188] width 7 height 7
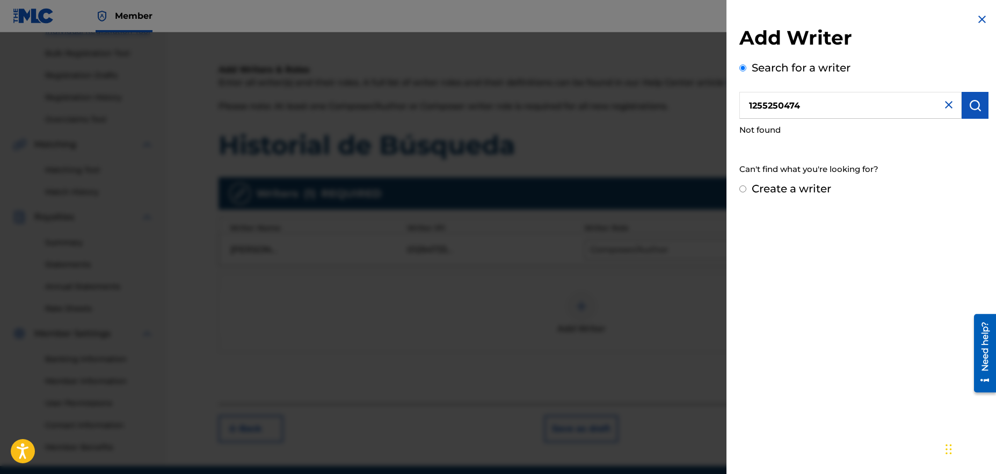
radio input "false"
radio input "true"
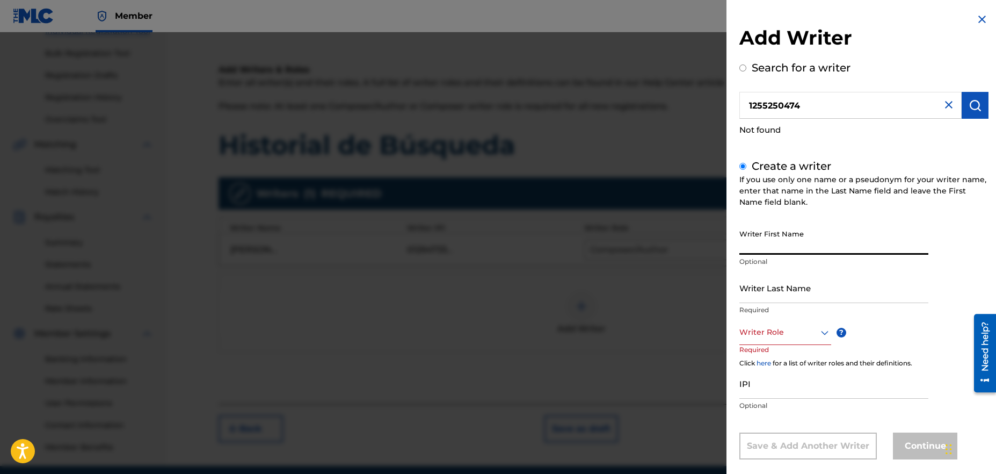
click at [791, 247] on input "Writer First Name" at bounding box center [833, 239] width 189 height 31
type input "[PERSON_NAME]"
click at [806, 296] on input "Writer Last Name" at bounding box center [833, 287] width 189 height 31
type input "[PERSON_NAME] [PERSON_NAME]"
click at [811, 337] on div "Writer Role" at bounding box center [785, 333] width 92 height 24
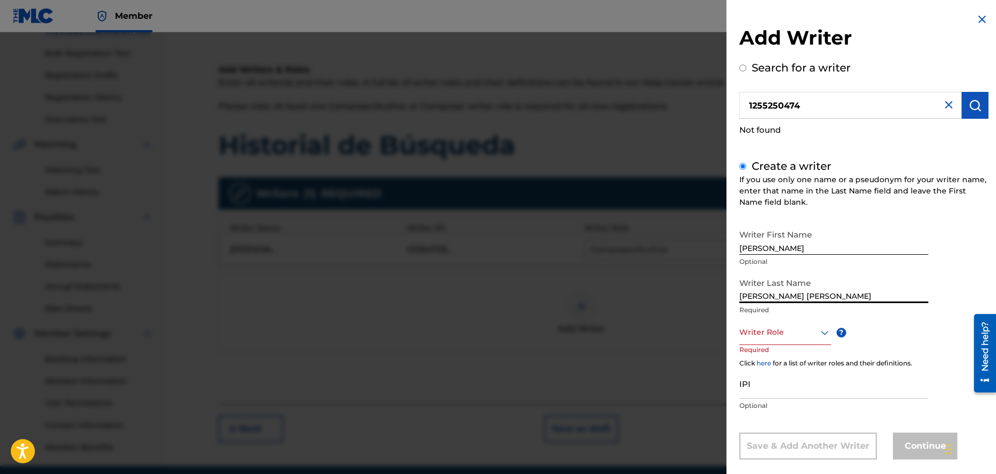
scroll to position [14, 0]
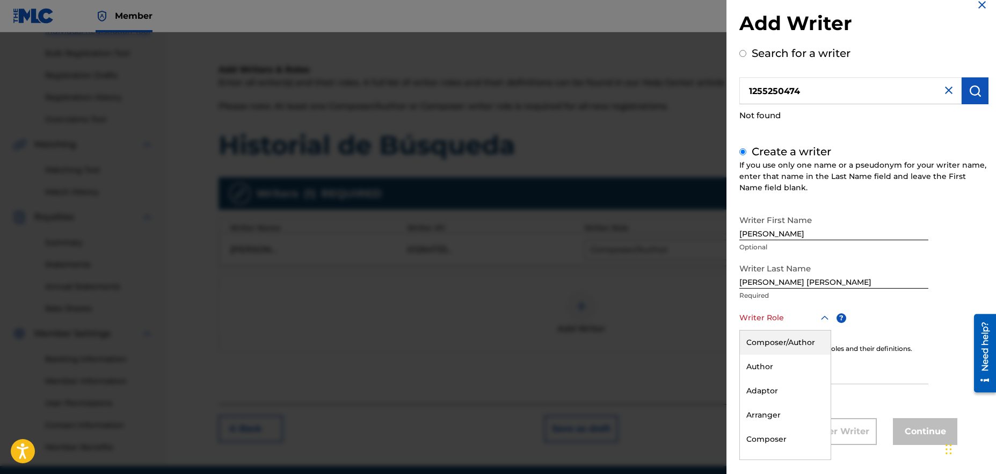
click at [807, 339] on div "Composer/Author" at bounding box center [785, 342] width 91 height 24
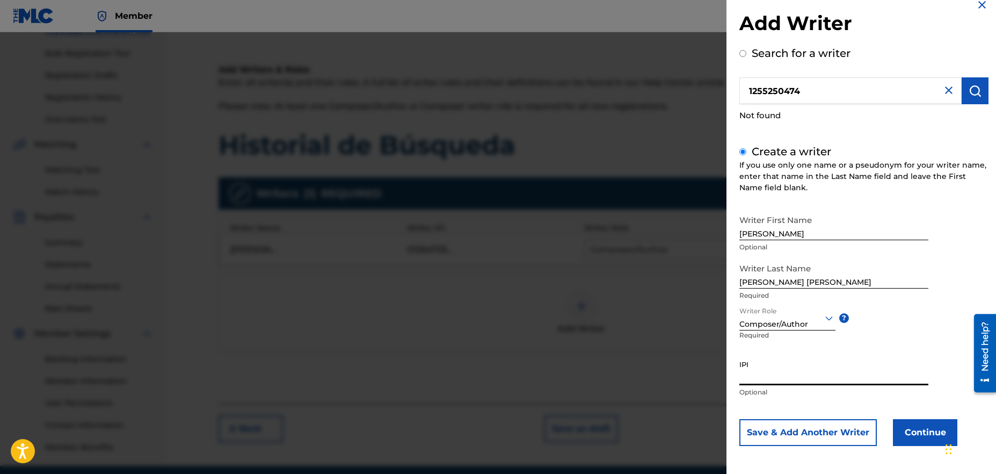
click at [782, 379] on input "IPI" at bounding box center [833, 369] width 189 height 31
paste input "1255250474"
type input "1255250474"
click at [922, 435] on button "Continue" at bounding box center [925, 432] width 64 height 27
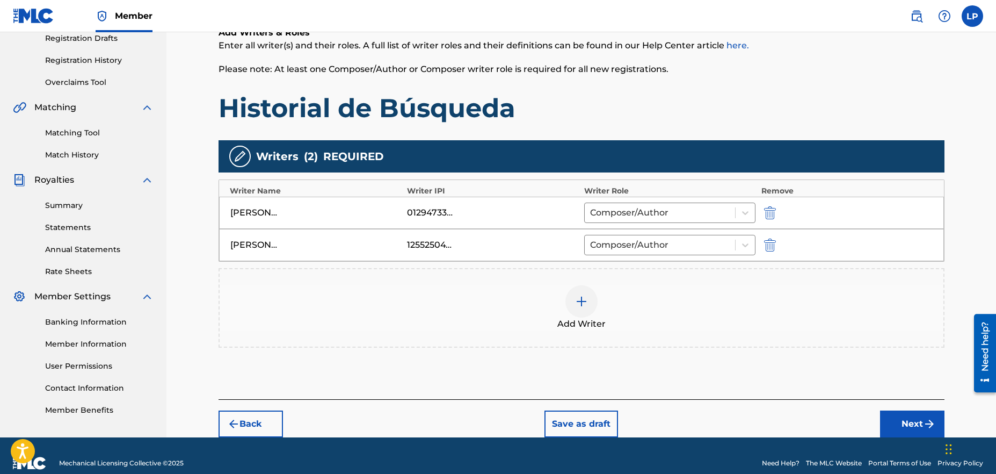
scroll to position [201, 0]
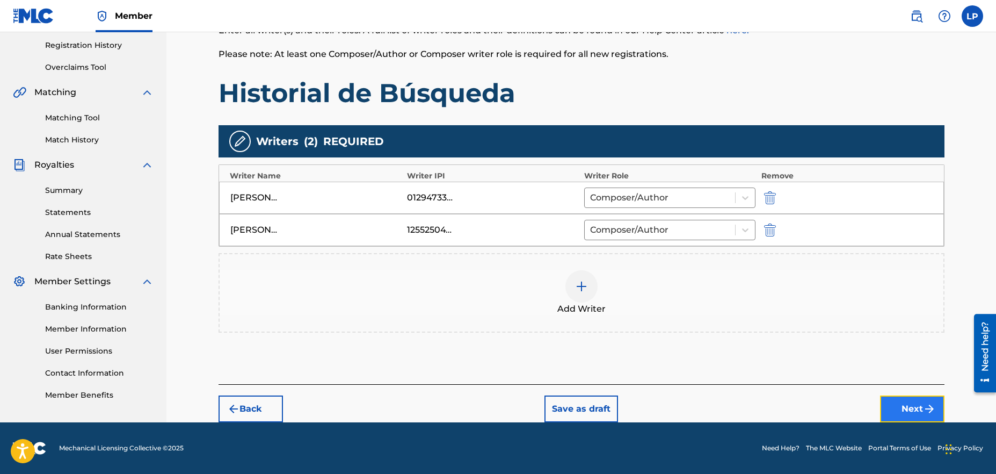
click at [915, 409] on button "Next" at bounding box center [912, 408] width 64 height 27
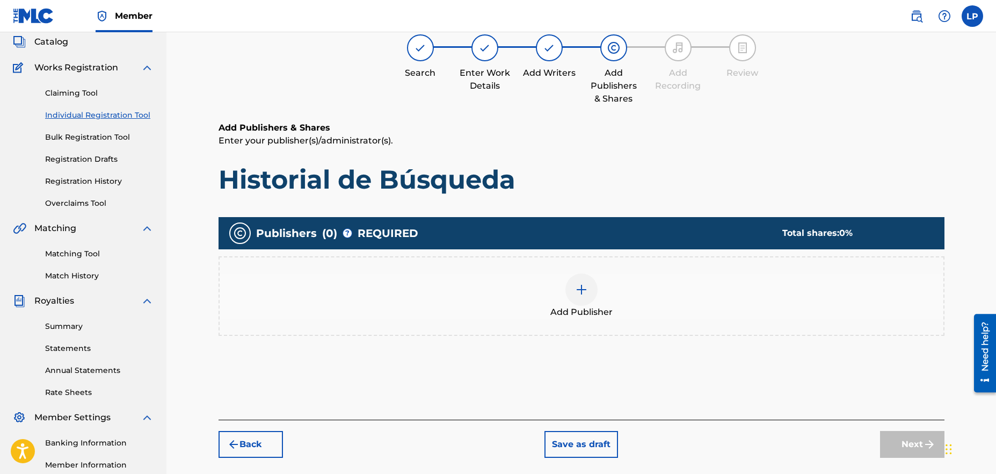
scroll to position [48, 0]
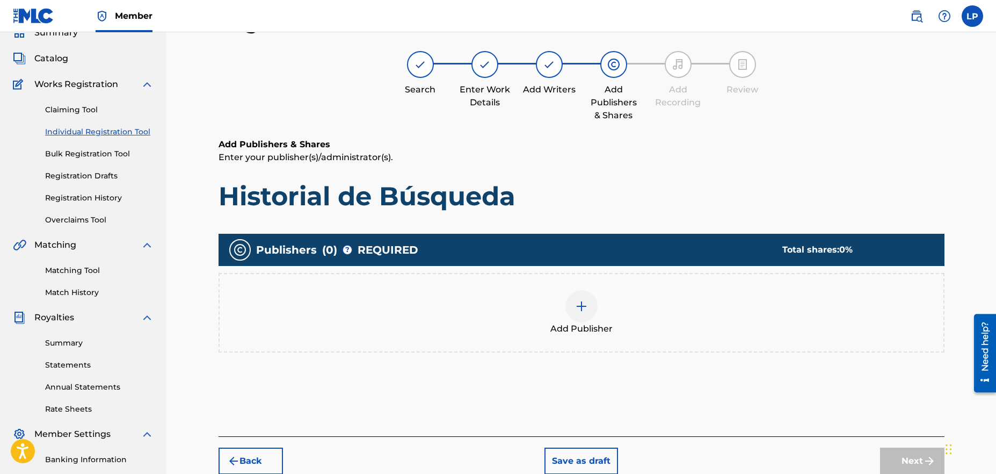
click at [588, 310] on div at bounding box center [581, 306] width 32 height 32
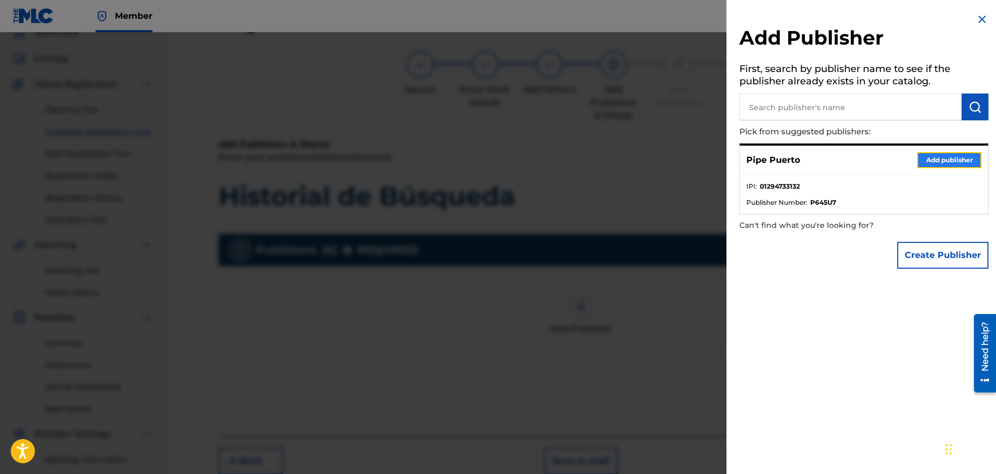
click at [941, 158] on button "Add publisher" at bounding box center [949, 160] width 64 height 16
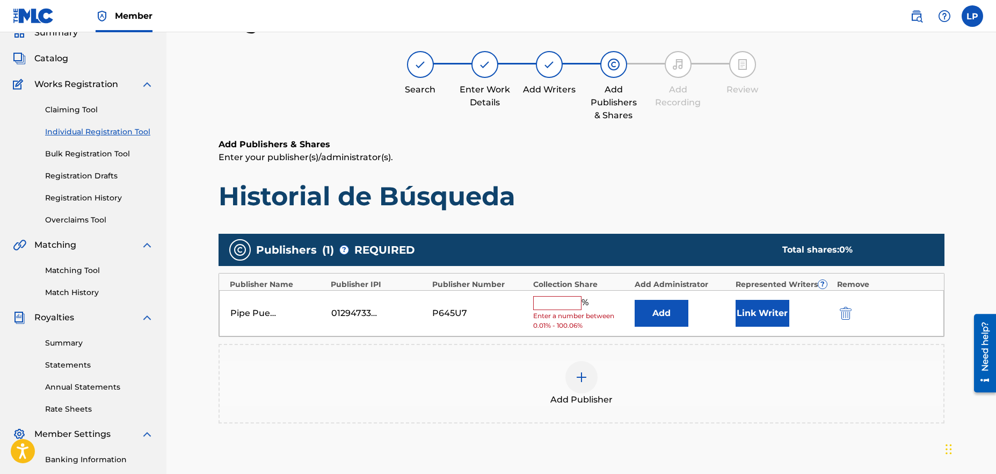
click at [566, 306] on input "text" at bounding box center [557, 303] width 48 height 14
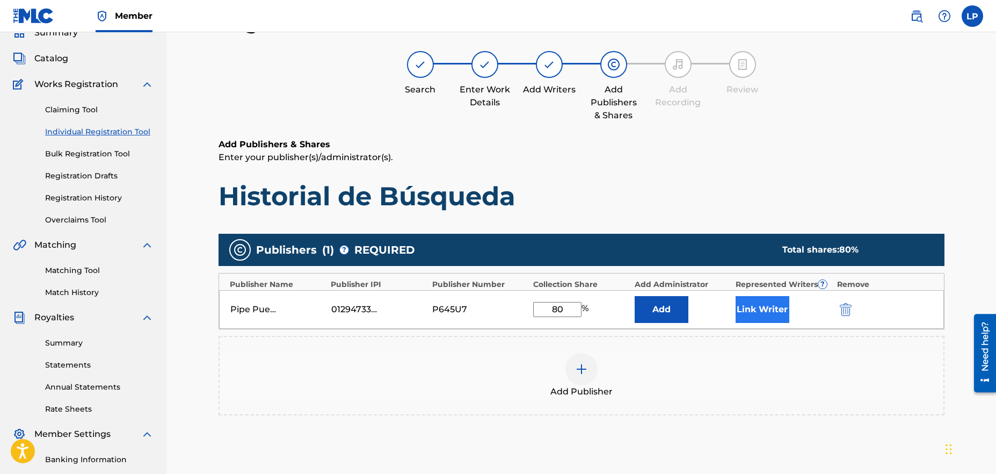
type input "80"
click at [751, 310] on button "Link Writer" at bounding box center [762, 309] width 54 height 27
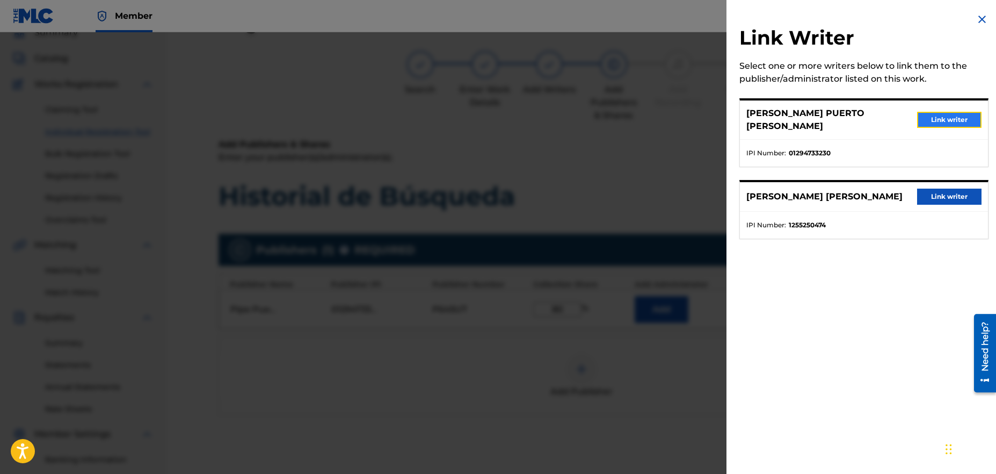
click at [943, 116] on button "Link writer" at bounding box center [949, 120] width 64 height 16
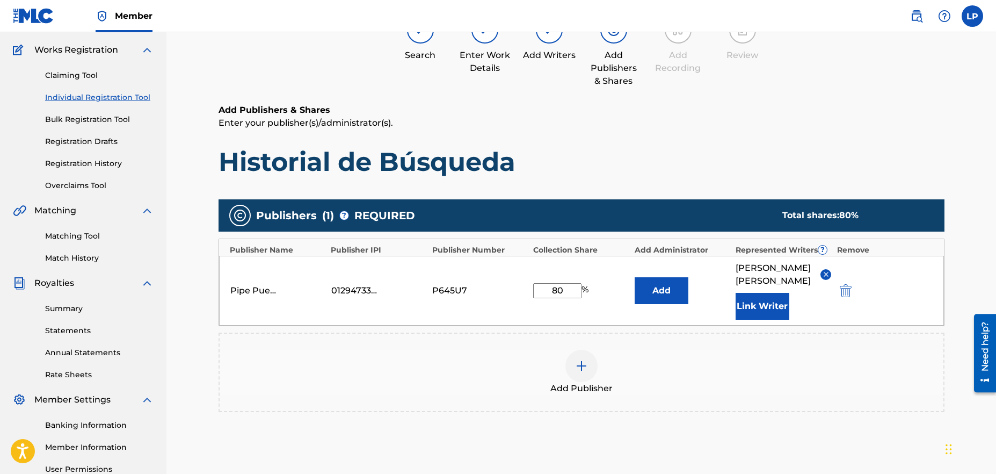
scroll to position [158, 0]
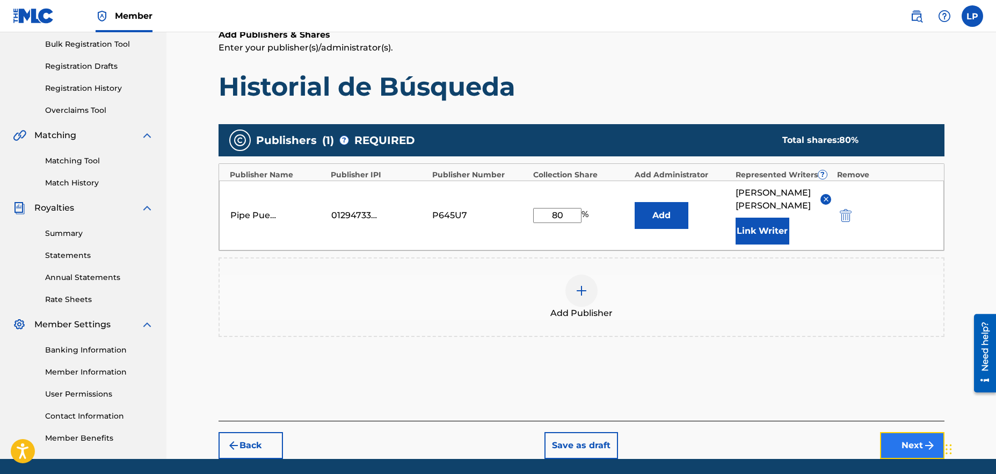
click at [902, 458] on button "Next" at bounding box center [912, 445] width 64 height 27
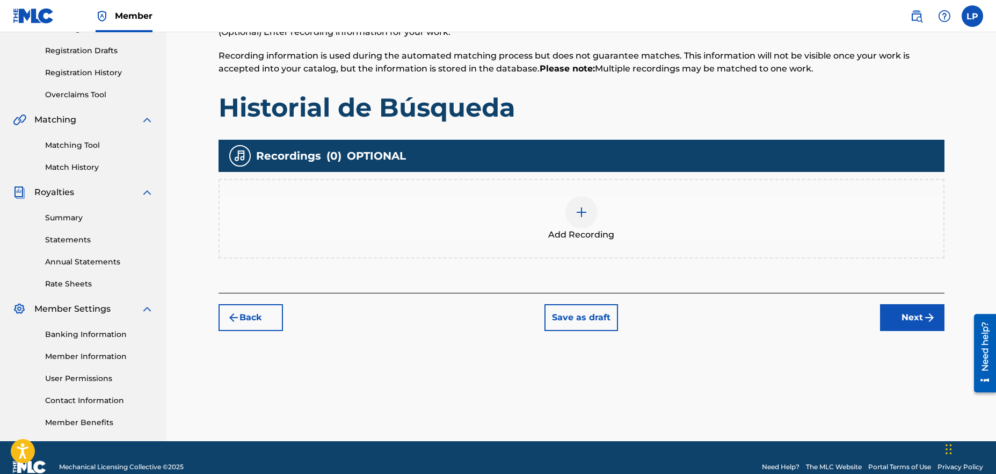
scroll to position [192, 0]
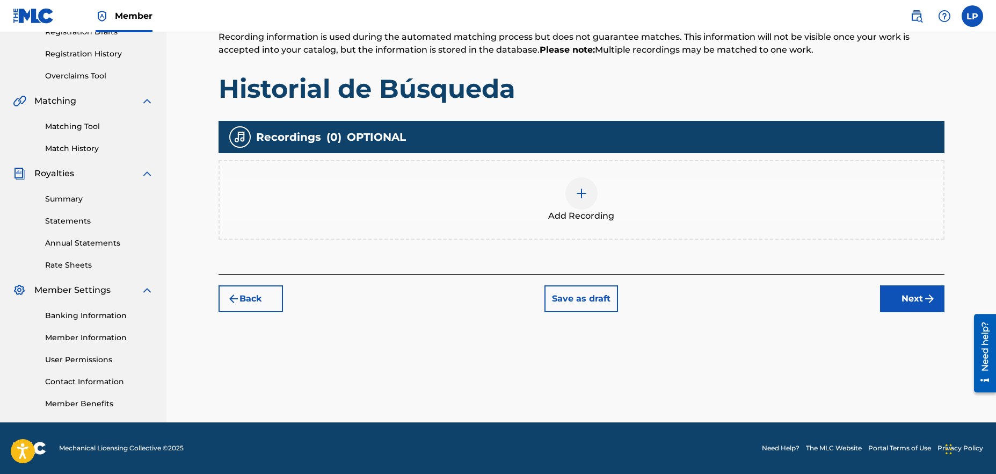
click at [583, 201] on div at bounding box center [581, 193] width 32 height 32
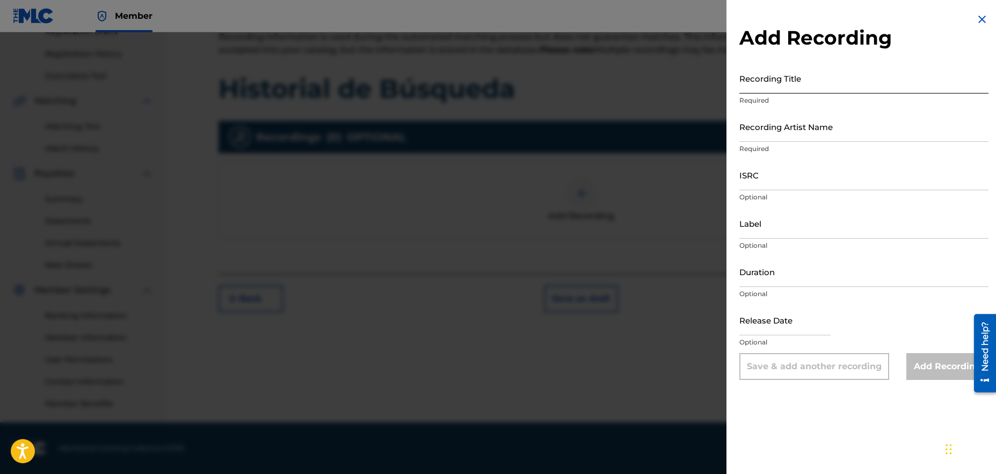
click at [788, 83] on input "Recording Title" at bounding box center [863, 78] width 249 height 31
type input "Historial de Búsqueda"
click at [768, 132] on input "Recording Artist Name" at bounding box center [863, 126] width 249 height 31
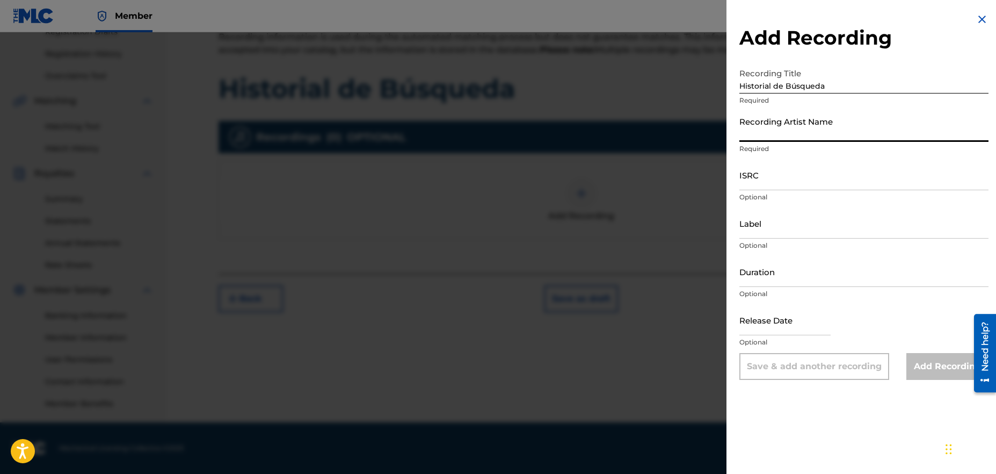
type input "Pipe Puerto"
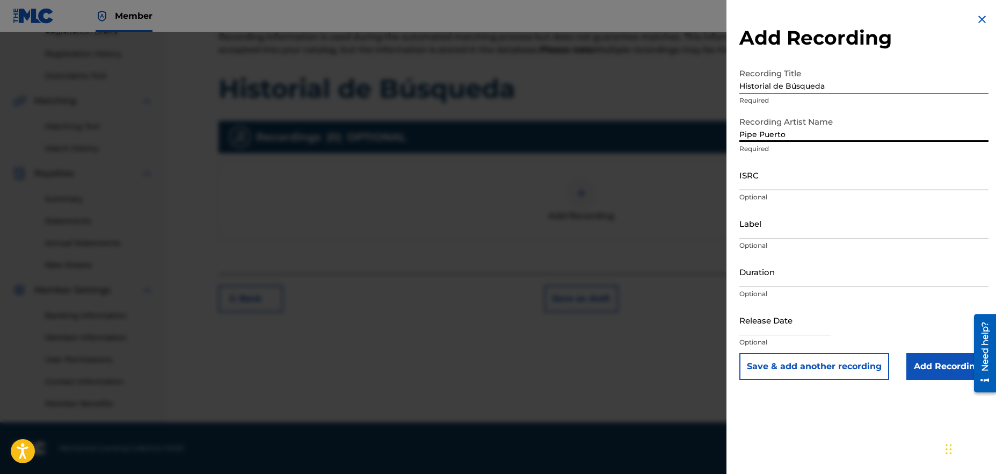
click at [793, 181] on input "ISRC" at bounding box center [863, 174] width 249 height 31
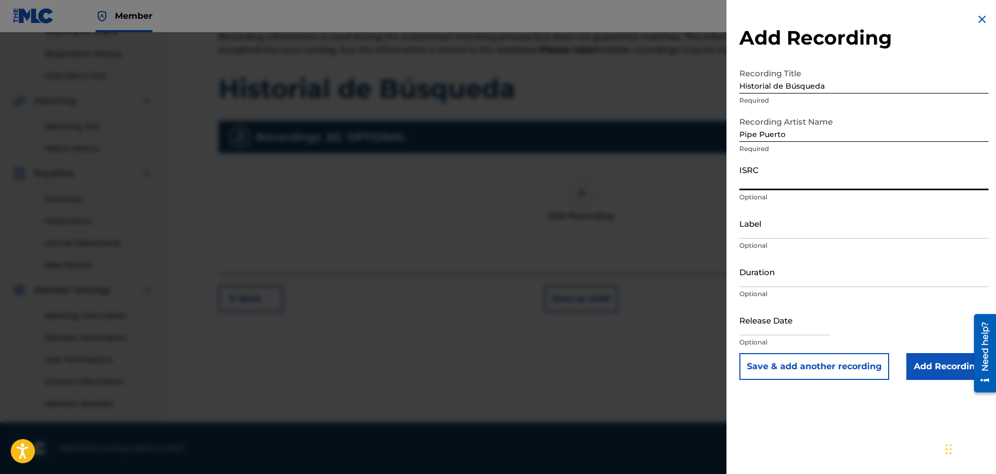
click at [761, 183] on input "ISRC" at bounding box center [863, 174] width 249 height 31
paste input "QZNJZ2569984"
type input "QZNJZ2569984"
click at [786, 232] on input "Label" at bounding box center [863, 223] width 249 height 31
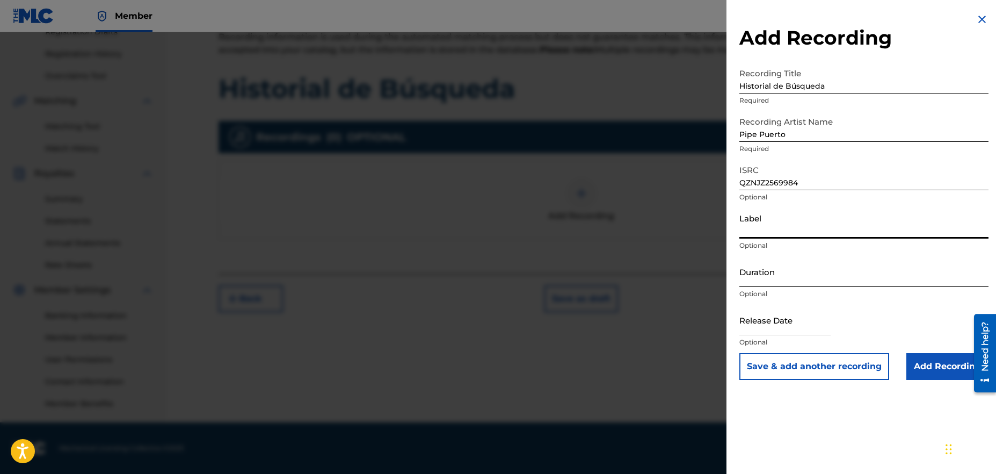
click at [792, 276] on input "Duration" at bounding box center [863, 271] width 249 height 31
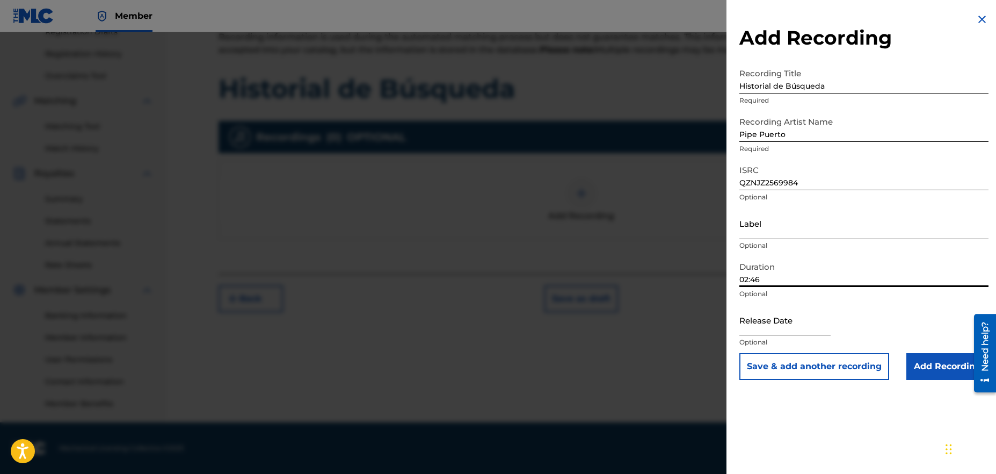
type input "02:46"
click at [792, 325] on input "text" at bounding box center [784, 319] width 91 height 31
select select "8"
select select "2025"
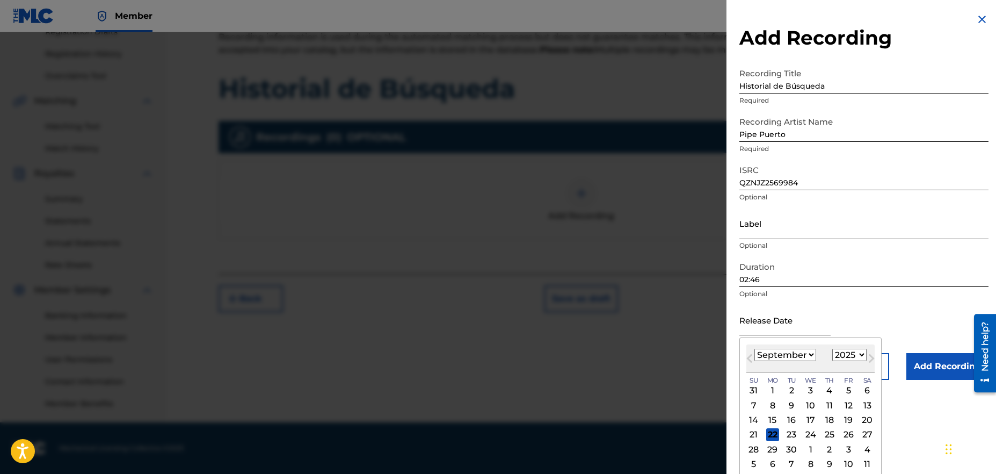
type input "[DATE]"
click at [886, 313] on div "Release Date [DATE] Previous Month Next Month [DATE] January February March Apr…" at bounding box center [863, 328] width 249 height 48
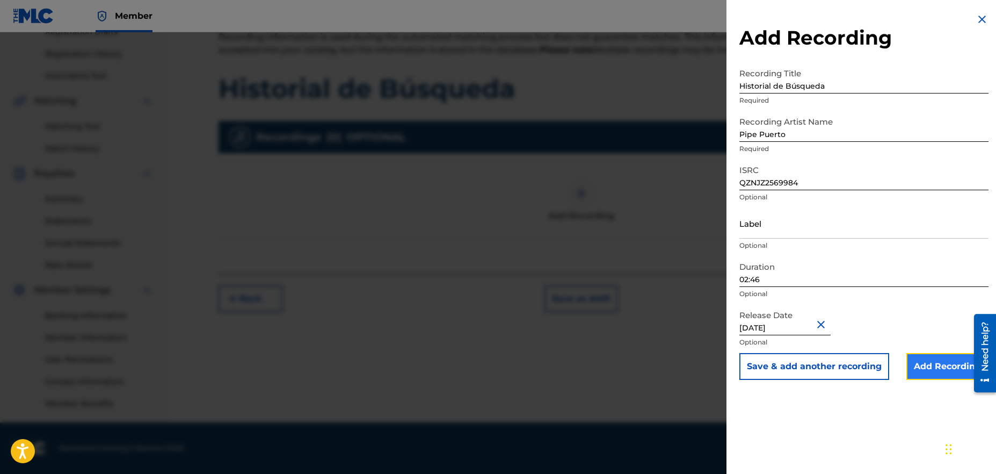
click at [948, 362] on input "Add Recording" at bounding box center [947, 366] width 82 height 27
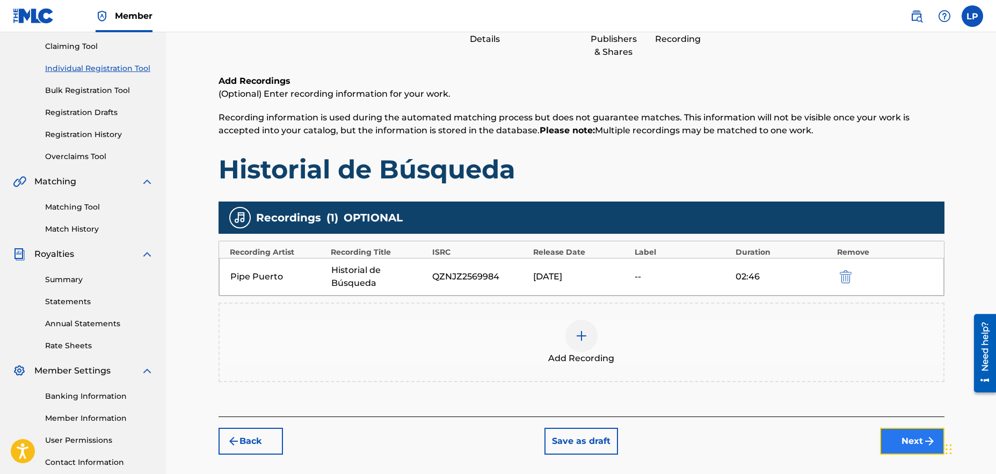
click at [913, 438] on button "Next" at bounding box center [912, 440] width 64 height 27
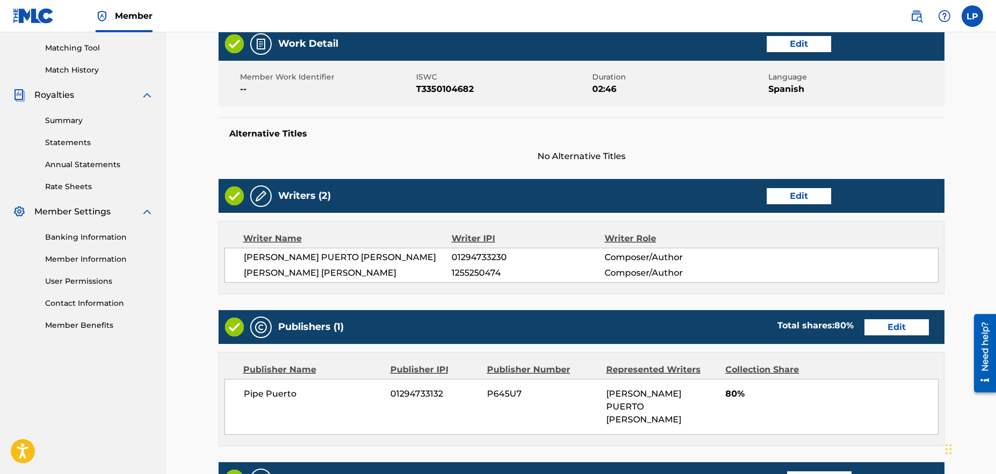
scroll to position [455, 0]
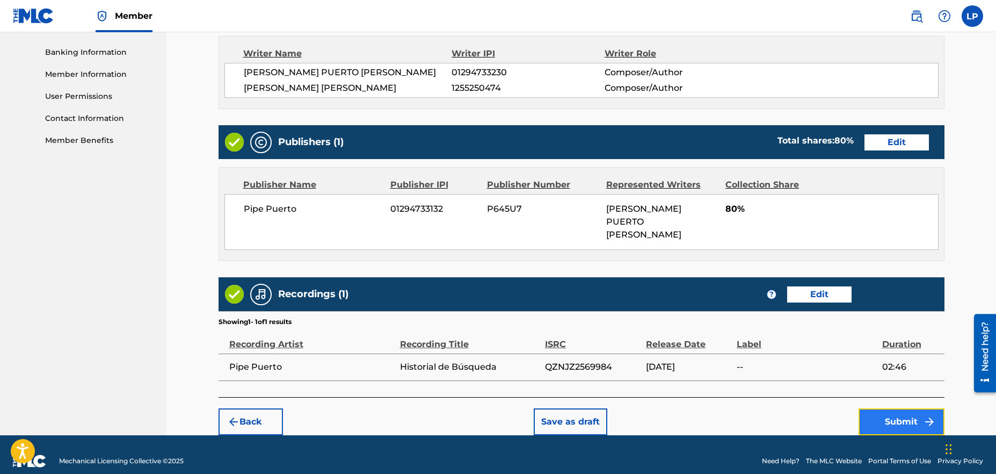
click at [898, 410] on button "Submit" at bounding box center [901, 421] width 86 height 27
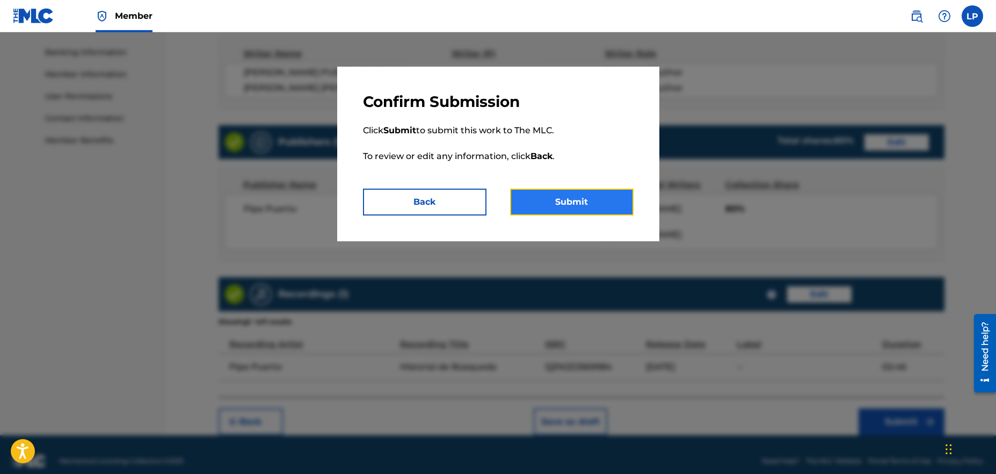
click at [567, 196] on button "Submit" at bounding box center [571, 201] width 123 height 27
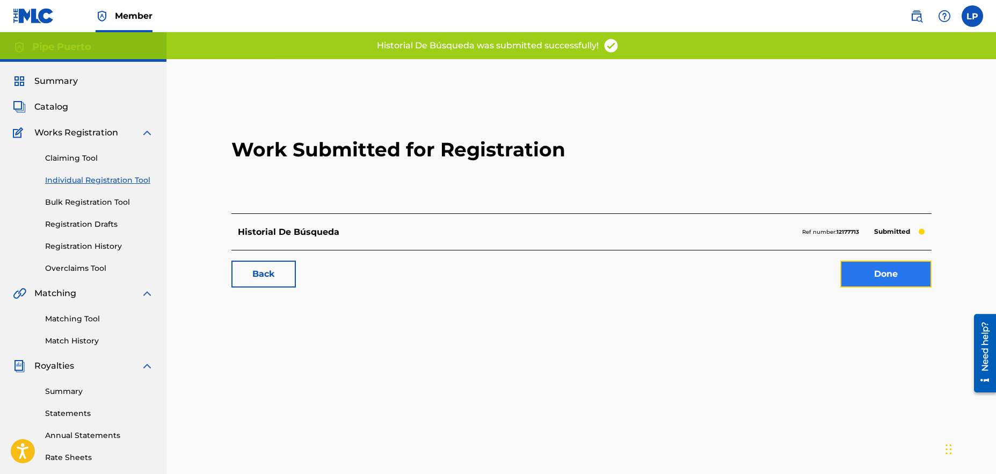
click at [897, 279] on link "Done" at bounding box center [885, 273] width 91 height 27
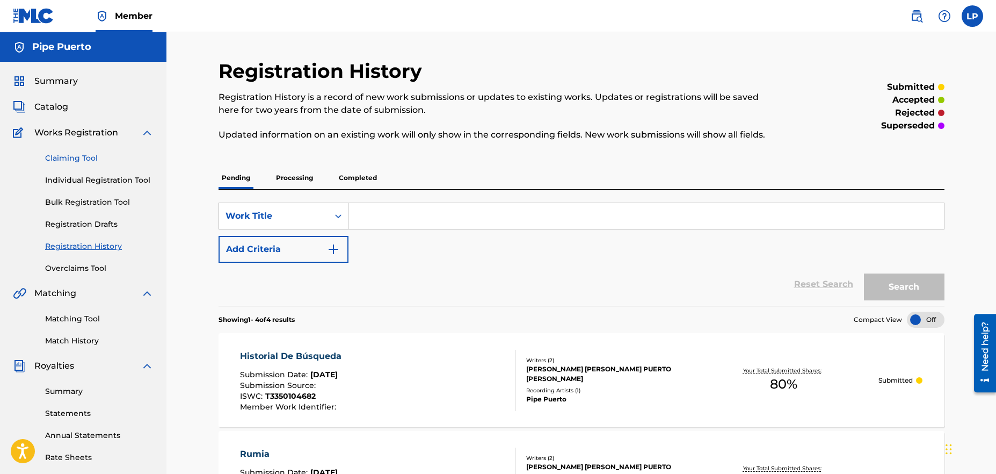
click at [85, 158] on link "Claiming Tool" at bounding box center [99, 157] width 108 height 11
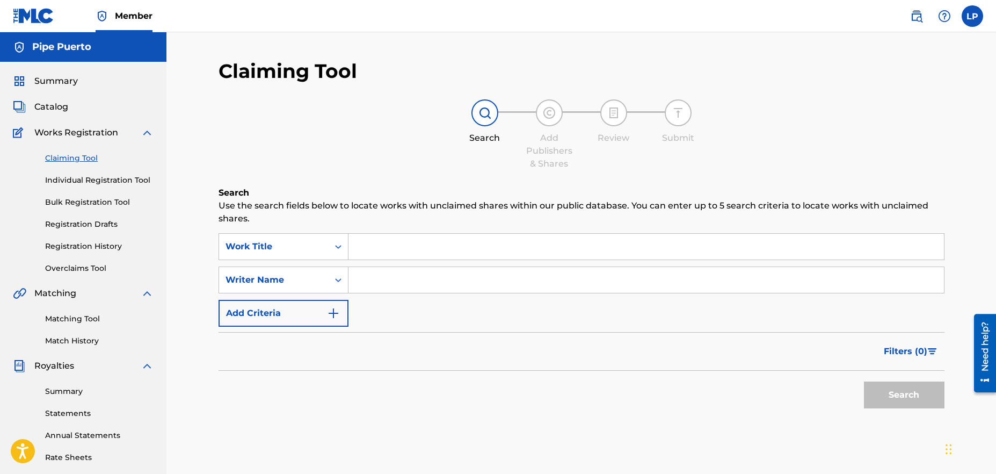
click at [410, 252] on input "Search Form" at bounding box center [645, 247] width 595 height 26
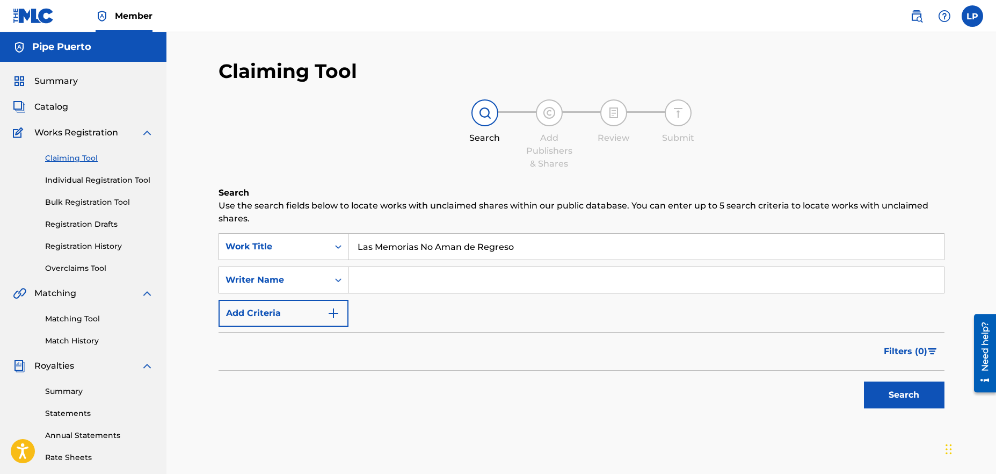
type input "Las Memorias No Aman de Regreso"
click at [429, 278] on input "Search Form" at bounding box center [645, 280] width 595 height 26
type input "[PERSON_NAME]"
click at [879, 396] on button "Search" at bounding box center [904, 394] width 81 height 27
click at [78, 177] on link "Individual Registration Tool" at bounding box center [99, 179] width 108 height 11
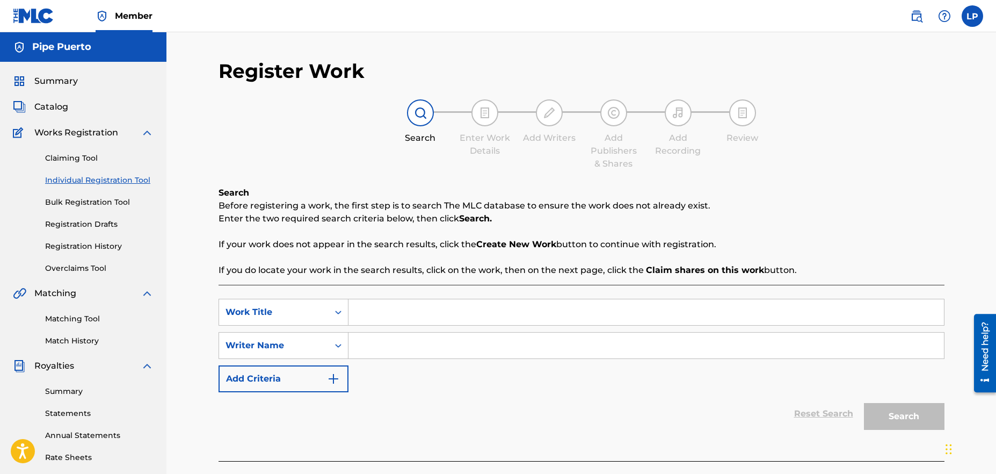
click at [404, 314] on input "Search Form" at bounding box center [645, 312] width 595 height 26
type input "Las Memorias No Aman de Regreso"
click at [431, 349] on input "Search Form" at bounding box center [645, 345] width 595 height 26
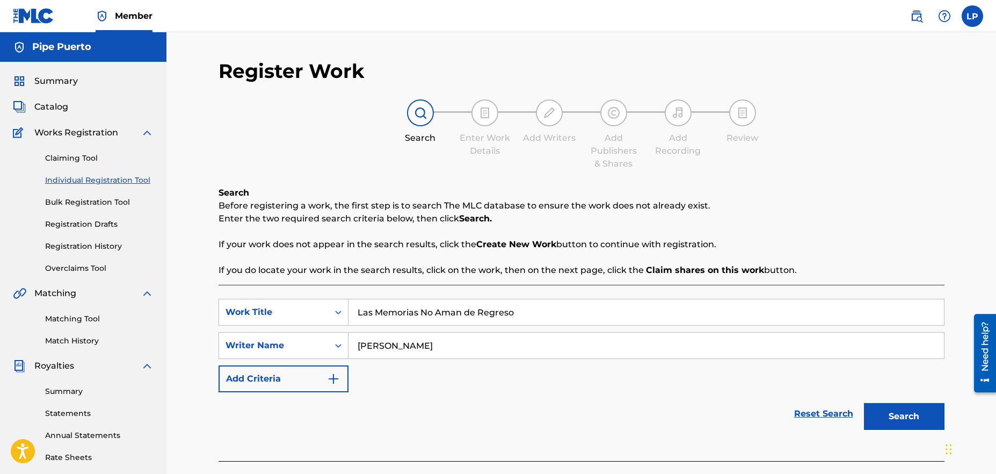
type input "[PERSON_NAME]"
click at [928, 417] on button "Search" at bounding box center [904, 416] width 81 height 27
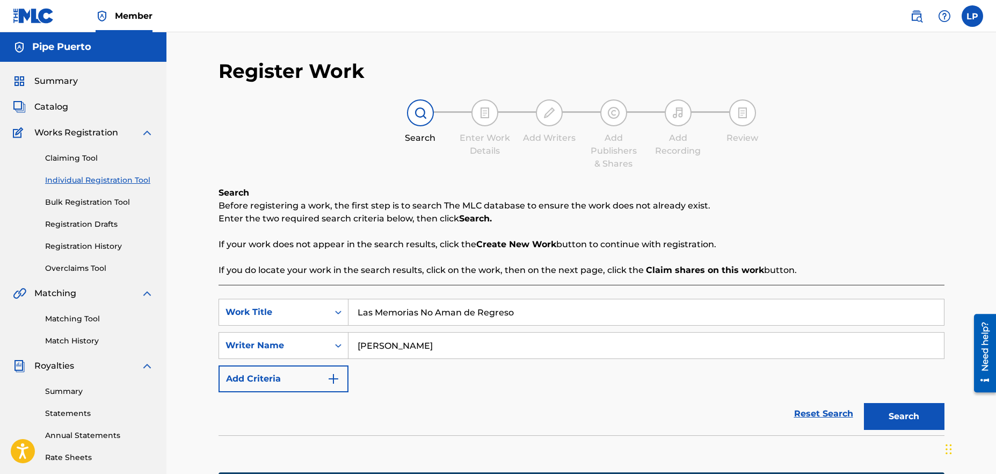
scroll to position [192, 0]
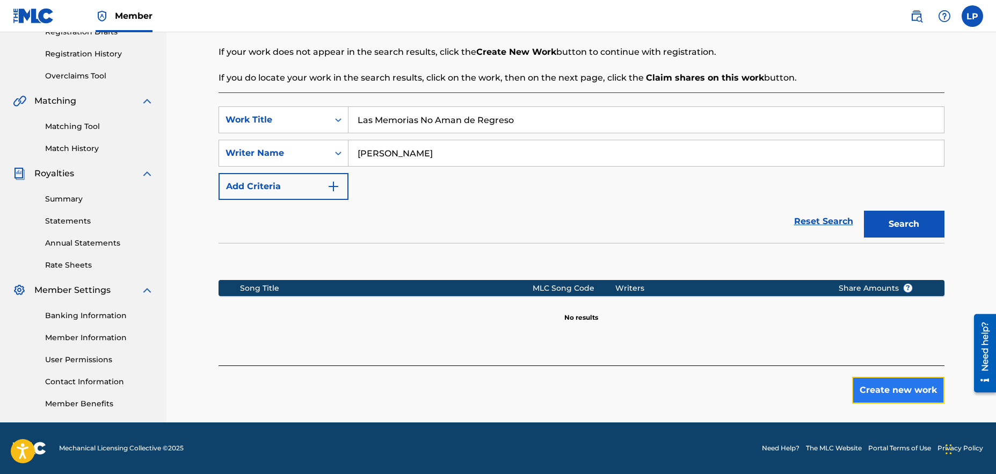
click at [905, 390] on button "Create new work" at bounding box center [898, 389] width 92 height 27
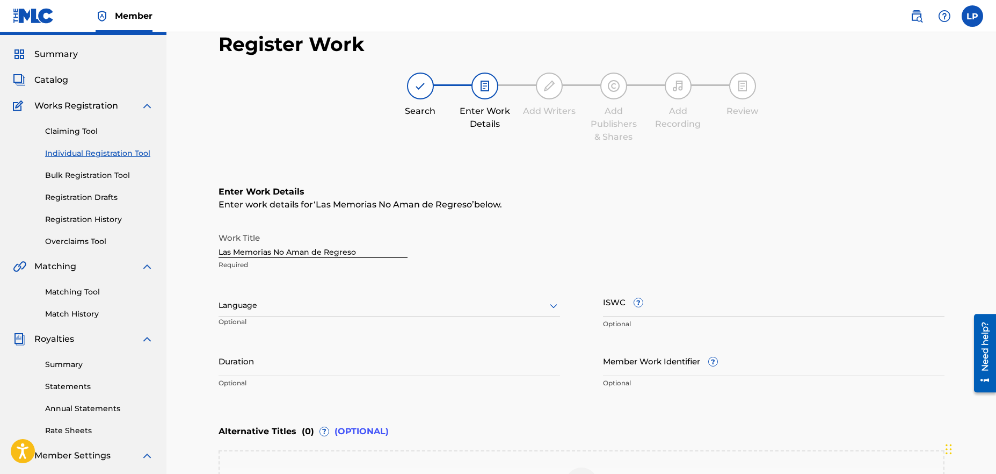
scroll to position [105, 0]
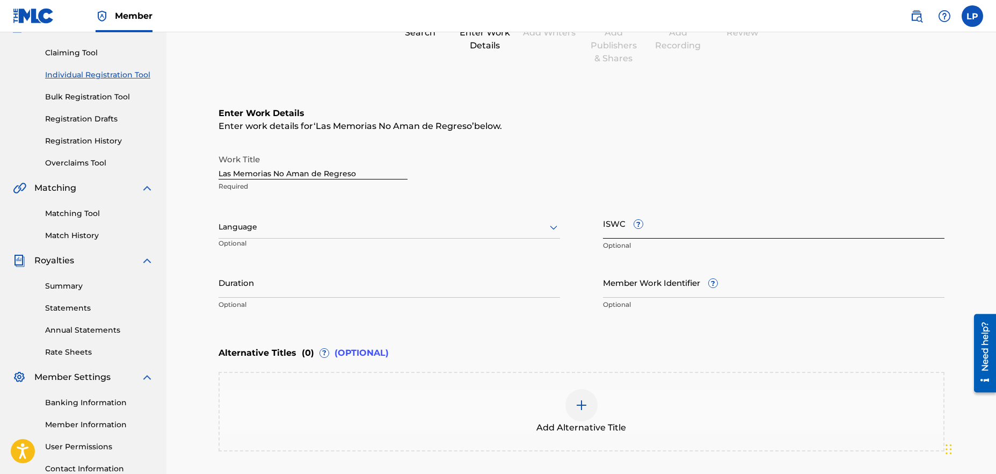
click at [692, 221] on input "ISWC ?" at bounding box center [773, 223] width 341 height 31
paste input "T3350105141"
type input "T3350105141"
click at [287, 224] on div at bounding box center [388, 226] width 341 height 13
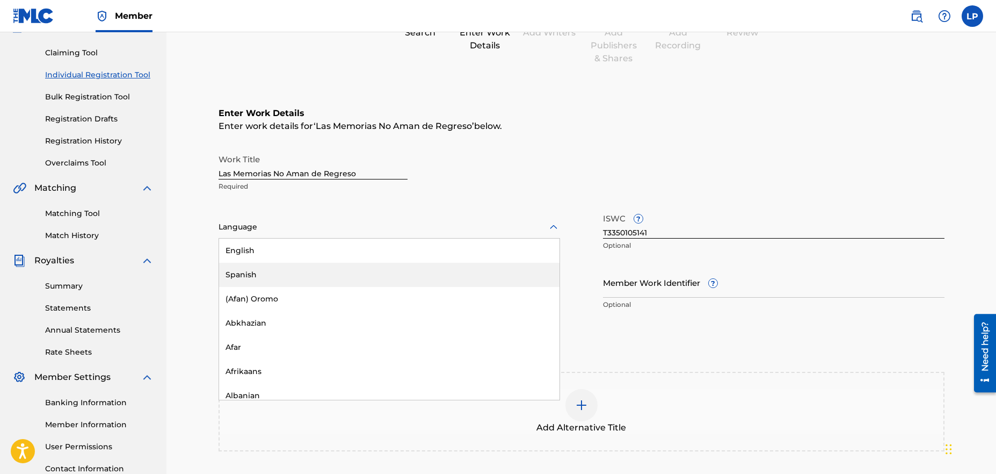
click at [263, 273] on div "Spanish" at bounding box center [389, 275] width 340 height 24
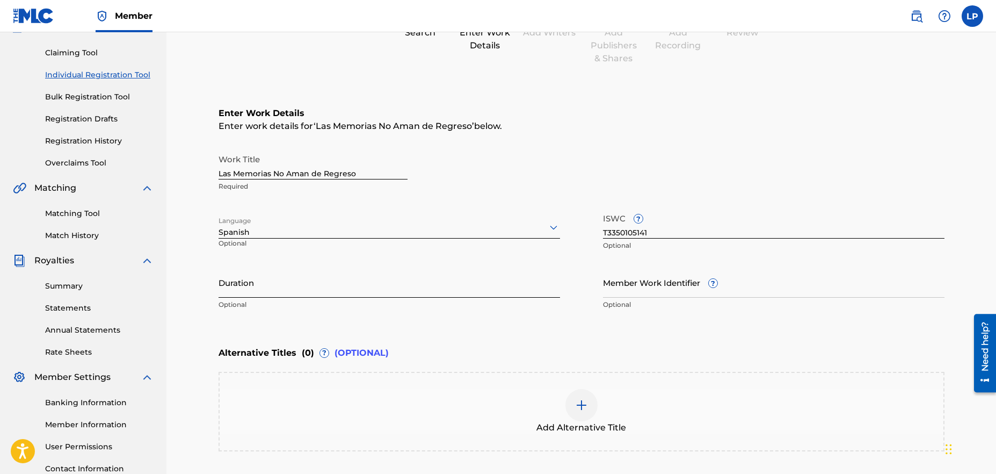
click at [287, 290] on input "Duration" at bounding box center [388, 282] width 341 height 31
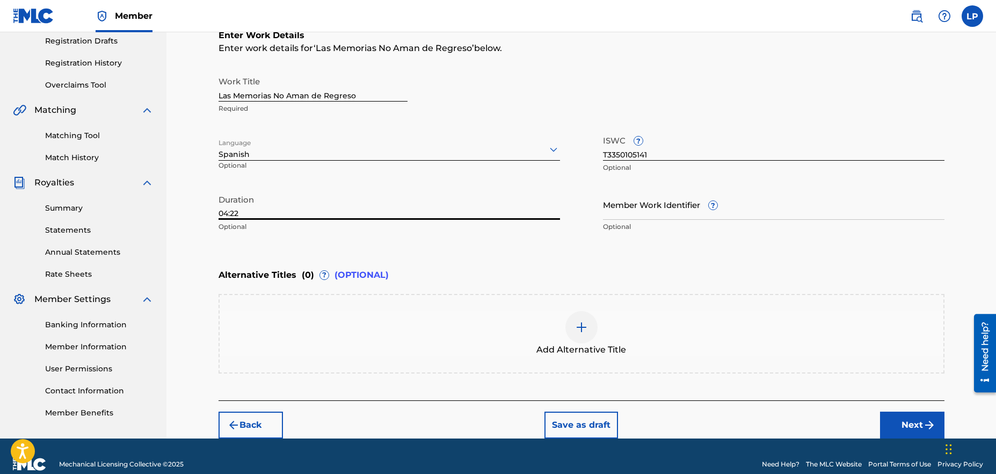
scroll to position [109, 0]
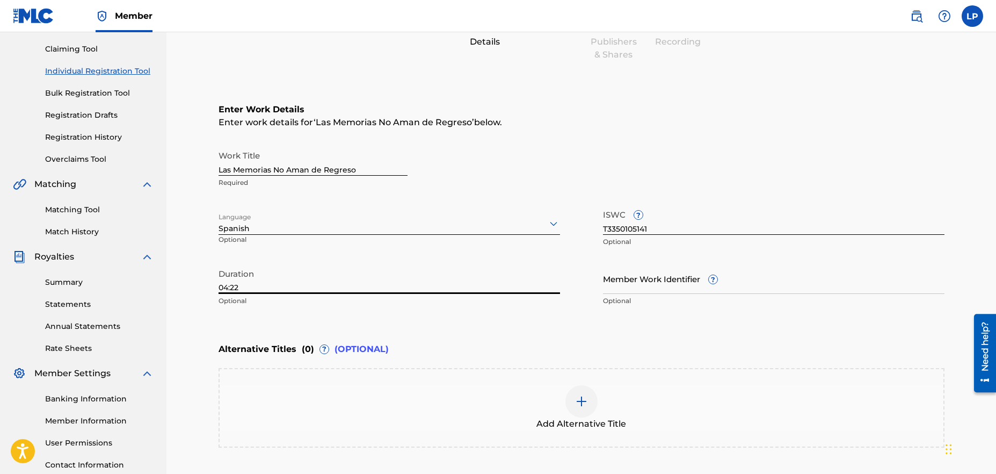
type input "04:22"
click at [642, 143] on div "Enter Work Details Enter work details for ‘ Las Memorias No Aman de Regreso ’ b…" at bounding box center [581, 207] width 726 height 260
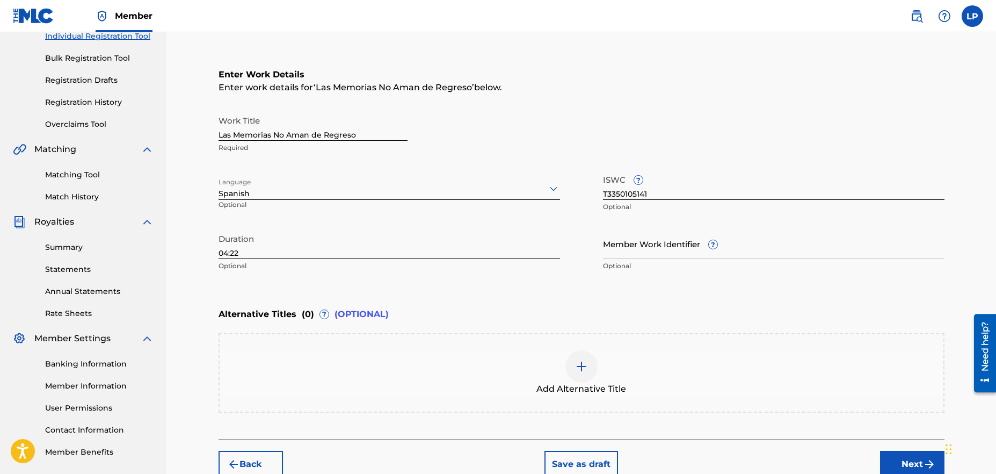
scroll to position [199, 0]
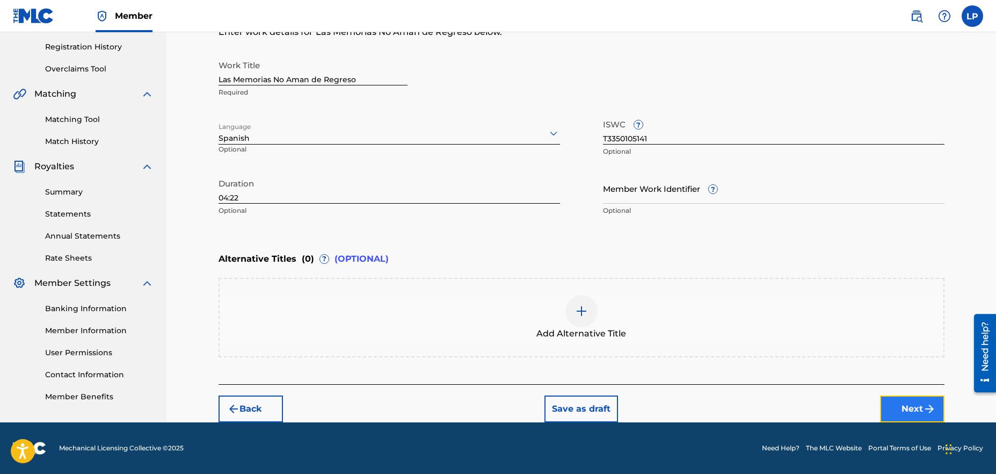
click at [906, 410] on button "Next" at bounding box center [912, 408] width 64 height 27
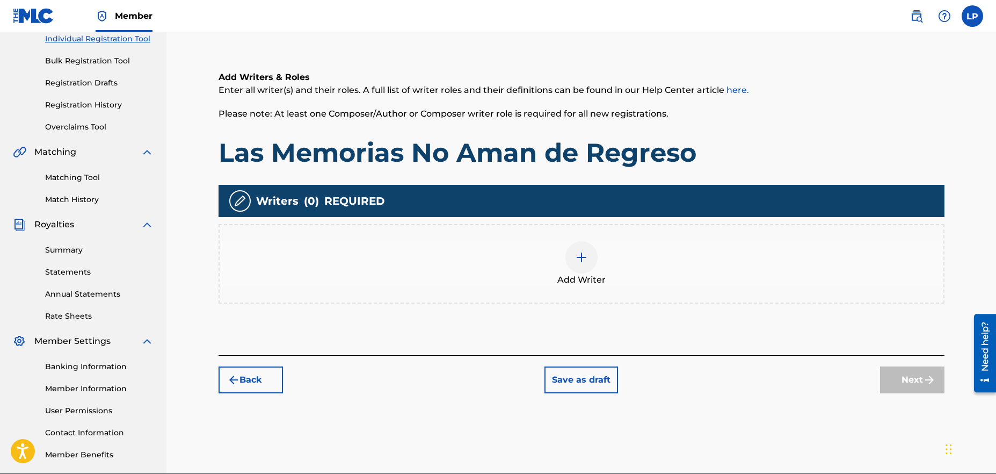
scroll to position [154, 0]
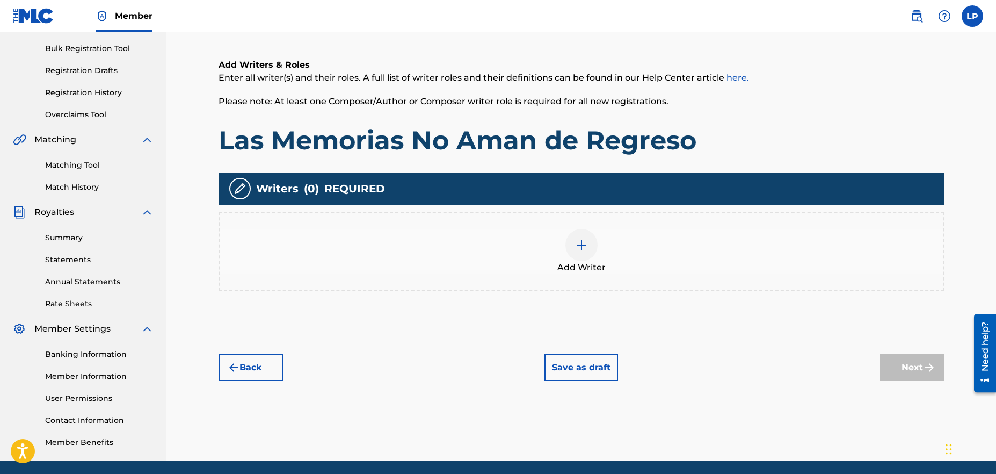
click at [573, 250] on div at bounding box center [581, 245] width 32 height 32
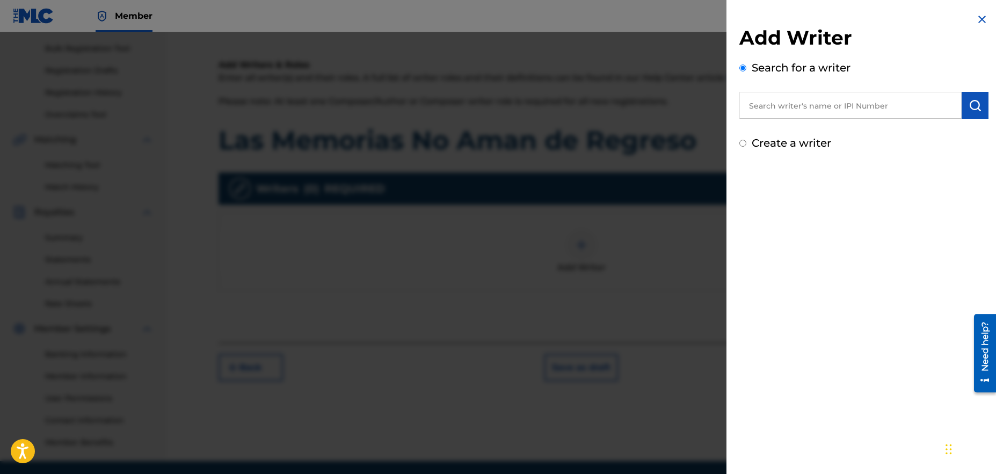
click at [809, 103] on input "text" at bounding box center [850, 105] width 222 height 27
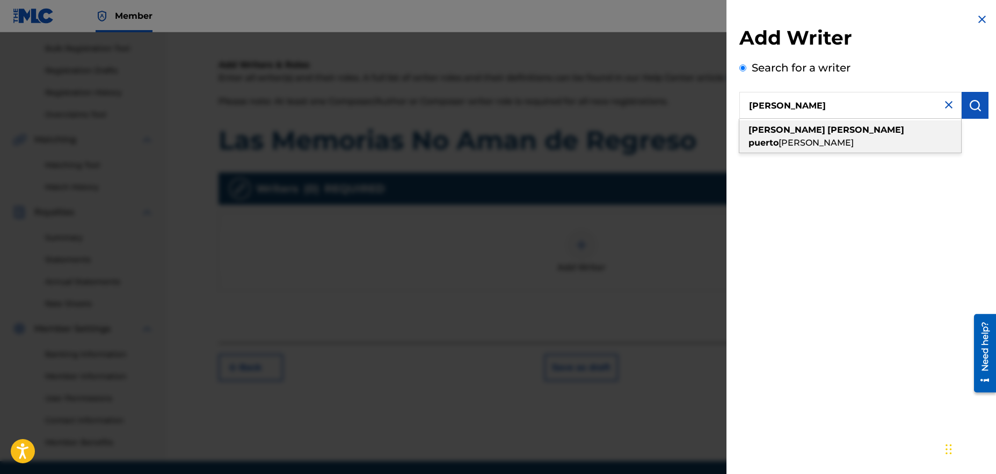
click at [839, 137] on span "[PERSON_NAME]" at bounding box center [815, 142] width 75 height 10
type input "[PERSON_NAME] puerto [PERSON_NAME]"
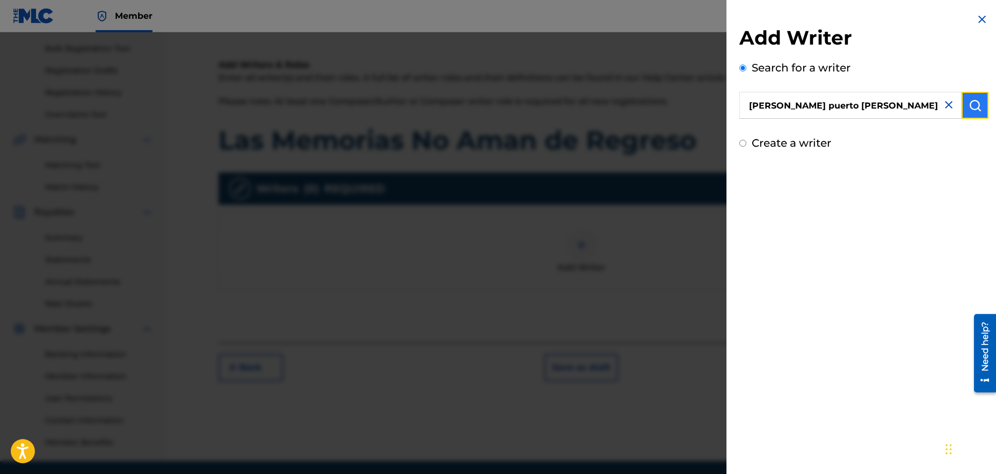
click at [968, 109] on img "submit" at bounding box center [974, 105] width 13 height 13
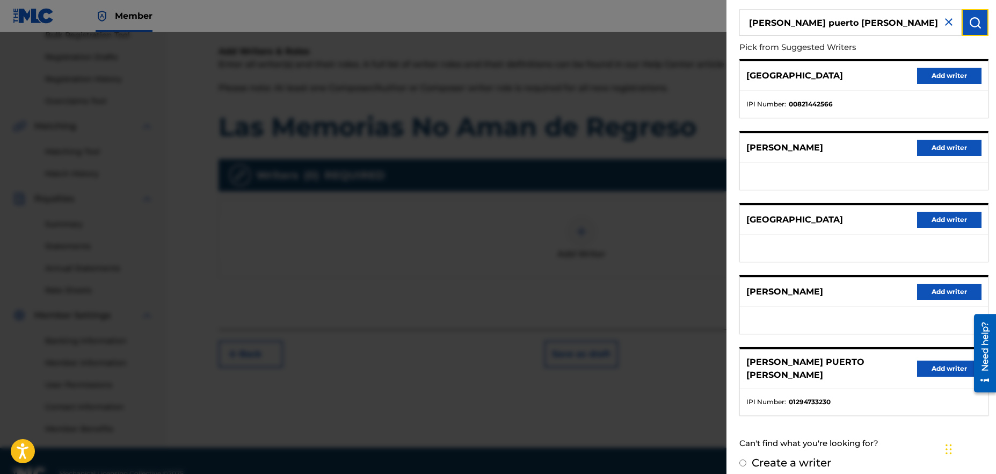
scroll to position [192, 0]
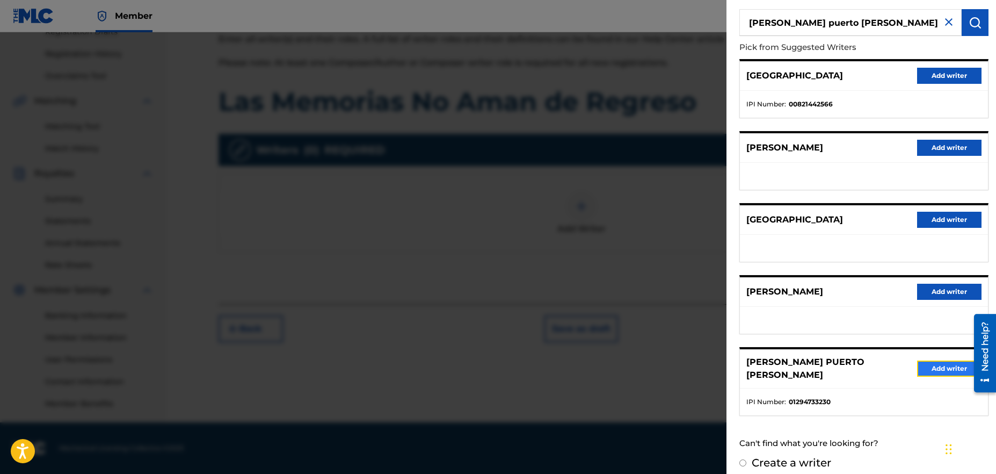
click at [949, 366] on button "Add writer" at bounding box center [949, 368] width 64 height 16
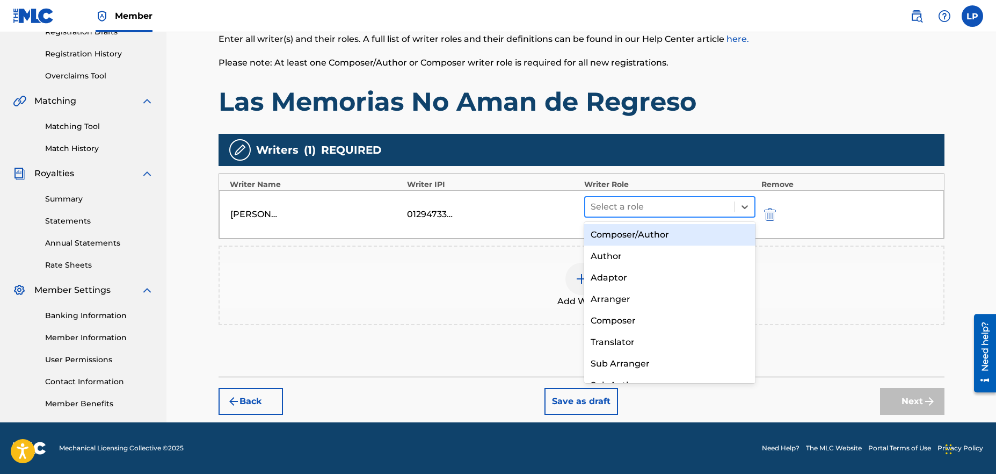
click at [688, 203] on div at bounding box center [660, 206] width 139 height 15
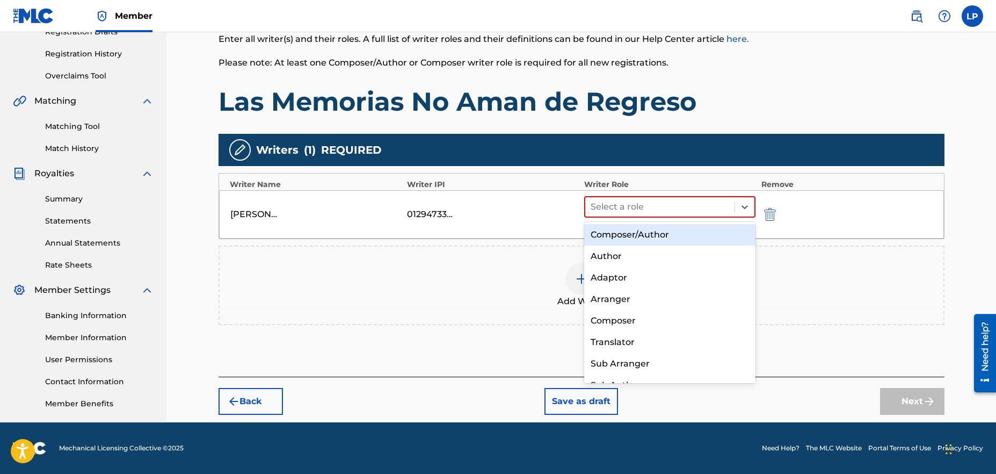
click at [645, 237] on div "Composer/Author" at bounding box center [670, 234] width 172 height 21
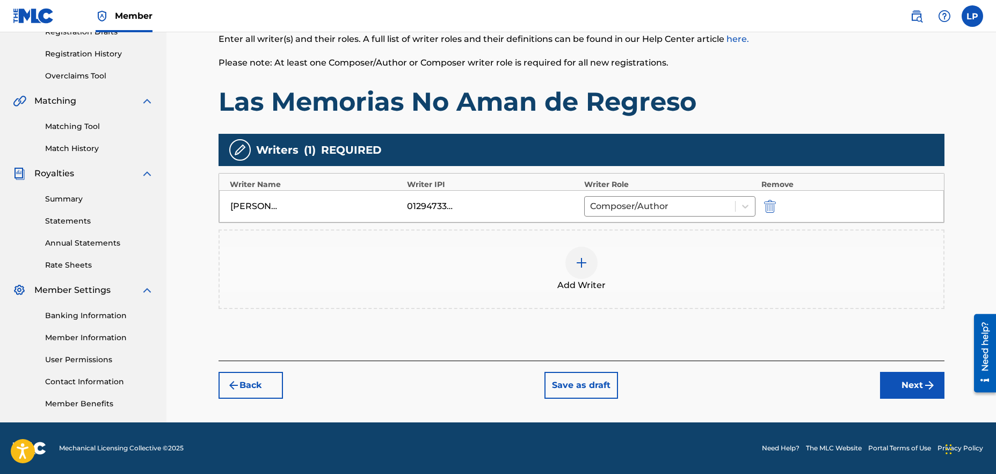
click at [586, 266] on img at bounding box center [581, 262] width 13 height 13
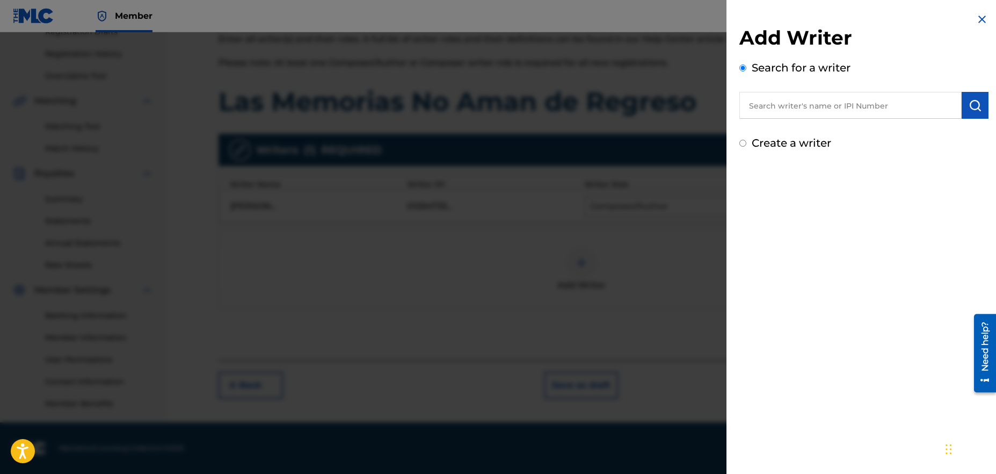
click at [814, 98] on input "text" at bounding box center [850, 105] width 222 height 27
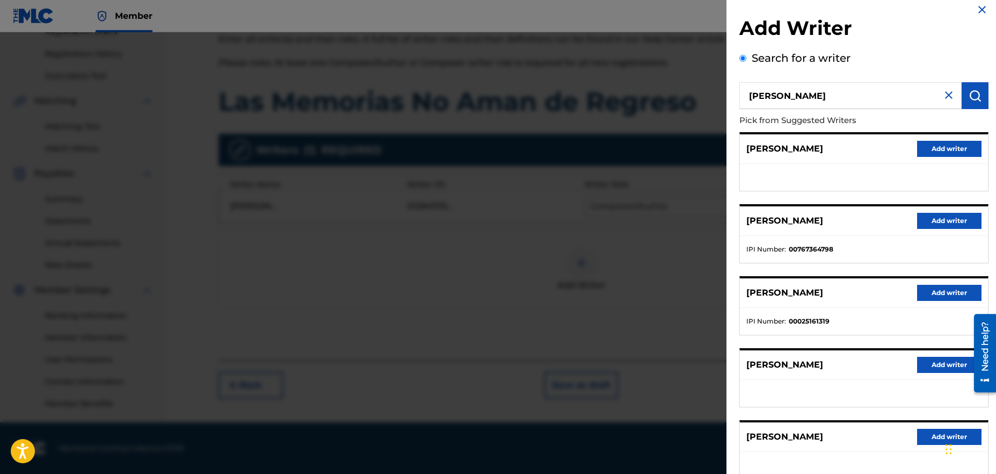
scroll to position [0, 0]
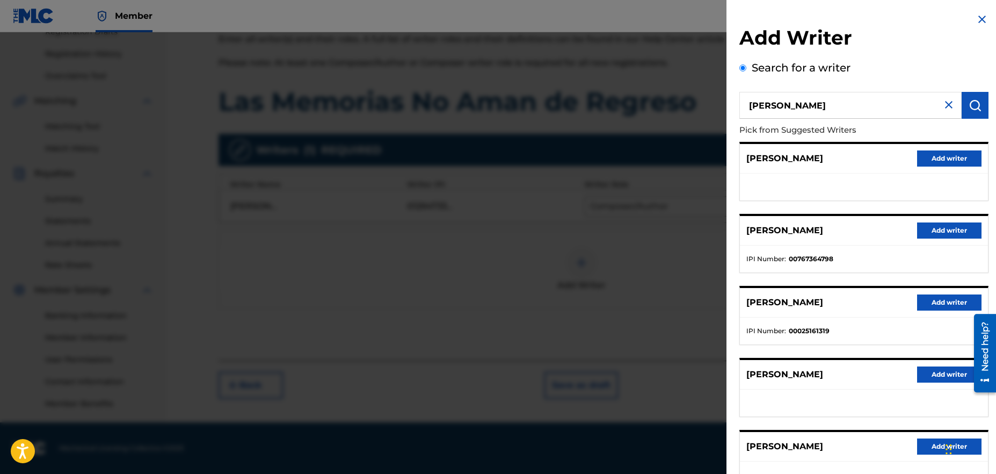
drag, startPoint x: 868, startPoint y: 105, endPoint x: 733, endPoint y: 102, distance: 135.3
click at [733, 102] on div "Add Writer Search for a writer [PERSON_NAME] from Suggested Writers [PERSON_NAM…" at bounding box center [863, 278] width 275 height 556
paste input "1255250474"
type input "1255250474"
click at [977, 107] on img "submit" at bounding box center [974, 105] width 13 height 13
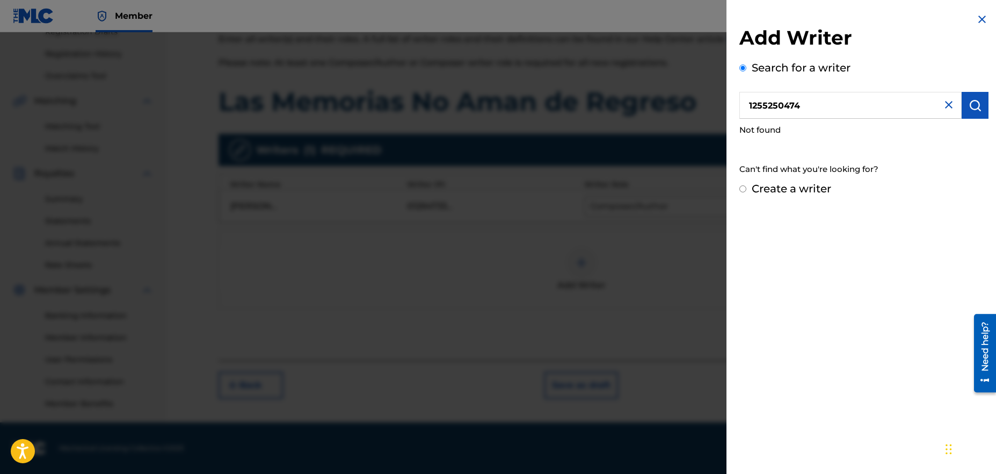
click at [769, 190] on label "Create a writer" at bounding box center [791, 188] width 79 height 13
radio input "true"
click at [746, 190] on input "Create a writer" at bounding box center [742, 188] width 7 height 7
radio input "false"
radio input "true"
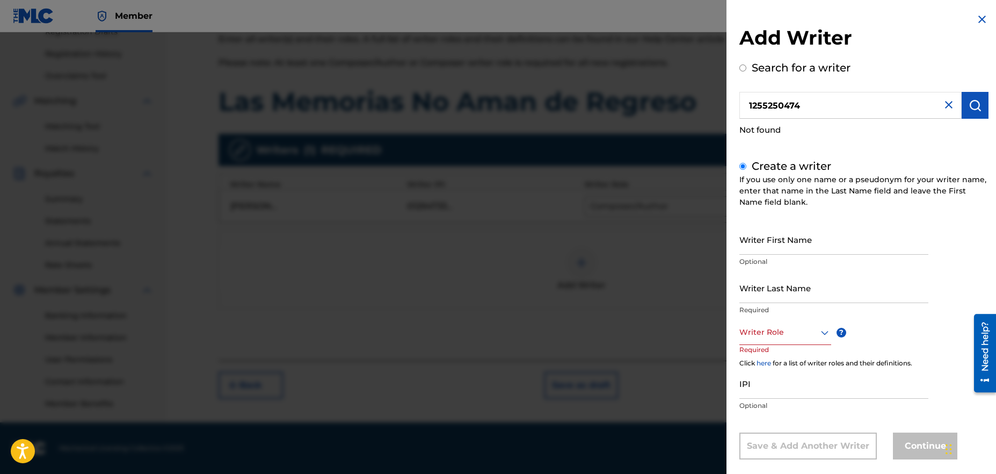
click at [780, 334] on div "Writer Role" at bounding box center [785, 333] width 92 height 24
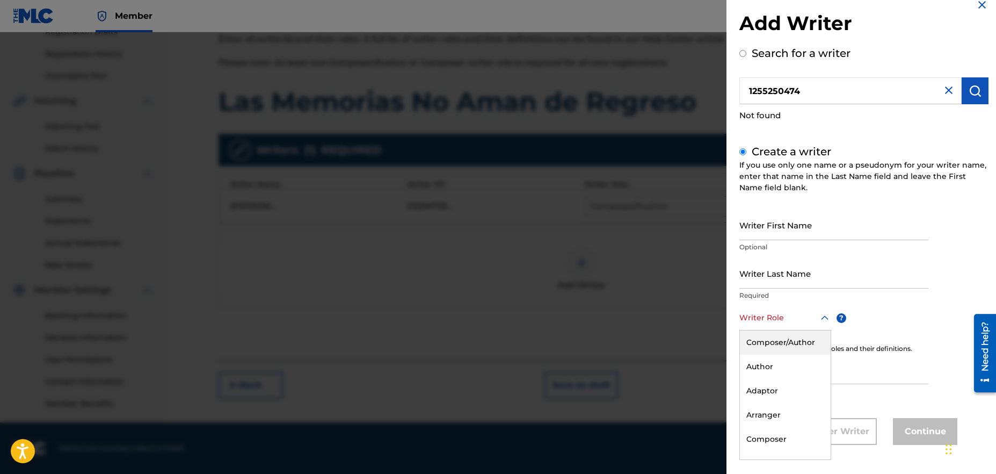
click at [791, 346] on div "Composer/Author" at bounding box center [785, 342] width 91 height 24
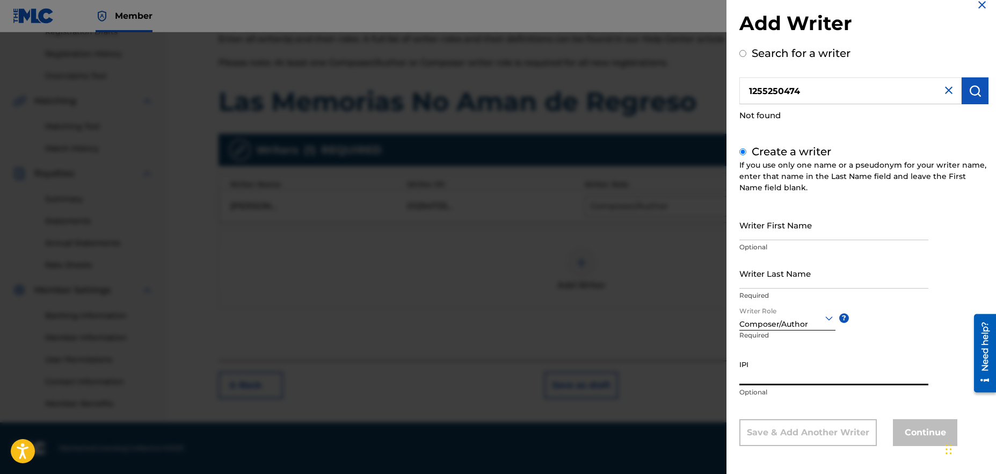
click at [792, 374] on input "IPI" at bounding box center [833, 369] width 189 height 31
paste input "1255250474"
type input "1255250474"
click at [761, 228] on input "Writer First Name" at bounding box center [833, 224] width 189 height 31
type input "[PERSON_NAME]"
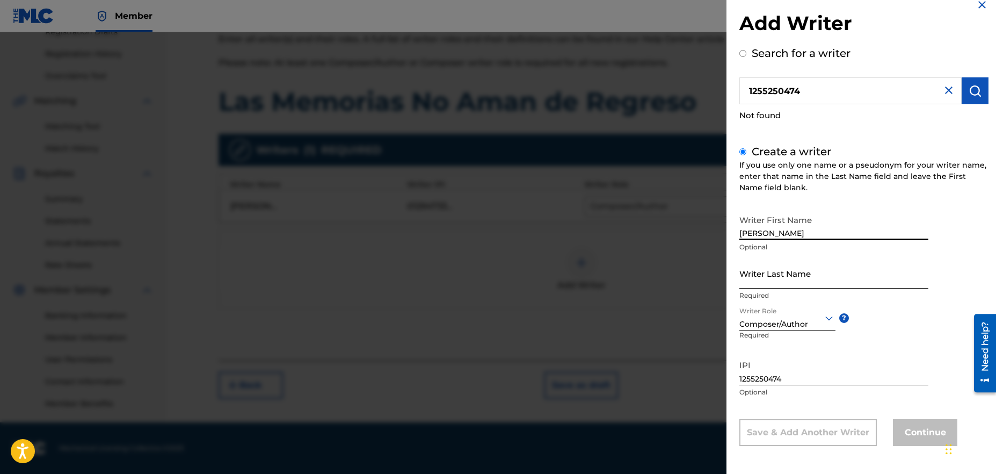
click at [773, 281] on input "Writer Last Name" at bounding box center [833, 273] width 189 height 31
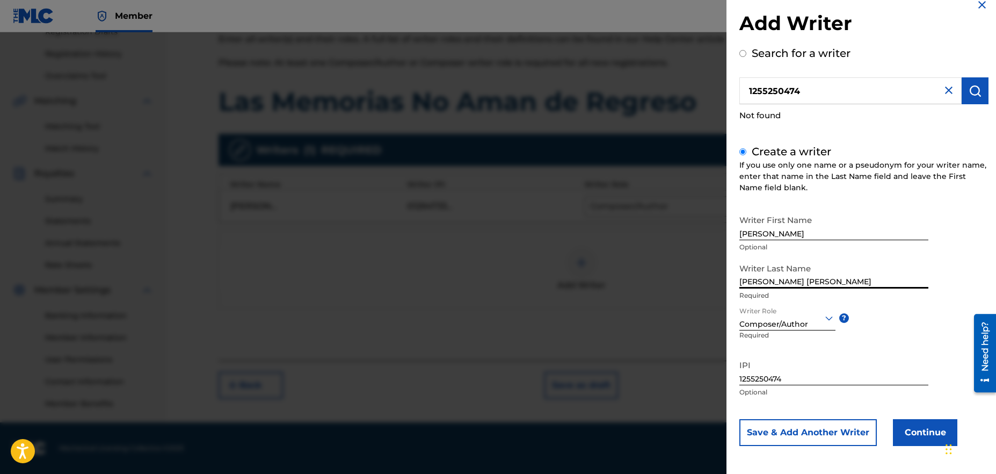
type input "[PERSON_NAME] [PERSON_NAME]"
click at [921, 347] on div "Writer First Name [PERSON_NAME] Optional Writer Last Name [PERSON_NAME] [PERSON…" at bounding box center [863, 327] width 249 height 236
click at [919, 438] on button "Continue" at bounding box center [925, 432] width 64 height 27
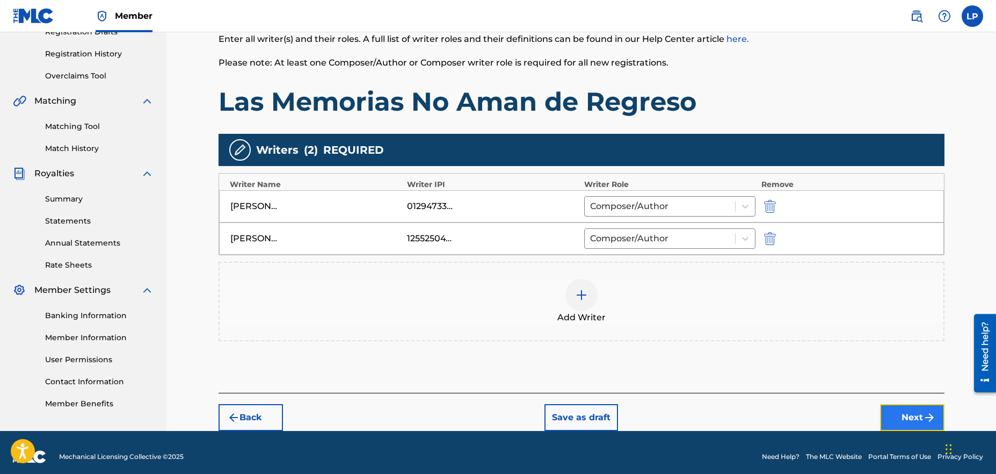
click at [908, 417] on button "Next" at bounding box center [912, 417] width 64 height 27
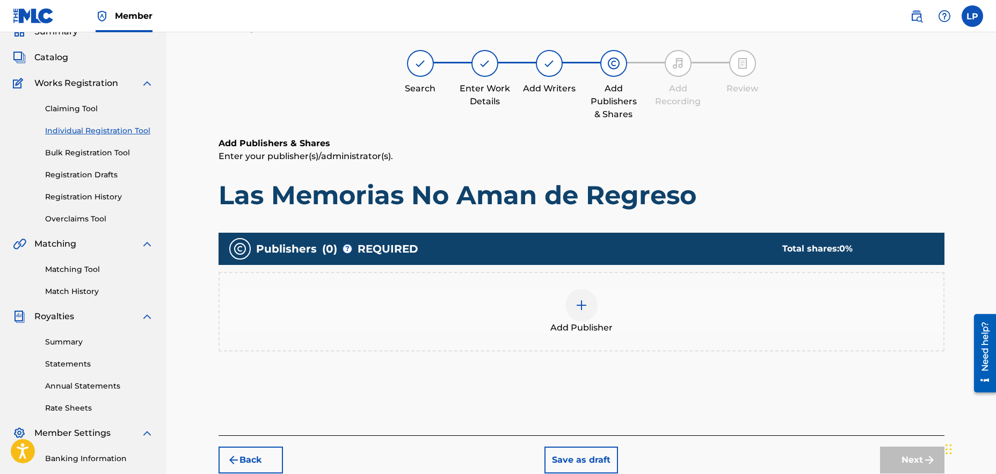
scroll to position [48, 0]
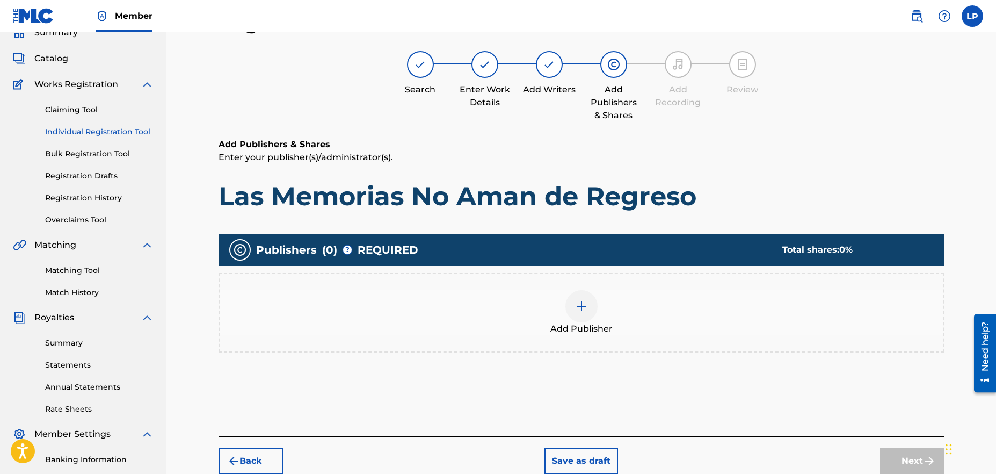
click at [585, 300] on img at bounding box center [581, 306] width 13 height 13
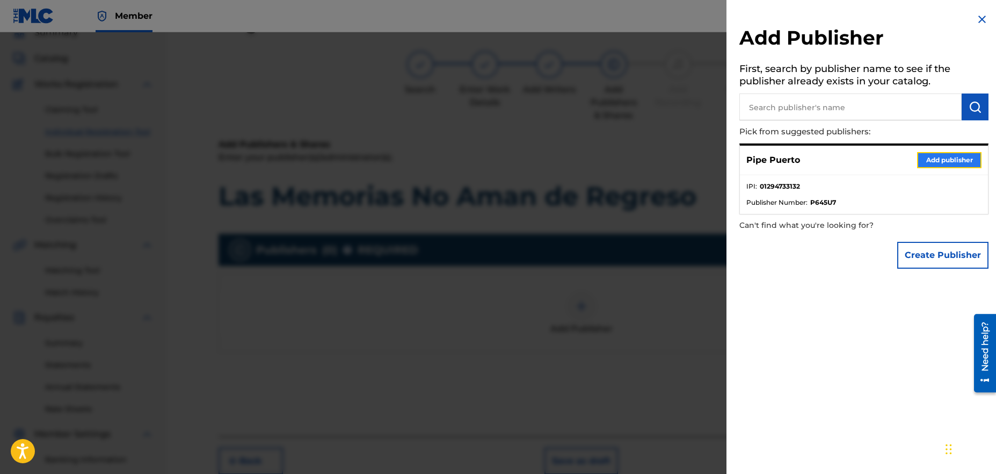
click at [940, 162] on button "Add publisher" at bounding box center [949, 160] width 64 height 16
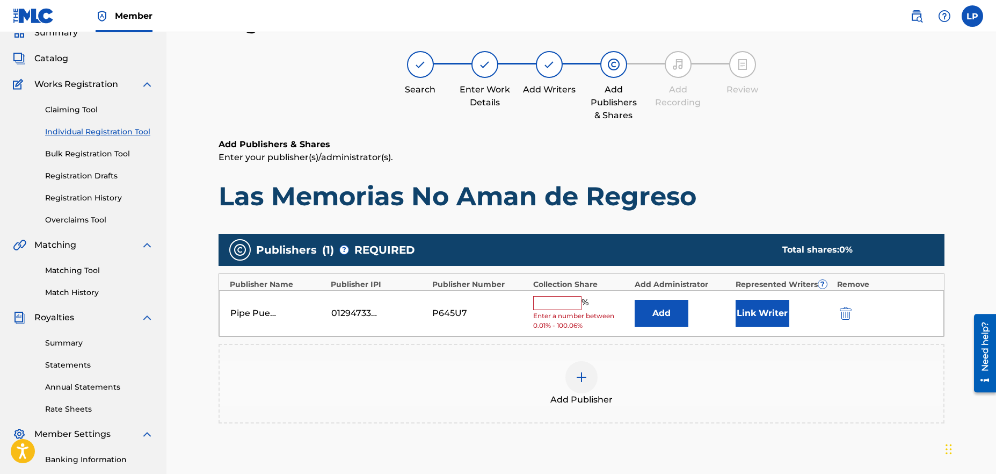
click at [567, 301] on input "text" at bounding box center [557, 303] width 48 height 14
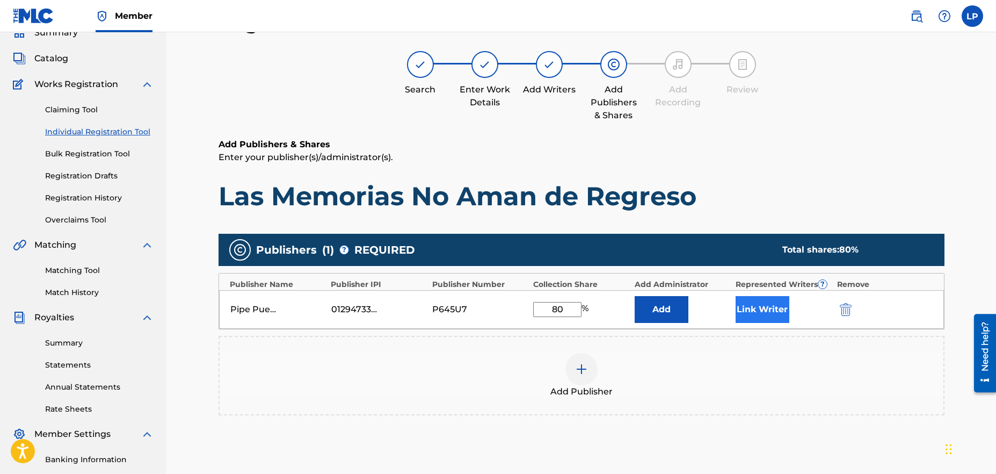
type input "80"
click at [760, 310] on button "Link Writer" at bounding box center [762, 309] width 54 height 27
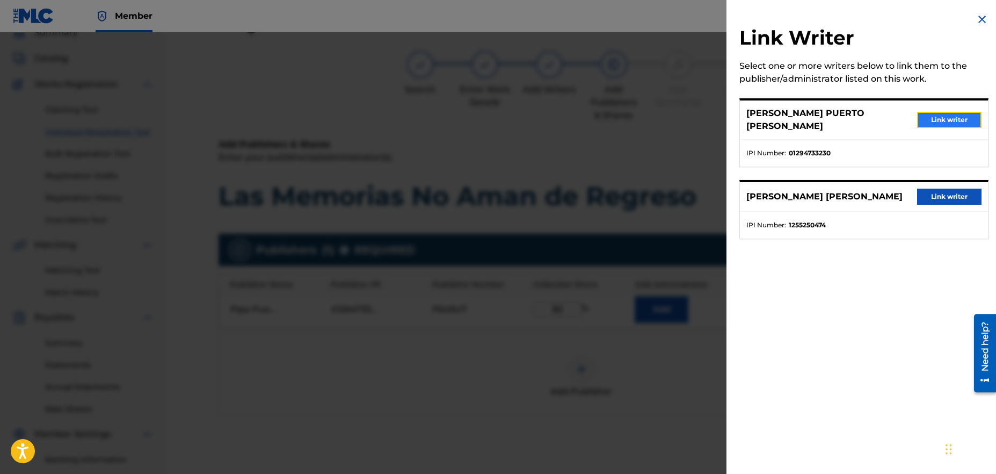
click at [935, 112] on button "Link writer" at bounding box center [949, 120] width 64 height 16
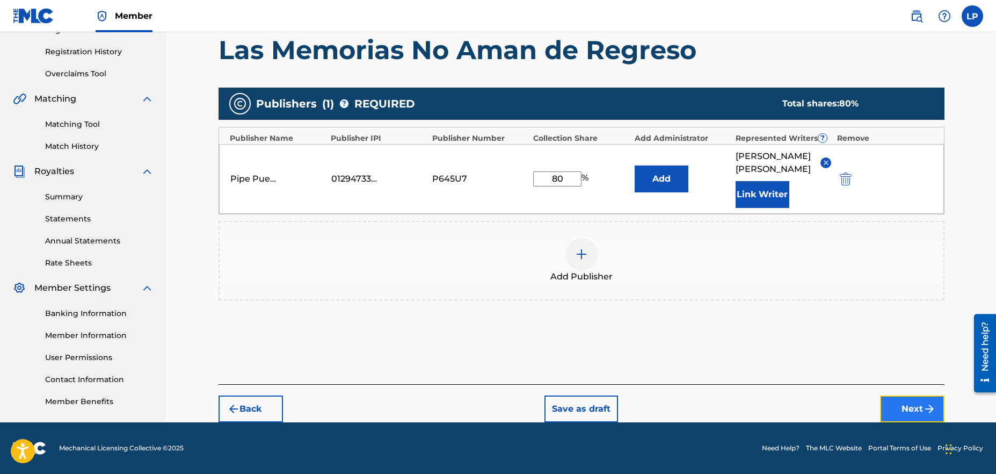
click at [900, 409] on button "Next" at bounding box center [912, 408] width 64 height 27
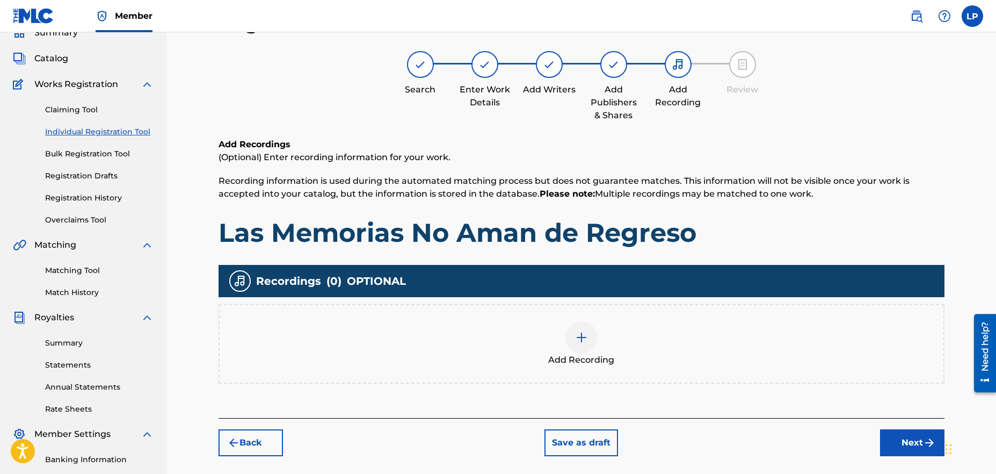
click at [584, 345] on div at bounding box center [581, 337] width 32 height 32
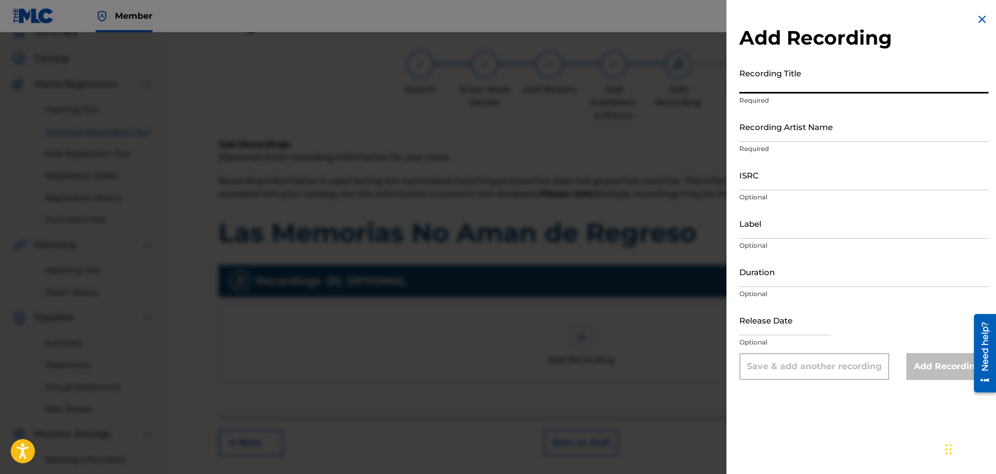
click at [782, 86] on input "Recording Title" at bounding box center [863, 78] width 249 height 31
type input "Las Memorias No Aman de Regreso"
click at [814, 130] on input "Recording Artist Name" at bounding box center [863, 126] width 249 height 31
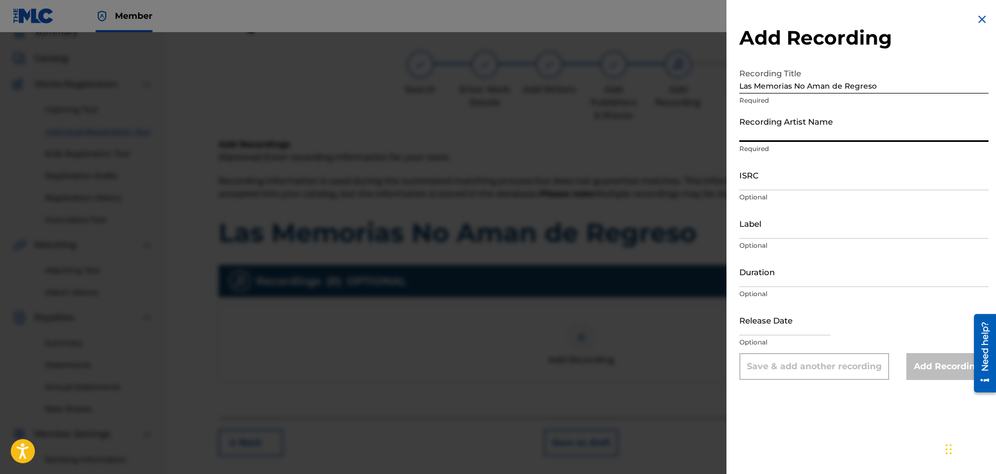
type input "Pipe Puerto"
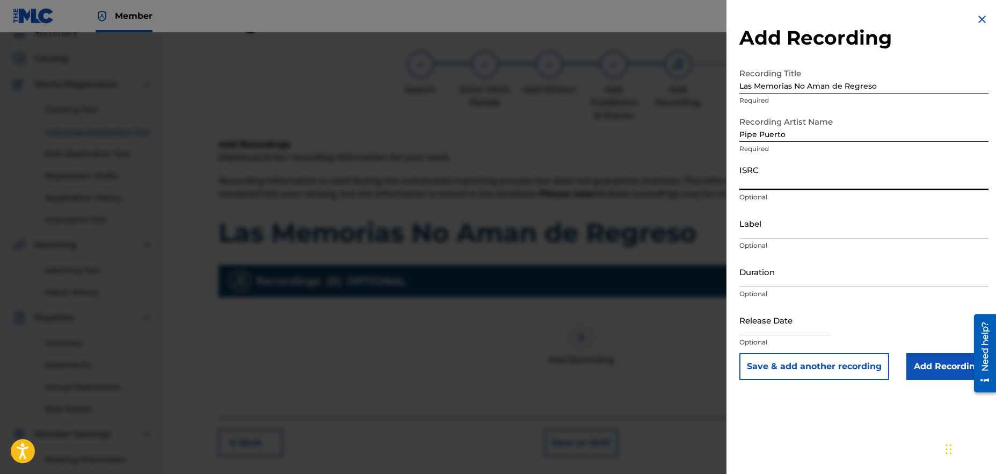
click at [776, 187] on input "ISRC" at bounding box center [863, 174] width 249 height 31
click at [760, 181] on input "ISRC" at bounding box center [863, 174] width 249 height 31
paste input "QZNJZ2569985"
type input "QZNJZ2569985"
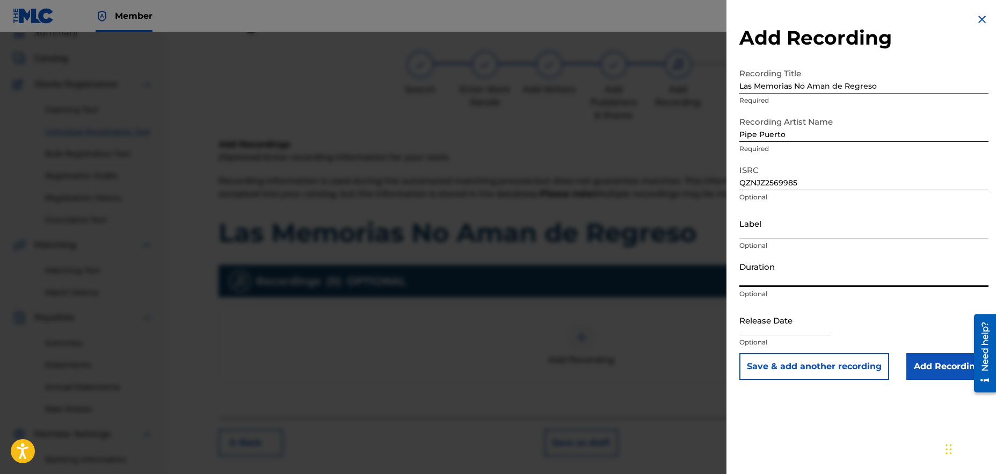
click at [785, 280] on input "Duration" at bounding box center [863, 271] width 249 height 31
type input "04:22"
select select "8"
select select "2025"
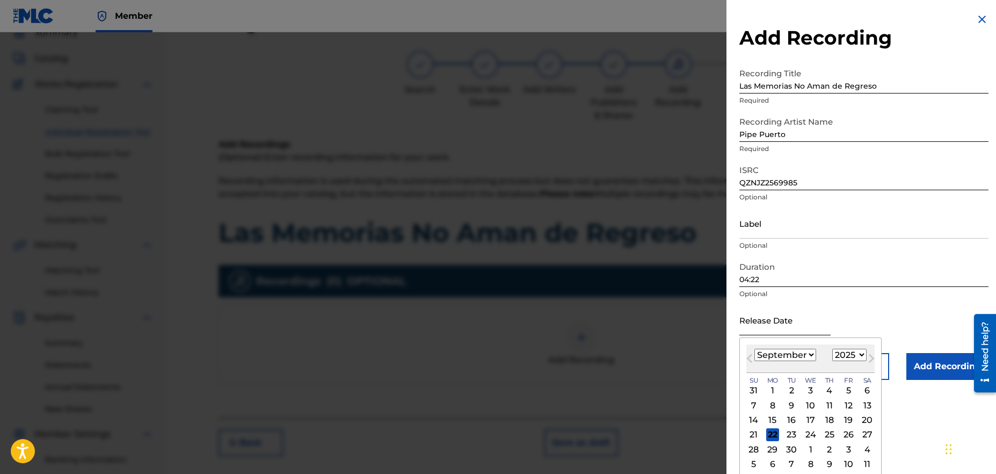
click at [814, 326] on input "text" at bounding box center [784, 319] width 91 height 31
type input "[DATE]"
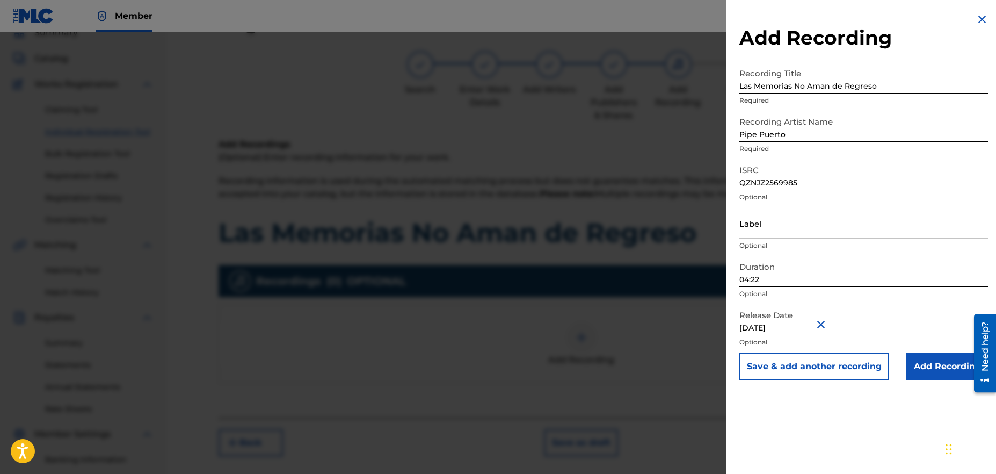
click at [894, 324] on div "Release Date [DATE] Optional" at bounding box center [863, 328] width 249 height 48
click at [966, 362] on div at bounding box center [981, 352] width 30 height 86
drag, startPoint x: 936, startPoint y: 368, endPoint x: 928, endPoint y: 360, distance: 11.8
click at [936, 368] on input "Add Recording" at bounding box center [947, 366] width 82 height 27
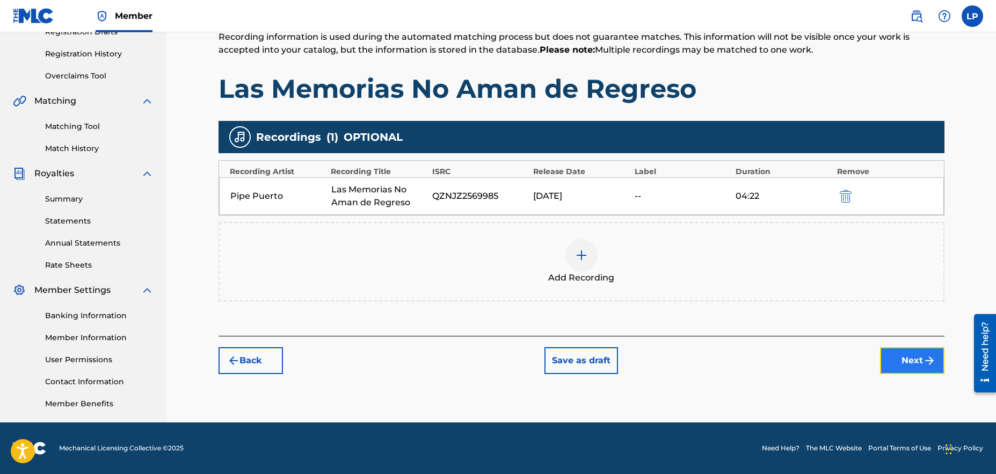
click at [893, 358] on button "Next" at bounding box center [912, 360] width 64 height 27
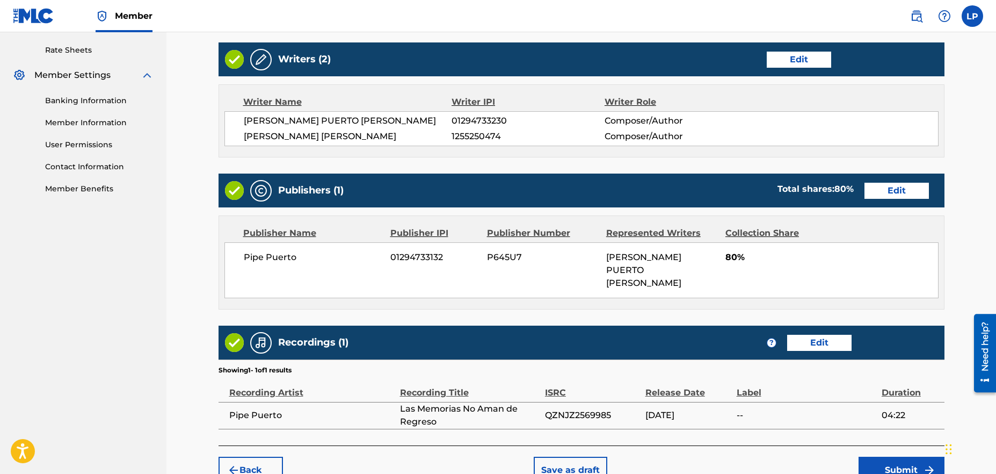
scroll to position [455, 0]
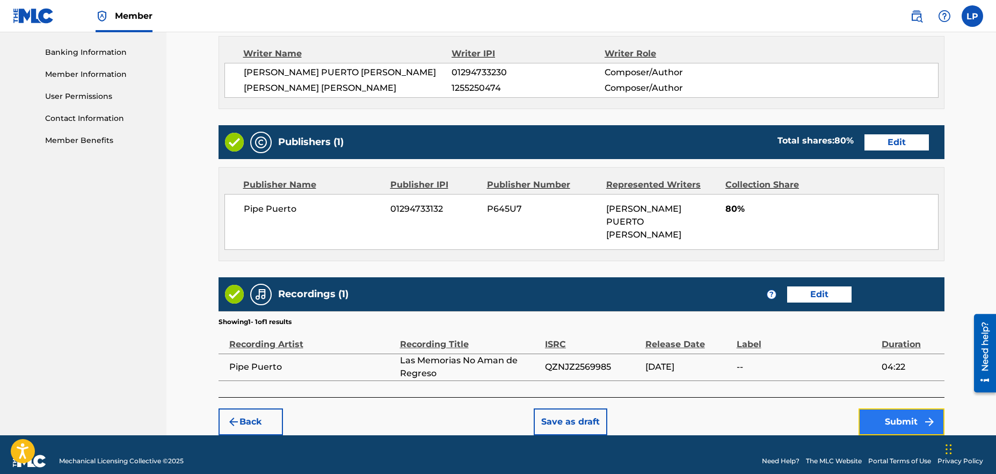
click at [891, 411] on button "Submit" at bounding box center [901, 421] width 86 height 27
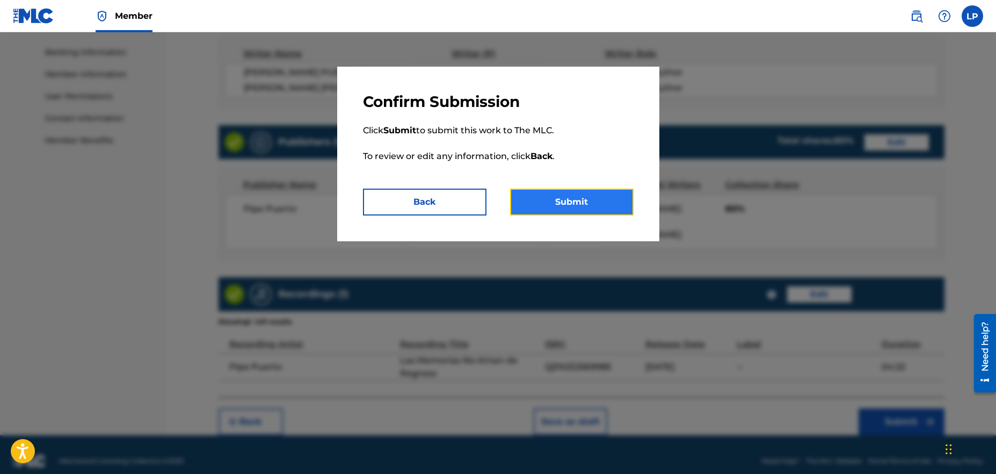
click at [583, 202] on button "Submit" at bounding box center [571, 201] width 123 height 27
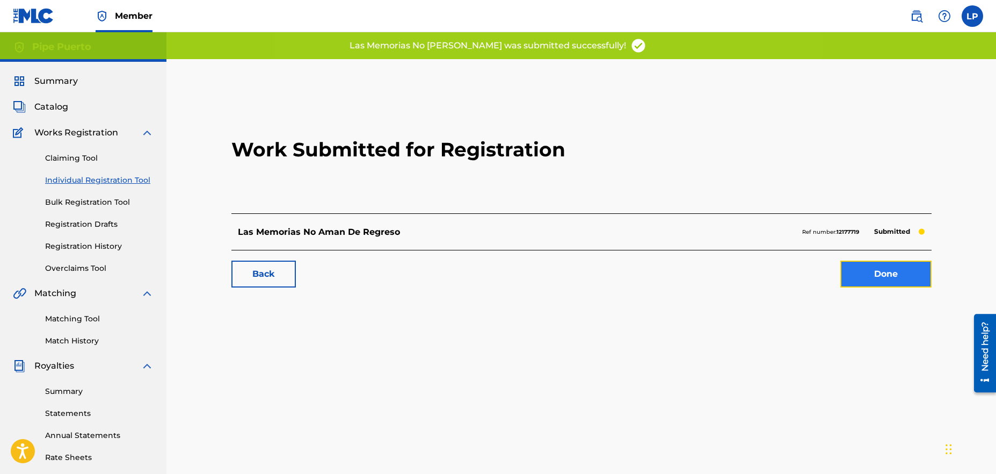
click at [890, 281] on link "Done" at bounding box center [885, 273] width 91 height 27
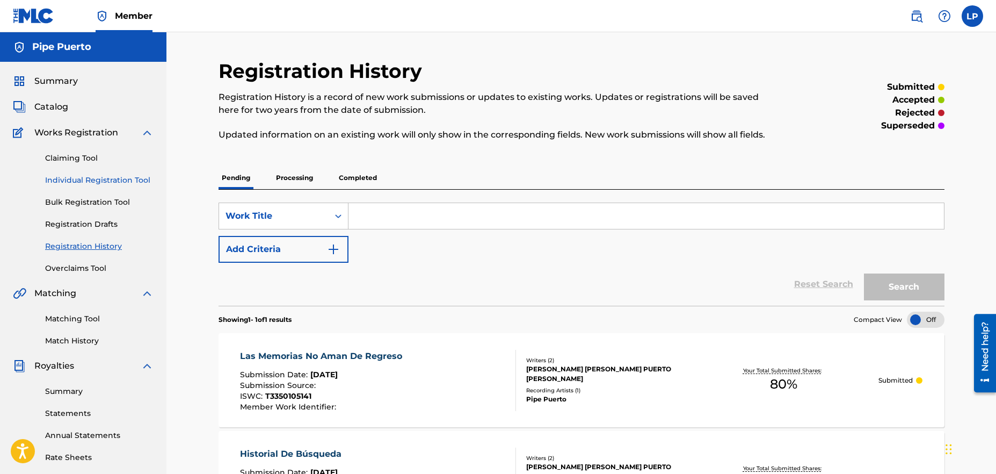
click at [92, 180] on link "Individual Registration Tool" at bounding box center [99, 179] width 108 height 11
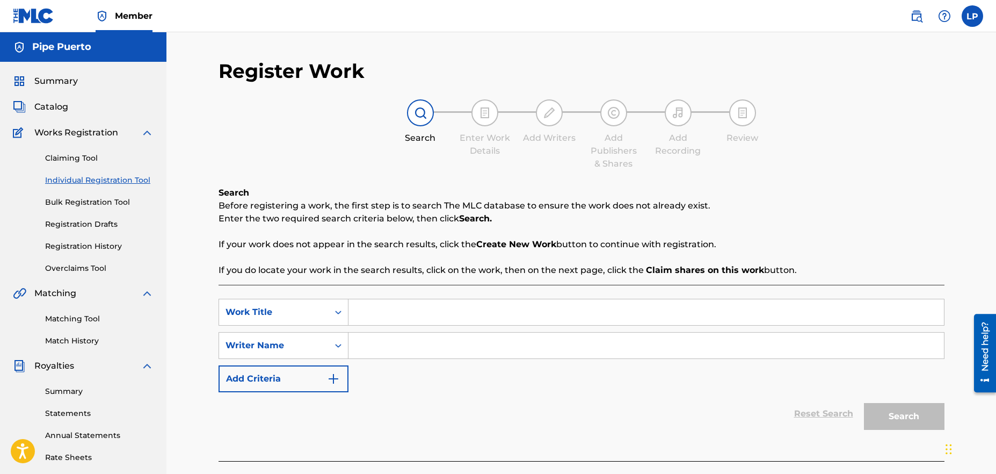
click at [403, 309] on input "Search Form" at bounding box center [645, 312] width 595 height 26
type input "El Futuro de las Cosas"
click at [405, 347] on input "Search Form" at bounding box center [645, 345] width 595 height 26
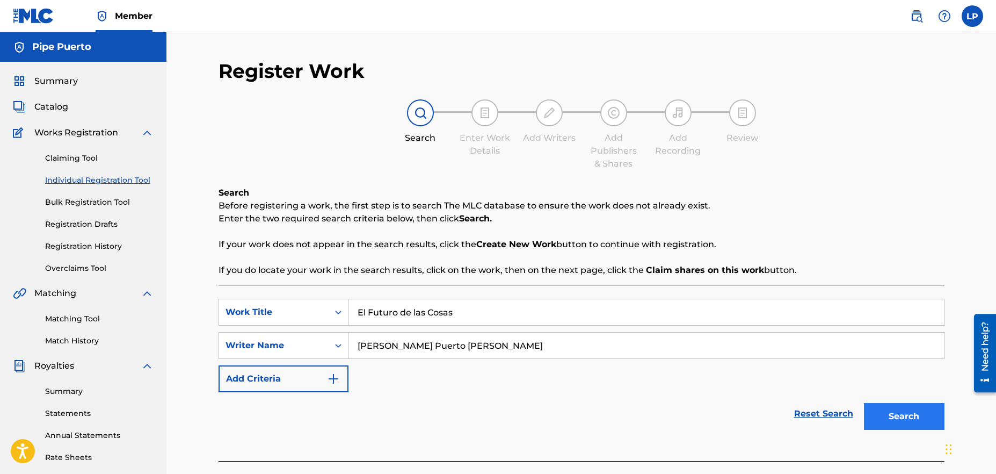
type input "[PERSON_NAME] Puerto [PERSON_NAME]"
click at [883, 409] on button "Search" at bounding box center [904, 416] width 81 height 27
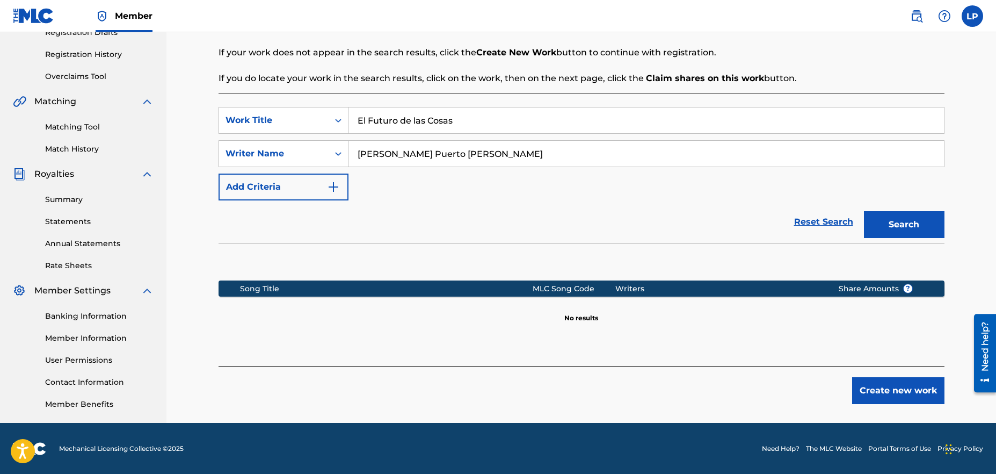
scroll to position [192, 0]
click at [915, 388] on button "Create new work" at bounding box center [898, 389] width 92 height 27
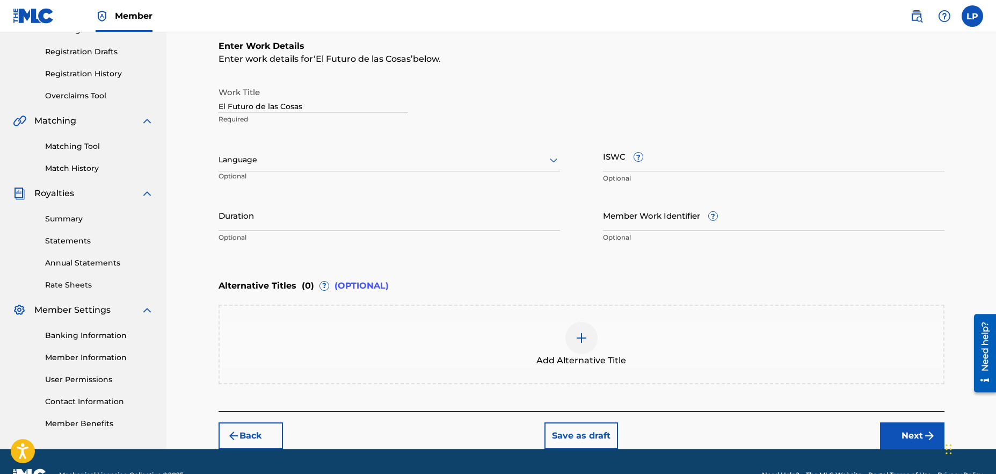
scroll to position [170, 0]
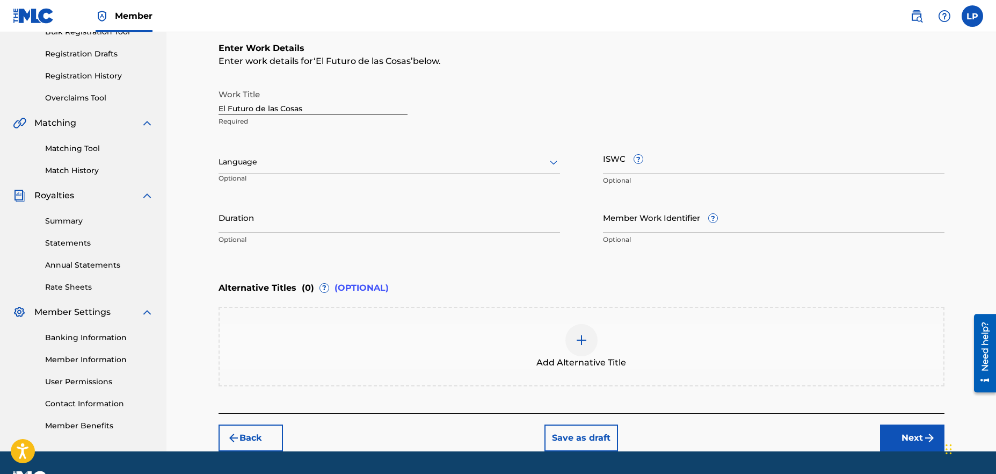
click at [333, 169] on div "Language" at bounding box center [388, 162] width 341 height 23
click at [267, 207] on div "Spanish" at bounding box center [389, 210] width 340 height 24
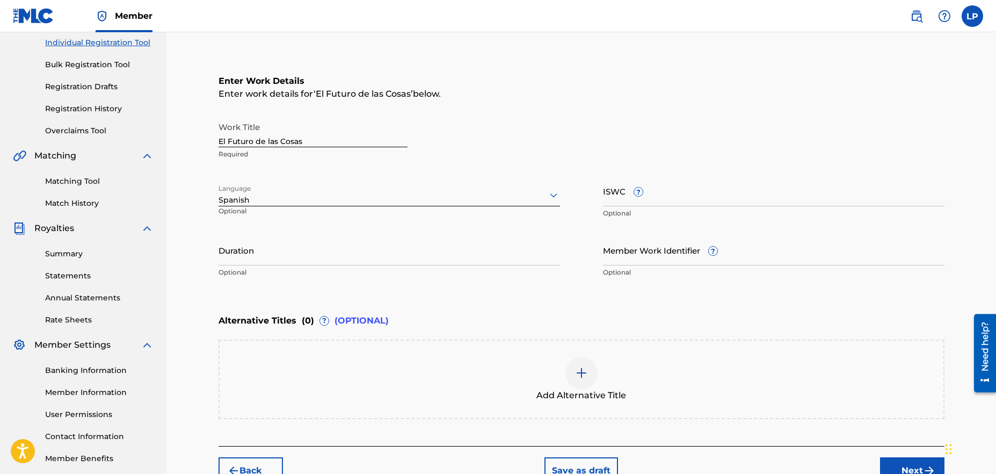
scroll to position [0, 0]
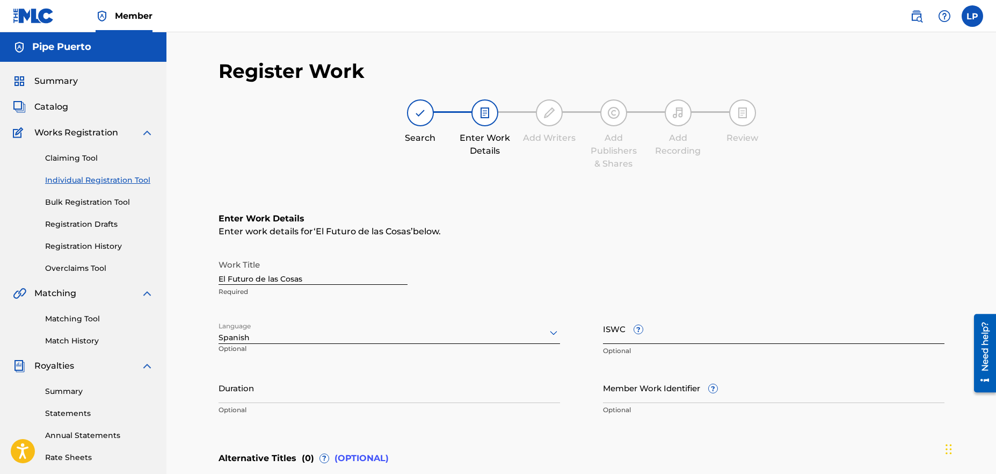
click at [660, 332] on input "ISWC ?" at bounding box center [773, 328] width 341 height 31
paste input "T3350384742"
type input "T3350384742"
click at [331, 399] on input "Duration" at bounding box center [388, 387] width 341 height 31
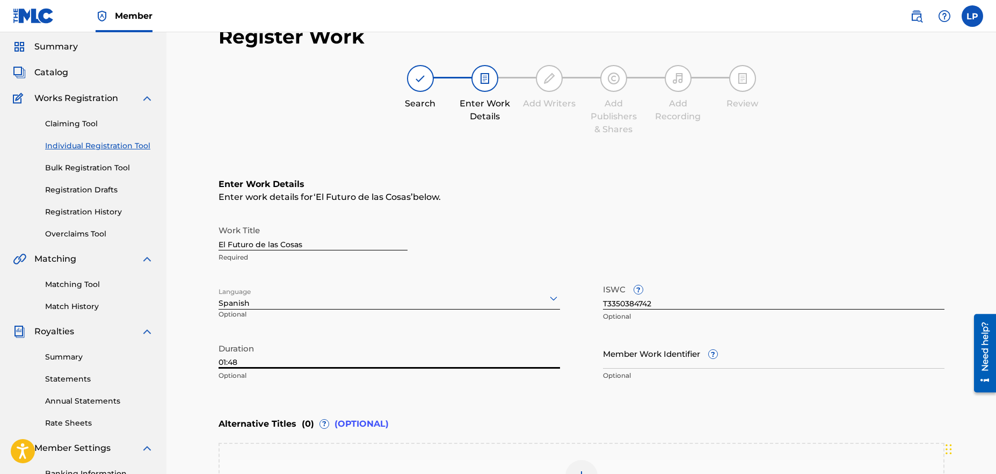
scroll to position [111, 0]
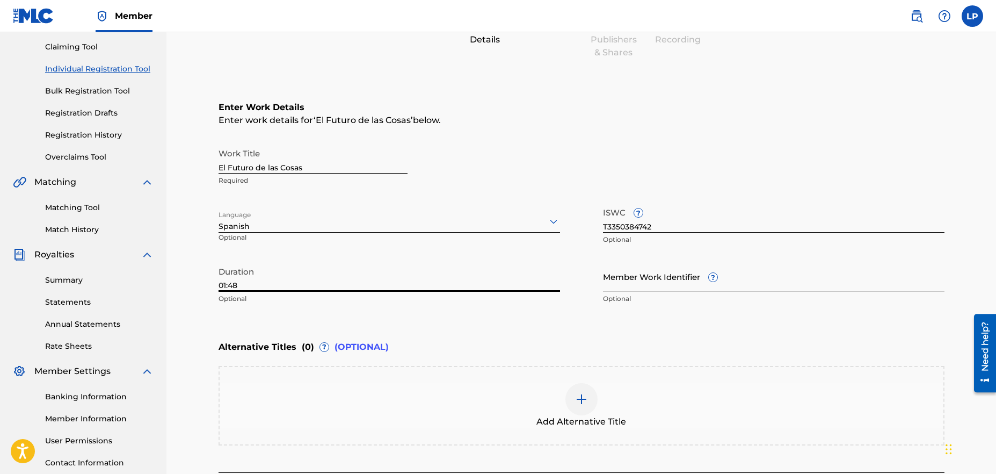
type input "01:48"
click at [551, 334] on div "Enter Work Details Enter work details for ‘ El Futuro de las Cosas ’ below. Wor…" at bounding box center [581, 205] width 726 height 260
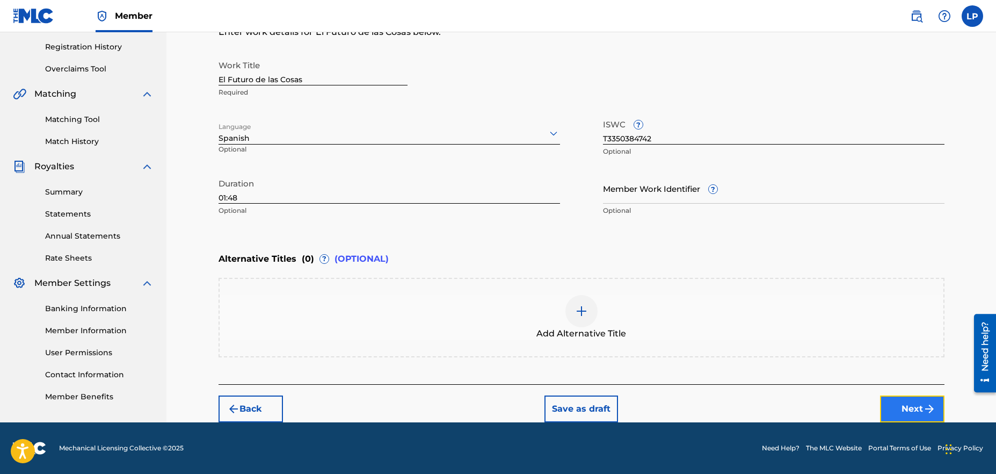
click at [921, 409] on button "Next" at bounding box center [912, 408] width 64 height 27
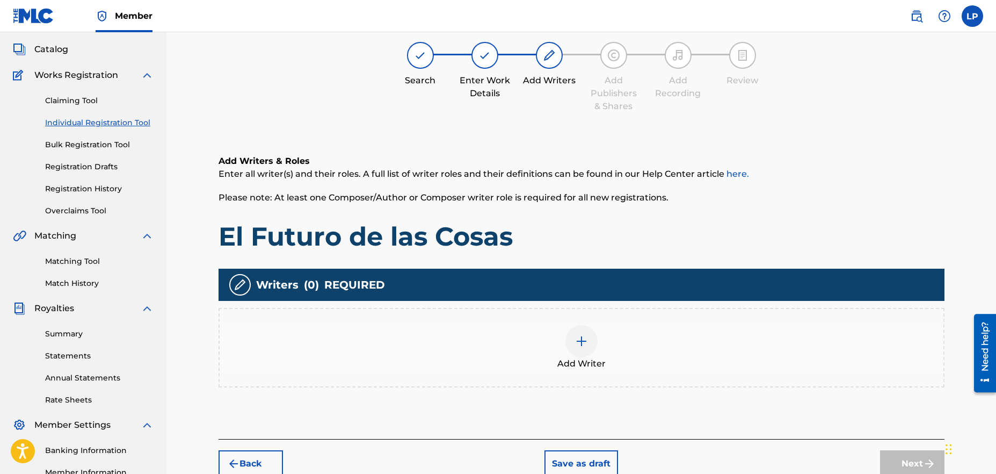
scroll to position [72, 0]
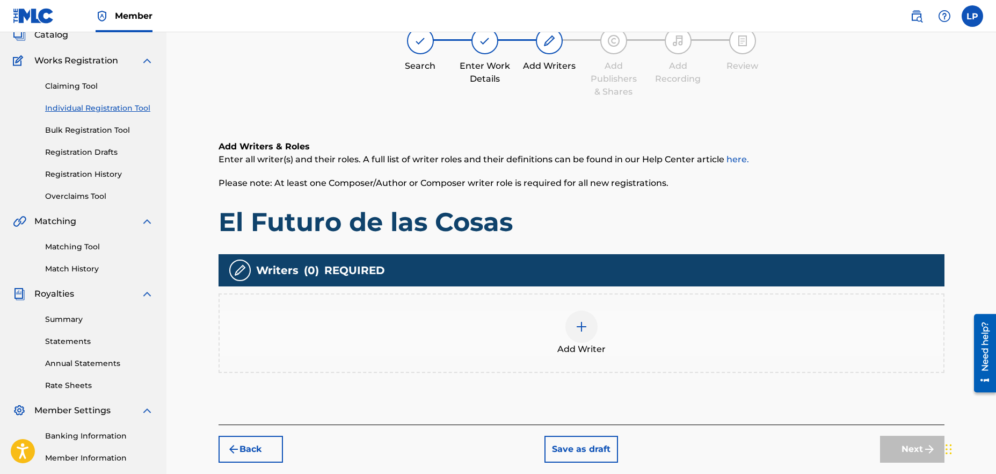
click at [582, 327] on img at bounding box center [581, 326] width 13 height 13
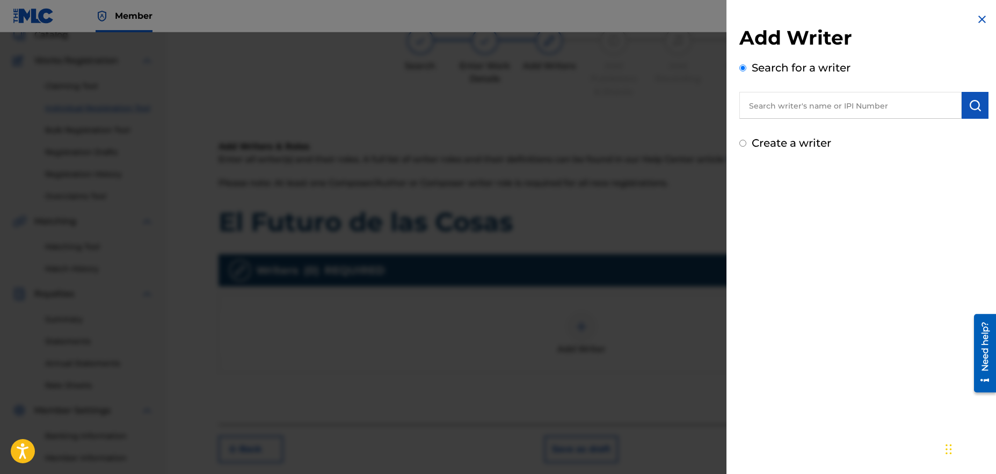
click at [811, 106] on input "text" at bounding box center [850, 105] width 222 height 27
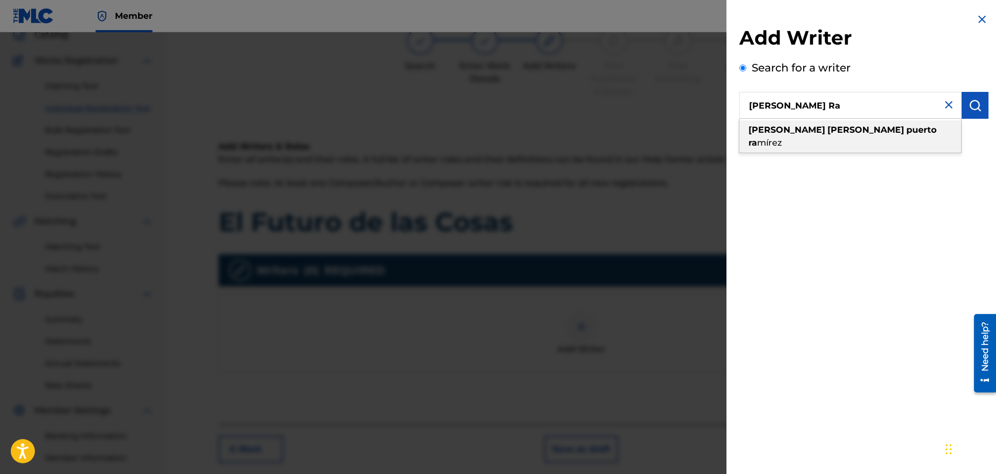
click at [757, 137] on strong "ra" at bounding box center [752, 142] width 9 height 10
type input "[PERSON_NAME] puerto [PERSON_NAME]"
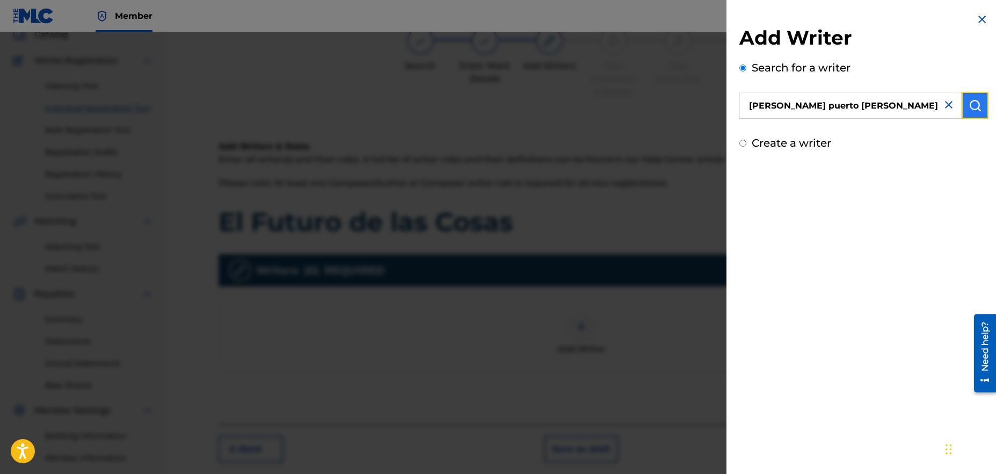
click at [971, 105] on img "submit" at bounding box center [974, 105] width 13 height 13
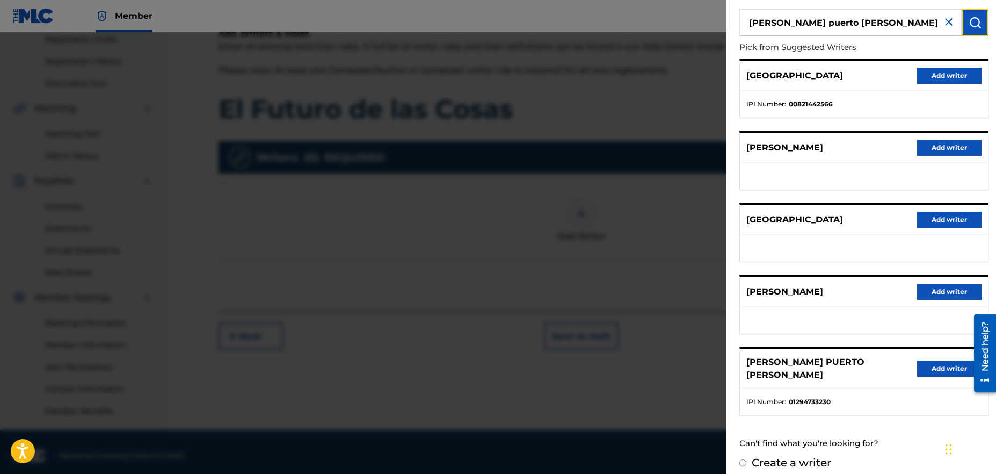
scroll to position [192, 0]
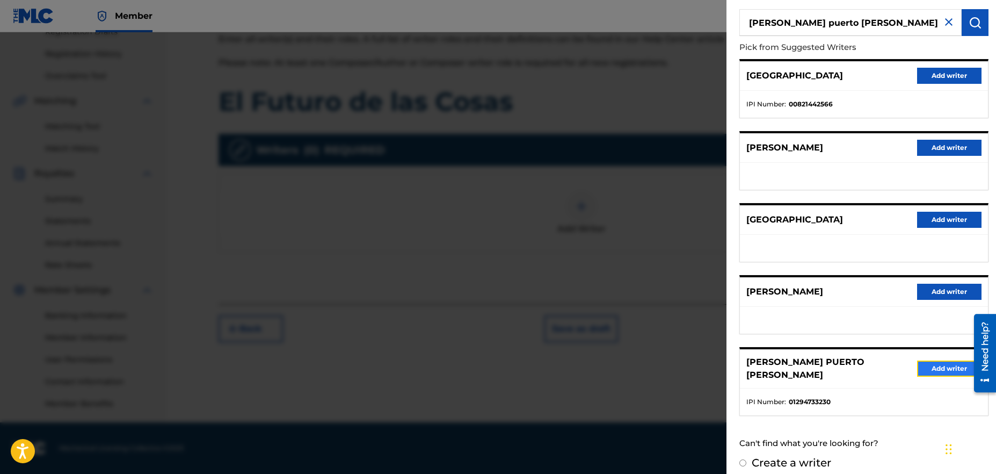
click at [947, 367] on button "Add writer" at bounding box center [949, 368] width 64 height 16
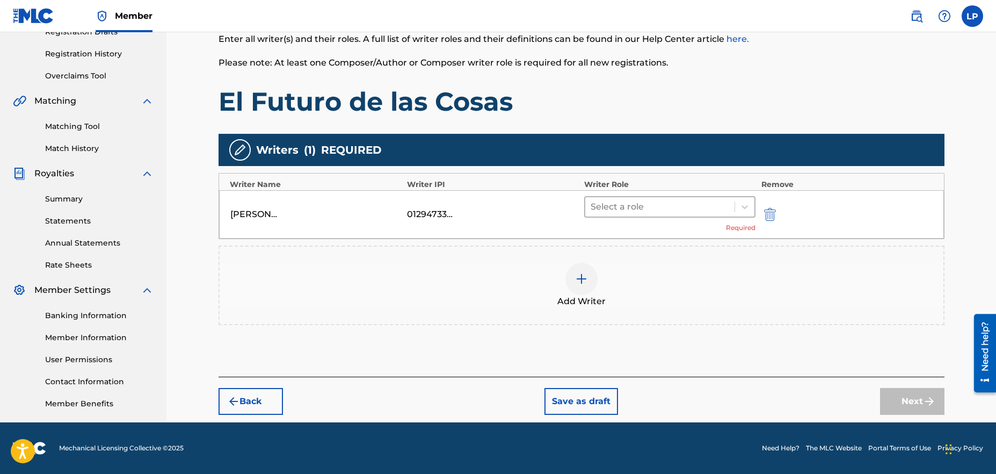
drag, startPoint x: 676, startPoint y: 219, endPoint x: 674, endPoint y: 210, distance: 8.7
click at [676, 219] on div "Select a role Required" at bounding box center [670, 214] width 172 height 37
click at [674, 210] on div at bounding box center [660, 206] width 139 height 15
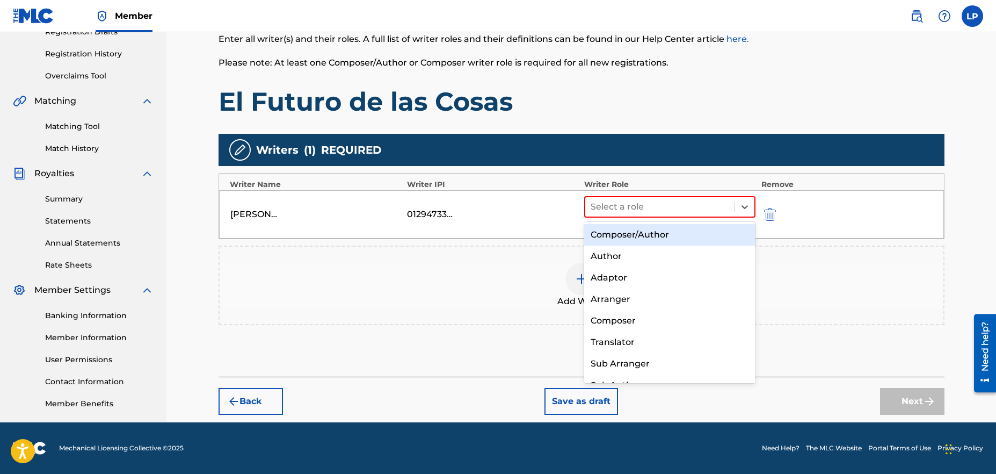
click at [653, 237] on div "Composer/Author" at bounding box center [670, 234] width 172 height 21
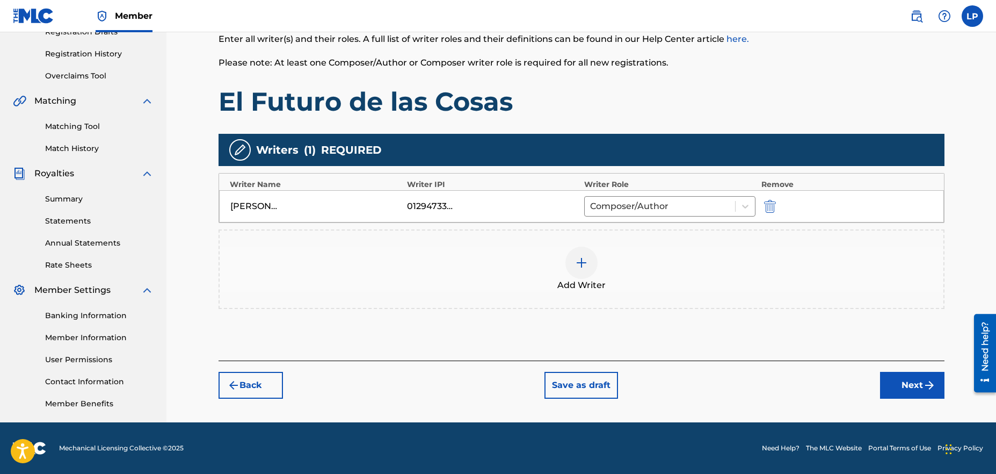
click at [579, 265] on img at bounding box center [581, 262] width 13 height 13
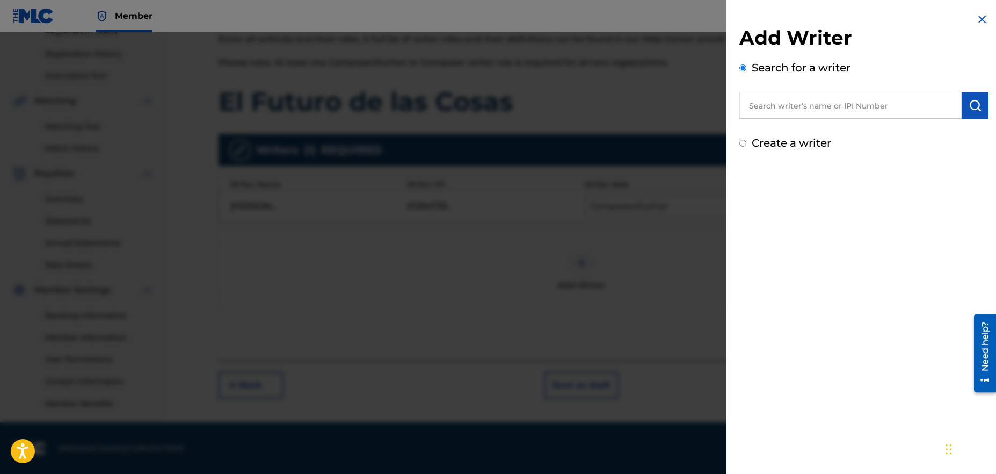
click at [742, 145] on input "Create a writer" at bounding box center [742, 143] width 7 height 7
radio input "false"
radio input "true"
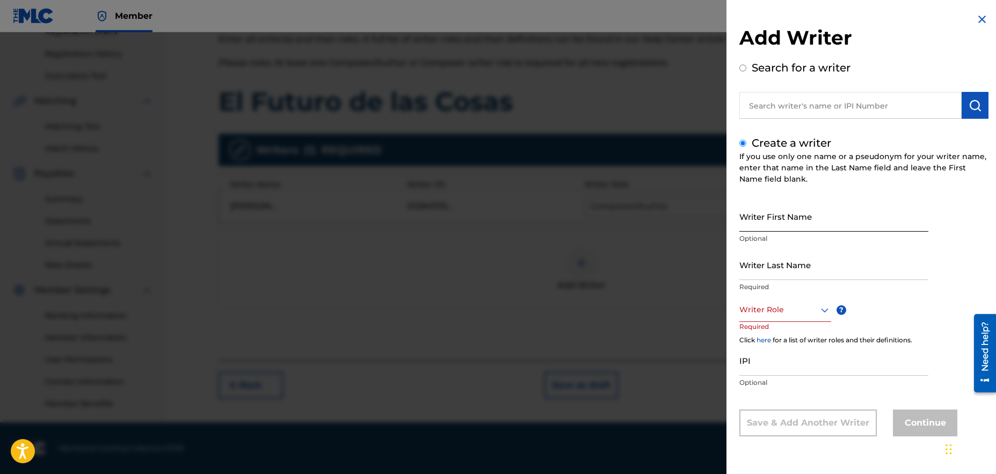
click at [783, 218] on input "Writer First Name" at bounding box center [833, 216] width 189 height 31
type input "[PERSON_NAME]"
click at [795, 270] on input "Writer Last Name" at bounding box center [833, 264] width 189 height 31
type input "[PERSON_NAME] [PERSON_NAME]"
click at [782, 316] on div "Writer Role" at bounding box center [785, 309] width 92 height 24
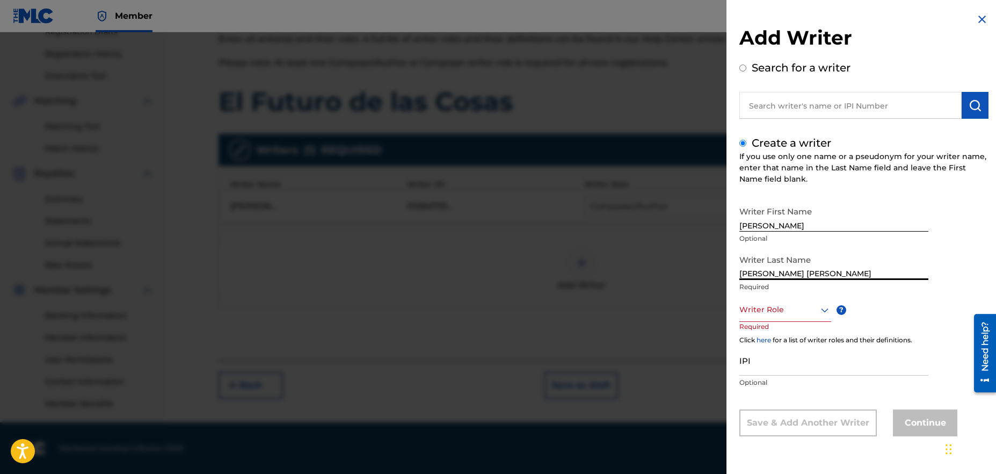
scroll to position [1, 0]
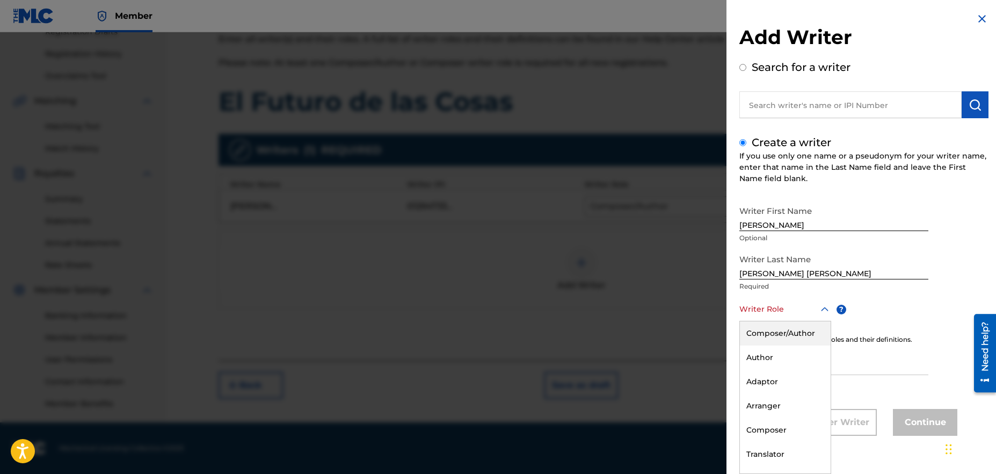
click at [786, 336] on div "Composer/Author" at bounding box center [785, 333] width 91 height 24
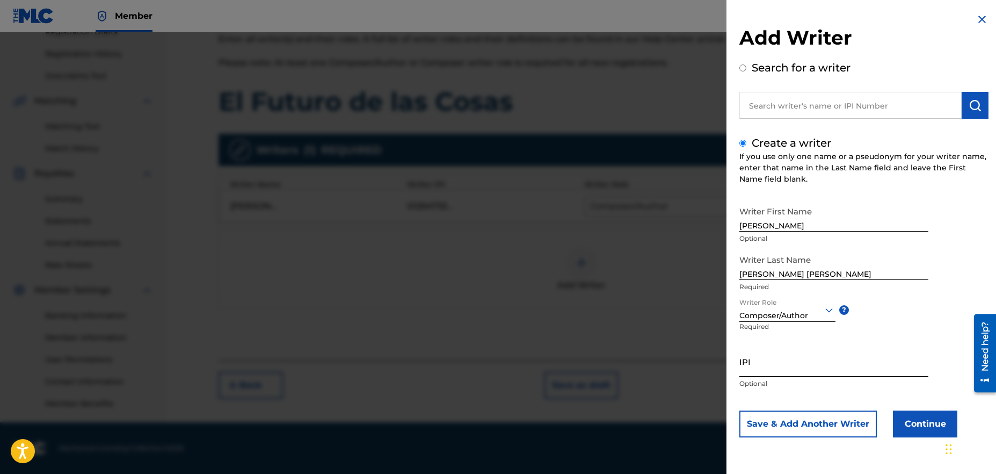
click at [781, 370] on input "IPI" at bounding box center [833, 361] width 189 height 31
paste input "1255250474"
type input "1255250474"
click at [929, 419] on button "Continue" at bounding box center [925, 423] width 64 height 27
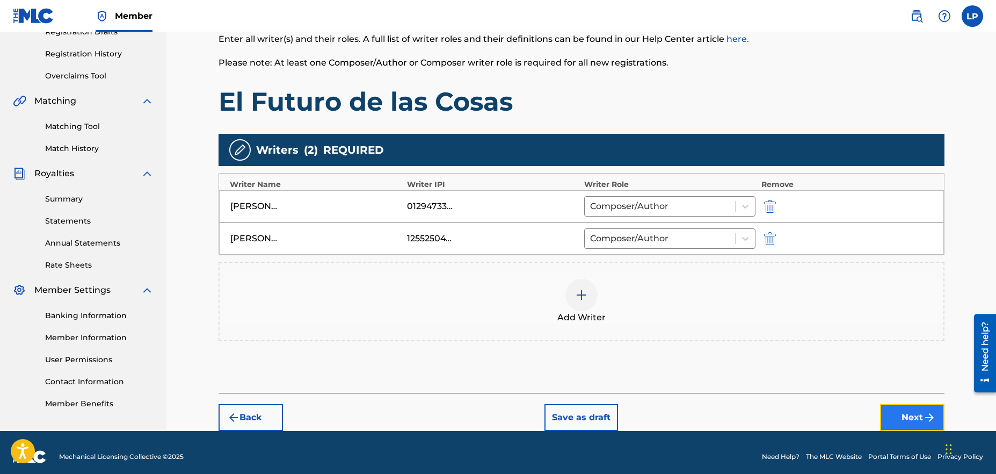
click at [896, 418] on button "Next" at bounding box center [912, 417] width 64 height 27
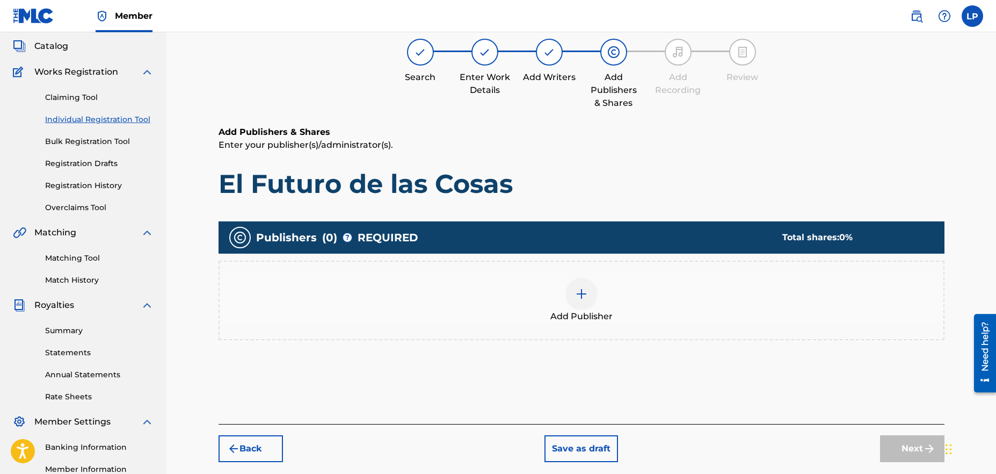
scroll to position [48, 0]
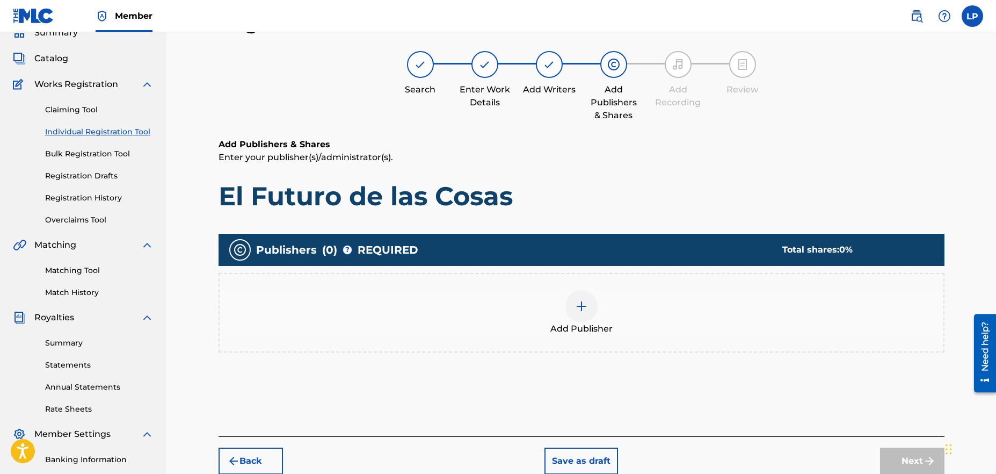
click at [571, 314] on div at bounding box center [581, 306] width 32 height 32
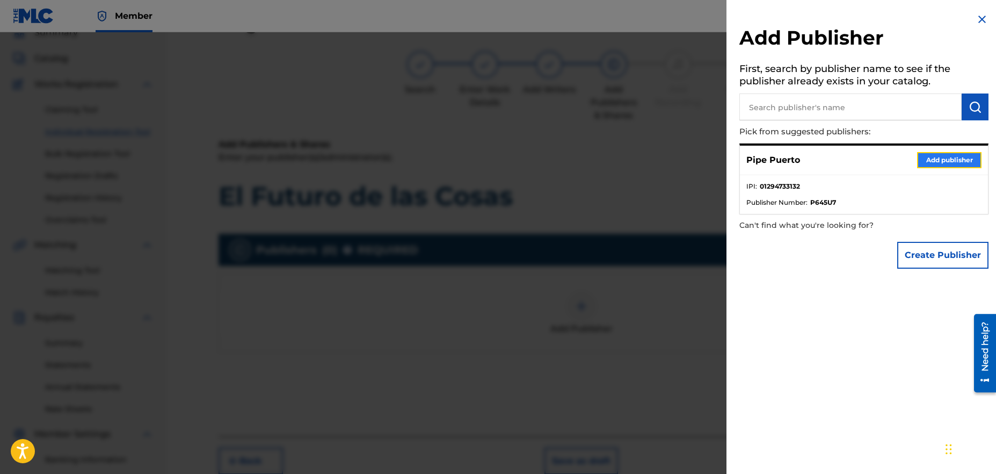
click at [931, 158] on button "Add publisher" at bounding box center [949, 160] width 64 height 16
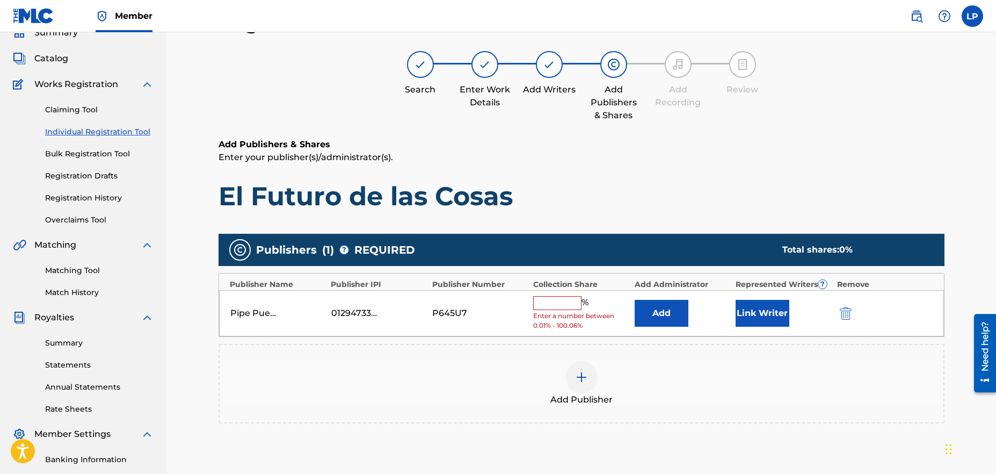
click at [565, 303] on input "text" at bounding box center [557, 303] width 48 height 14
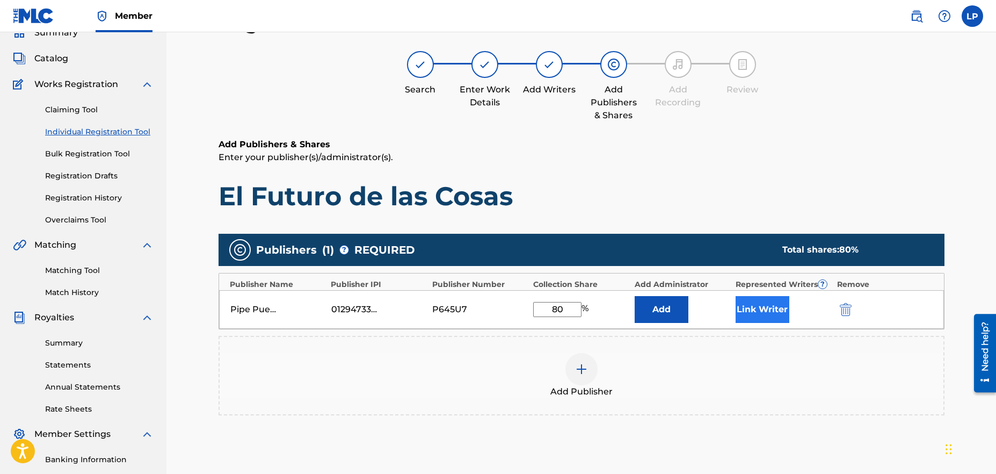
type input "80"
click at [763, 303] on button "Link Writer" at bounding box center [762, 309] width 54 height 27
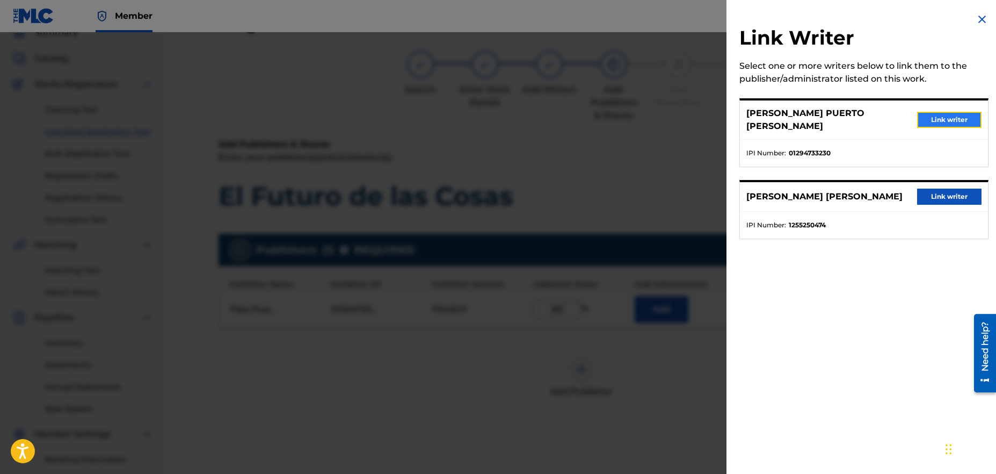
click at [953, 117] on button "Link writer" at bounding box center [949, 120] width 64 height 16
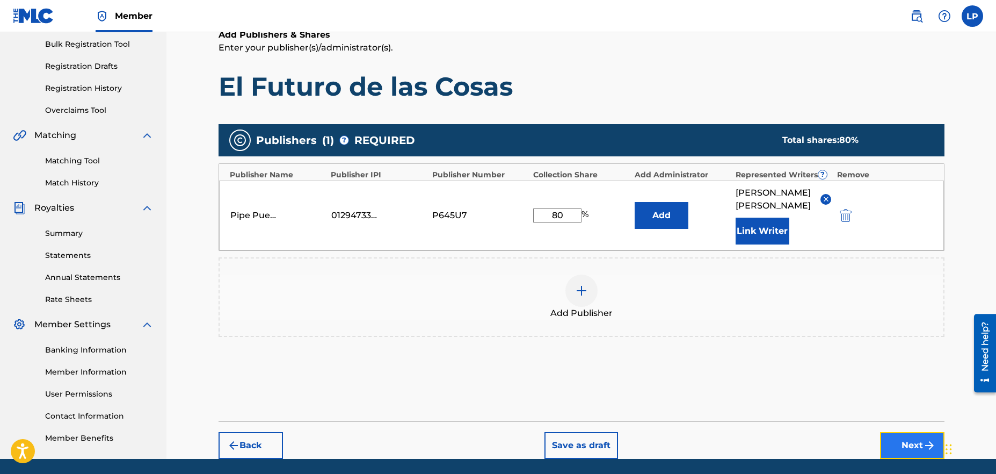
click at [916, 455] on button "Next" at bounding box center [912, 445] width 64 height 27
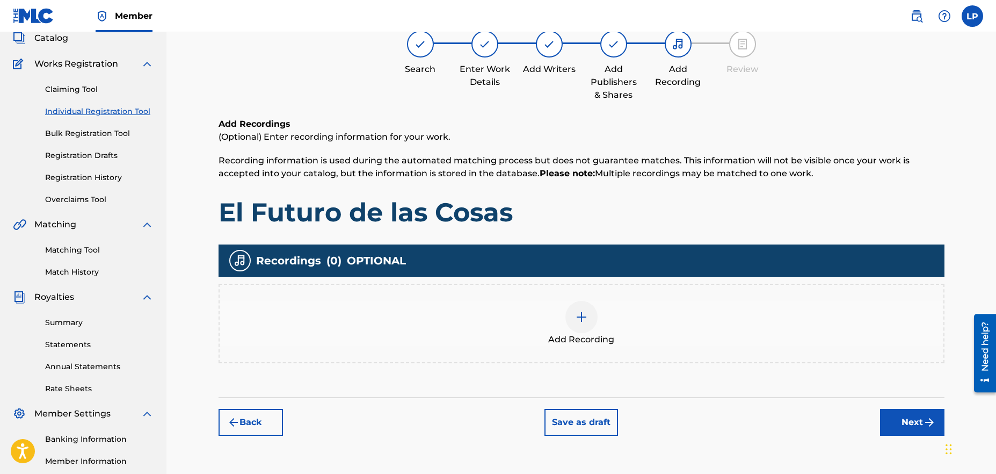
scroll to position [70, 0]
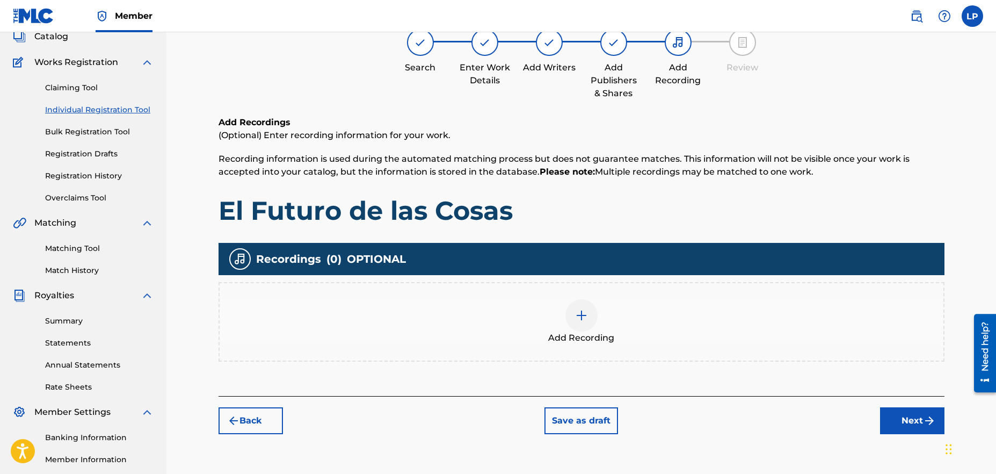
click at [576, 318] on img at bounding box center [581, 315] width 13 height 13
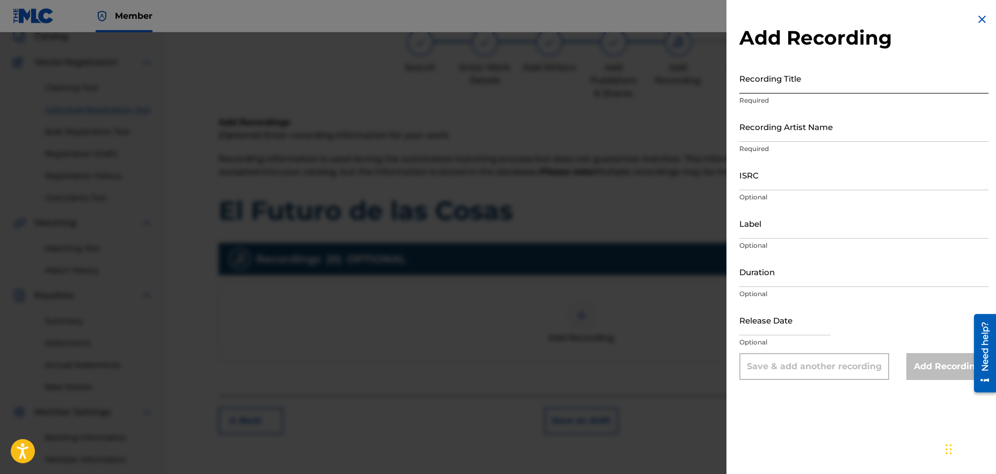
click at [778, 88] on input "Recording Title" at bounding box center [863, 78] width 249 height 31
type input "El Futuro de las Cosas"
click at [827, 138] on input "Recording Artist Name" at bounding box center [863, 126] width 249 height 31
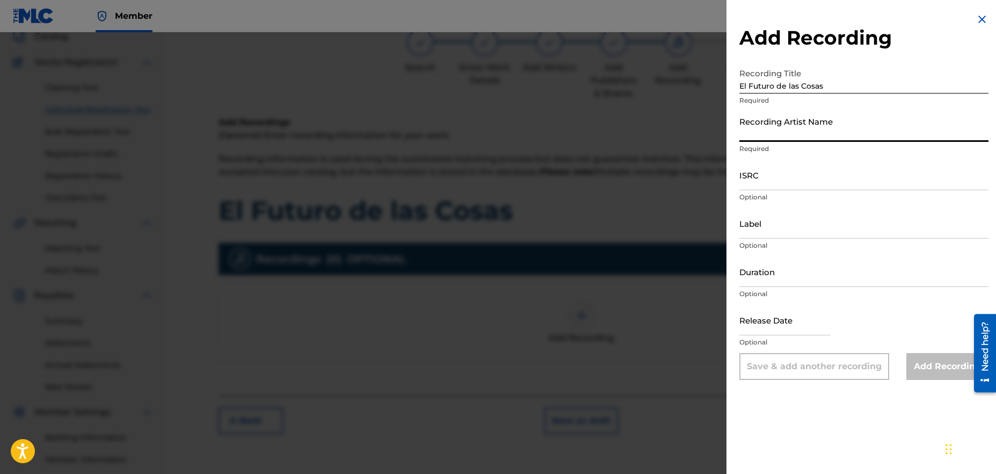
type input "Pipe Puerto"
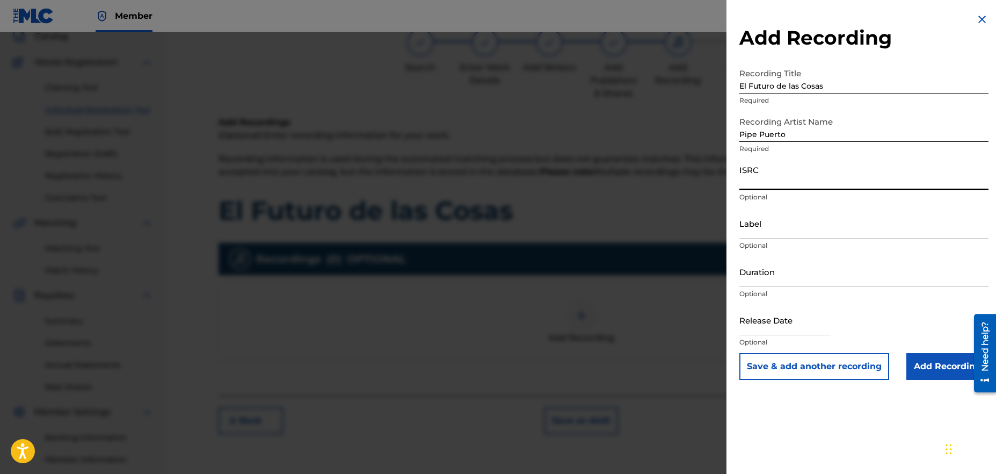
click at [777, 180] on input "ISRC" at bounding box center [863, 174] width 249 height 31
click at [780, 176] on input "ISRC" at bounding box center [863, 174] width 249 height 31
paste input "QZNJZ2569986"
type input "QZNJZ2569986"
click at [778, 281] on input "Duration" at bounding box center [863, 271] width 249 height 31
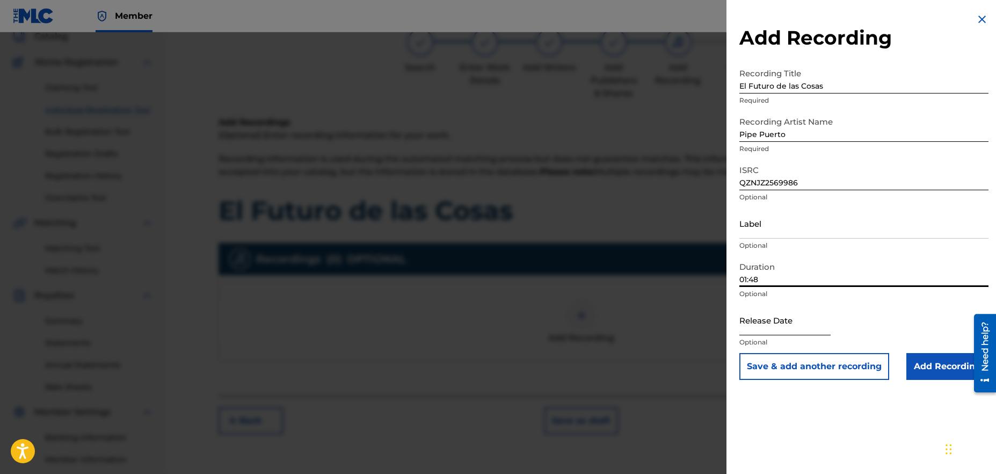
type input "01:48"
click at [783, 329] on input "text" at bounding box center [784, 319] width 91 height 31
select select "8"
select select "2025"
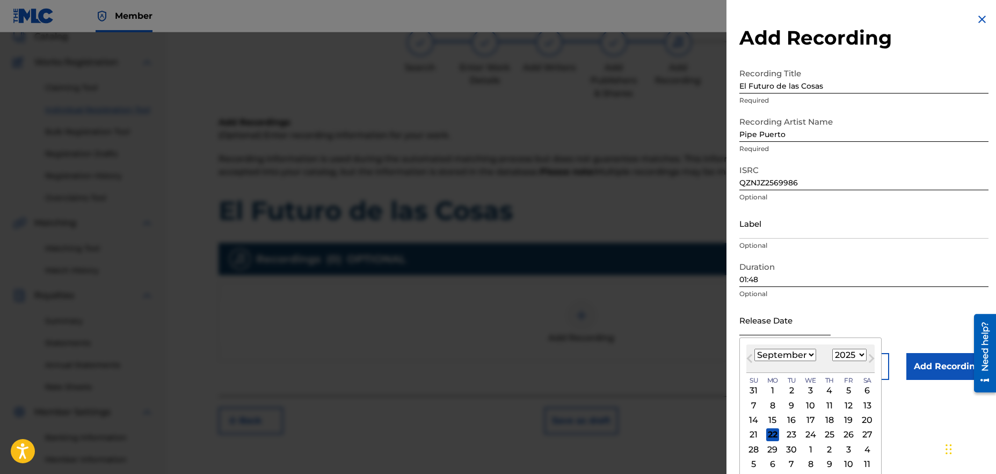
type input "[DATE]"
click at [925, 322] on div "Release Date [DATE] Previous Month Next Month [DATE] January February March Apr…" at bounding box center [863, 328] width 249 height 48
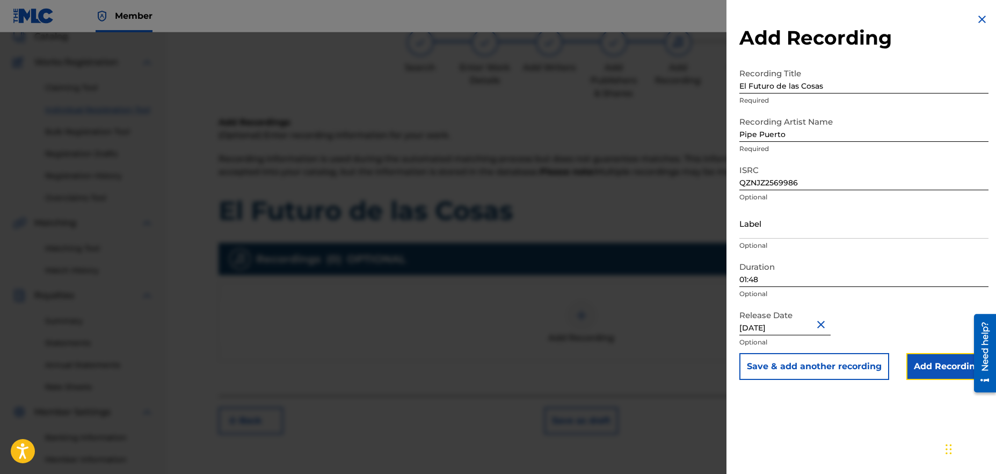
click at [952, 364] on input "Add Recording" at bounding box center [947, 366] width 82 height 27
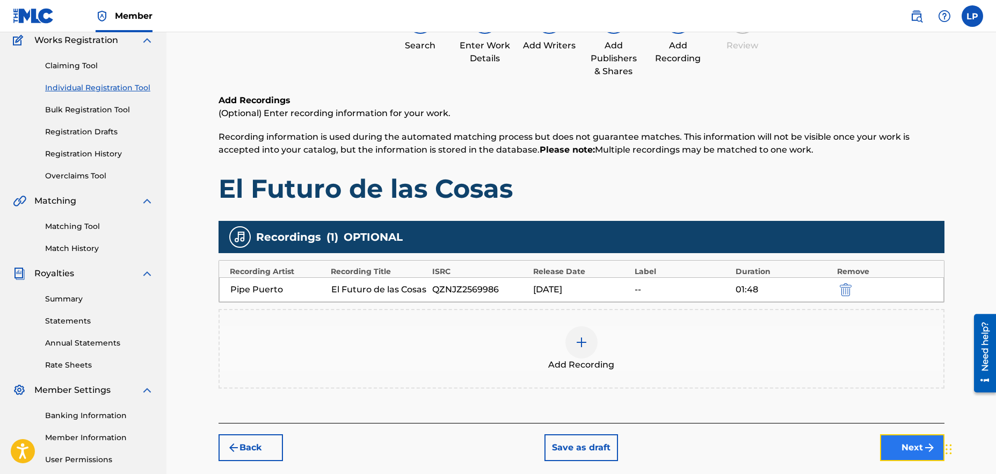
click at [919, 454] on button "Next" at bounding box center [912, 447] width 64 height 27
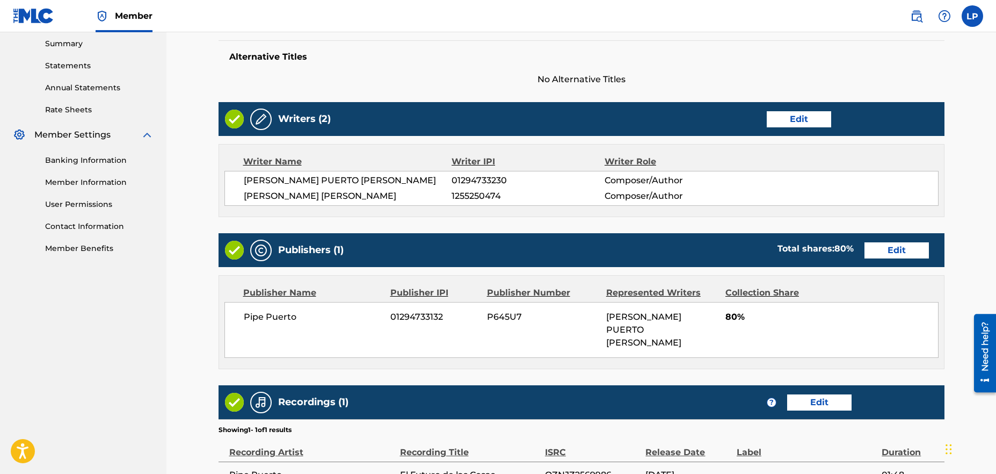
scroll to position [455, 0]
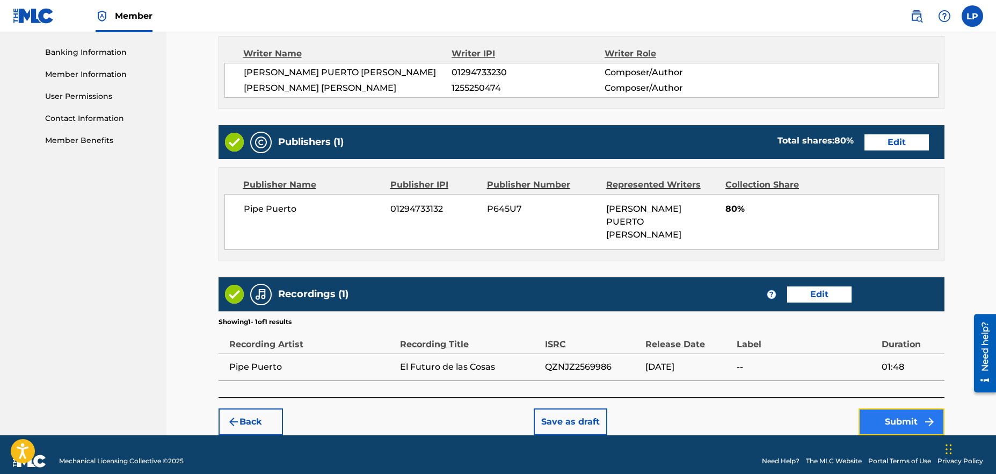
click at [899, 412] on button "Submit" at bounding box center [901, 421] width 86 height 27
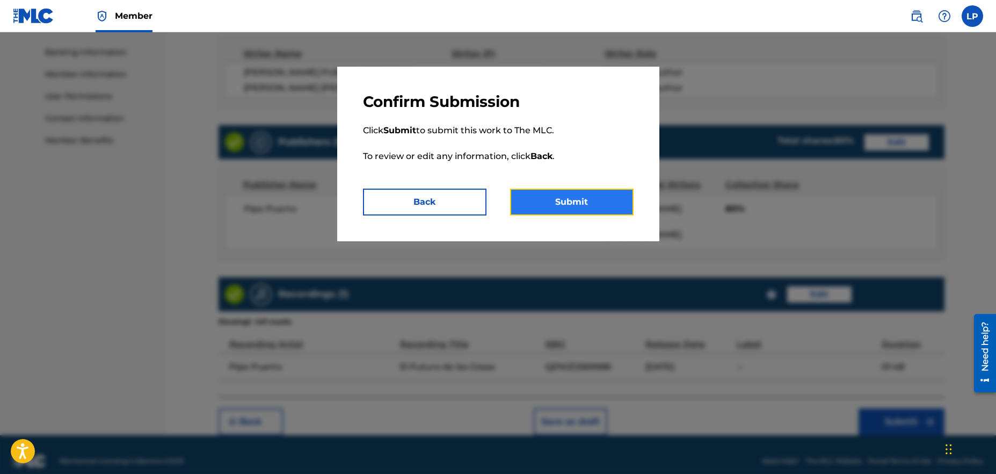
click at [576, 200] on button "Submit" at bounding box center [571, 201] width 123 height 27
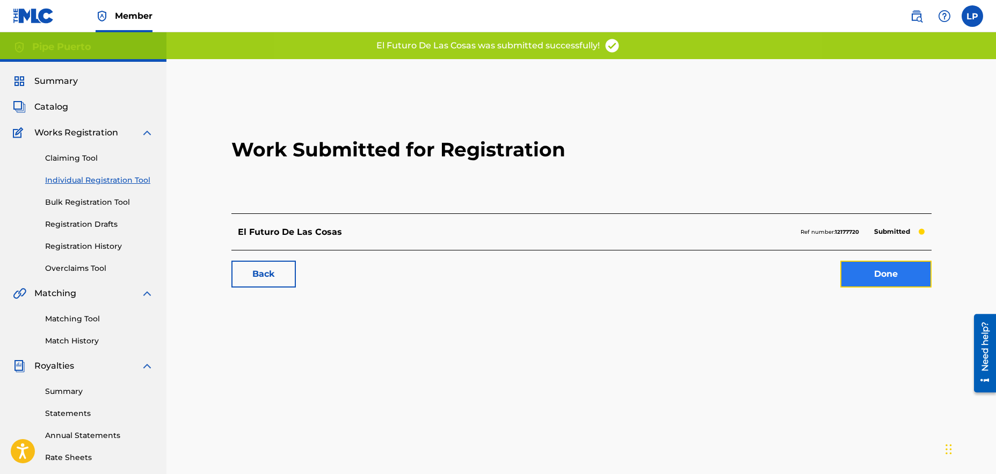
click at [913, 275] on link "Done" at bounding box center [885, 273] width 91 height 27
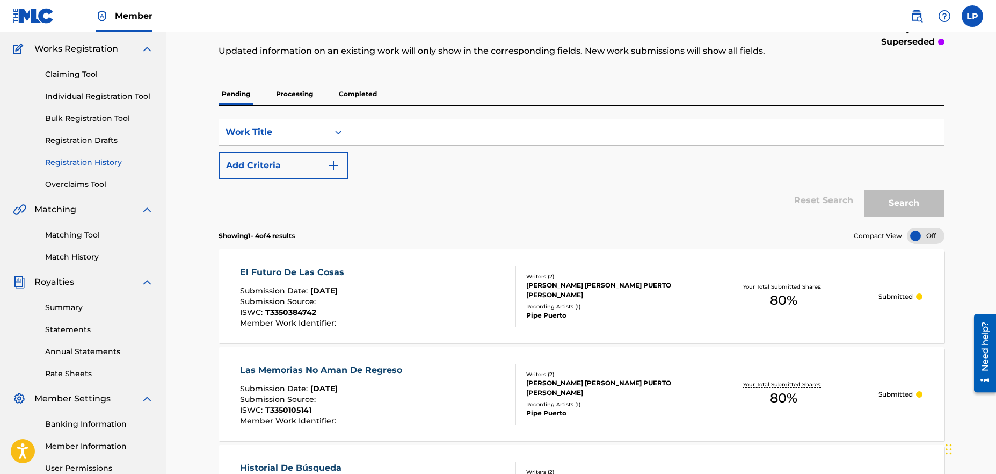
scroll to position [68, 0]
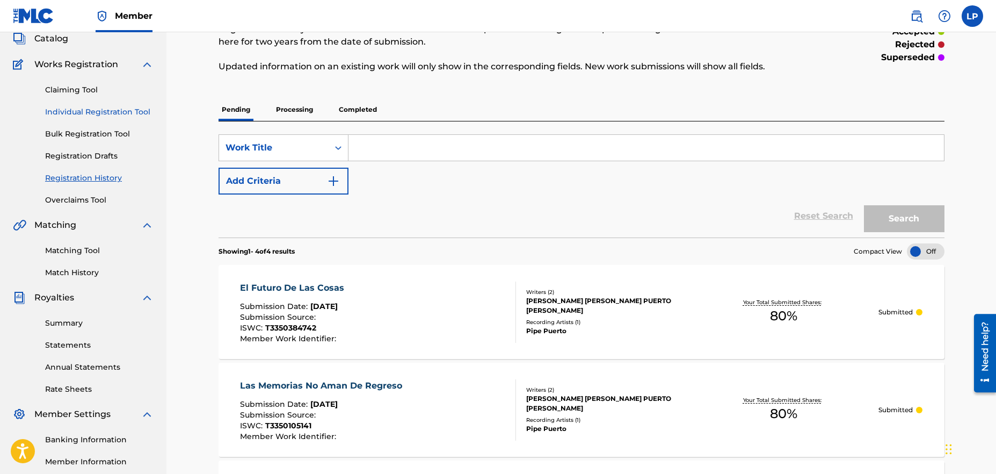
click at [82, 114] on link "Individual Registration Tool" at bounding box center [99, 111] width 108 height 11
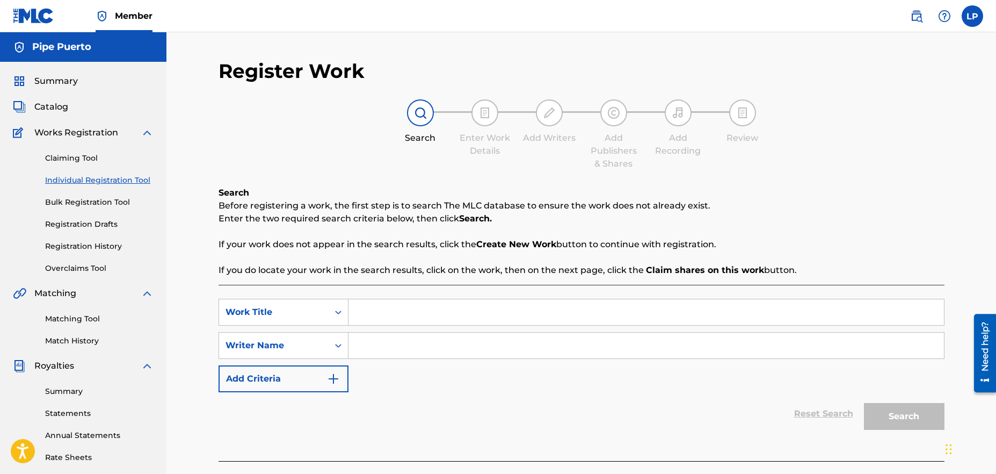
click at [437, 308] on input "Search Form" at bounding box center [645, 312] width 595 height 26
type input "Be Here Now"
click at [527, 349] on input "Search Form" at bounding box center [645, 345] width 595 height 26
type input "Pipe Puerto"
click at [905, 420] on button "Search" at bounding box center [904, 416] width 81 height 27
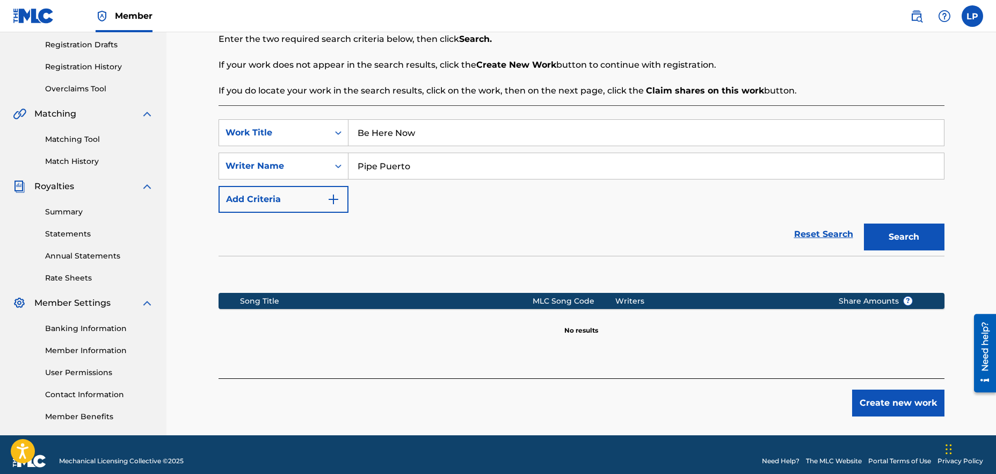
scroll to position [192, 0]
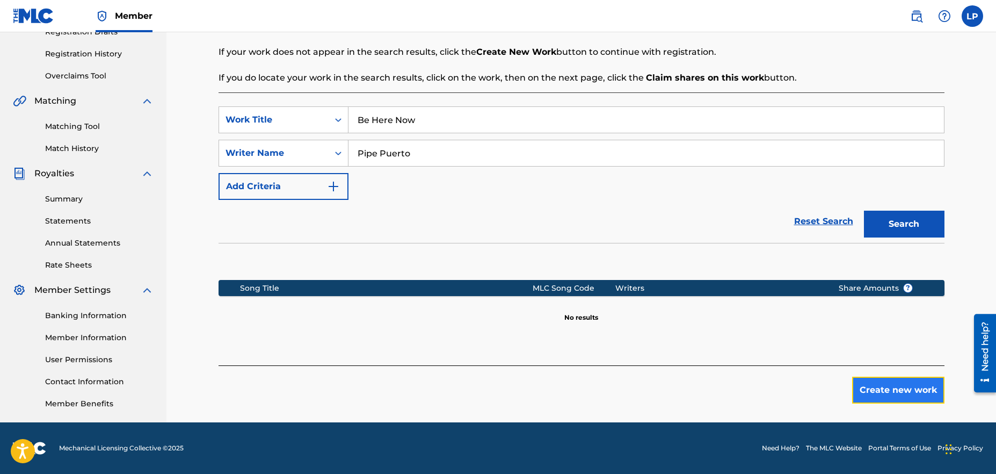
click at [884, 395] on button "Create new work" at bounding box center [898, 389] width 92 height 27
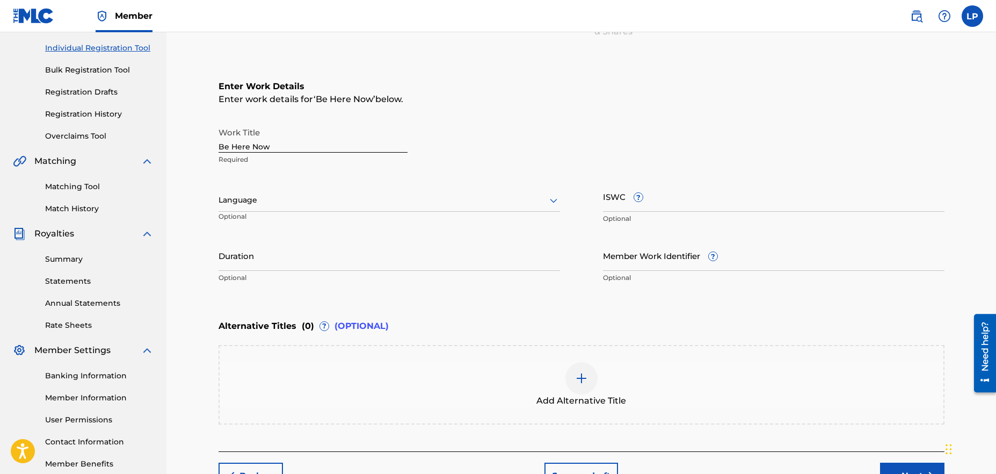
scroll to position [104, 0]
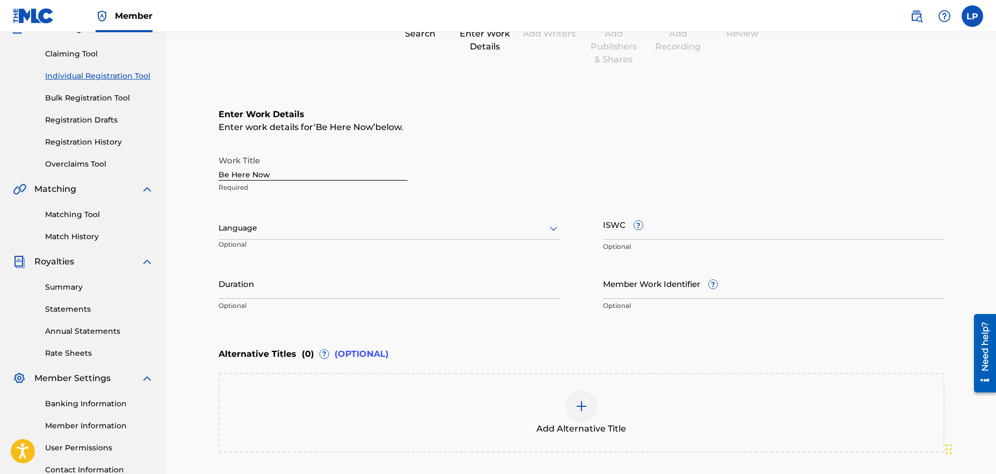
click at [290, 230] on div at bounding box center [388, 227] width 341 height 13
click at [521, 142] on div "Enter Work Details Enter work details for ‘ Be Here Now ’ below. Work Title Be …" at bounding box center [581, 212] width 726 height 260
click at [618, 234] on input "ISWC ?" at bounding box center [773, 224] width 341 height 31
paste input "T3350384457"
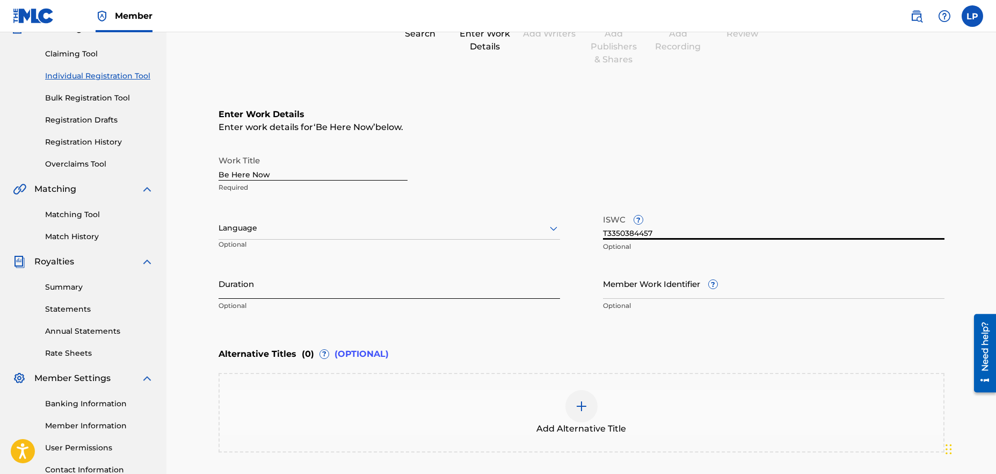
type input "T3350384457"
click at [314, 287] on input "Duration" at bounding box center [388, 283] width 341 height 31
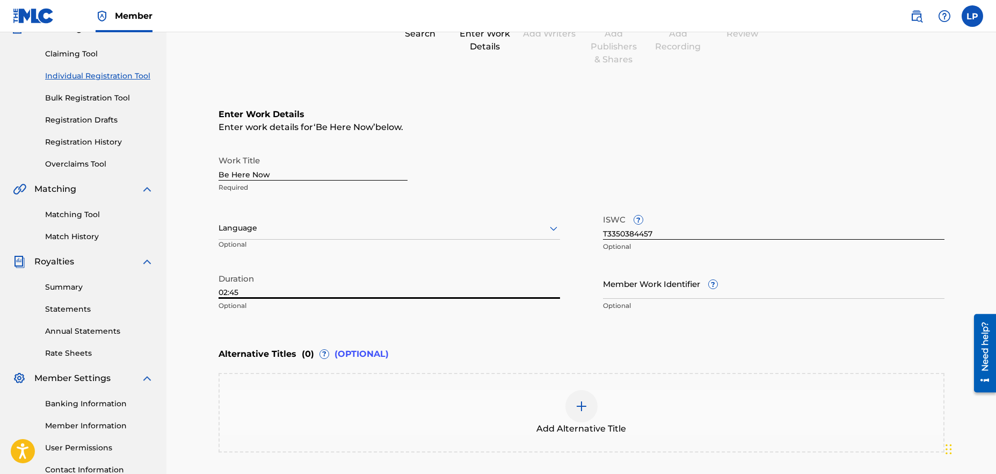
type input "02:45"
click at [618, 327] on div "Enter Work Details Enter work details for ‘ Be Here Now ’ below. Work Title Be …" at bounding box center [581, 212] width 726 height 260
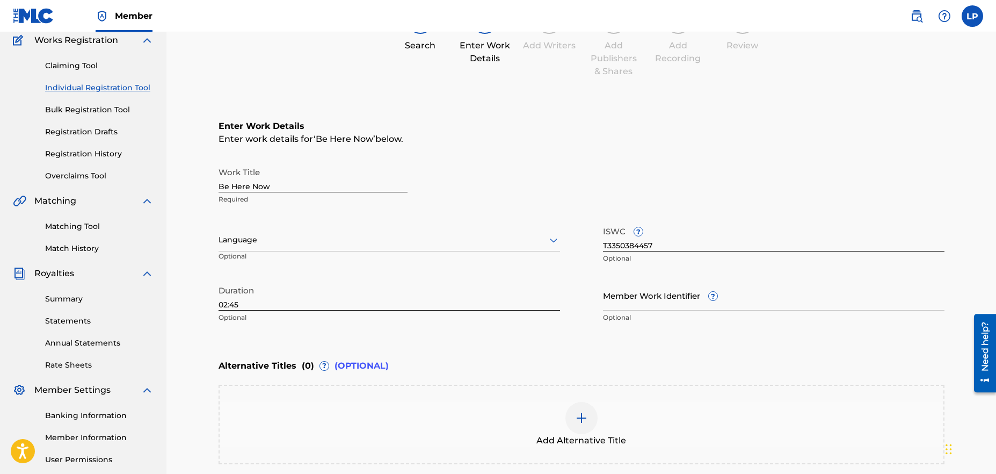
scroll to position [199, 0]
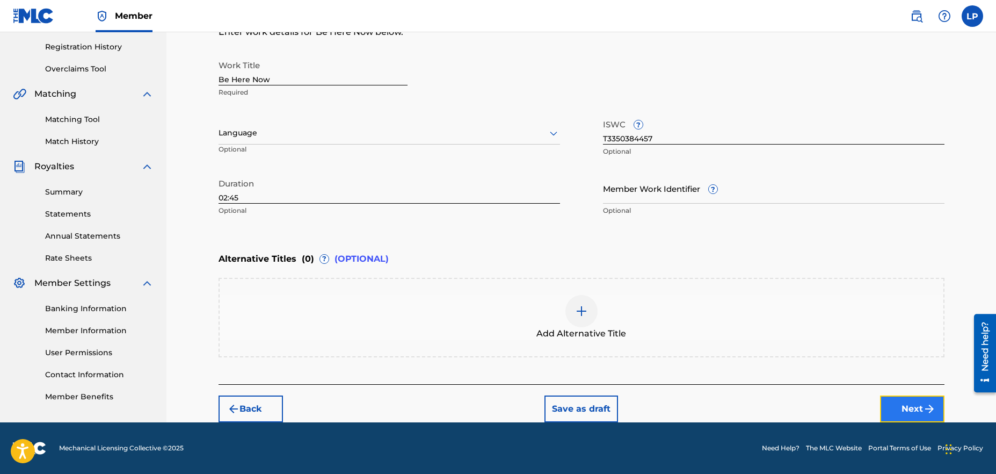
click at [917, 413] on button "Next" at bounding box center [912, 408] width 64 height 27
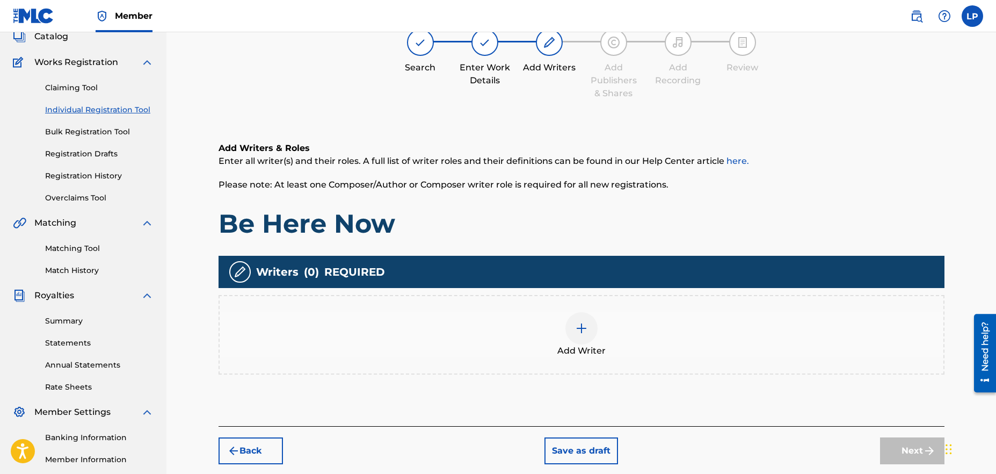
scroll to position [48, 0]
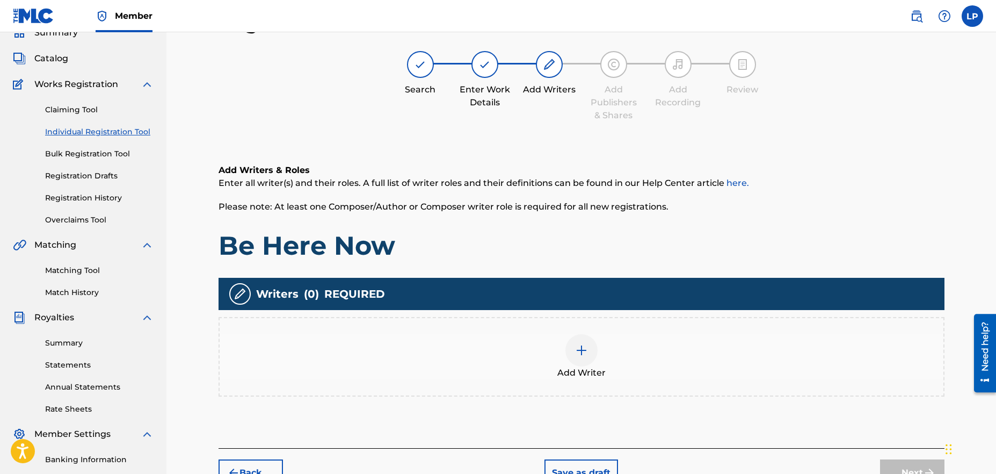
click at [585, 351] on img at bounding box center [581, 350] width 13 height 13
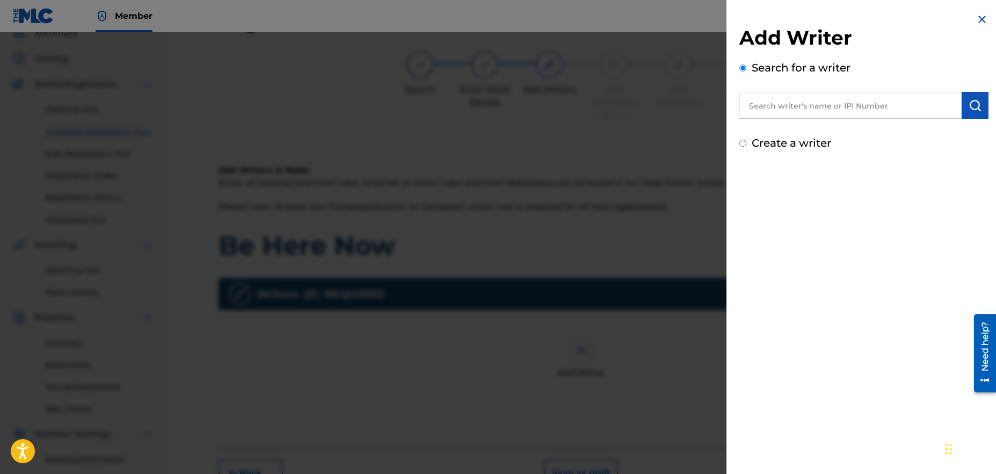
click at [829, 111] on input "text" at bounding box center [850, 105] width 222 height 27
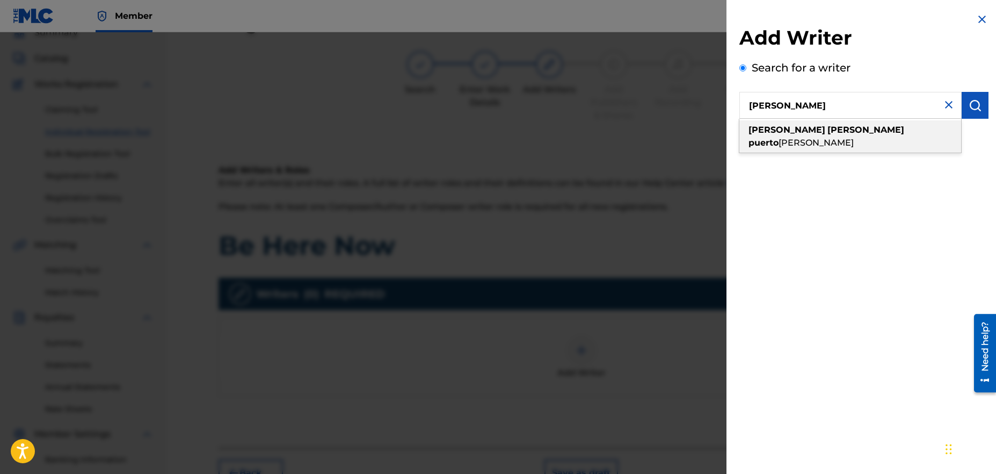
click at [876, 126] on div "[PERSON_NAME] puerto [PERSON_NAME]" at bounding box center [850, 136] width 222 height 32
type input "[PERSON_NAME] puerto [PERSON_NAME]"
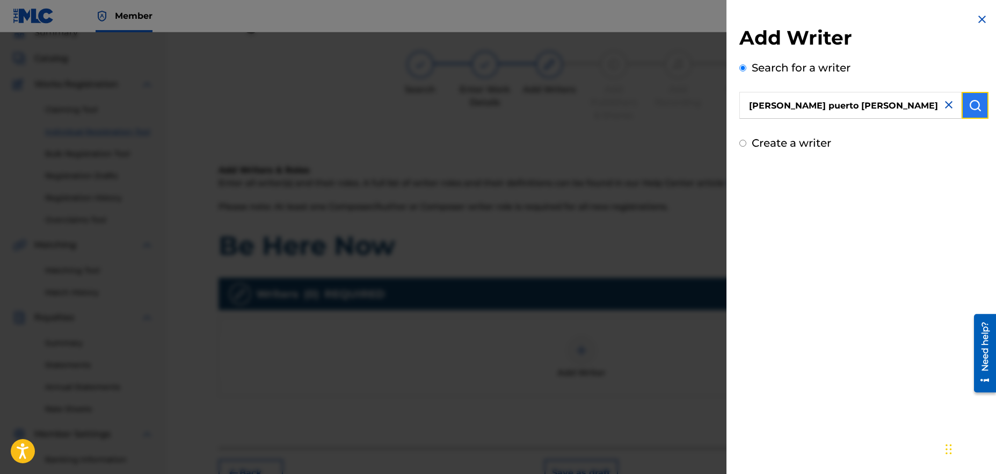
click at [974, 105] on img "submit" at bounding box center [974, 105] width 13 height 13
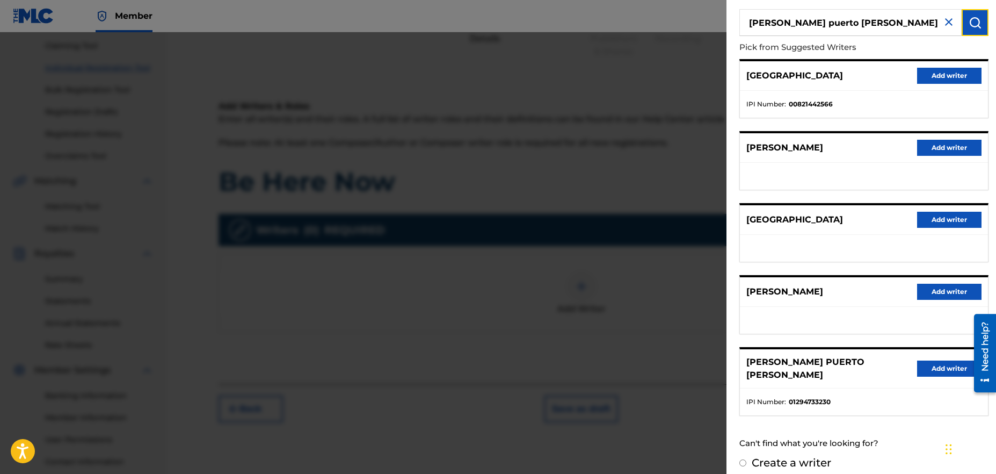
scroll to position [192, 0]
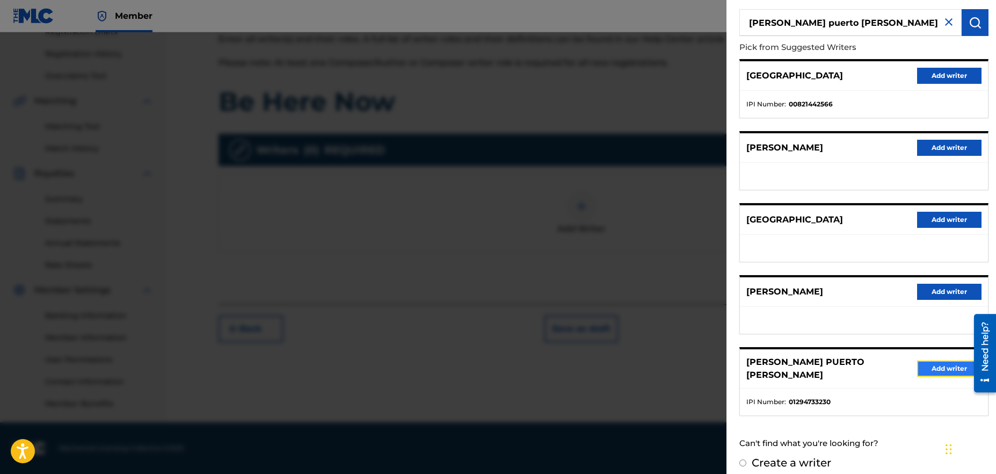
click at [933, 365] on button "Add writer" at bounding box center [949, 368] width 64 height 16
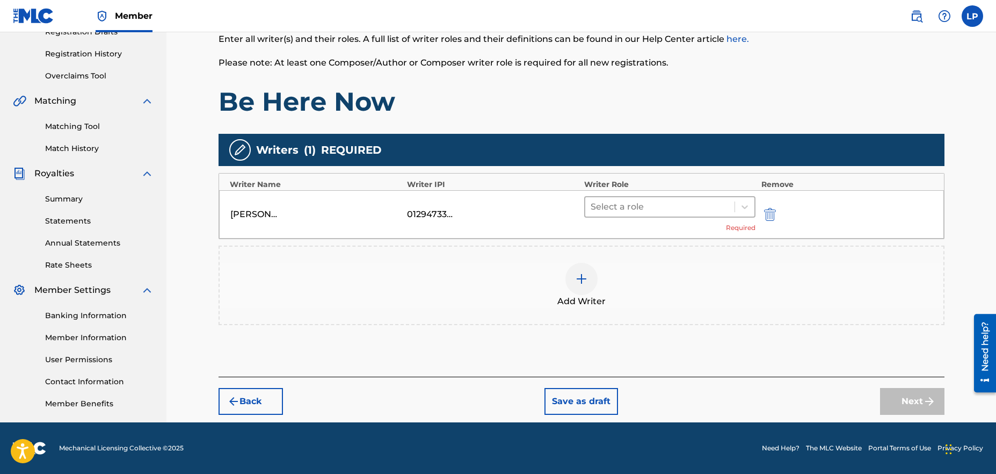
click at [657, 208] on div at bounding box center [660, 206] width 139 height 15
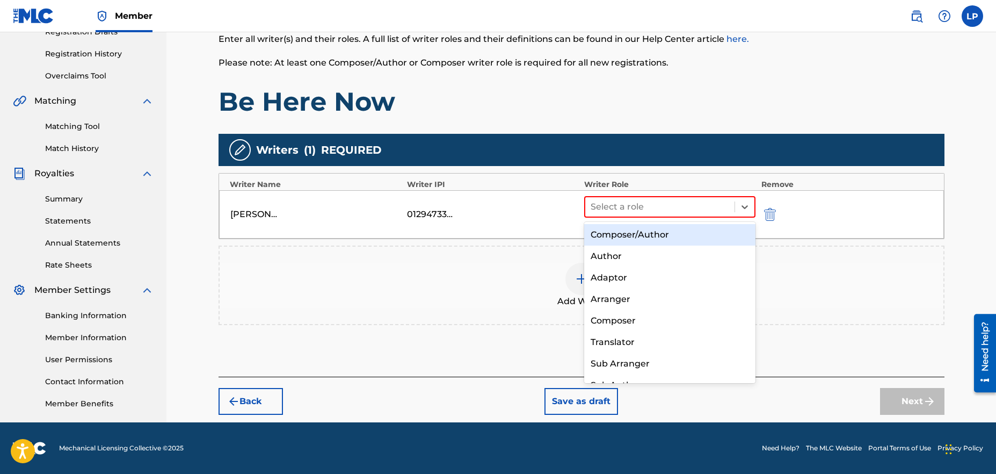
click at [646, 233] on div "Composer/Author" at bounding box center [670, 234] width 172 height 21
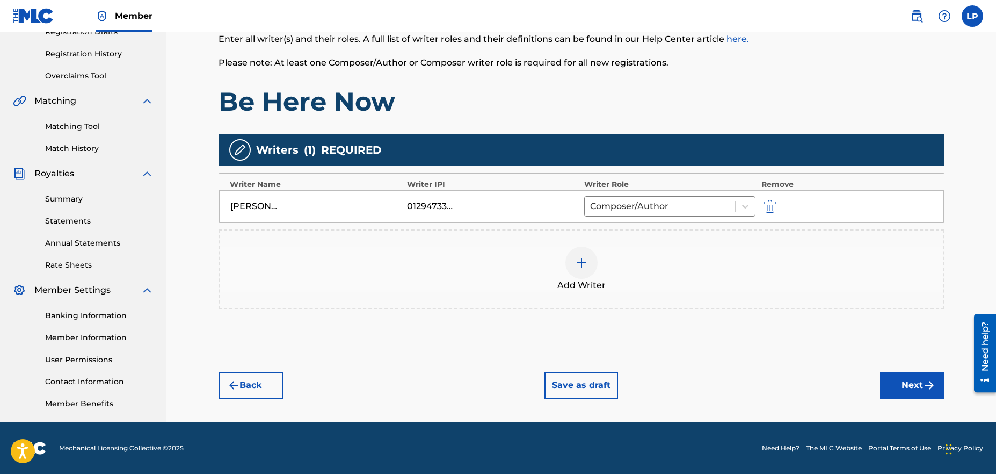
click at [576, 263] on img at bounding box center [581, 262] width 13 height 13
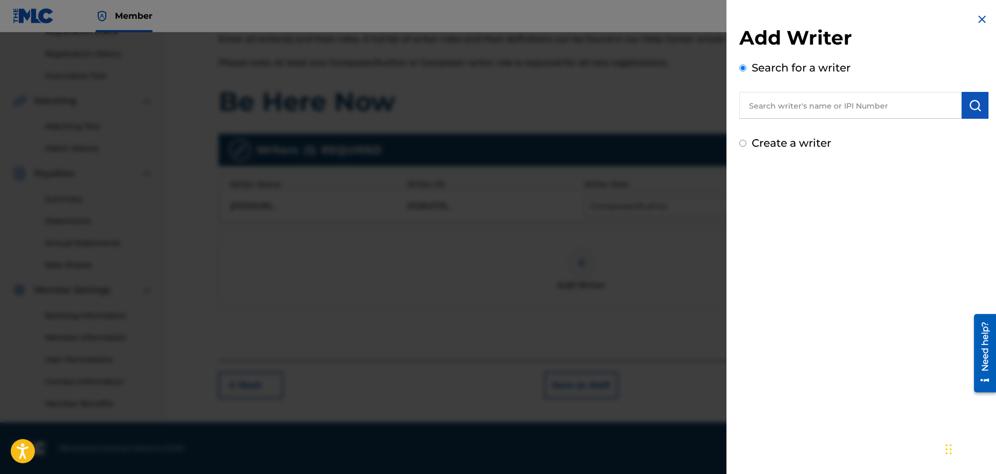
click at [807, 101] on input "text" at bounding box center [850, 105] width 222 height 27
click at [740, 144] on input "Create a writer" at bounding box center [742, 143] width 7 height 7
radio input "false"
radio input "true"
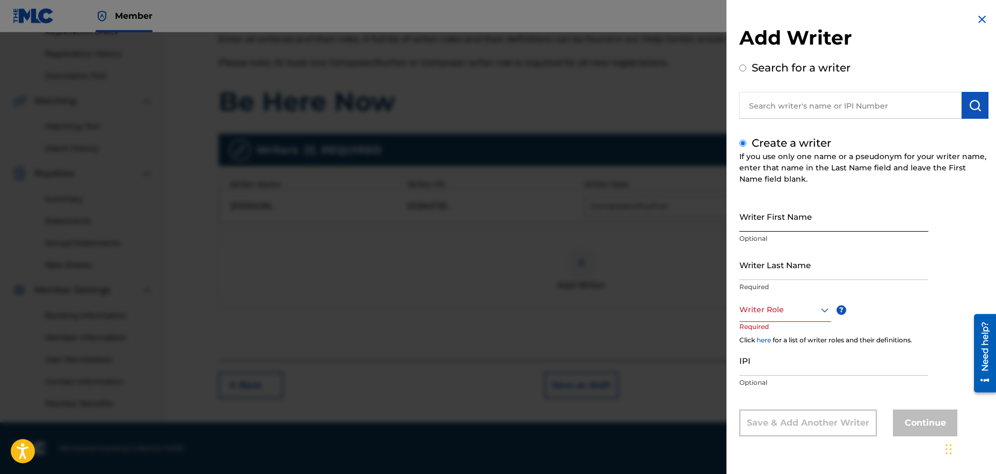
click at [780, 227] on input "Writer First Name" at bounding box center [833, 216] width 189 height 31
type input "[PERSON_NAME]"
click at [761, 278] on input "Writer Last Name" at bounding box center [833, 264] width 189 height 31
type input "[PERSON_NAME] [PERSON_NAME]"
click at [773, 312] on div at bounding box center [785, 309] width 92 height 13
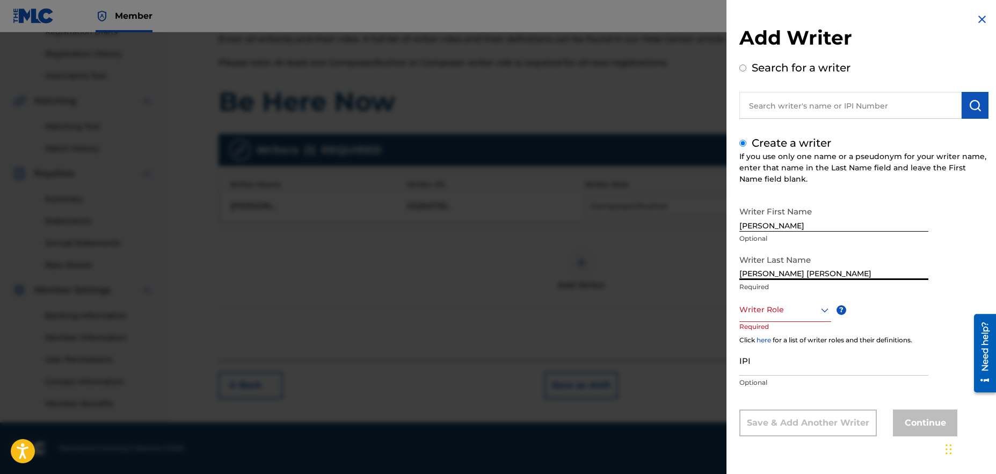
scroll to position [1, 0]
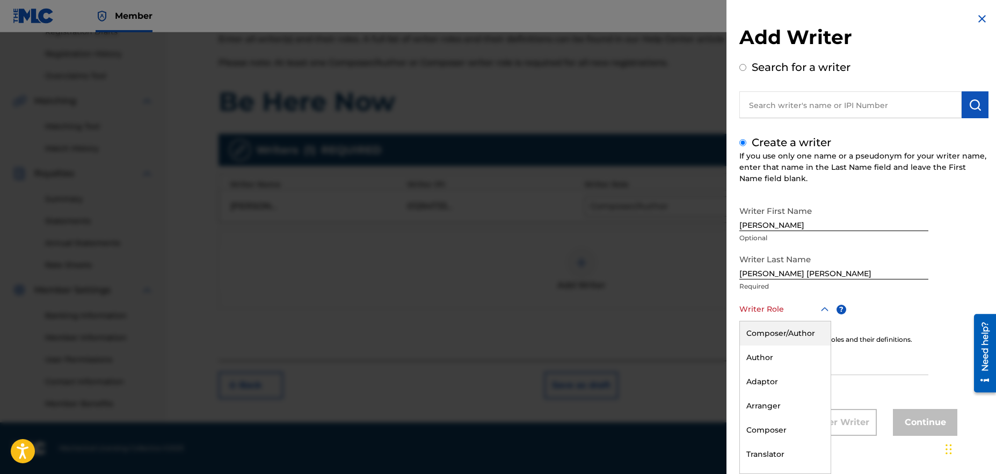
click at [790, 334] on div "Composer/Author" at bounding box center [785, 333] width 91 height 24
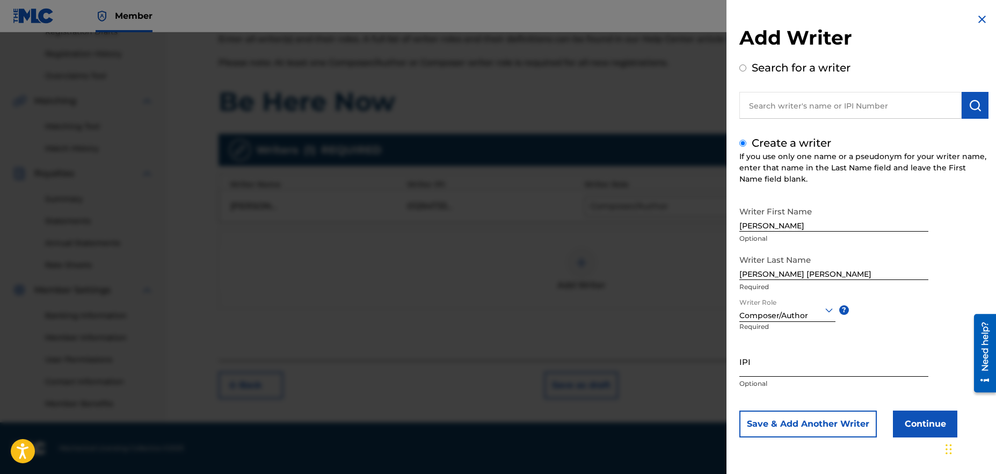
click at [767, 368] on input "IPI" at bounding box center [833, 361] width 189 height 31
paste input "1255250474"
type input "1255250474"
click at [798, 397] on div "Writer First Name [PERSON_NAME] Optional Writer Last Name [PERSON_NAME] [PERSON…" at bounding box center [863, 319] width 249 height 236
click at [921, 424] on button "Continue" at bounding box center [925, 423] width 64 height 27
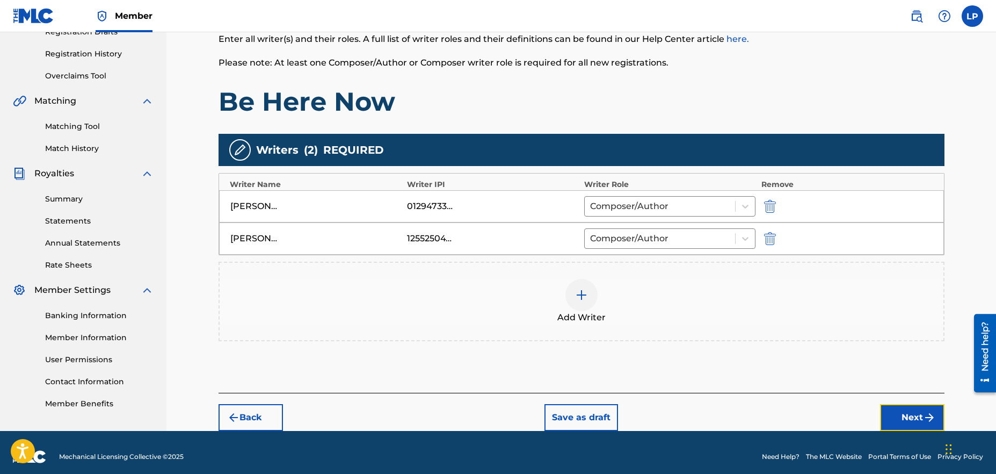
click at [916, 412] on button "Next" at bounding box center [912, 417] width 64 height 27
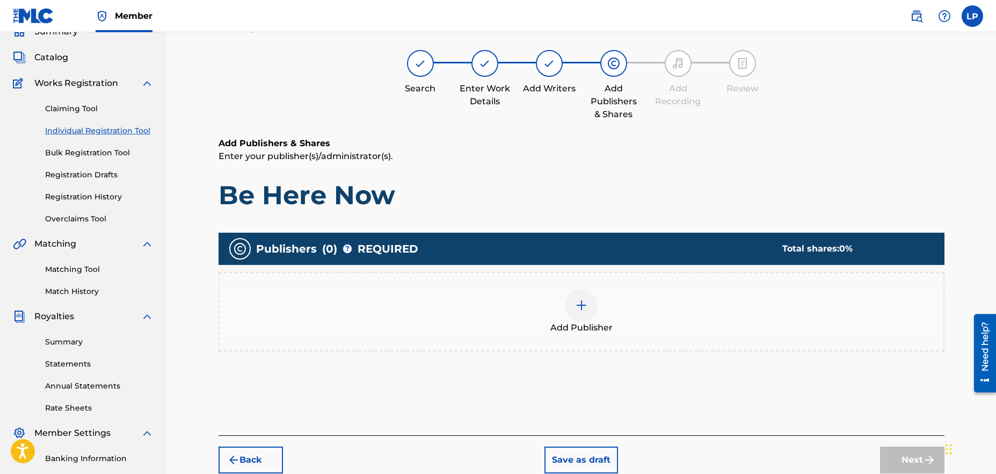
scroll to position [48, 0]
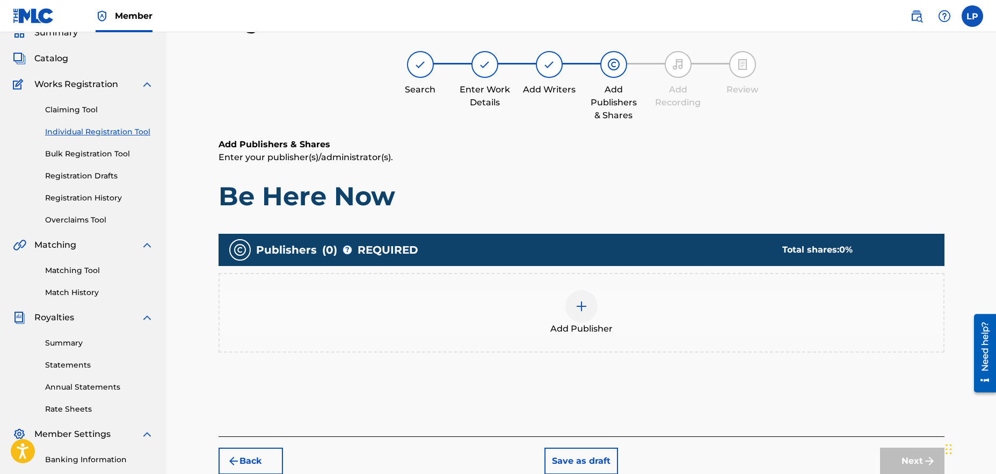
click at [584, 309] on img at bounding box center [581, 306] width 13 height 13
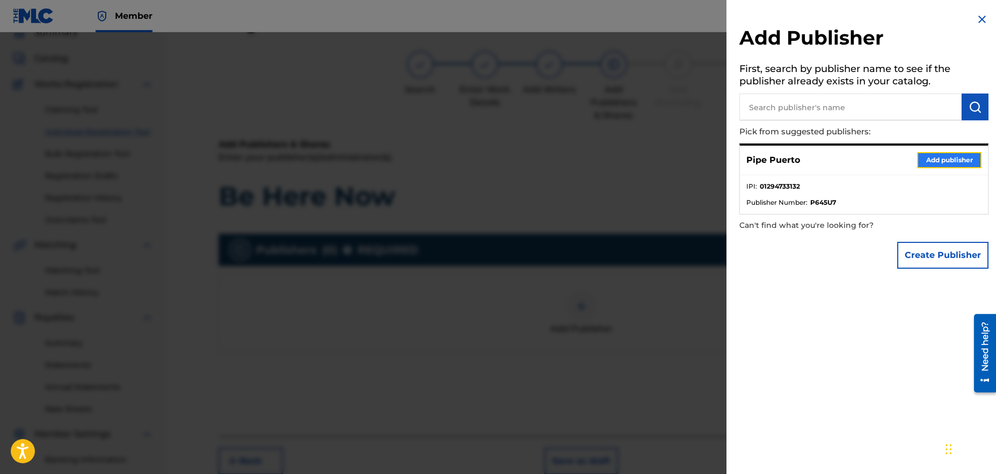
click at [936, 163] on button "Add publisher" at bounding box center [949, 160] width 64 height 16
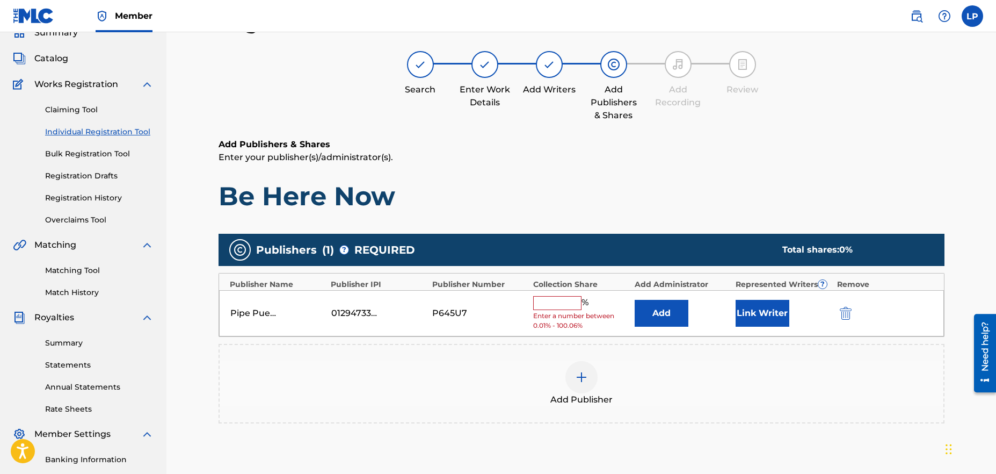
click at [551, 300] on input "text" at bounding box center [557, 303] width 48 height 14
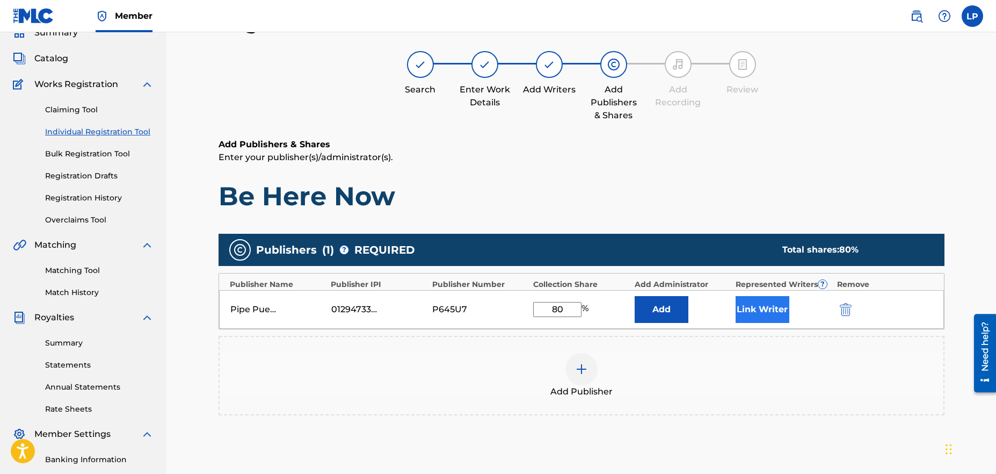
type input "80"
click at [776, 311] on button "Link Writer" at bounding box center [762, 309] width 54 height 27
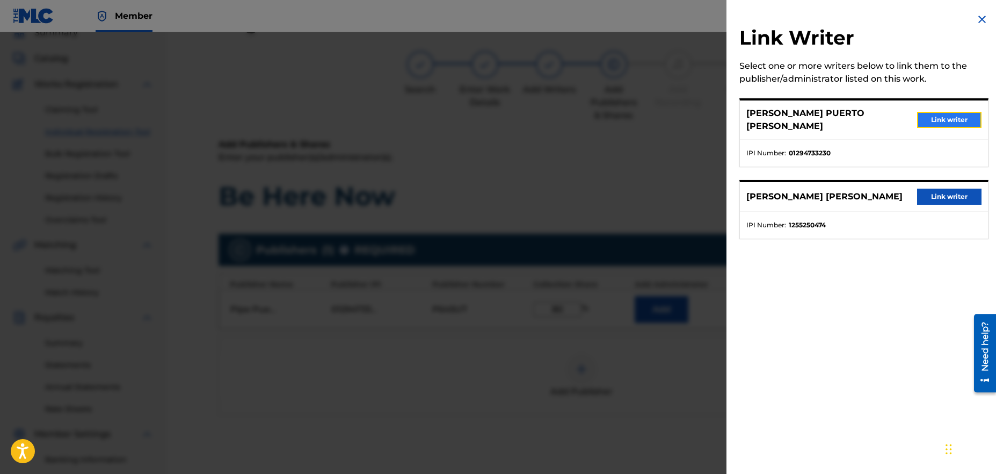
click at [950, 115] on button "Link writer" at bounding box center [949, 120] width 64 height 16
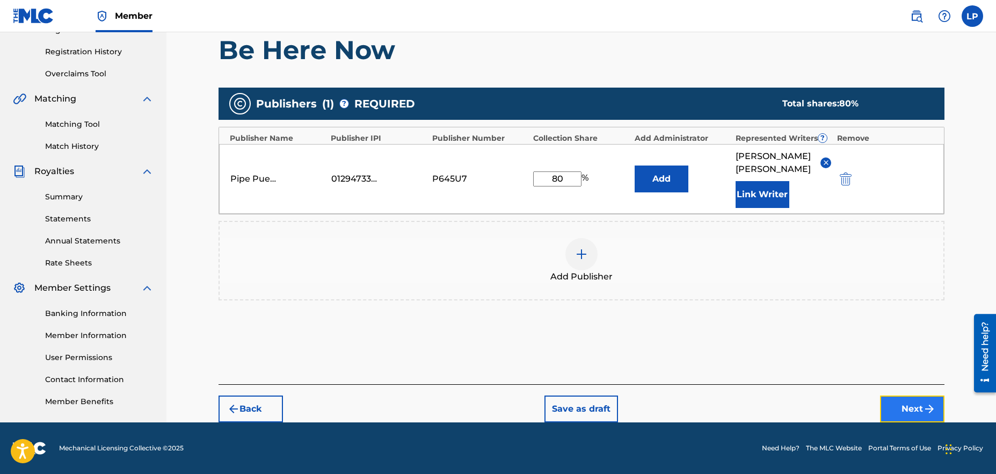
click at [900, 396] on button "Next" at bounding box center [912, 408] width 64 height 27
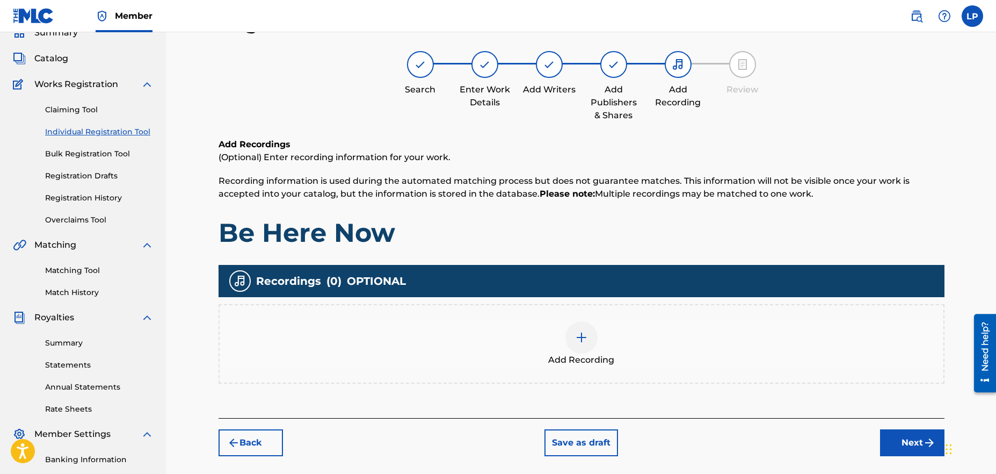
click at [590, 344] on div at bounding box center [581, 337] width 32 height 32
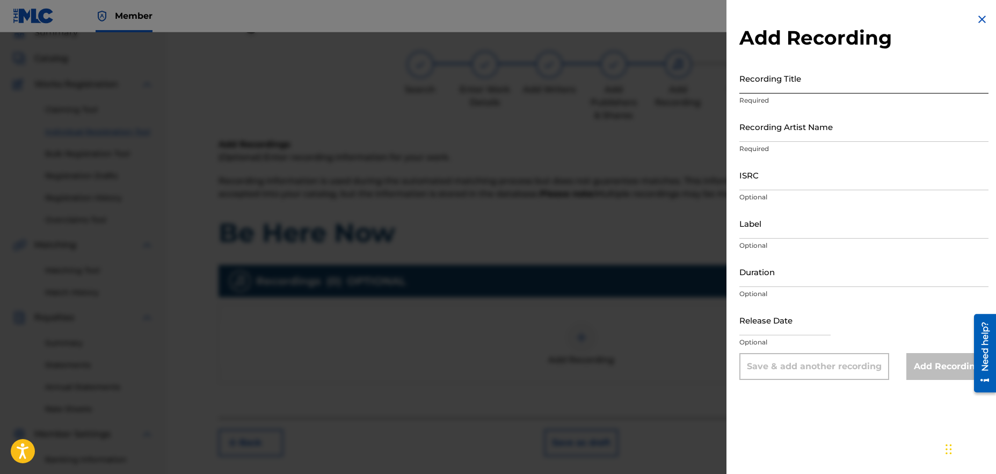
click at [786, 86] on input "Recording Title" at bounding box center [863, 78] width 249 height 31
type input "Be Here Now"
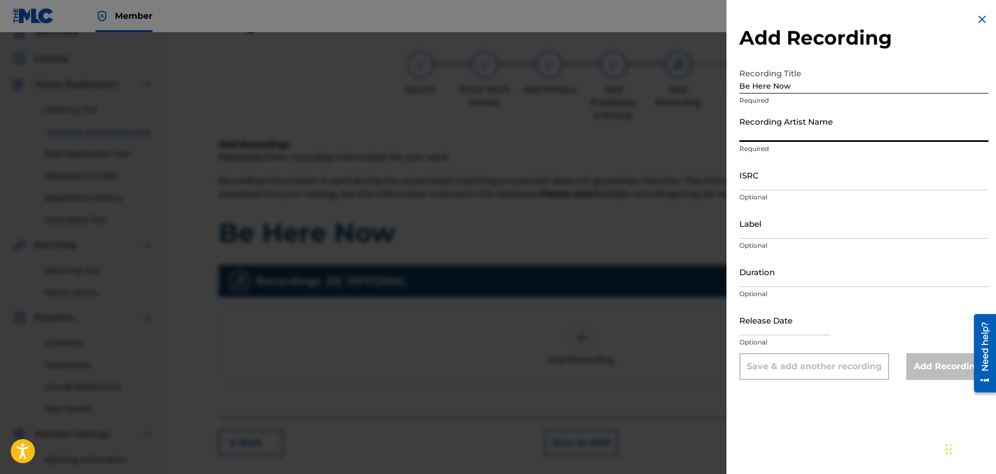
click at [788, 135] on input "Recording Artist Name" at bounding box center [863, 126] width 249 height 31
type input "Pipe Puerto"
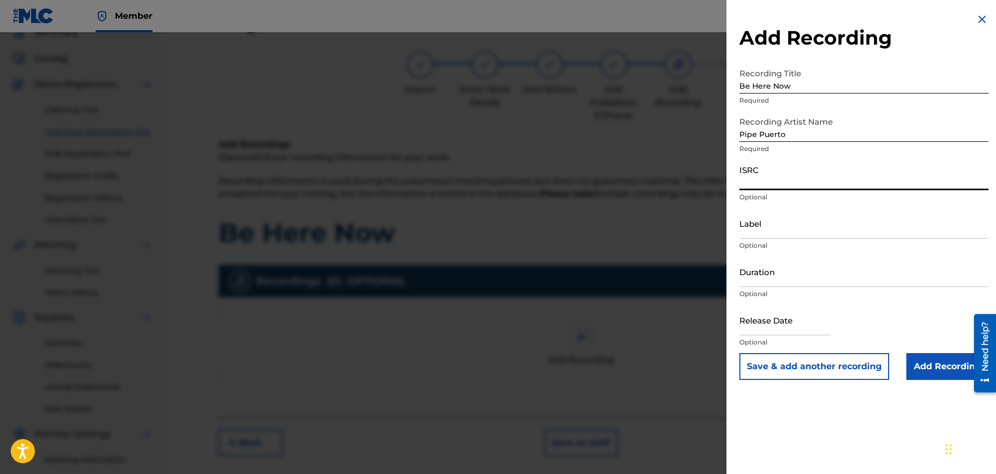
drag, startPoint x: 774, startPoint y: 181, endPoint x: 774, endPoint y: 176, distance: 5.9
click at [774, 181] on input "ISRC" at bounding box center [863, 174] width 249 height 31
paste input "QZNJZ2569987"
type input "QZNJZ2569987"
click at [785, 279] on input "Duration" at bounding box center [863, 271] width 249 height 31
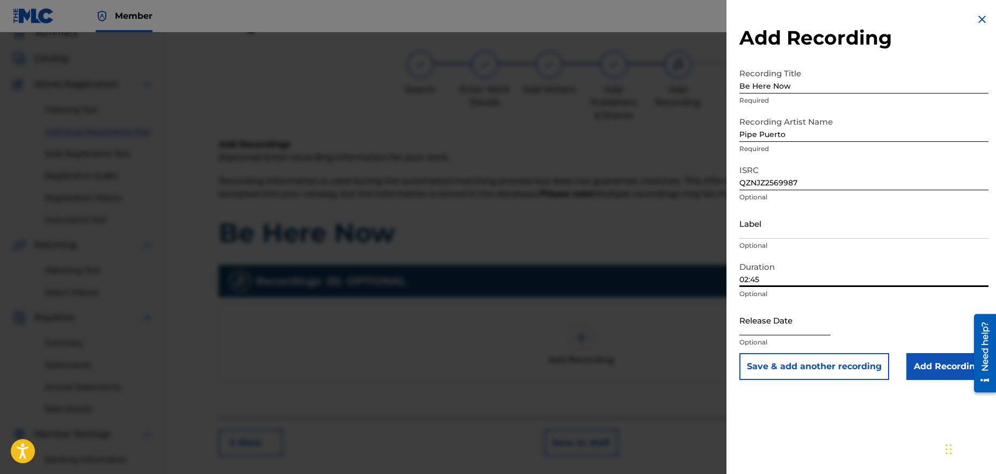
type input "02:45"
click at [804, 330] on input "text" at bounding box center [784, 319] width 91 height 31
select select "8"
select select "2025"
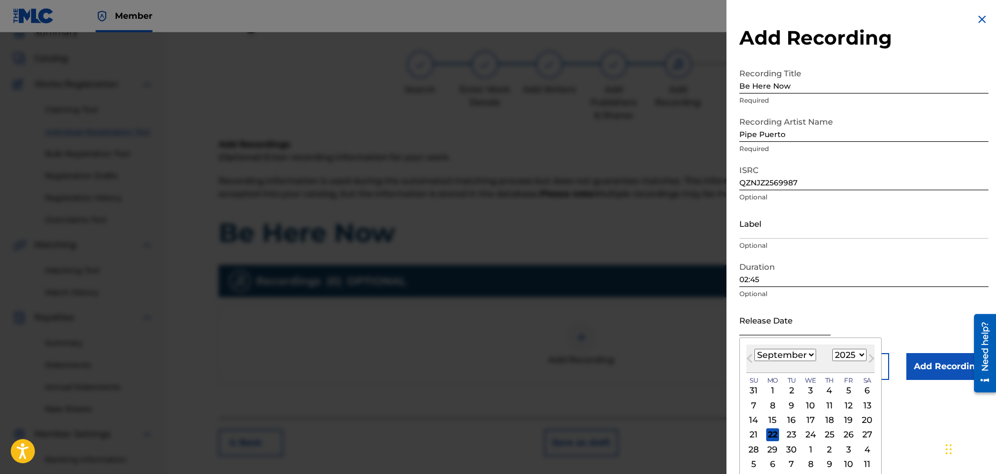
type input "[DATE]"
click at [916, 309] on div "Release Date [DATE] Previous Month Next Month [DATE] January February March Apr…" at bounding box center [863, 328] width 249 height 48
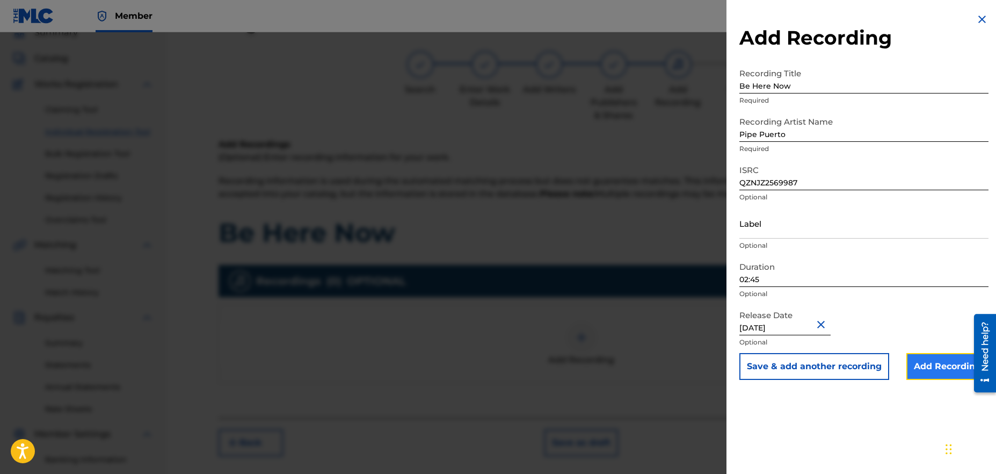
click at [943, 364] on input "Add Recording" at bounding box center [947, 366] width 82 height 27
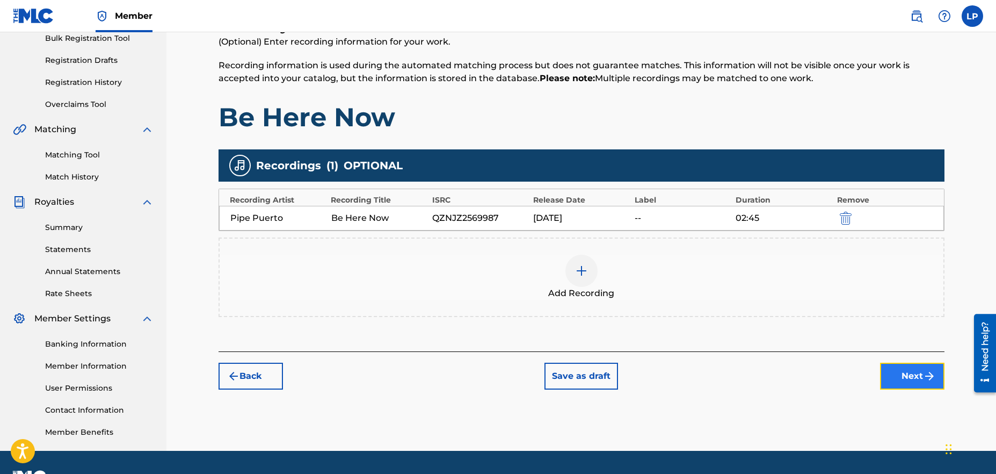
click at [914, 372] on button "Next" at bounding box center [912, 375] width 64 height 27
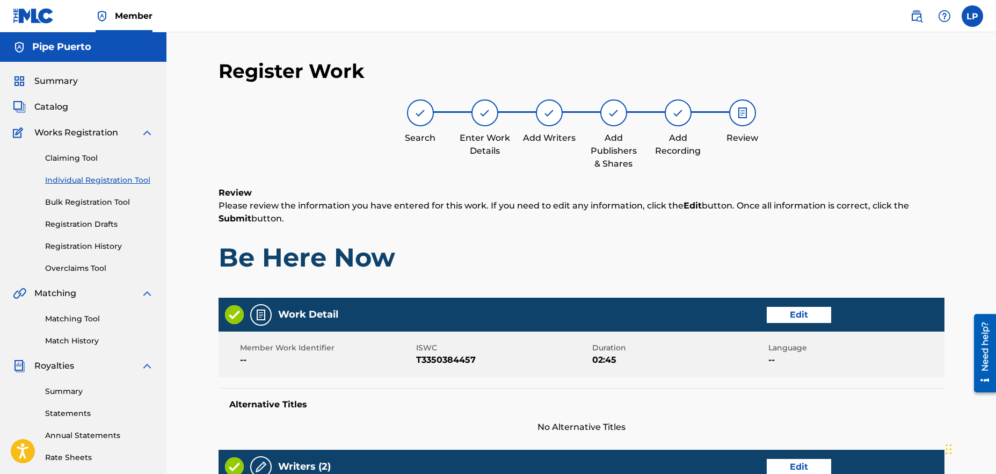
scroll to position [455, 0]
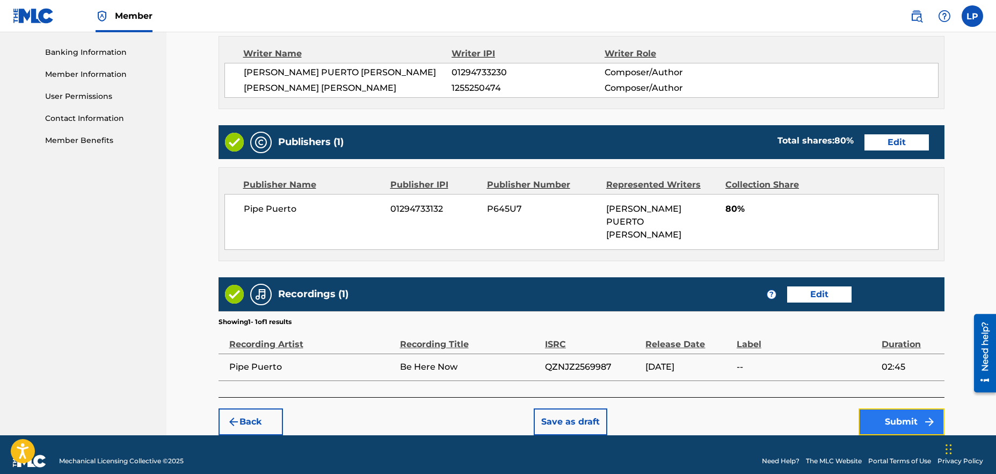
click at [905, 410] on button "Submit" at bounding box center [901, 421] width 86 height 27
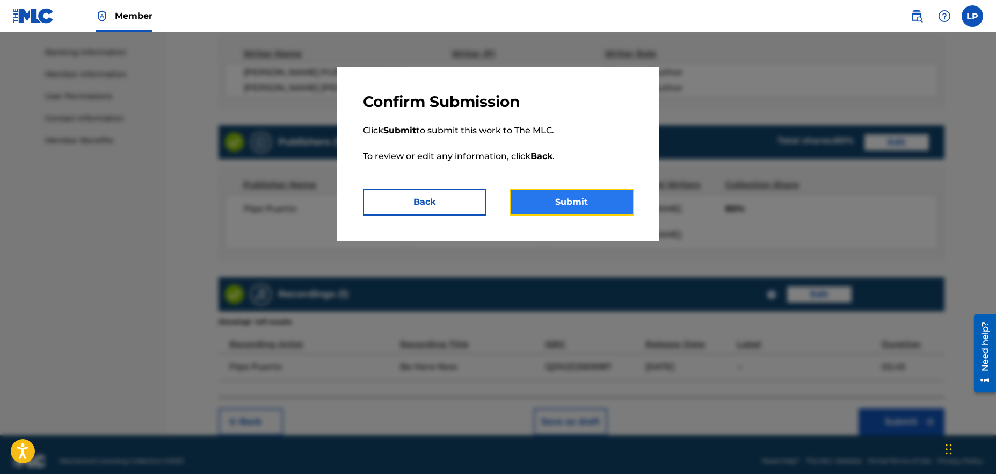
click at [542, 194] on button "Submit" at bounding box center [571, 201] width 123 height 27
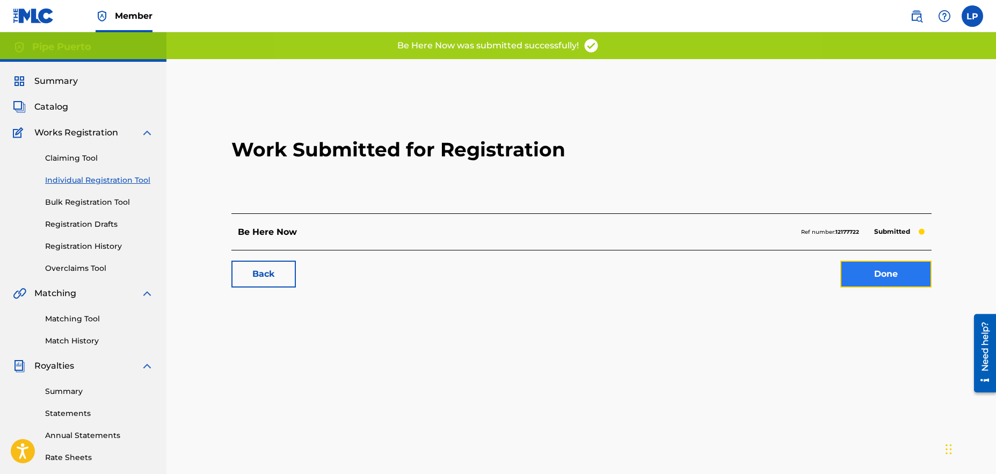
click at [901, 276] on link "Done" at bounding box center [885, 273] width 91 height 27
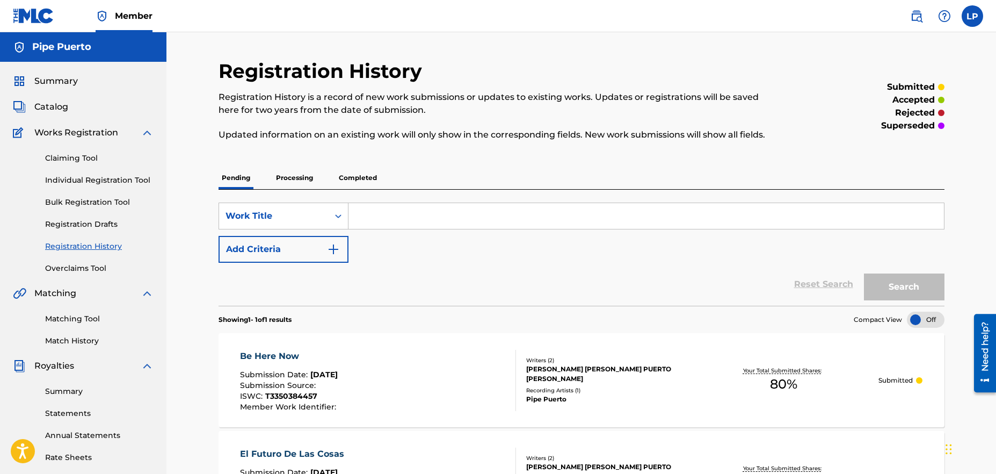
click at [348, 177] on p "Completed" at bounding box center [358, 177] width 45 height 23
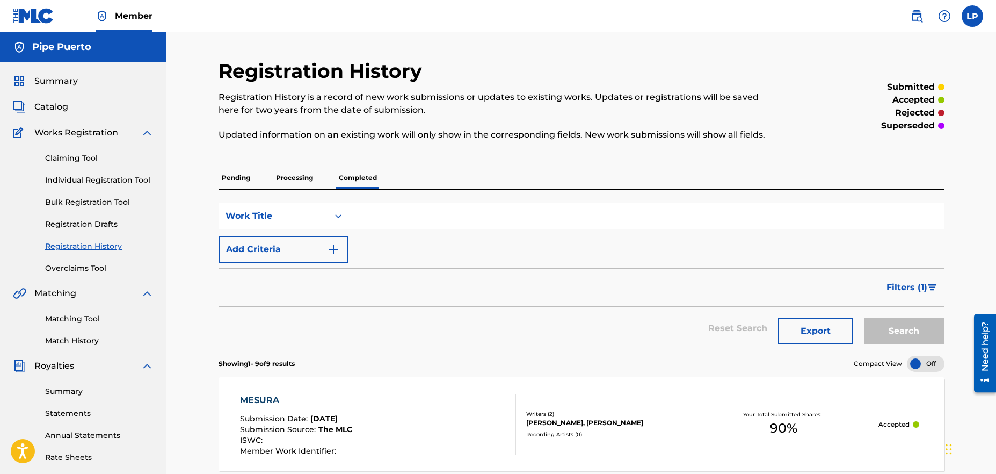
click at [303, 182] on p "Processing" at bounding box center [294, 177] width 43 height 23
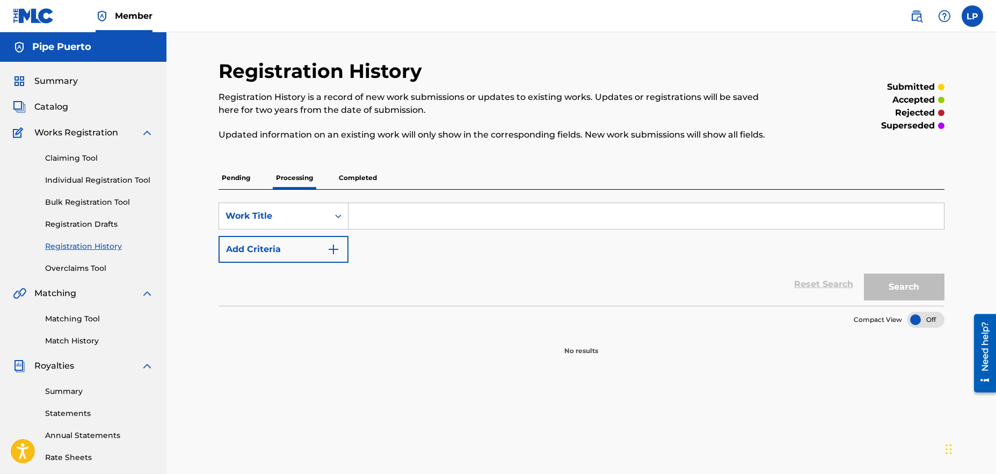
click at [221, 178] on p "Pending" at bounding box center [235, 177] width 35 height 23
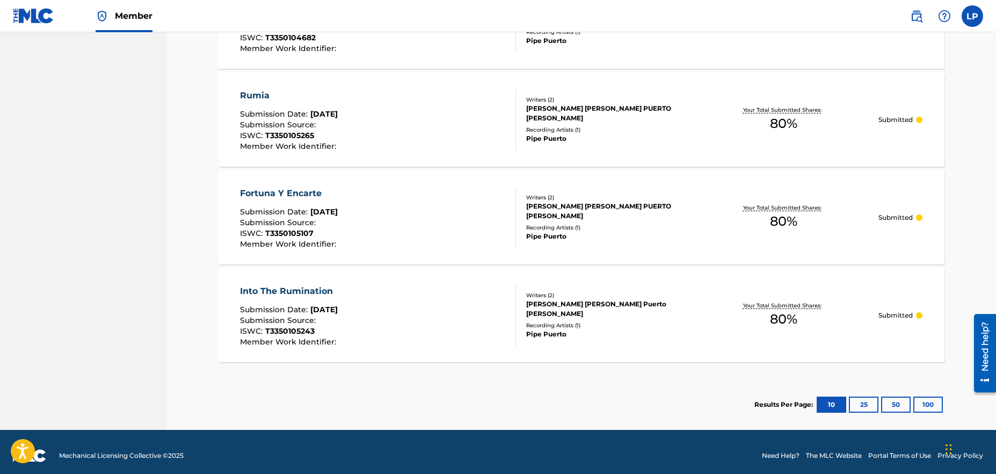
scroll to position [659, 0]
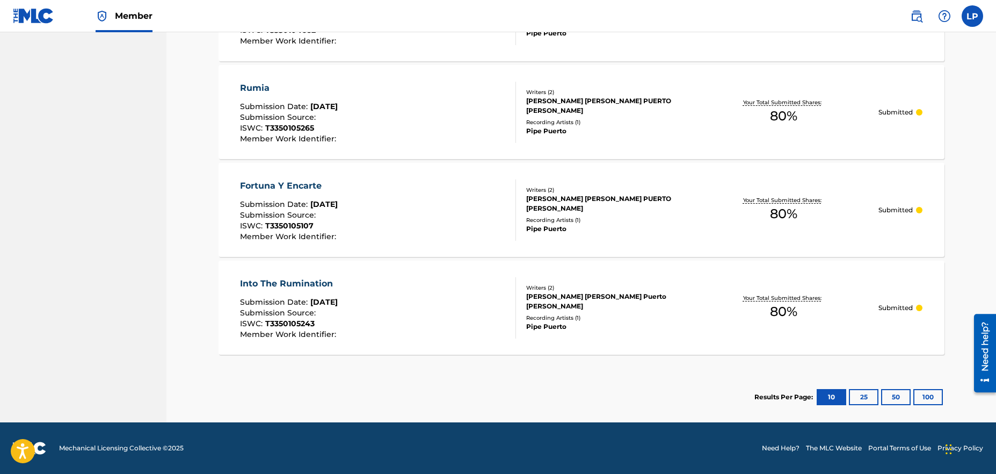
click at [666, 295] on div "[PERSON_NAME] [PERSON_NAME] Puerto [PERSON_NAME]" at bounding box center [607, 301] width 162 height 19
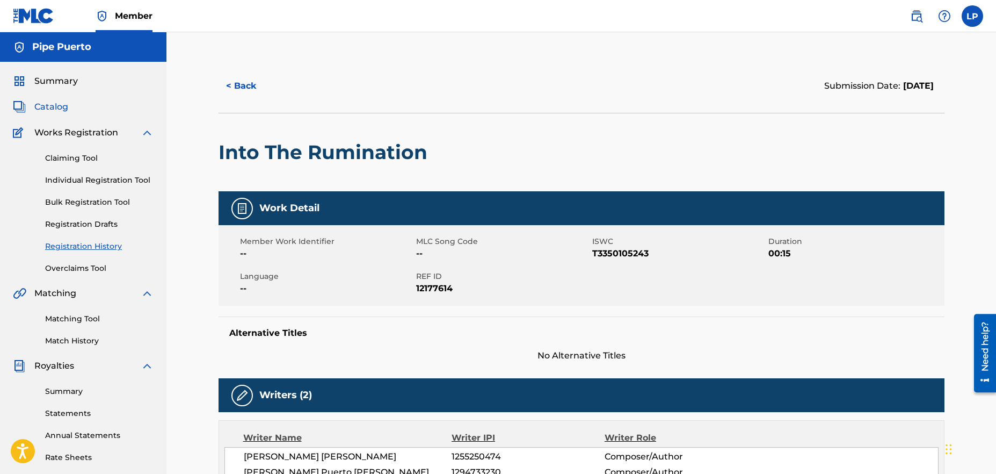
click at [47, 108] on span "Catalog" at bounding box center [51, 106] width 34 height 13
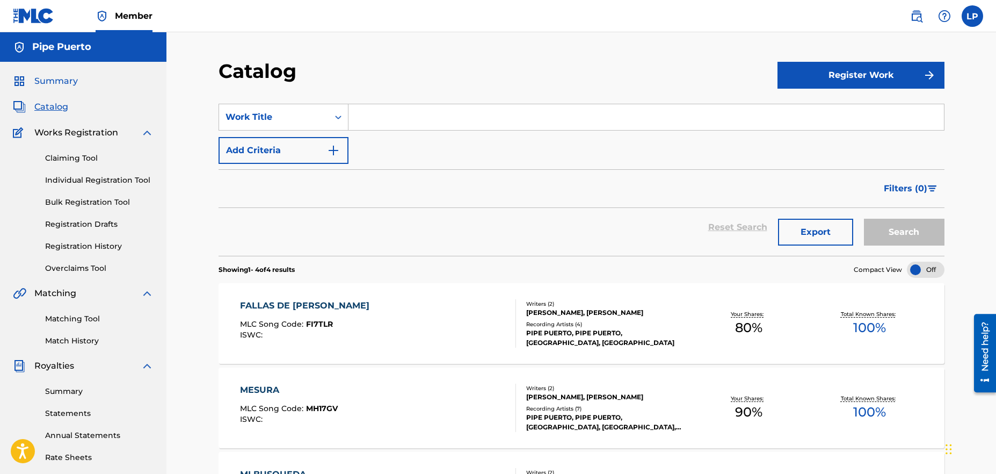
click at [57, 79] on span "Summary" at bounding box center [55, 81] width 43 height 13
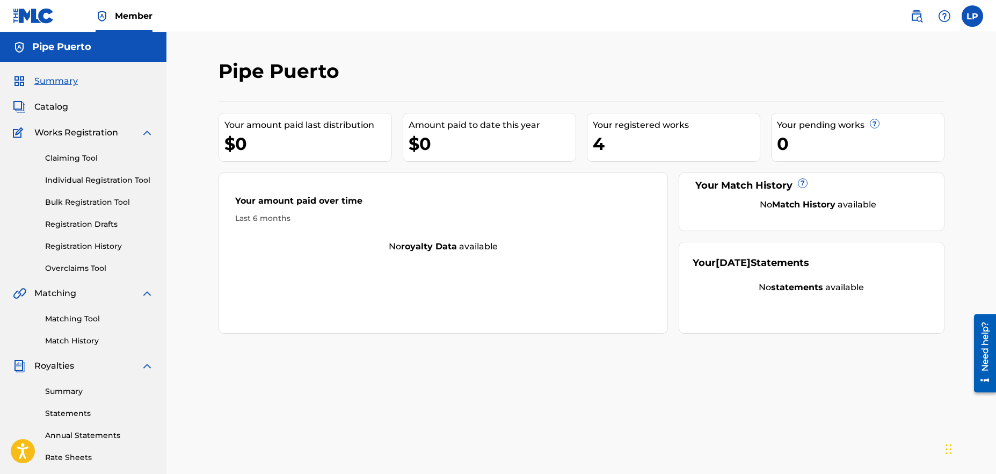
click at [456, 147] on div "$0" at bounding box center [492, 144] width 167 height 24
click at [657, 149] on div "4" at bounding box center [676, 144] width 167 height 24
drag, startPoint x: 806, startPoint y: 291, endPoint x: 489, endPoint y: 404, distance: 337.4
click at [806, 291] on strong "statements" at bounding box center [797, 287] width 52 height 10
click at [79, 317] on link "Matching Tool" at bounding box center [99, 318] width 108 height 11
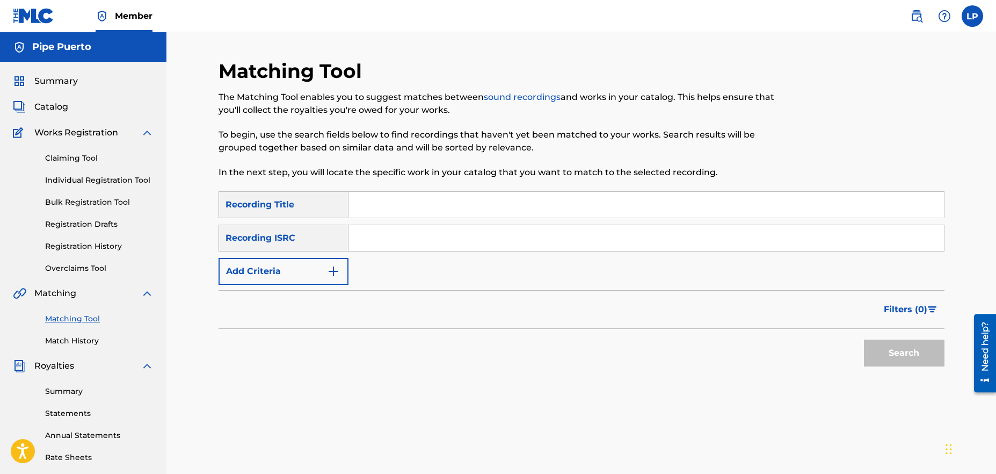
click at [61, 88] on div "Summary Catalog Works Registration Claiming Tool Individual Registration Tool B…" at bounding box center [83, 338] width 166 height 552
click at [65, 73] on div "Summary Catalog Works Registration Claiming Tool Individual Registration Tool B…" at bounding box center [83, 338] width 166 height 552
